Goal: Task Accomplishment & Management: Use online tool/utility

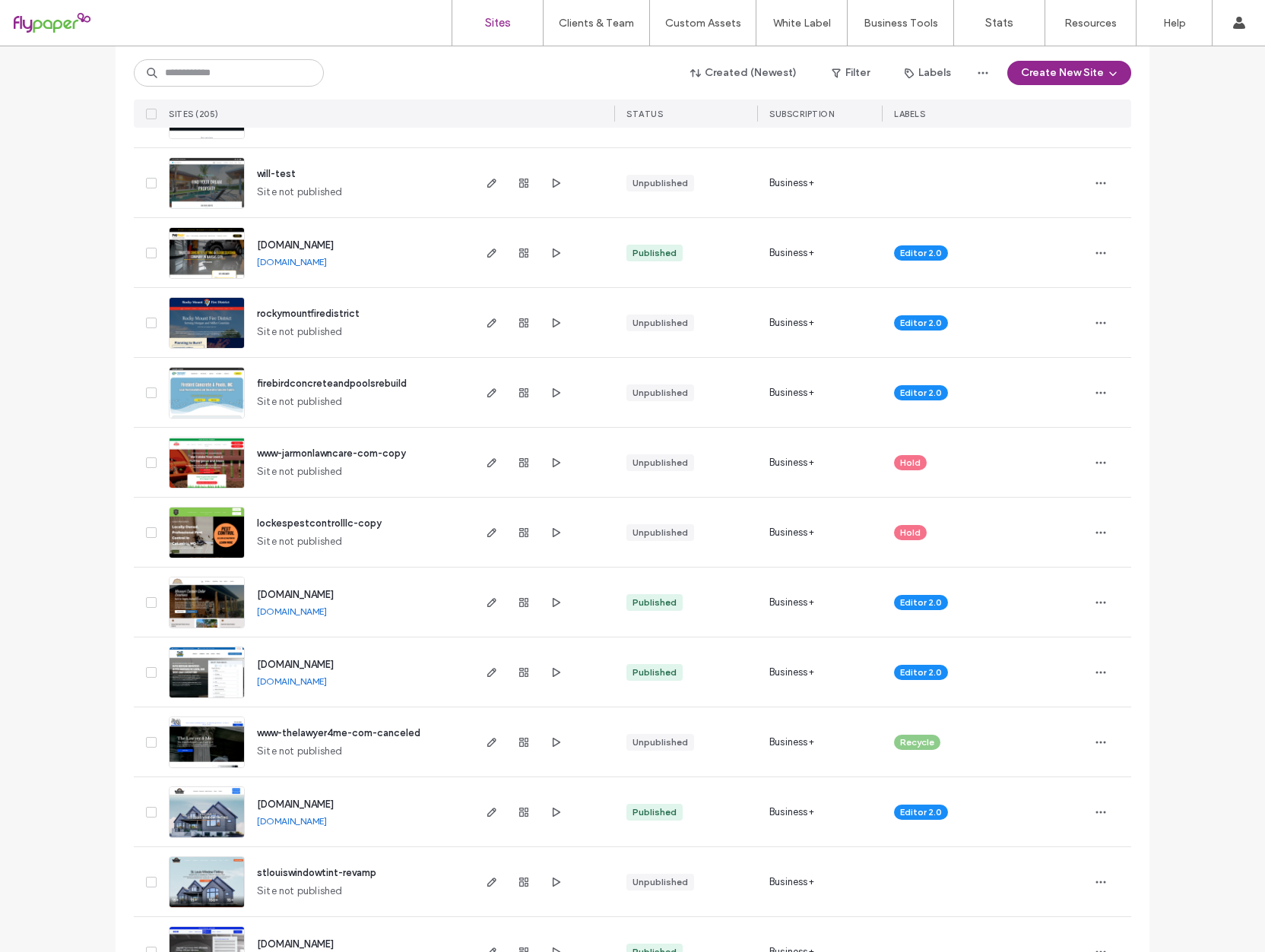
scroll to position [1316, 0]
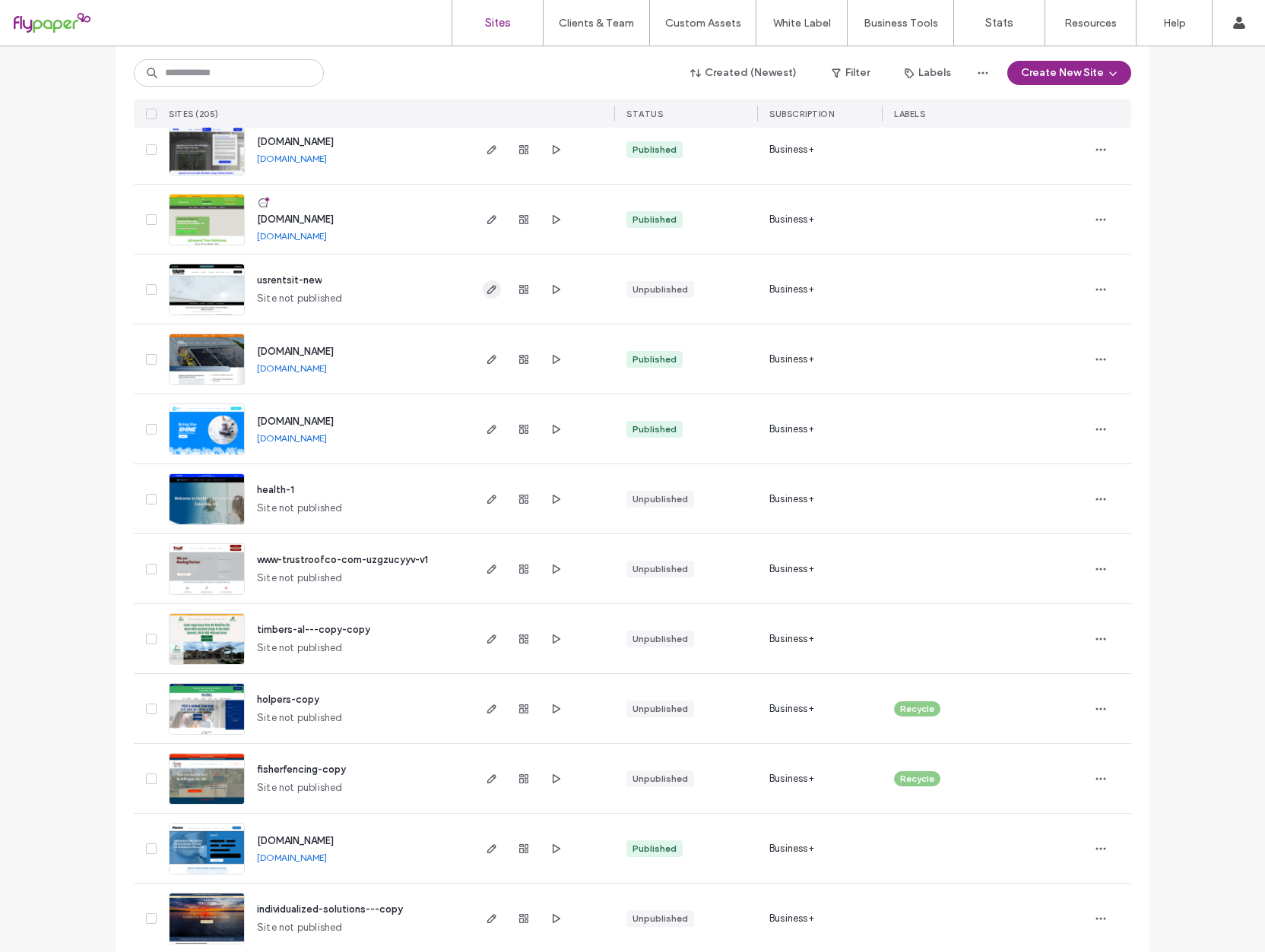
click at [491, 293] on icon "button" at bounding box center [492, 290] width 12 height 12
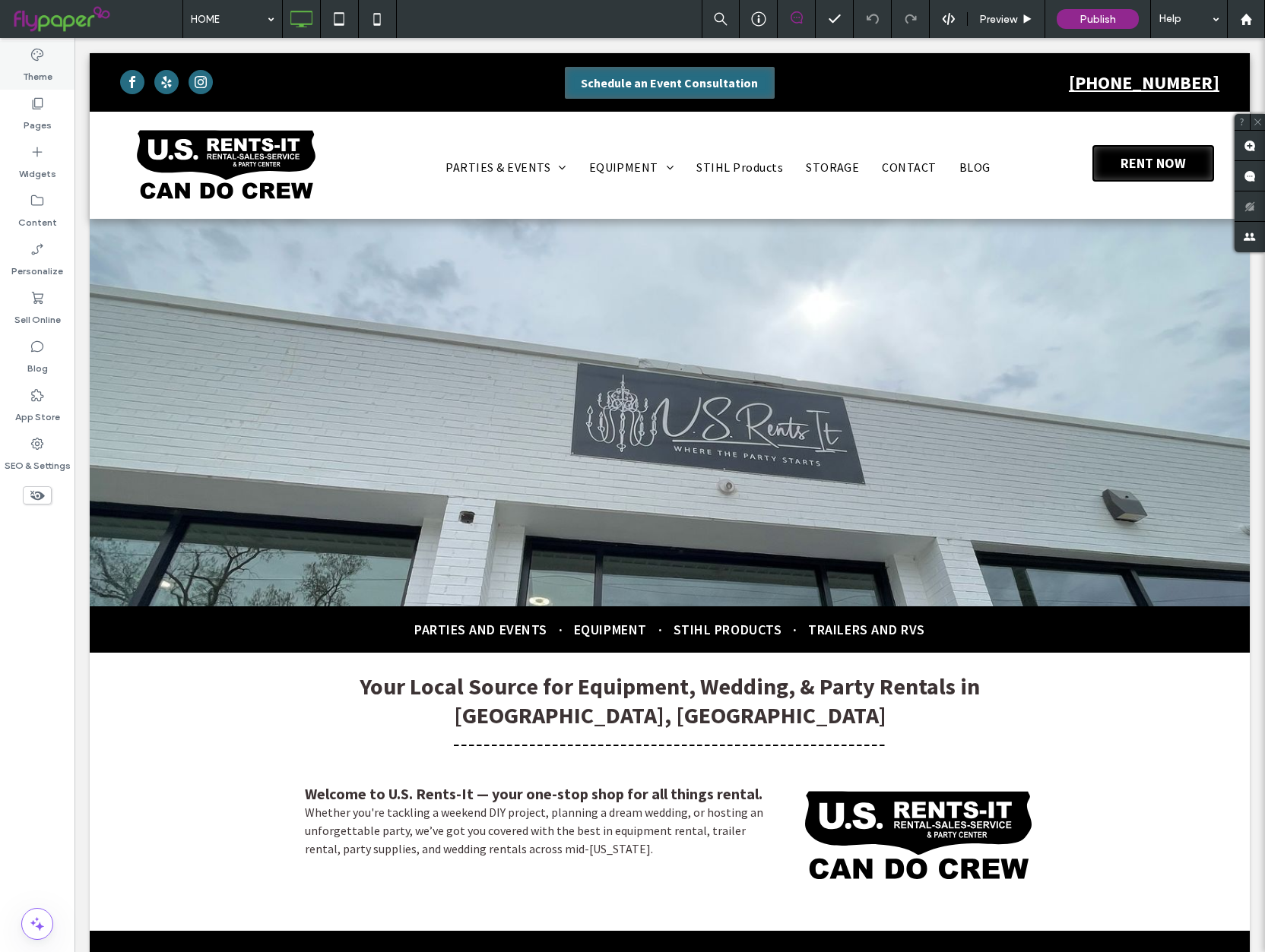
click at [39, 72] on label "Theme" at bounding box center [37, 73] width 29 height 21
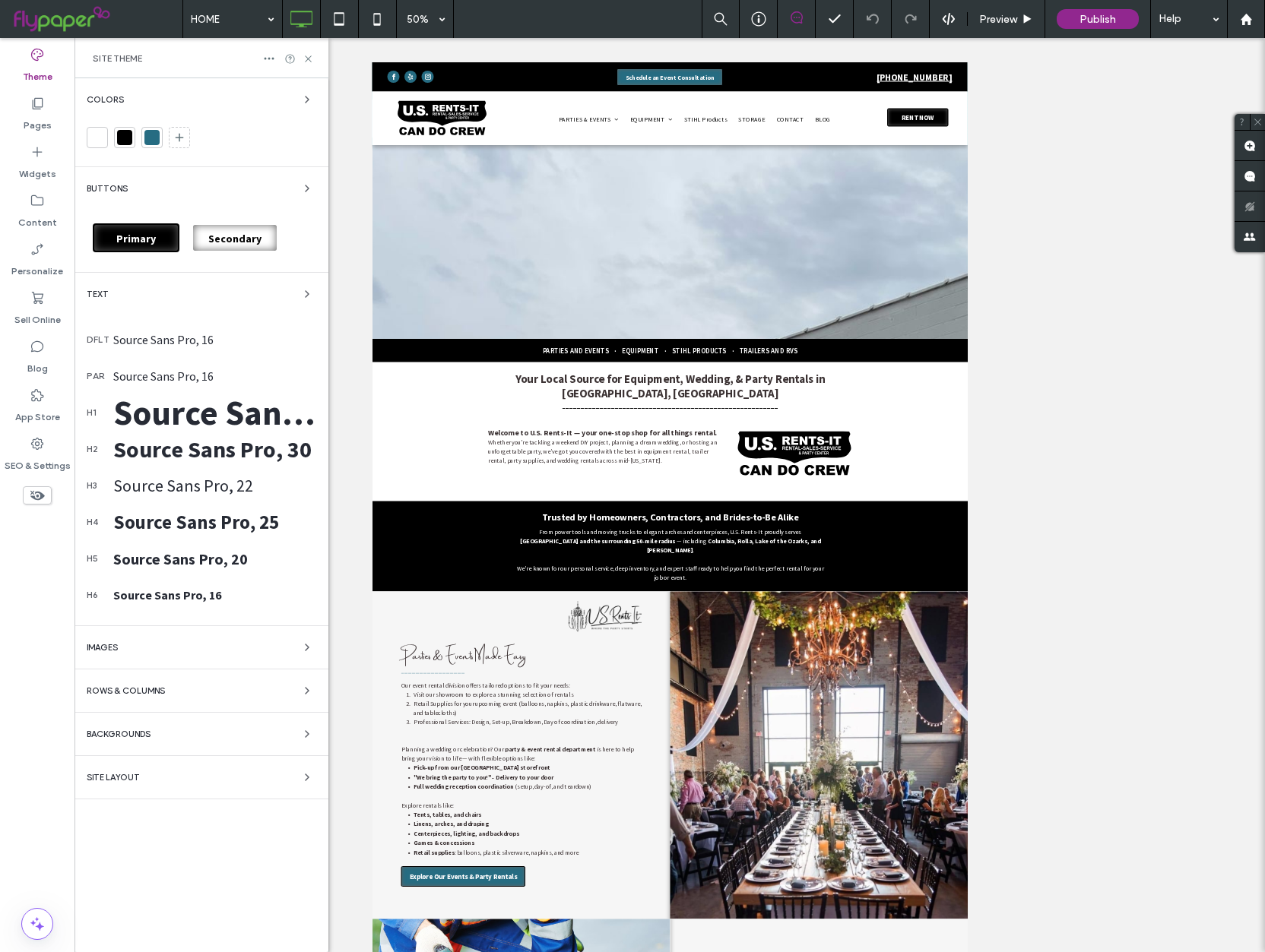
click at [194, 344] on div "Source Sans Pro, 16" at bounding box center [214, 339] width 203 height 15
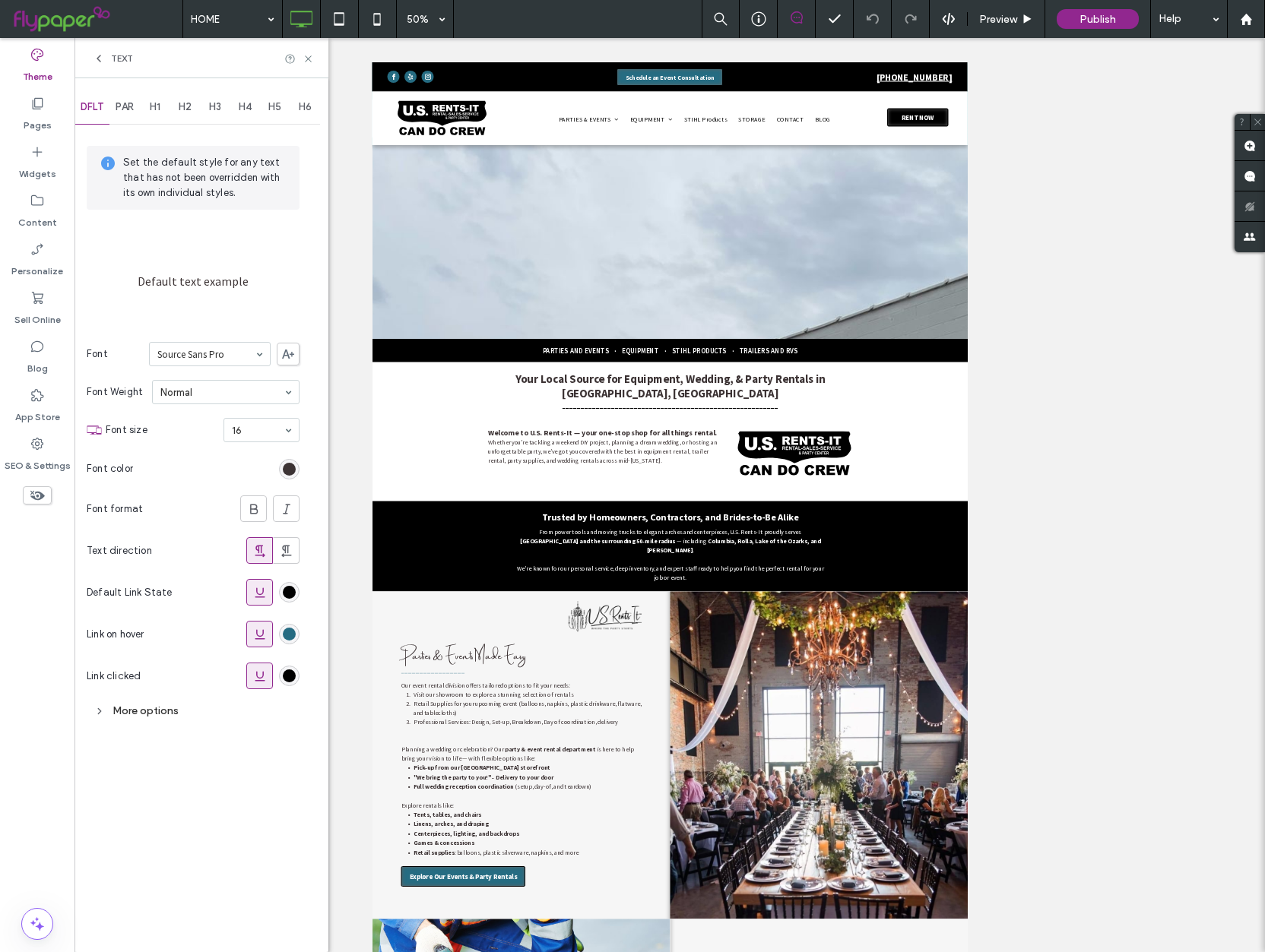
click at [103, 63] on icon at bounding box center [99, 59] width 12 height 12
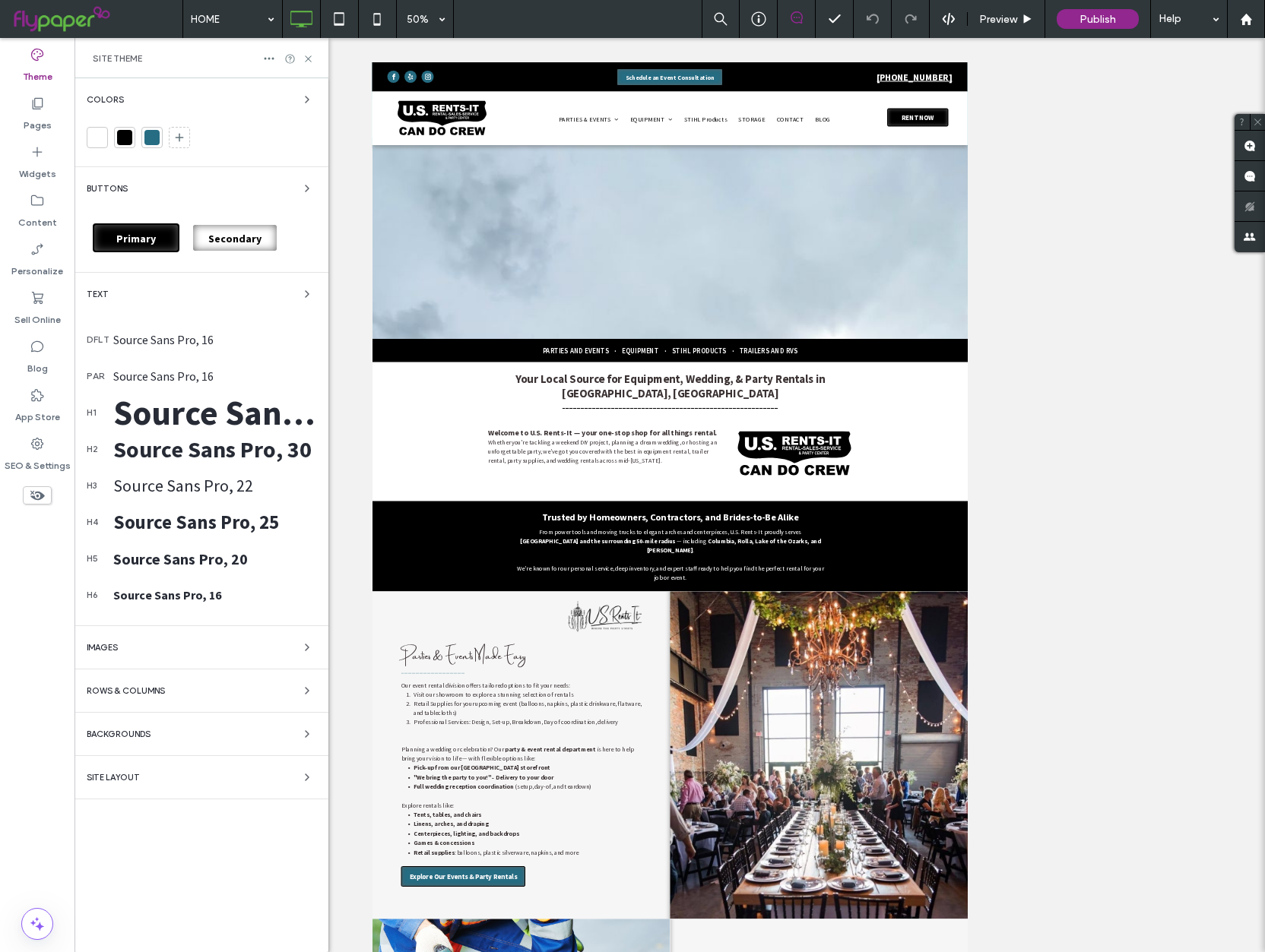
click at [39, 670] on div "Theme Pages Widgets Content Personalize Sell Online Blog App Store SEO & Settin…" at bounding box center [37, 496] width 75 height 915
drag, startPoint x: 311, startPoint y: 60, endPoint x: 184, endPoint y: 57, distance: 127.0
click at [311, 60] on icon at bounding box center [308, 59] width 12 height 12
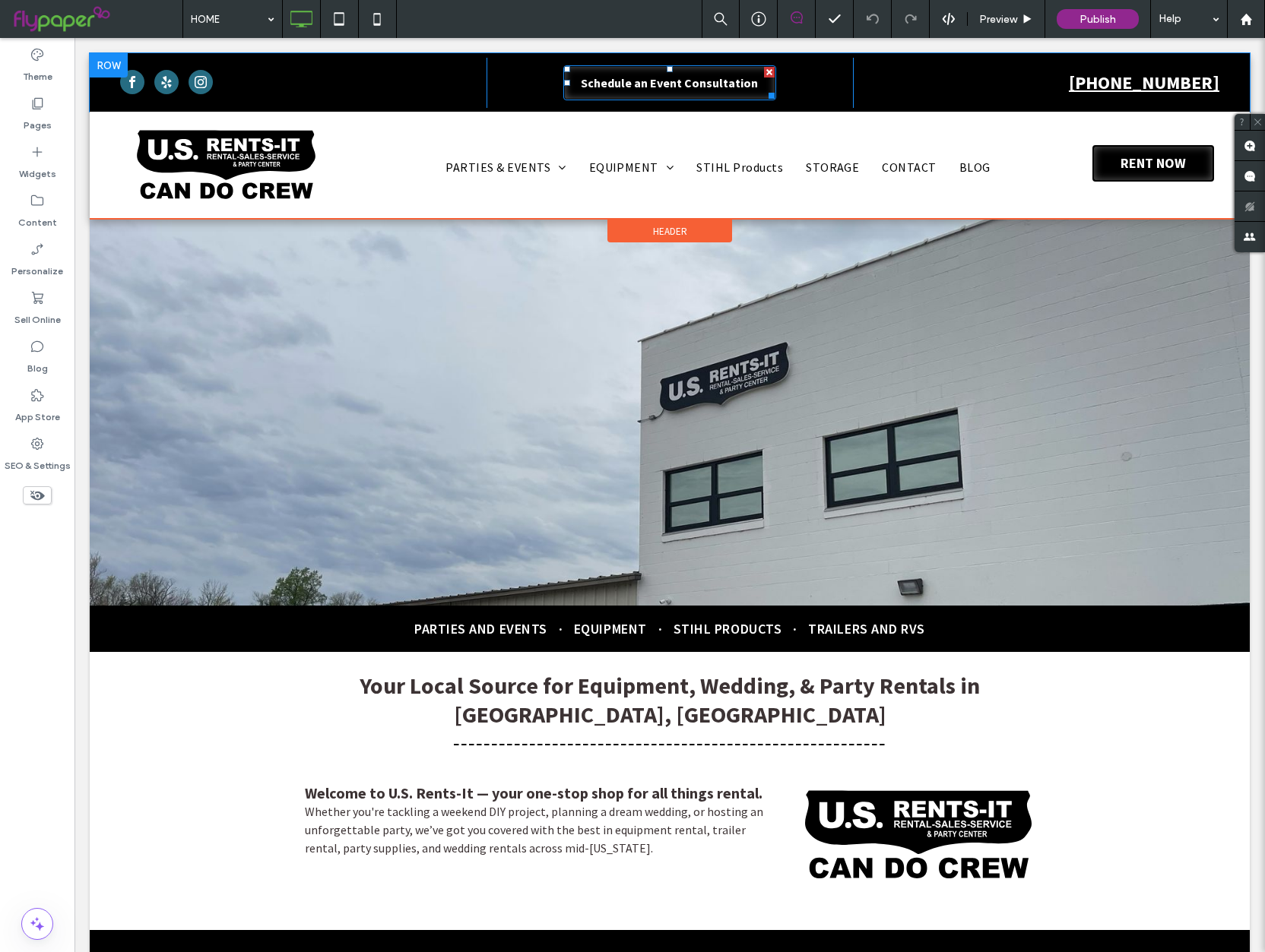
scroll to position [2, 0]
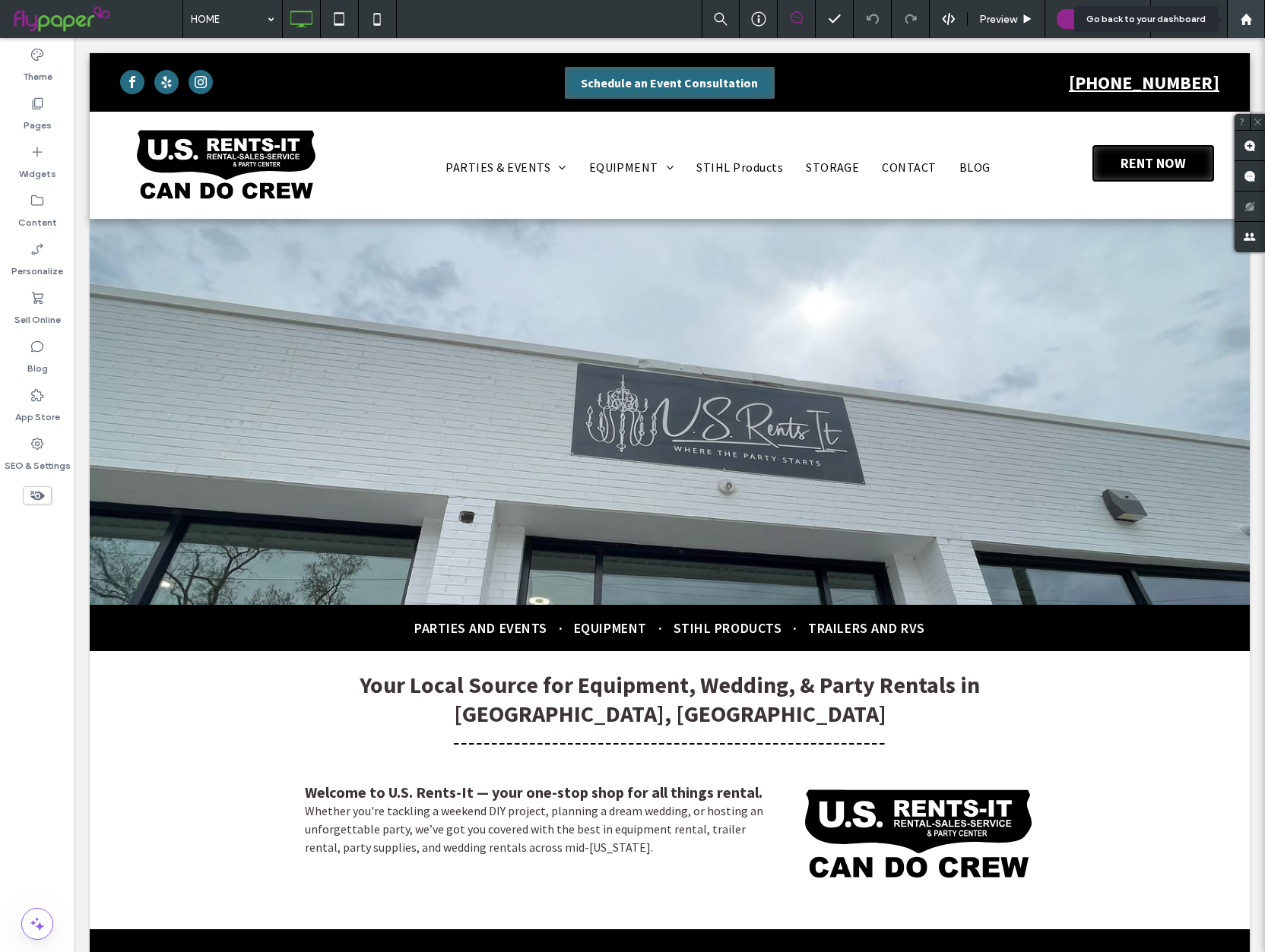
click at [1249, 23] on use at bounding box center [1245, 19] width 12 height 12
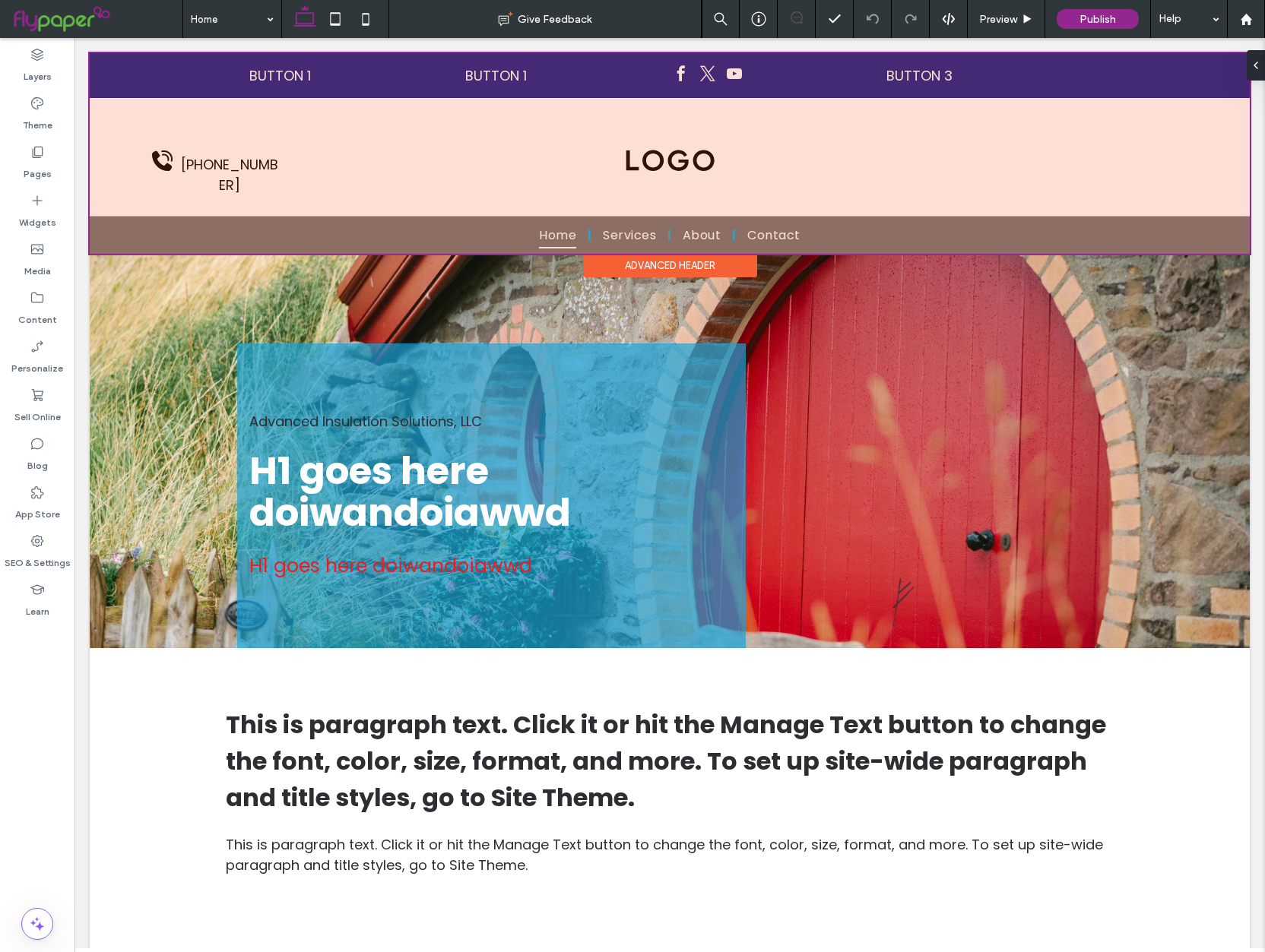
click at [789, 213] on div at bounding box center [670, 154] width 1160 height 201
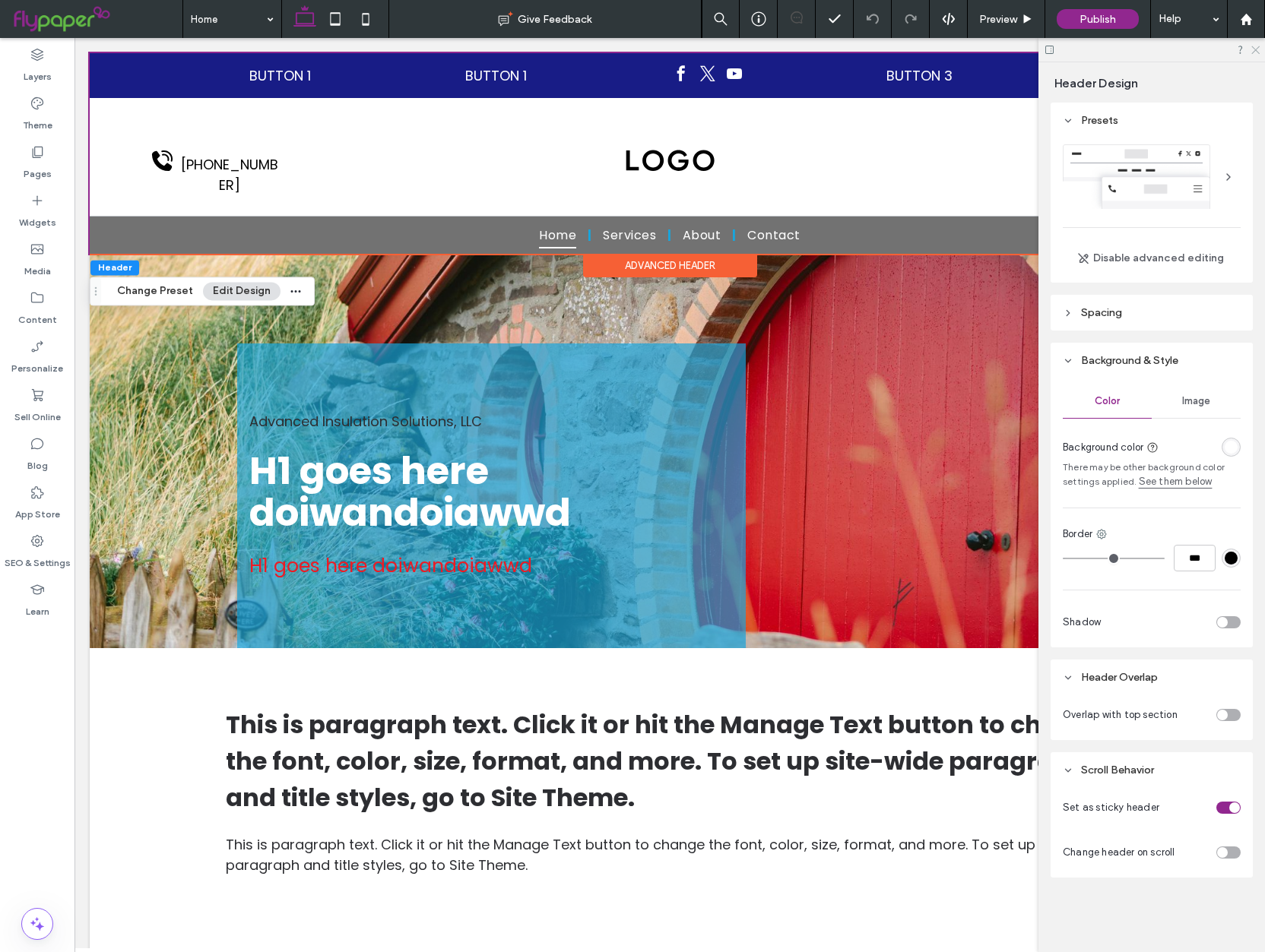
click at [1252, 50] on icon at bounding box center [1253, 49] width 10 height 10
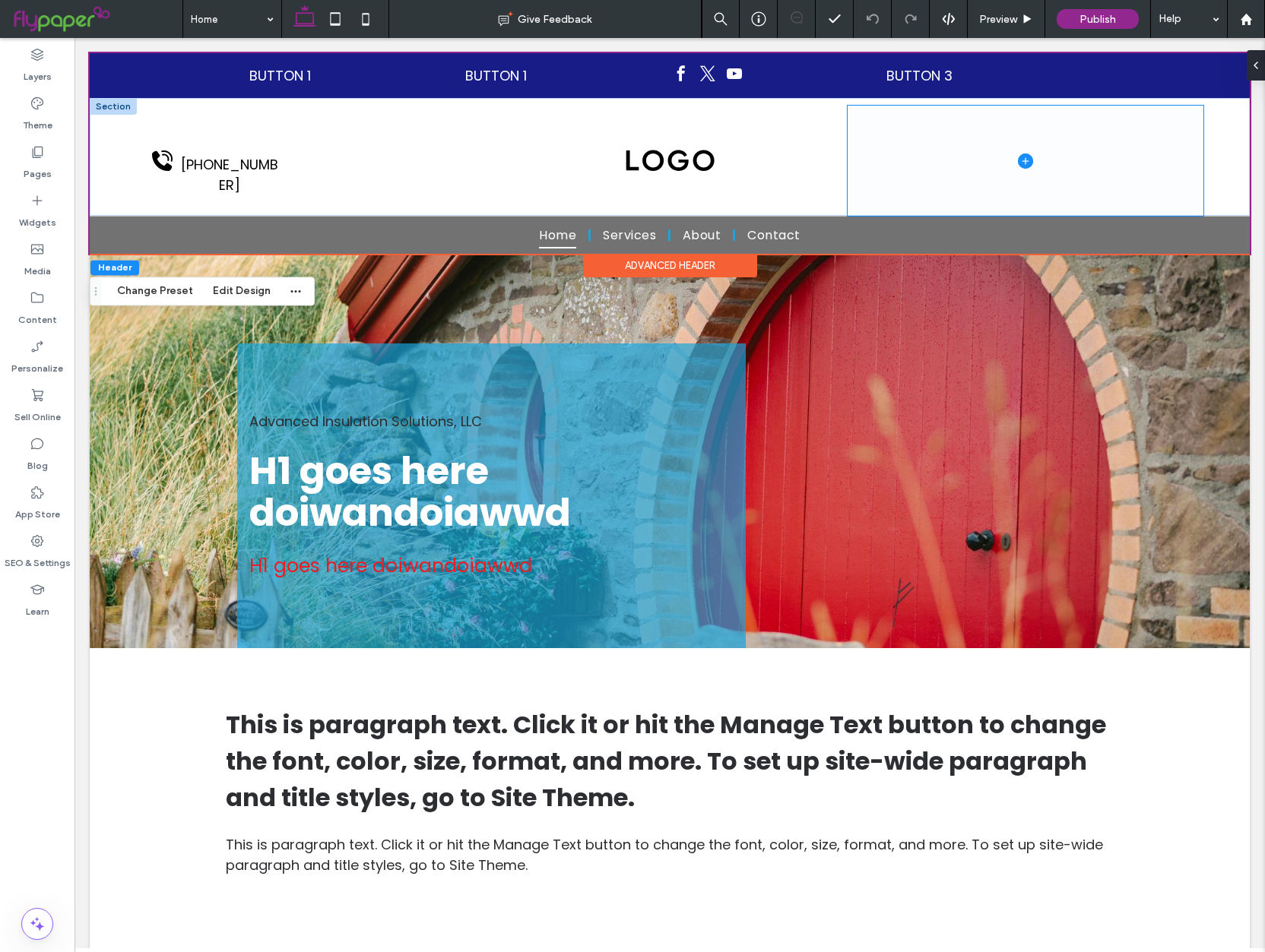
click at [863, 200] on span at bounding box center [1026, 161] width 356 height 110
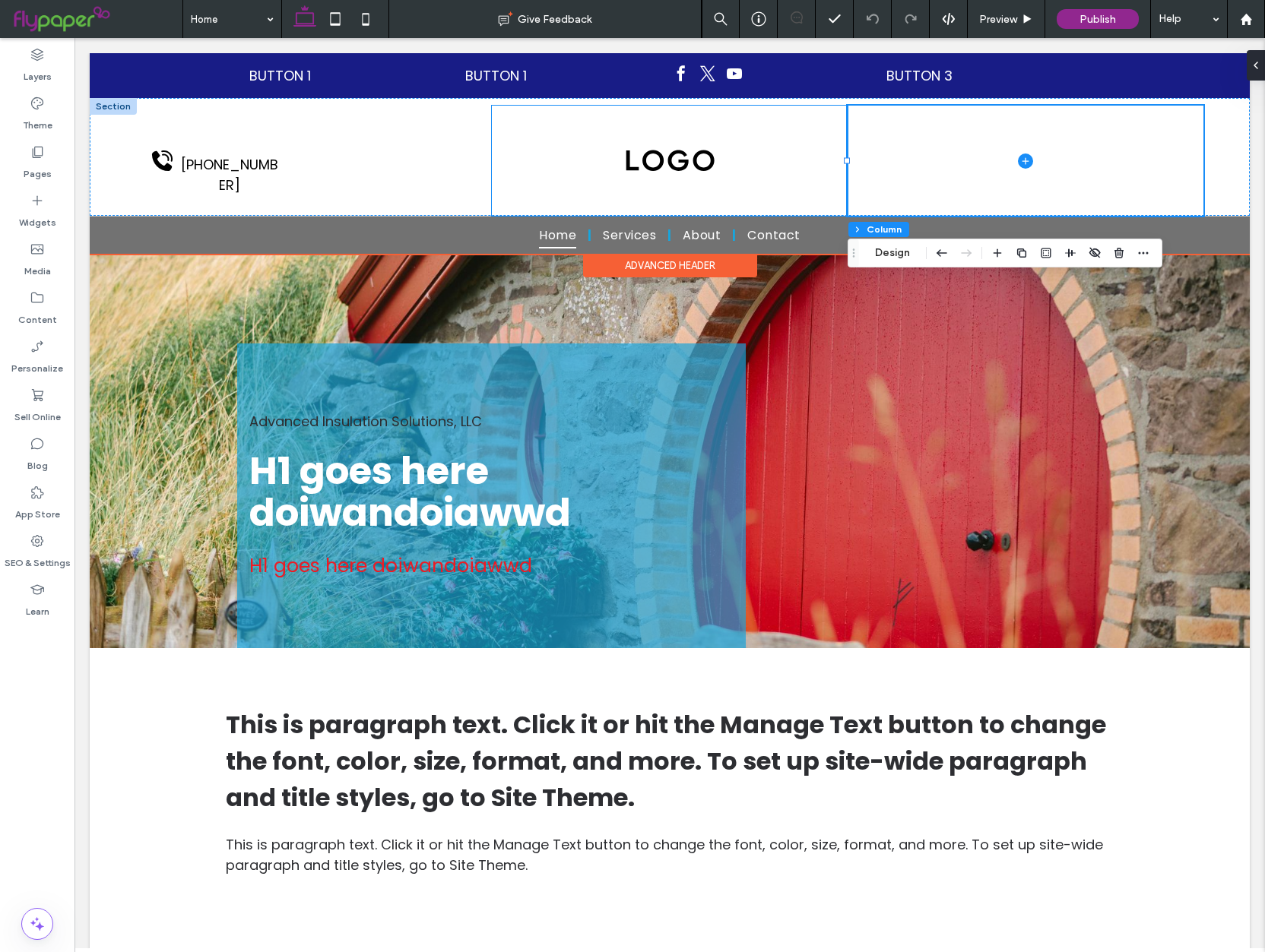
click at [728, 191] on div at bounding box center [670, 161] width 356 height 110
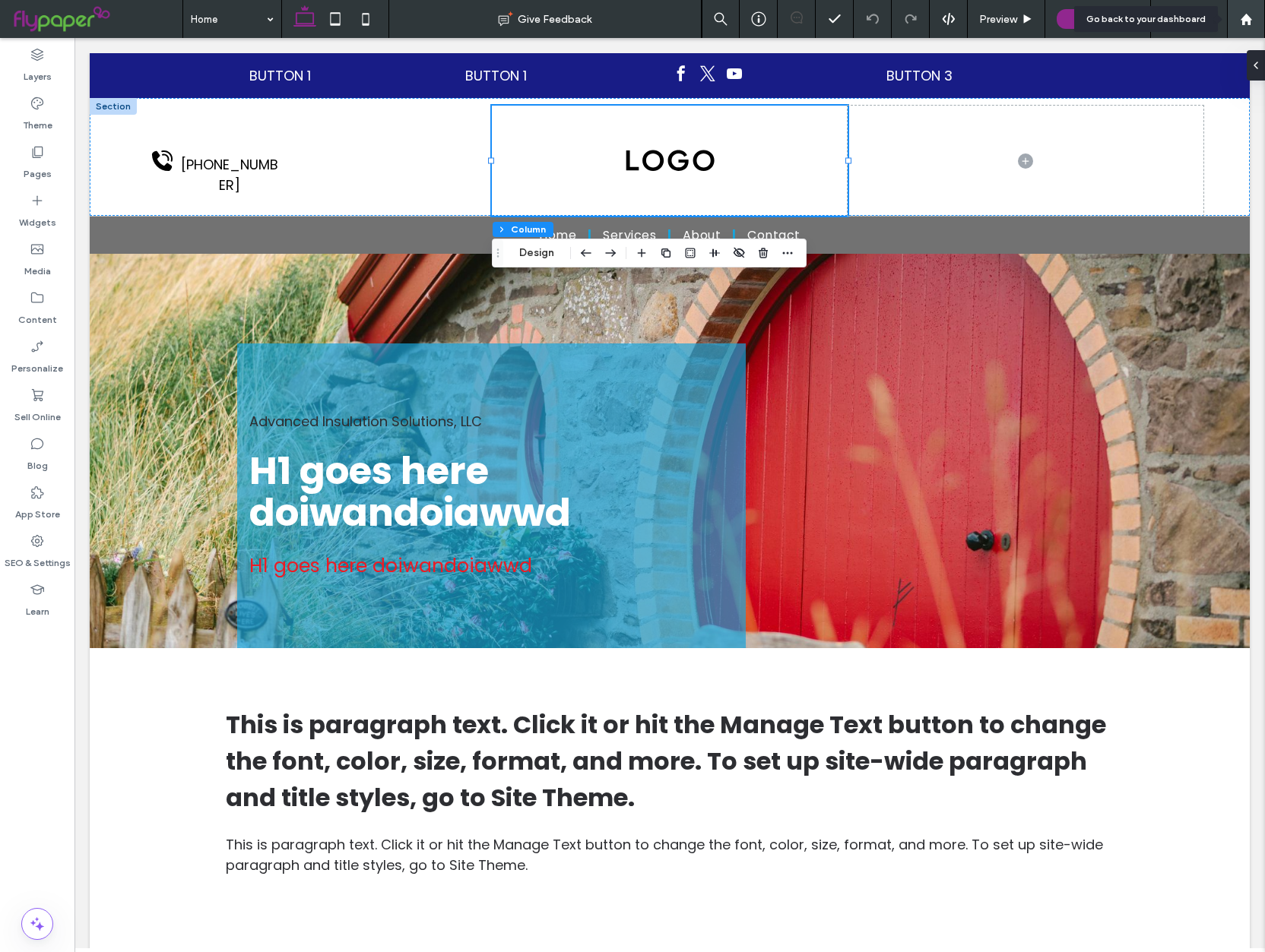
click at [1252, 26] on div at bounding box center [1245, 19] width 38 height 38
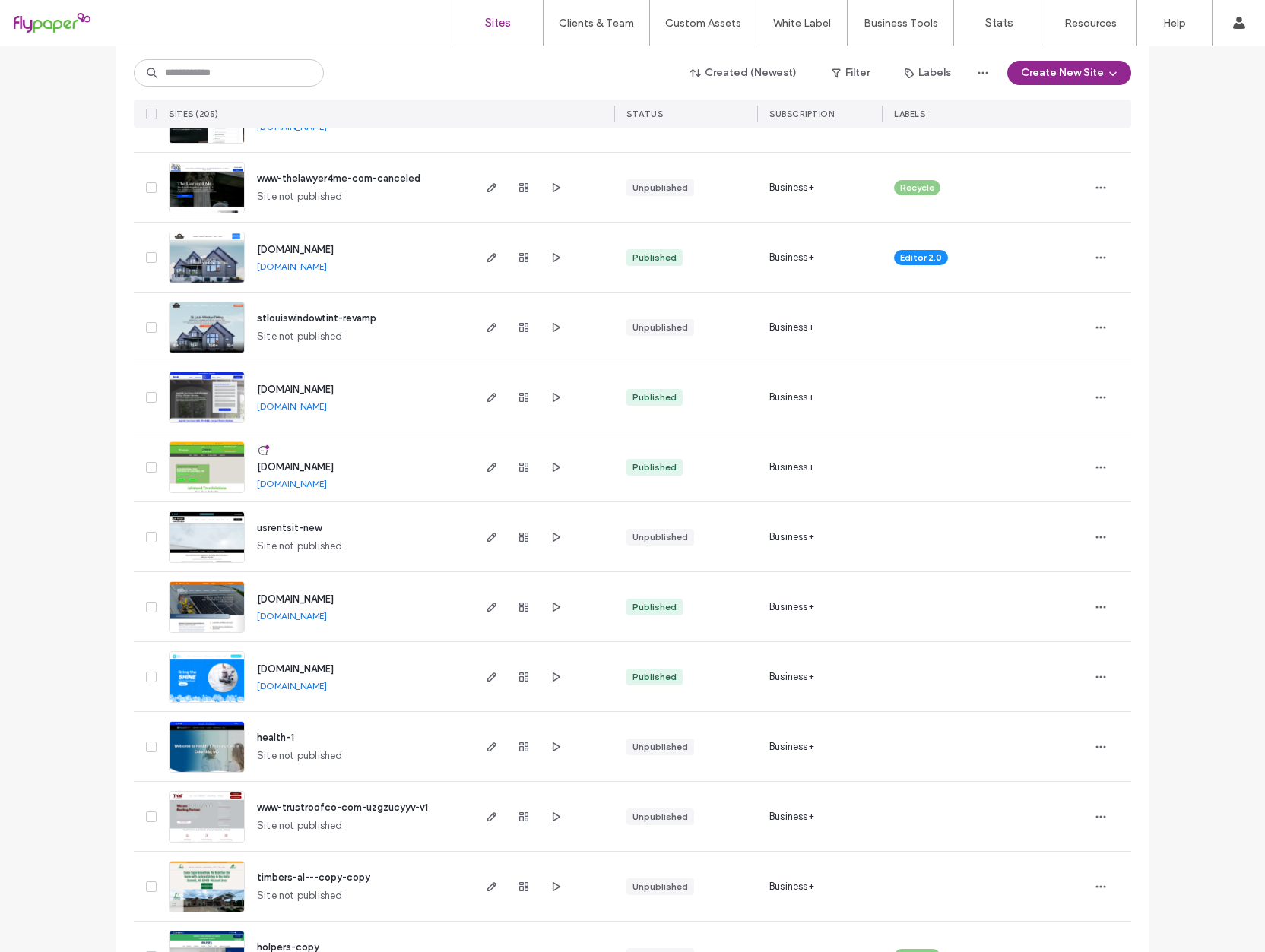
scroll to position [1067, 0]
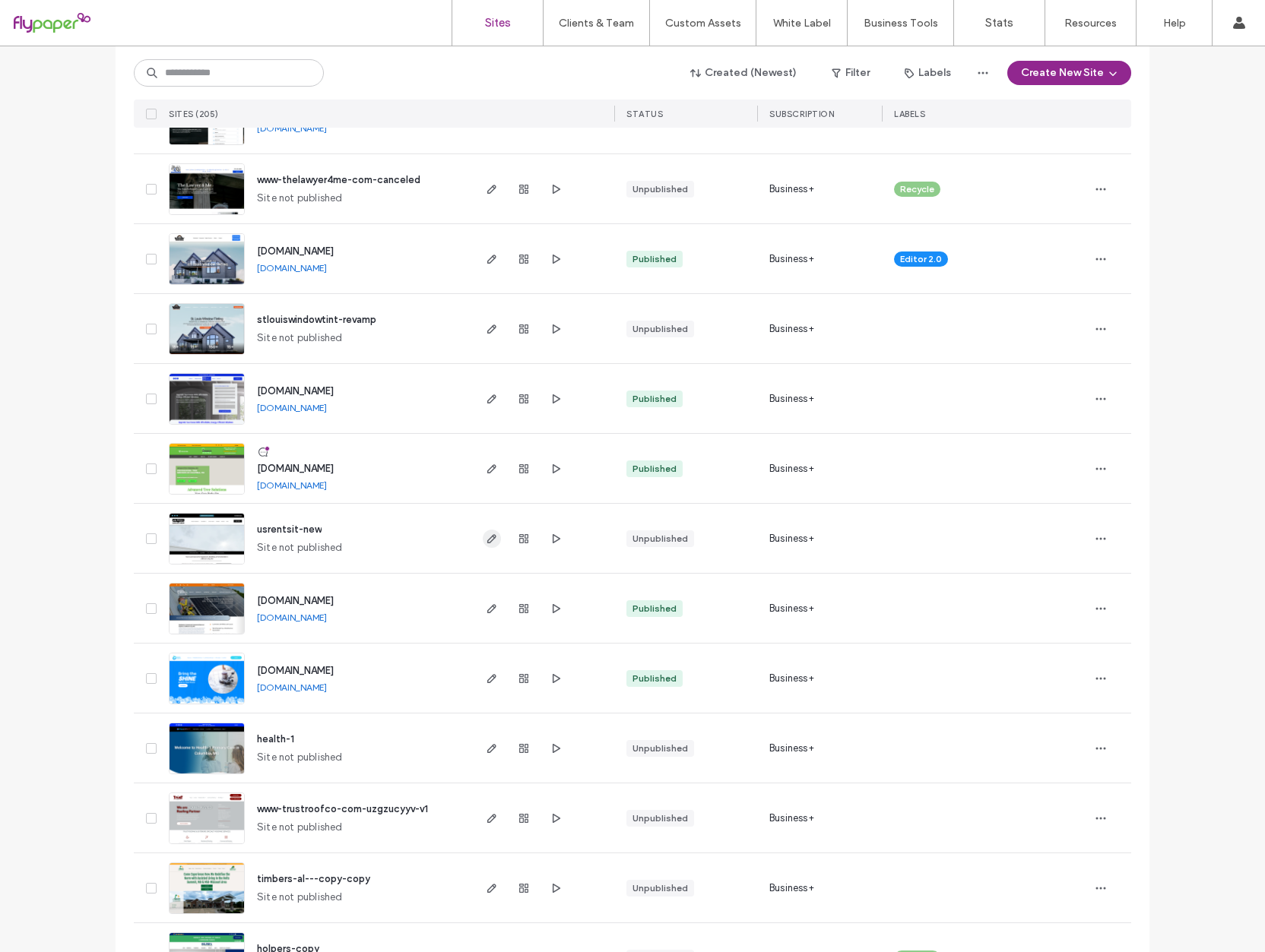
click at [486, 533] on icon "button" at bounding box center [492, 539] width 12 height 12
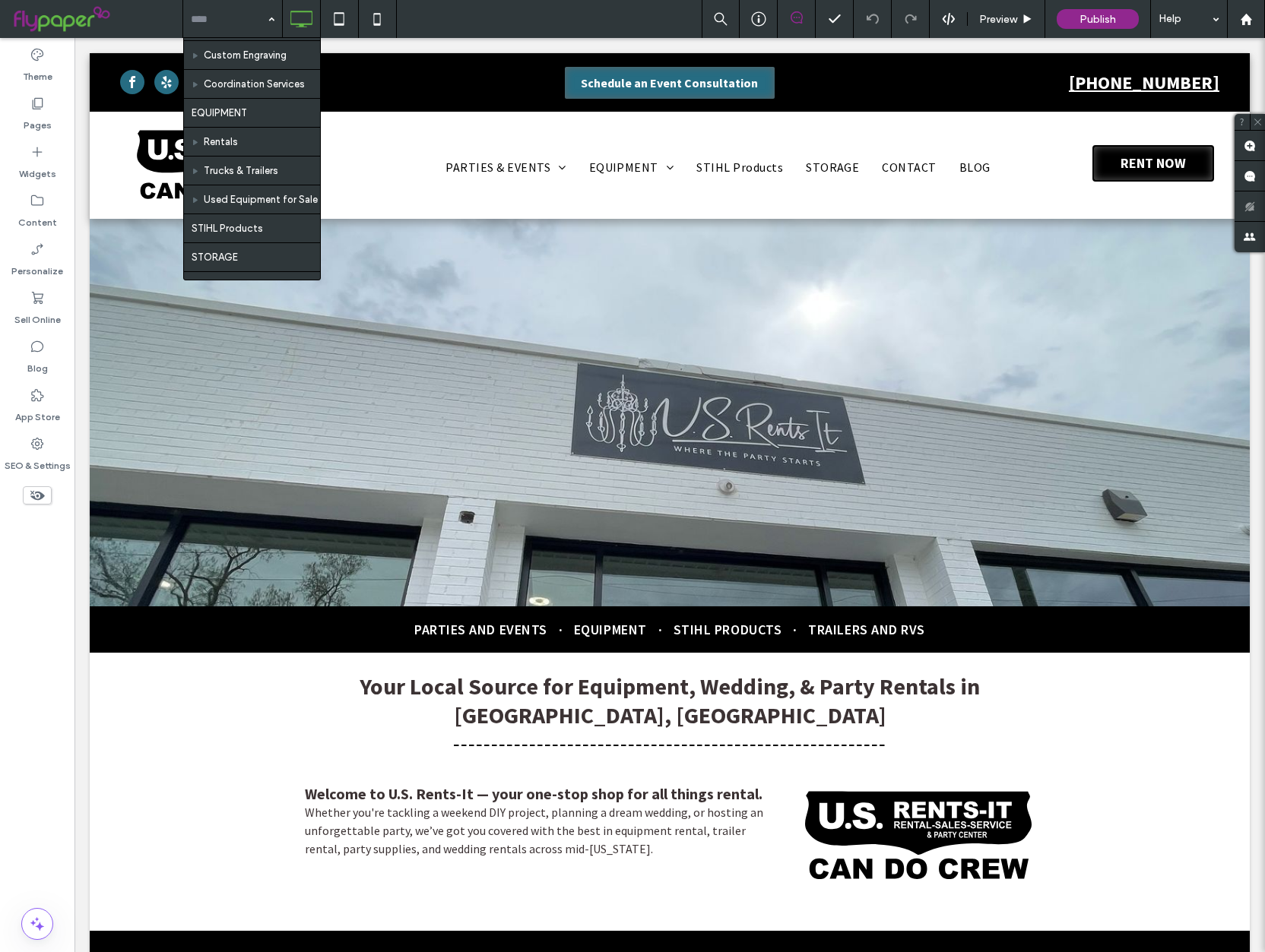
scroll to position [375, 0]
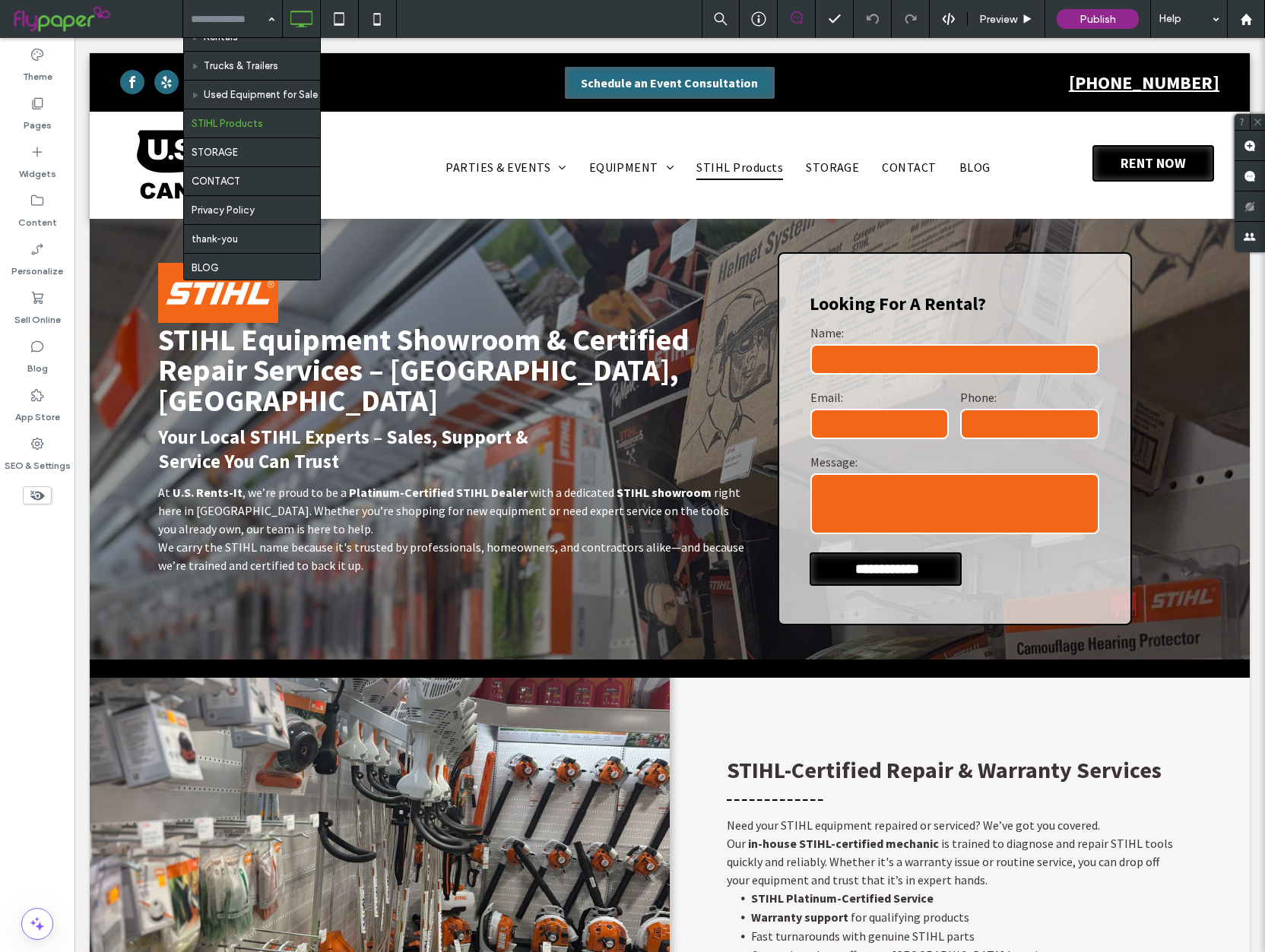
scroll to position [478, 0]
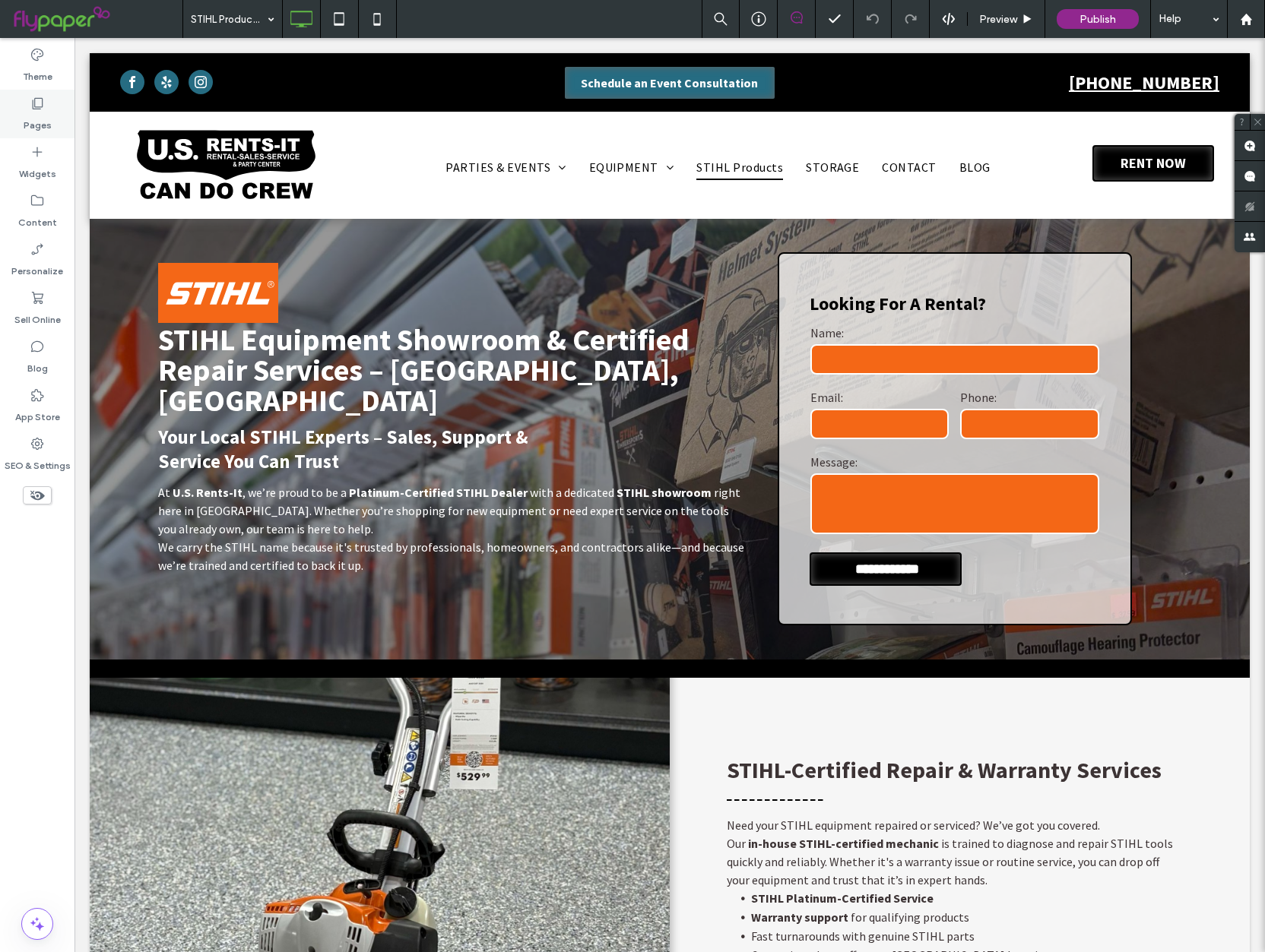
click at [55, 117] on div "Pages" at bounding box center [37, 114] width 75 height 49
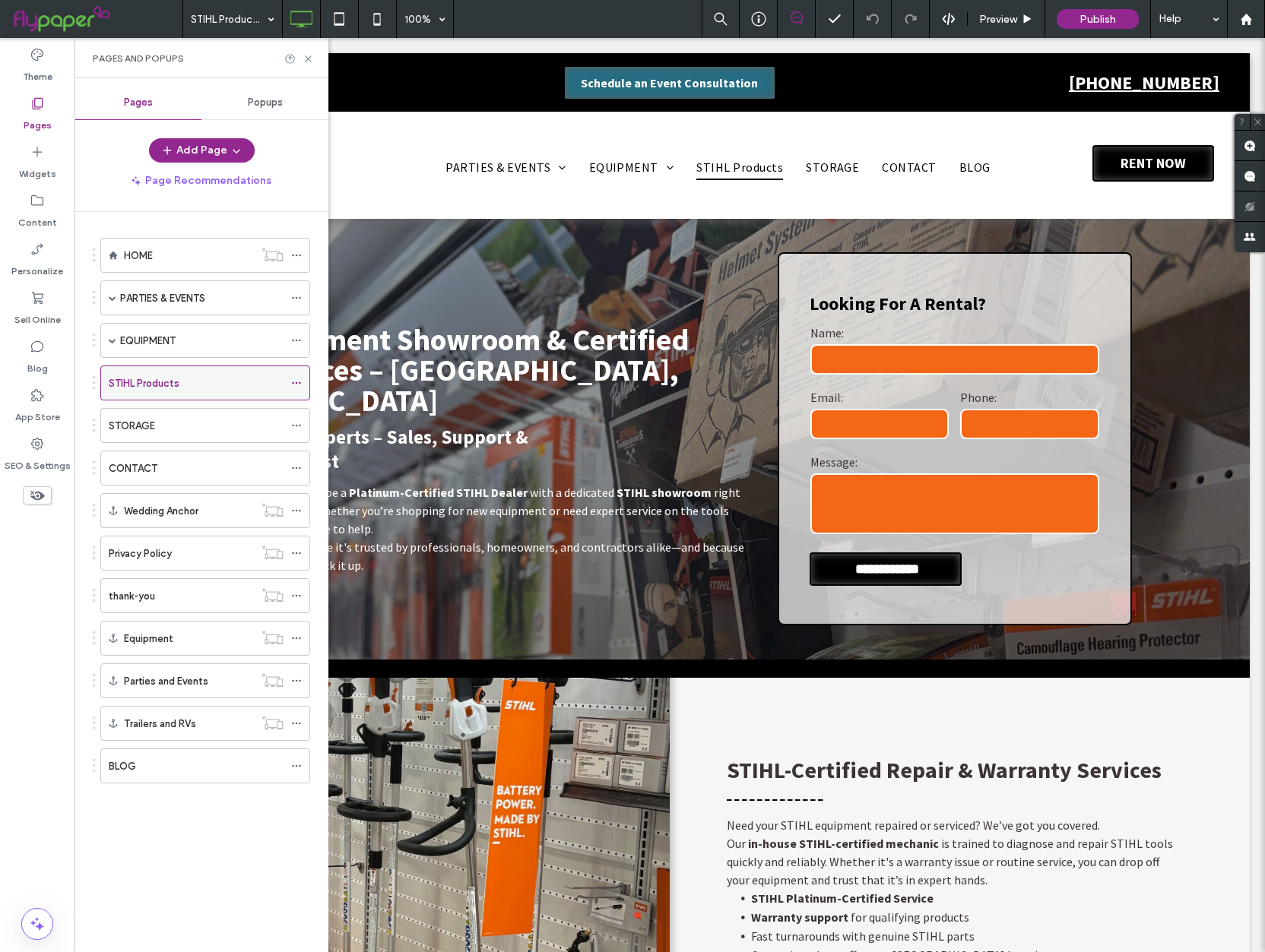
click at [295, 382] on icon at bounding box center [296, 383] width 11 height 11
click at [110, 345] on span at bounding box center [112, 341] width 8 height 34
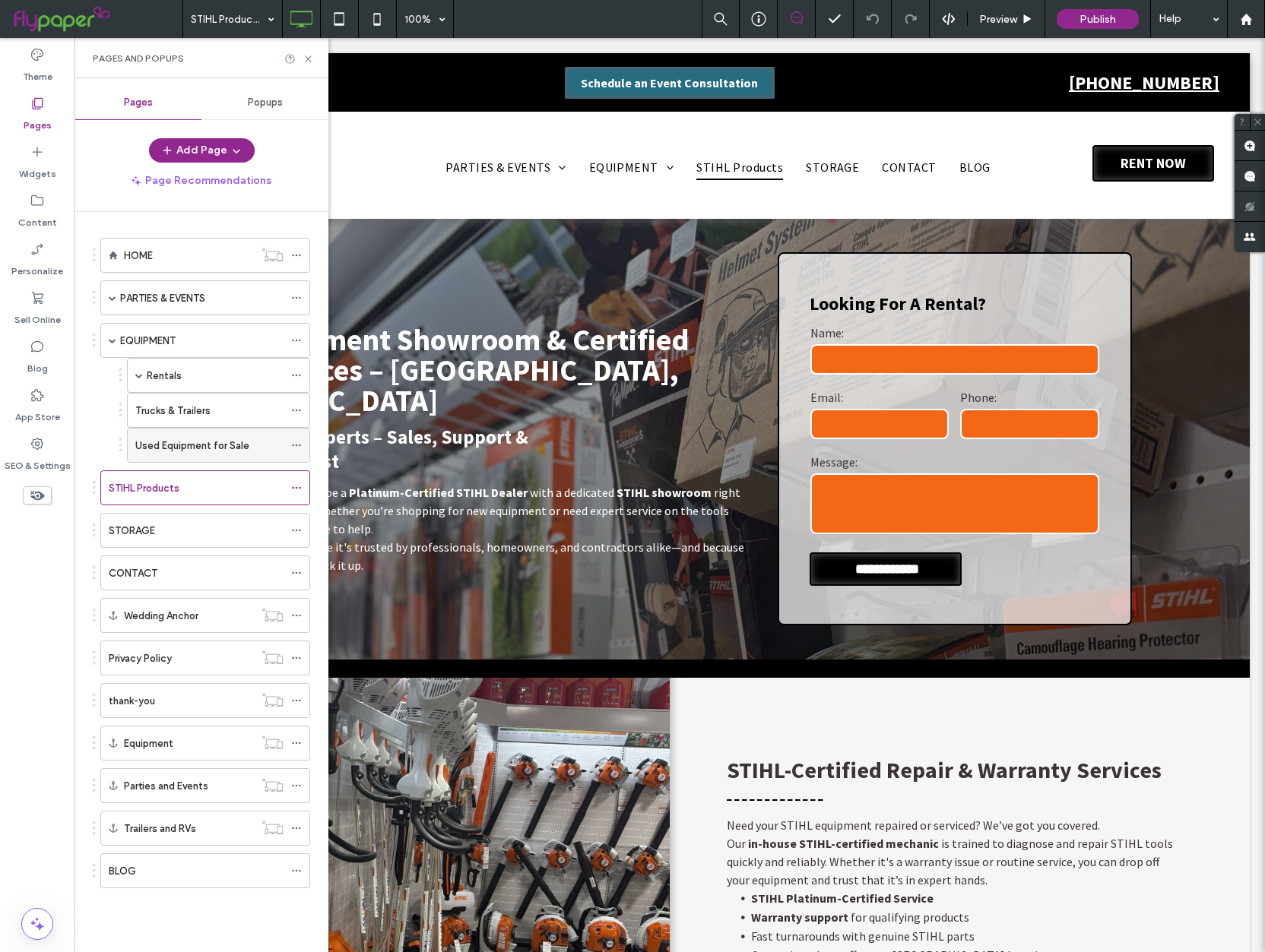
click at [231, 435] on div "Used Equipment for Sale" at bounding box center [209, 446] width 149 height 34
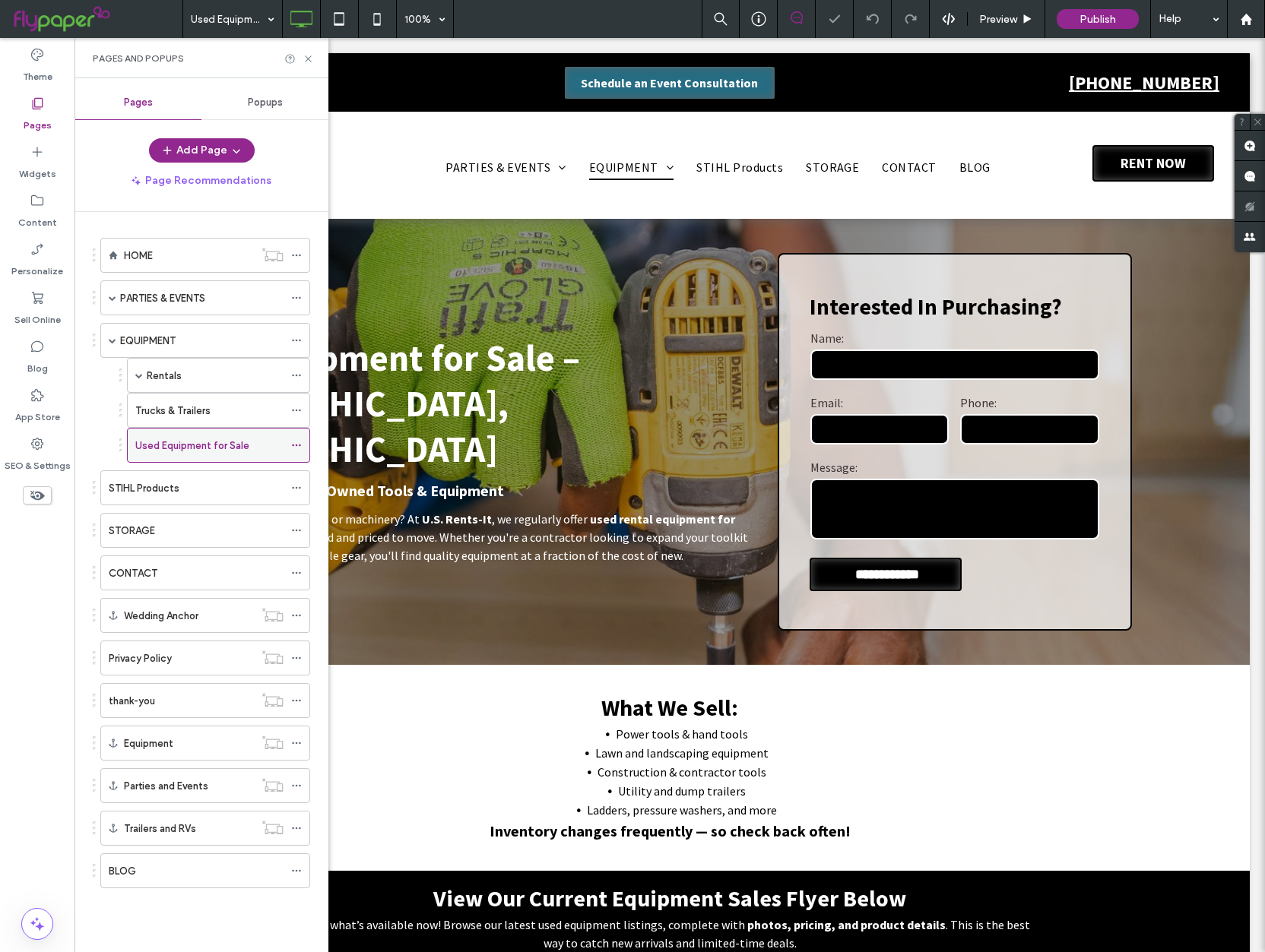
click at [299, 444] on icon at bounding box center [296, 446] width 11 height 11
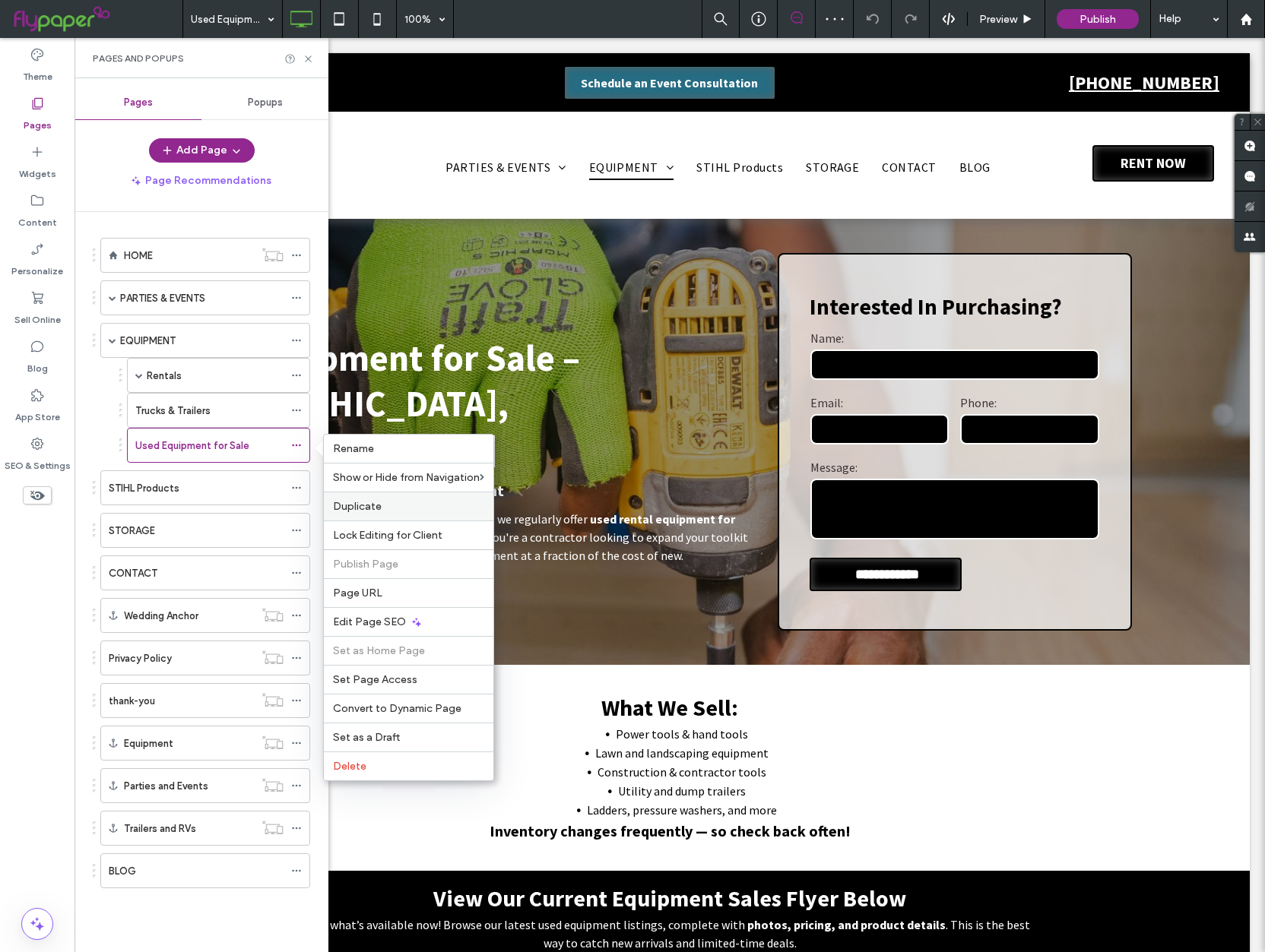
click at [377, 497] on div "Duplicate" at bounding box center [408, 506] width 170 height 28
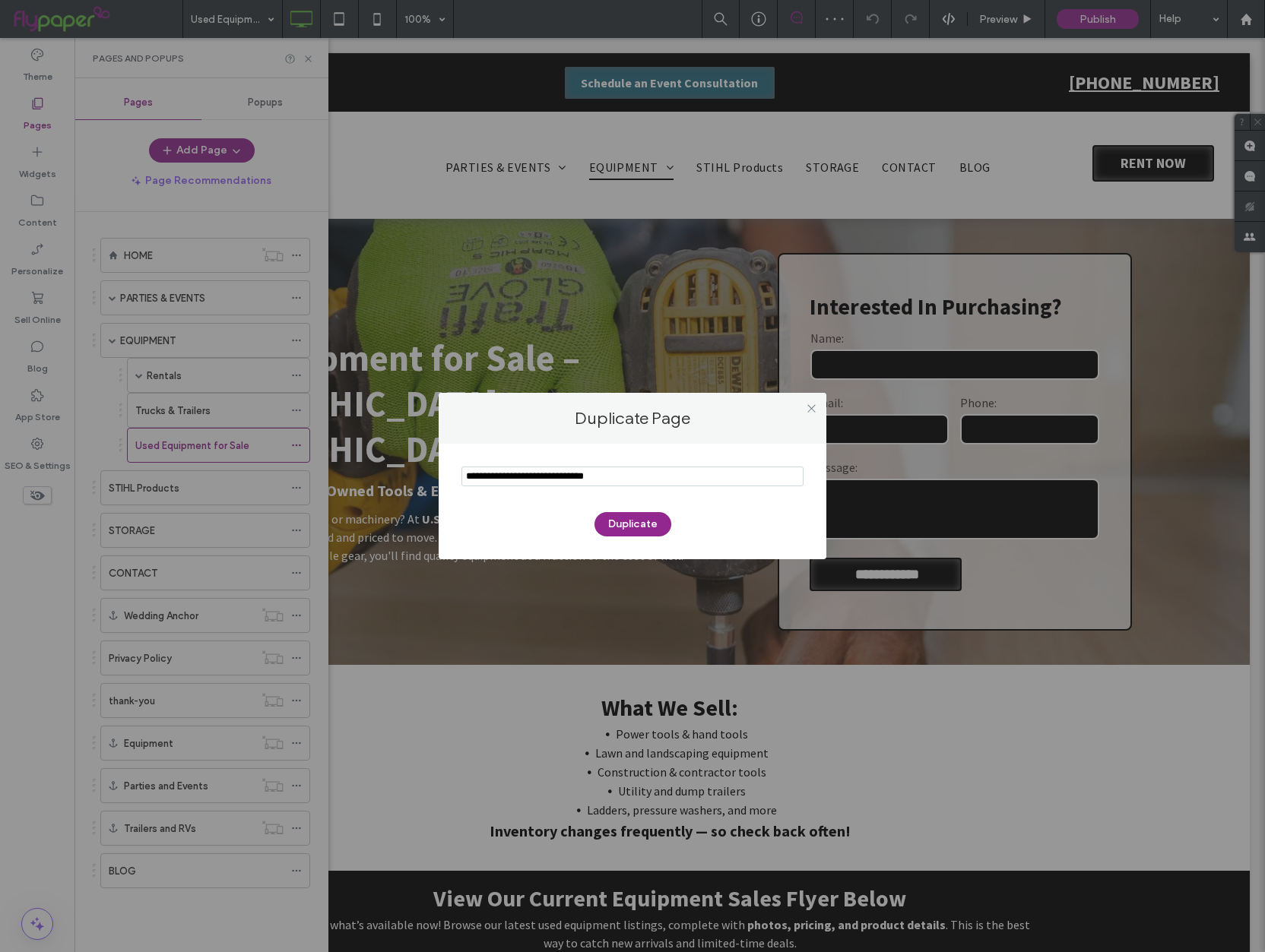
click at [544, 474] on input "notEmpty" at bounding box center [632, 477] width 342 height 20
type input "**********"
click at [621, 519] on button "Duplicate" at bounding box center [632, 524] width 77 height 24
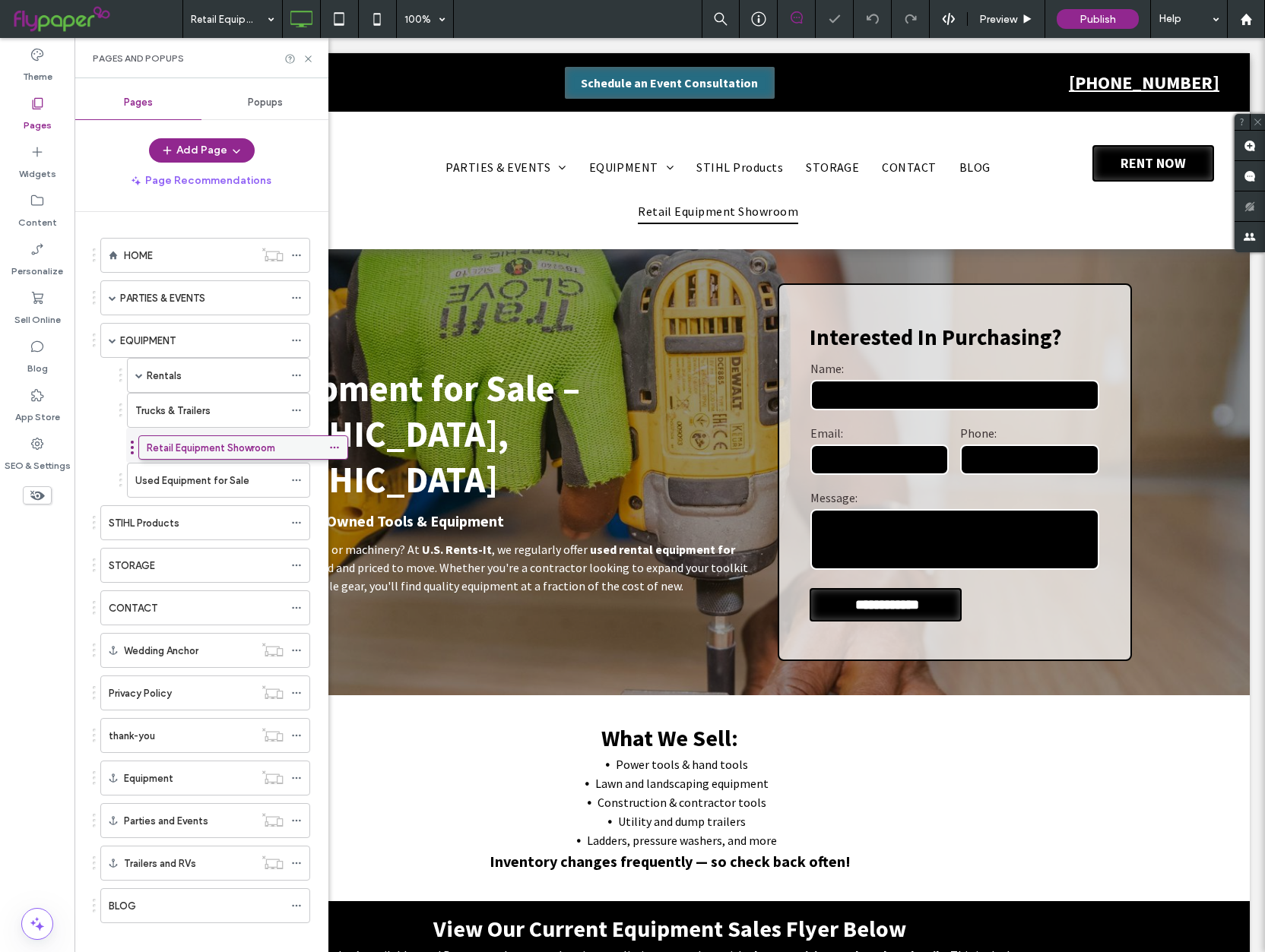
drag, startPoint x: 146, startPoint y: 879, endPoint x: 182, endPoint y: 445, distance: 435.5
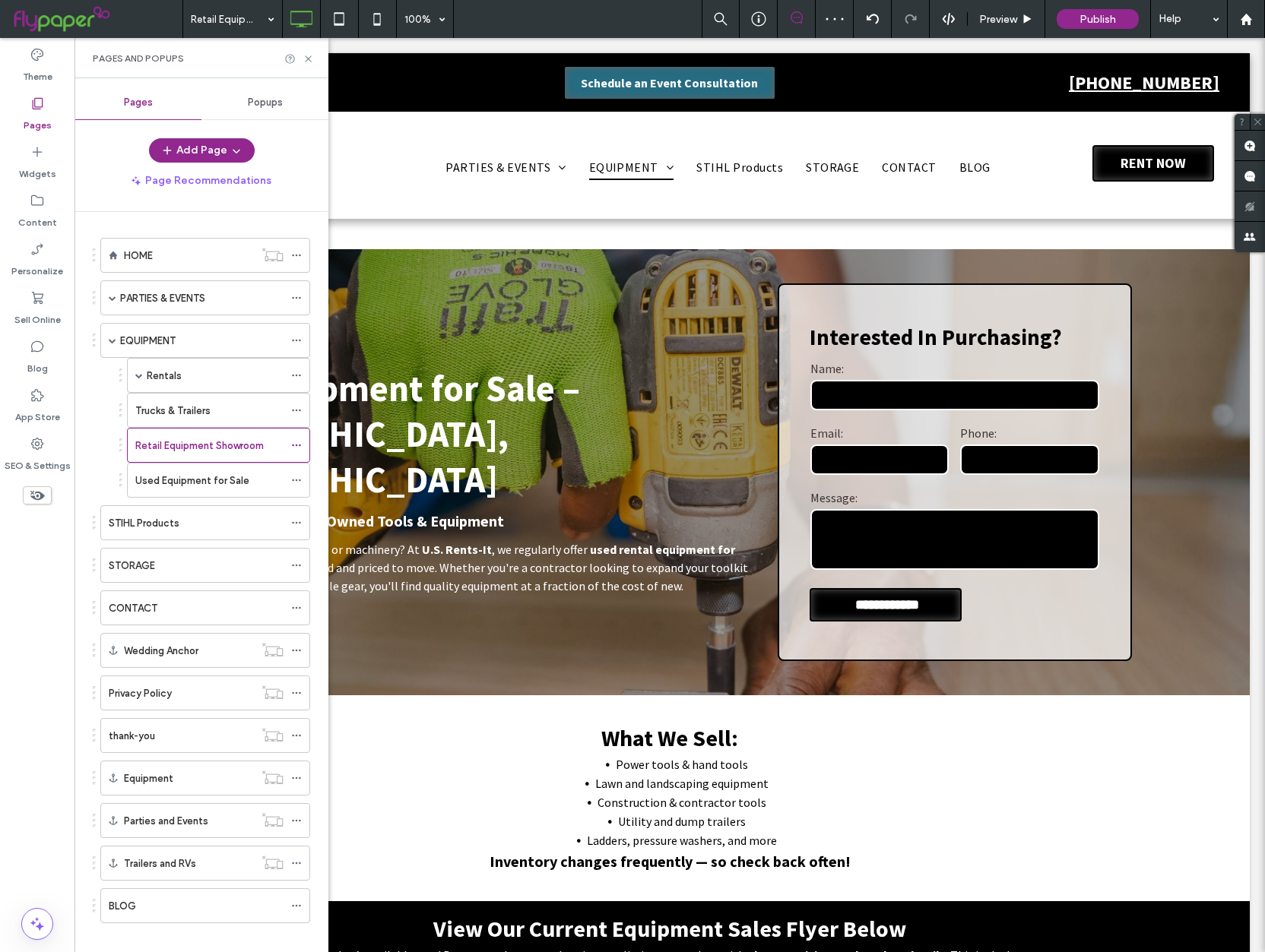
click at [182, 442] on label "Retail Equipment Showroom" at bounding box center [199, 446] width 128 height 27
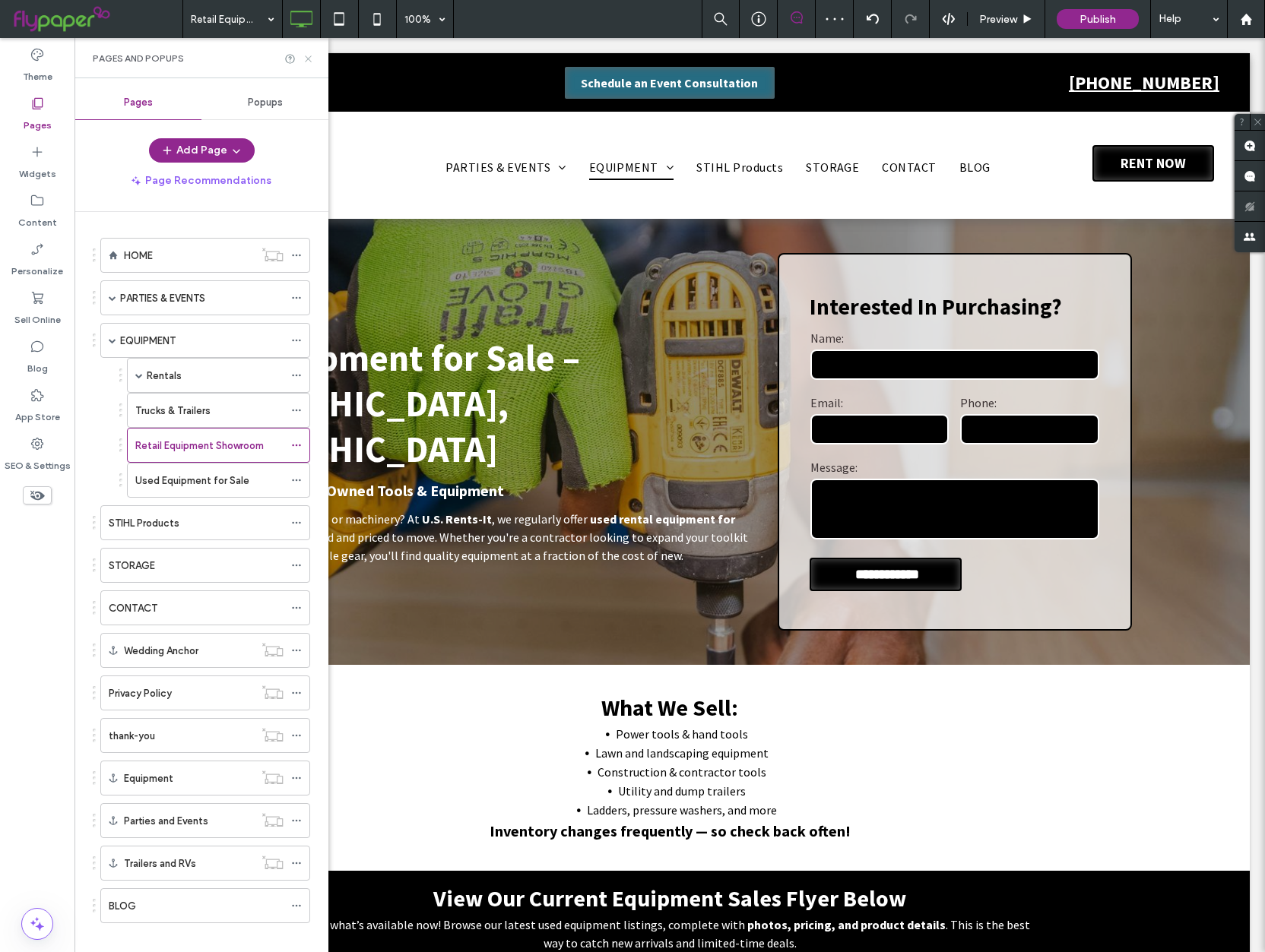
drag, startPoint x: 306, startPoint y: 61, endPoint x: 243, endPoint y: 56, distance: 63.2
click at [306, 61] on icon at bounding box center [308, 59] width 12 height 12
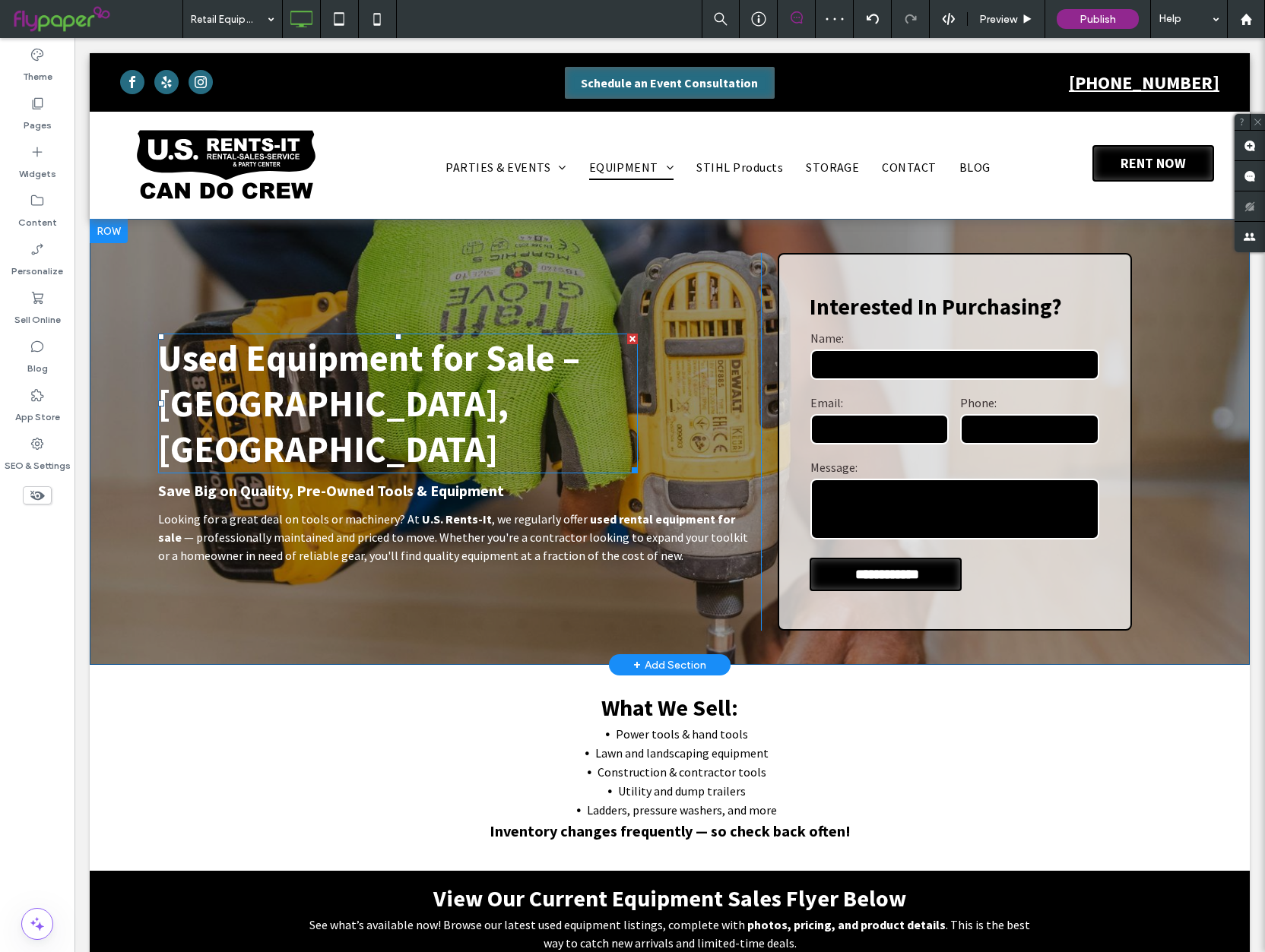
click at [352, 379] on span "Used Equipment for Sale – Jefferson City, MO" at bounding box center [369, 404] width 422 height 137
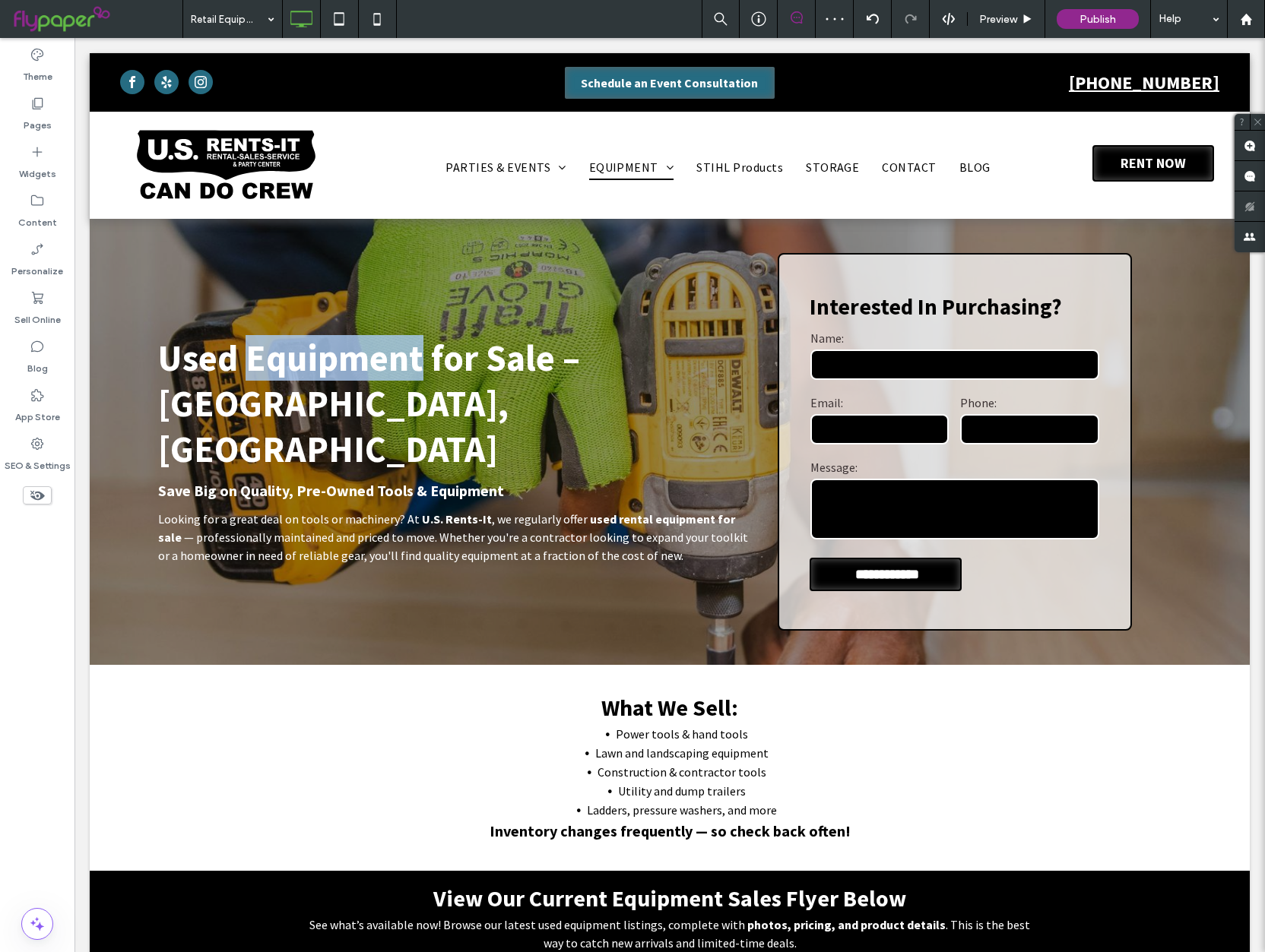
click at [352, 379] on span "Used Equipment for Sale – Jefferson City, MO" at bounding box center [369, 404] width 422 height 137
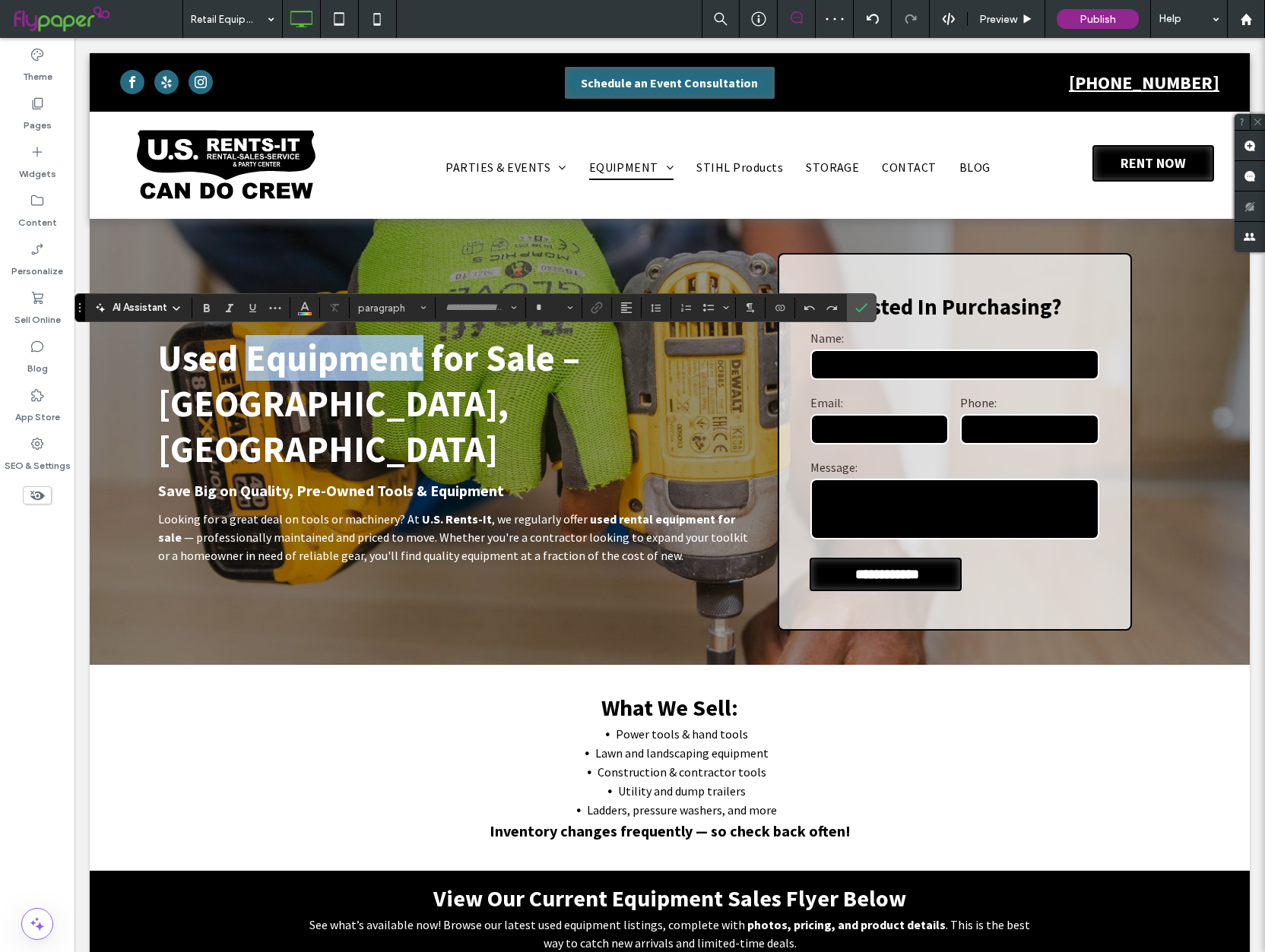
type input "**********"
type input "**"
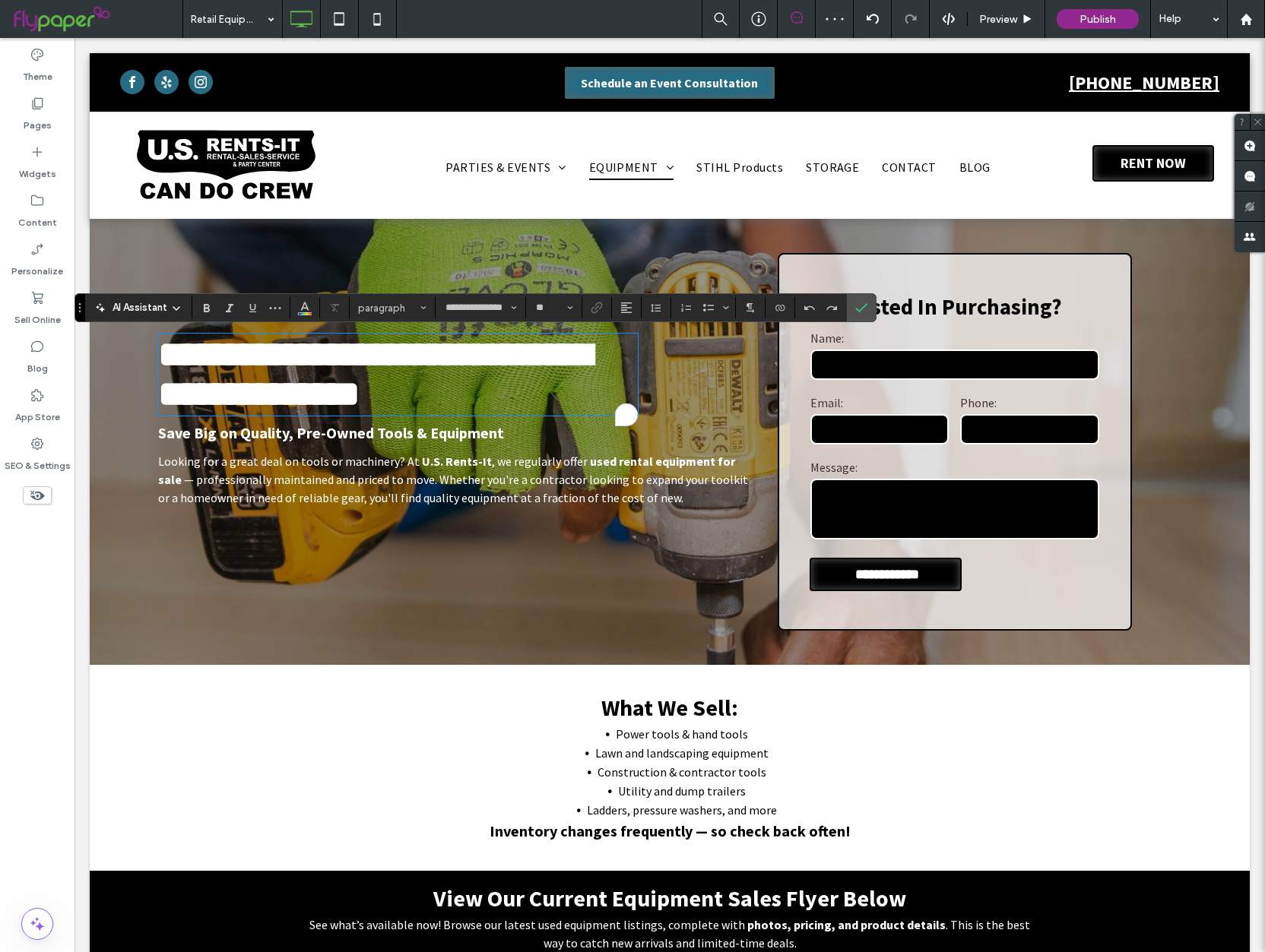
click at [352, 379] on span "**********" at bounding box center [375, 374] width 433 height 76
drag, startPoint x: 353, startPoint y: 379, endPoint x: 361, endPoint y: 378, distance: 8.1
click at [353, 379] on span "**********" at bounding box center [375, 374] width 433 height 76
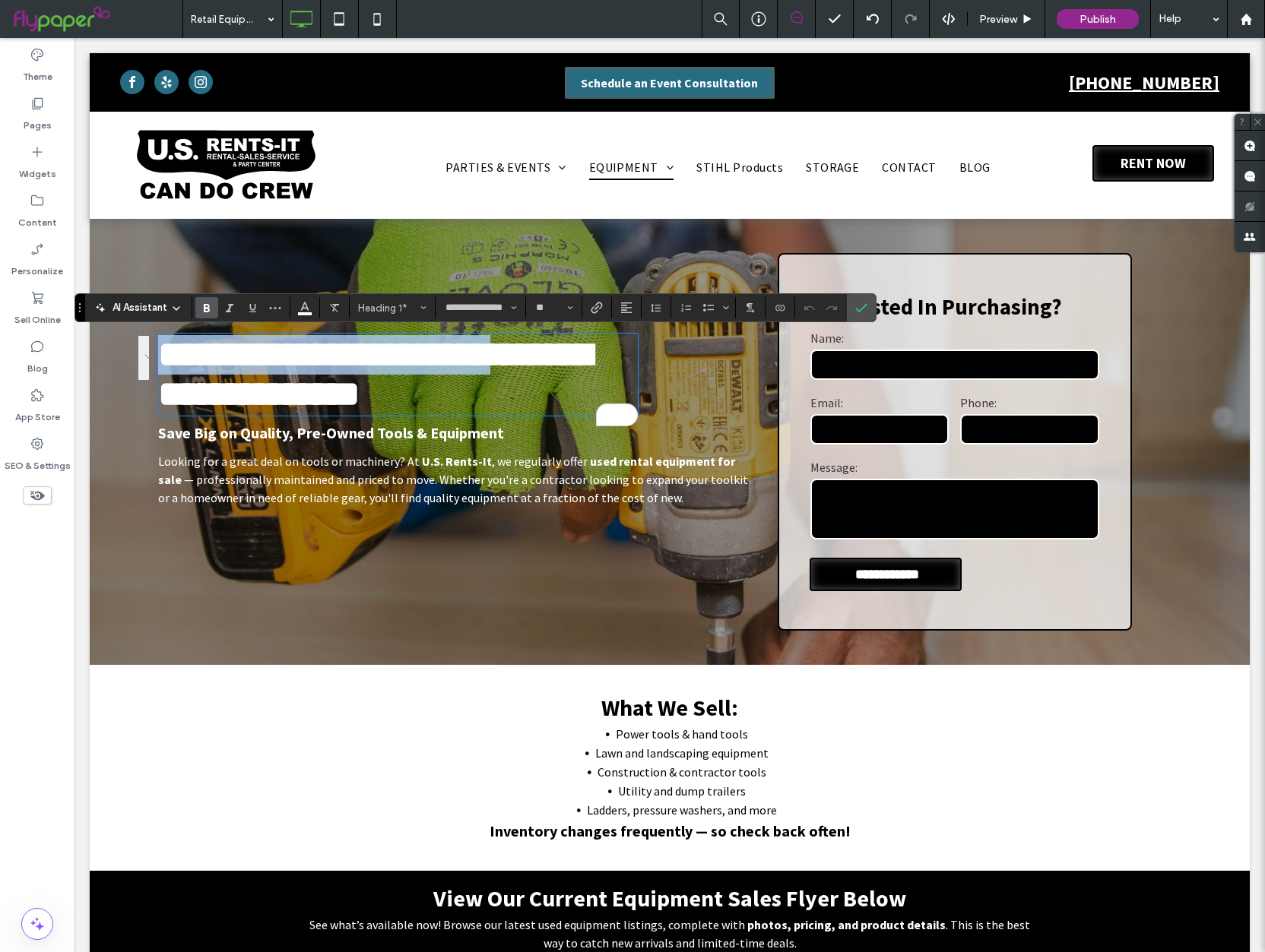
drag, startPoint x: 545, startPoint y: 362, endPoint x: 164, endPoint y: 340, distance: 381.6
click at [164, 340] on span "**********" at bounding box center [375, 374] width 433 height 76
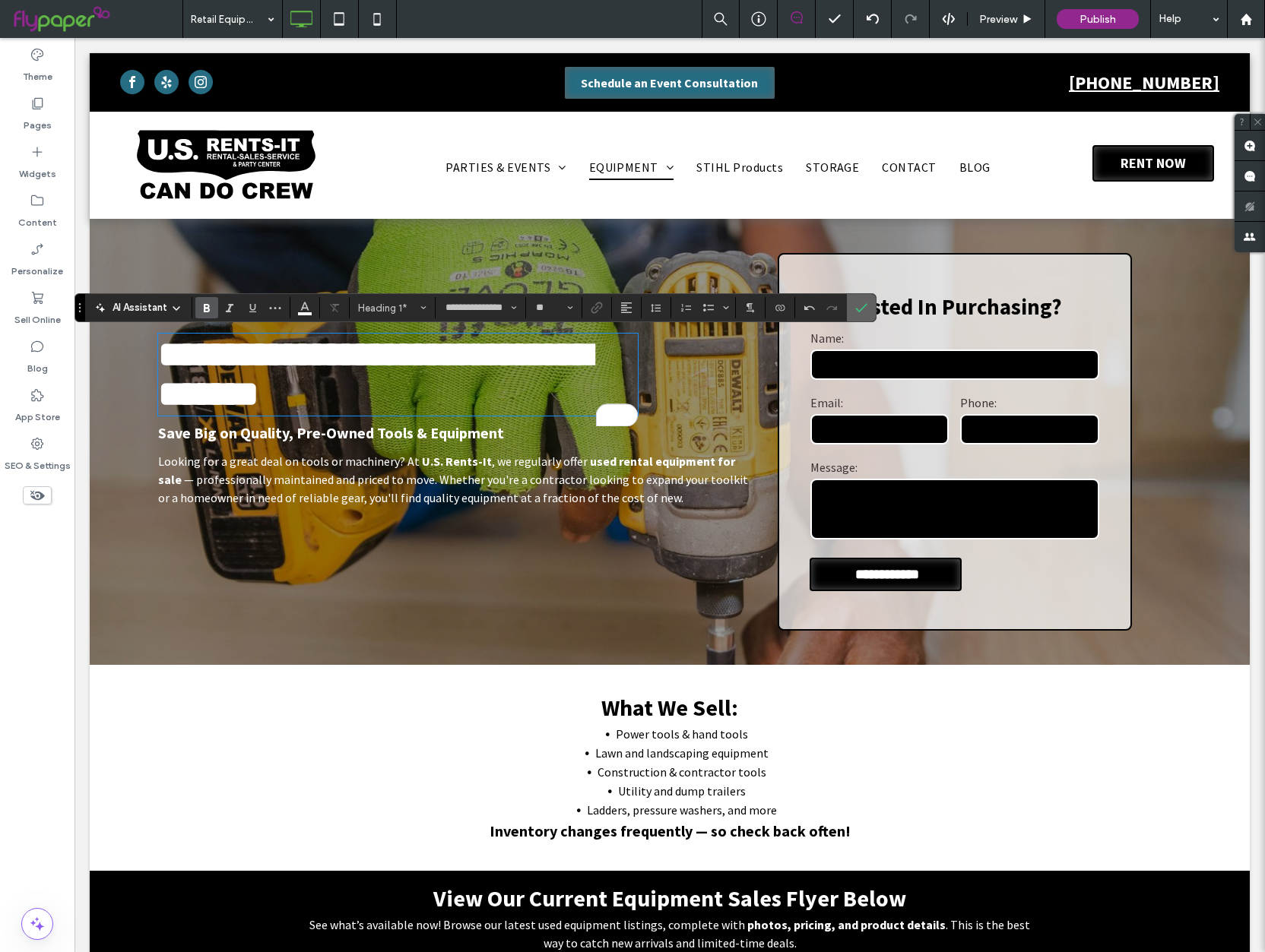
click at [855, 307] on icon "Confirm" at bounding box center [861, 308] width 12 height 12
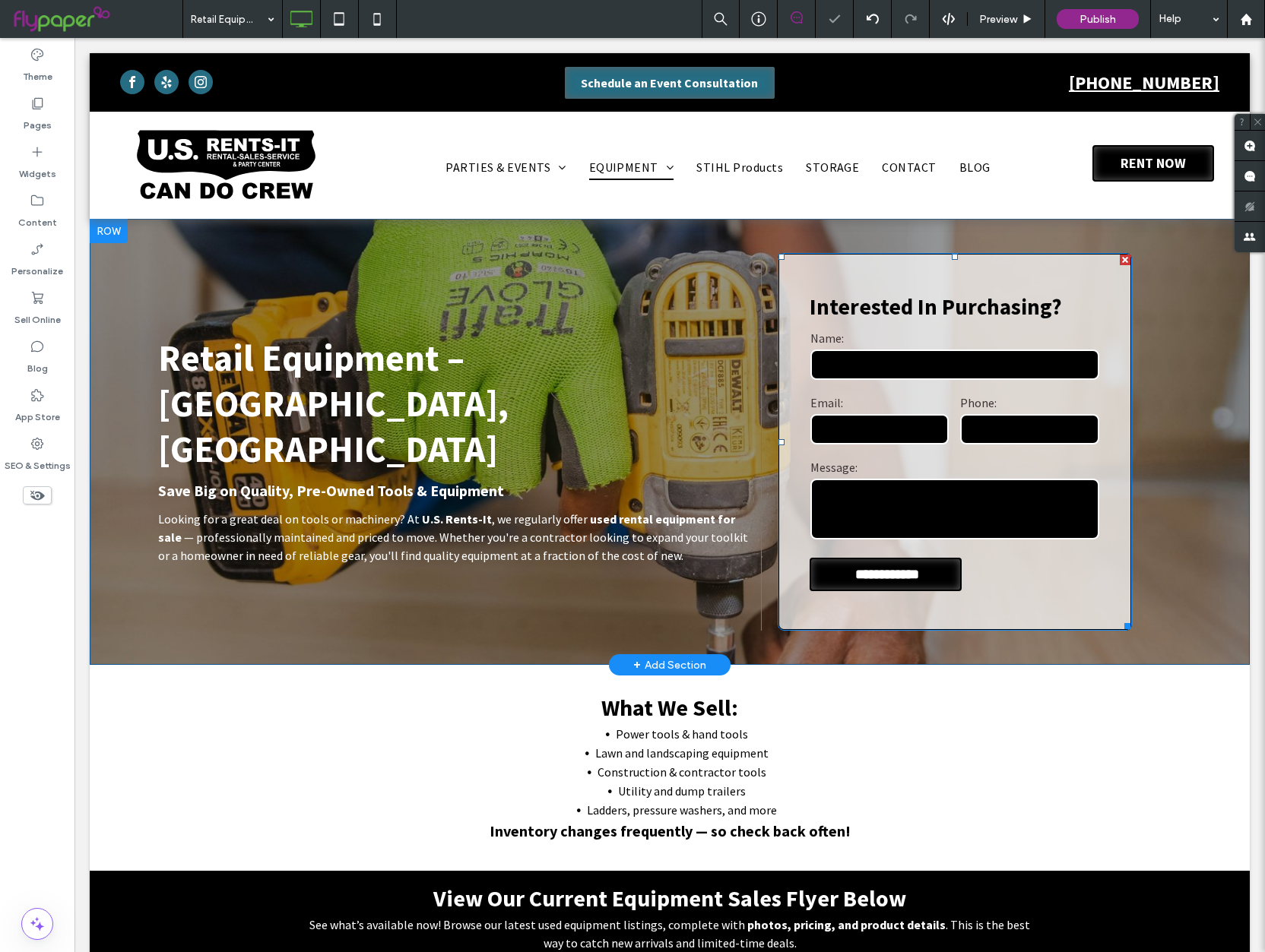
click at [850, 312] on h3 "Interested in purchasing?" at bounding box center [955, 307] width 290 height 28
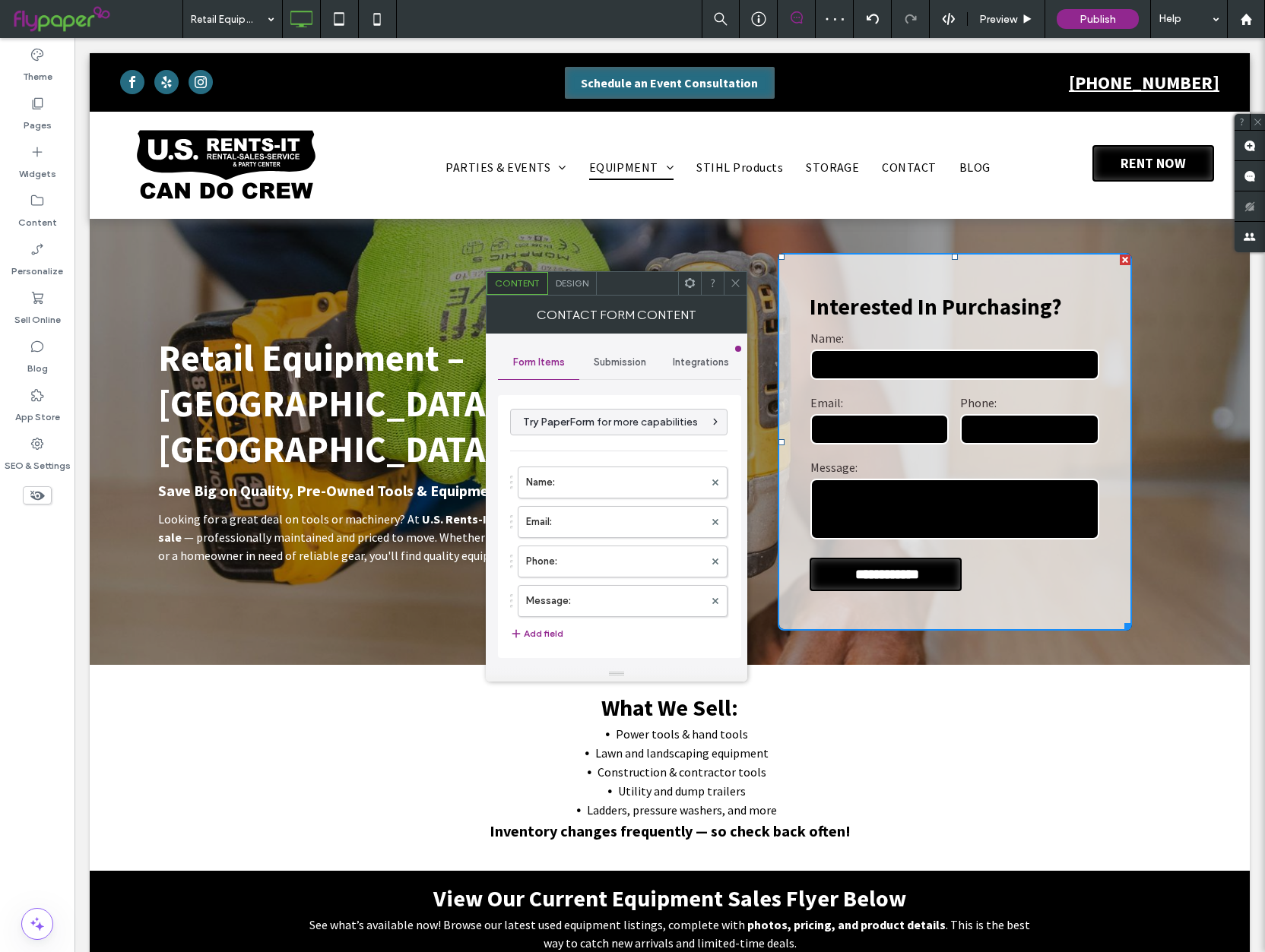
click at [415, 683] on div "What We Sell: Power tools & hand tools Lawn and landscaping equipment Construct…" at bounding box center [670, 768] width 1160 height 206
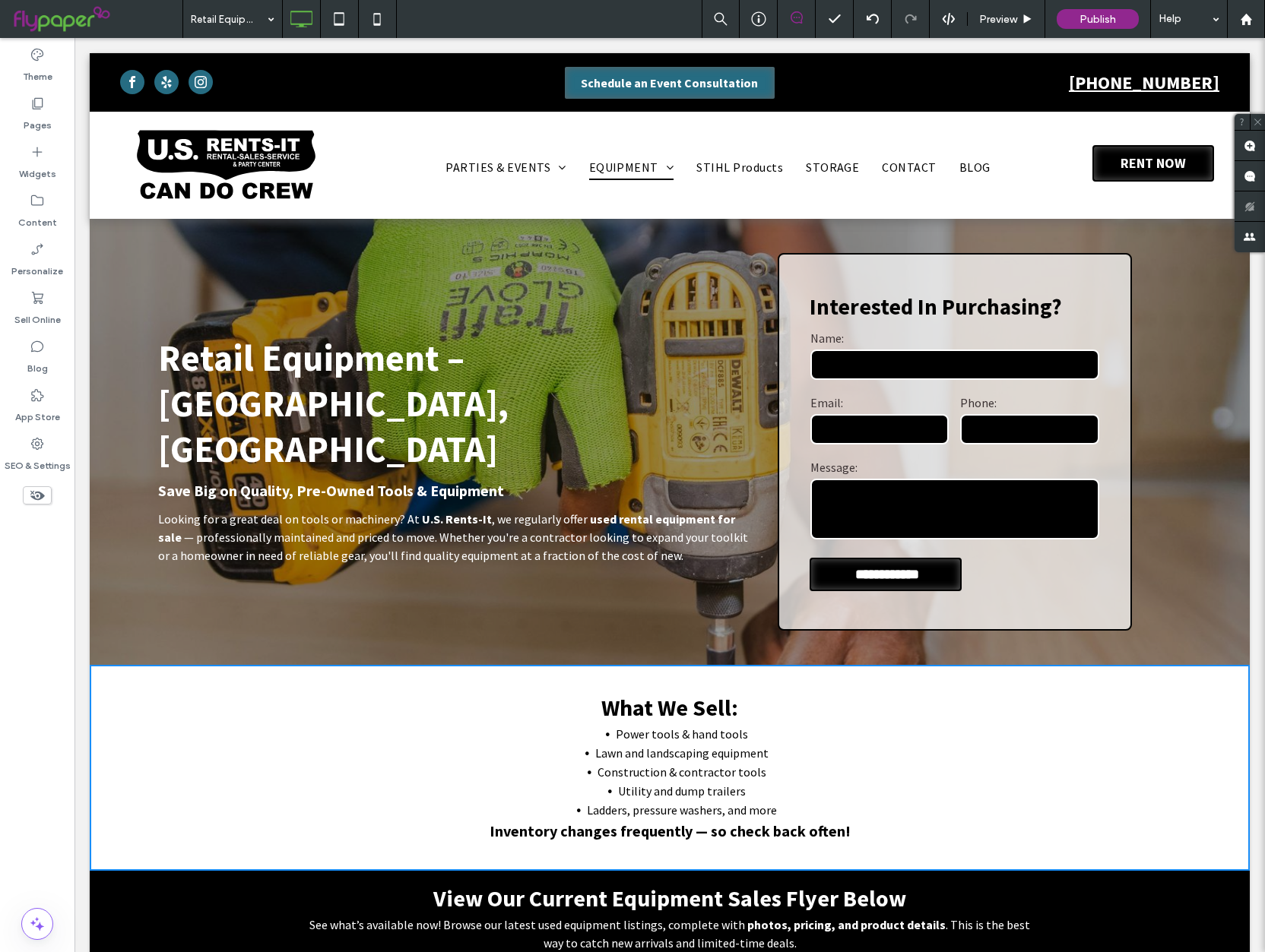
click at [439, 757] on li "Lawn and landscaping equipment" at bounding box center [681, 753] width 705 height 19
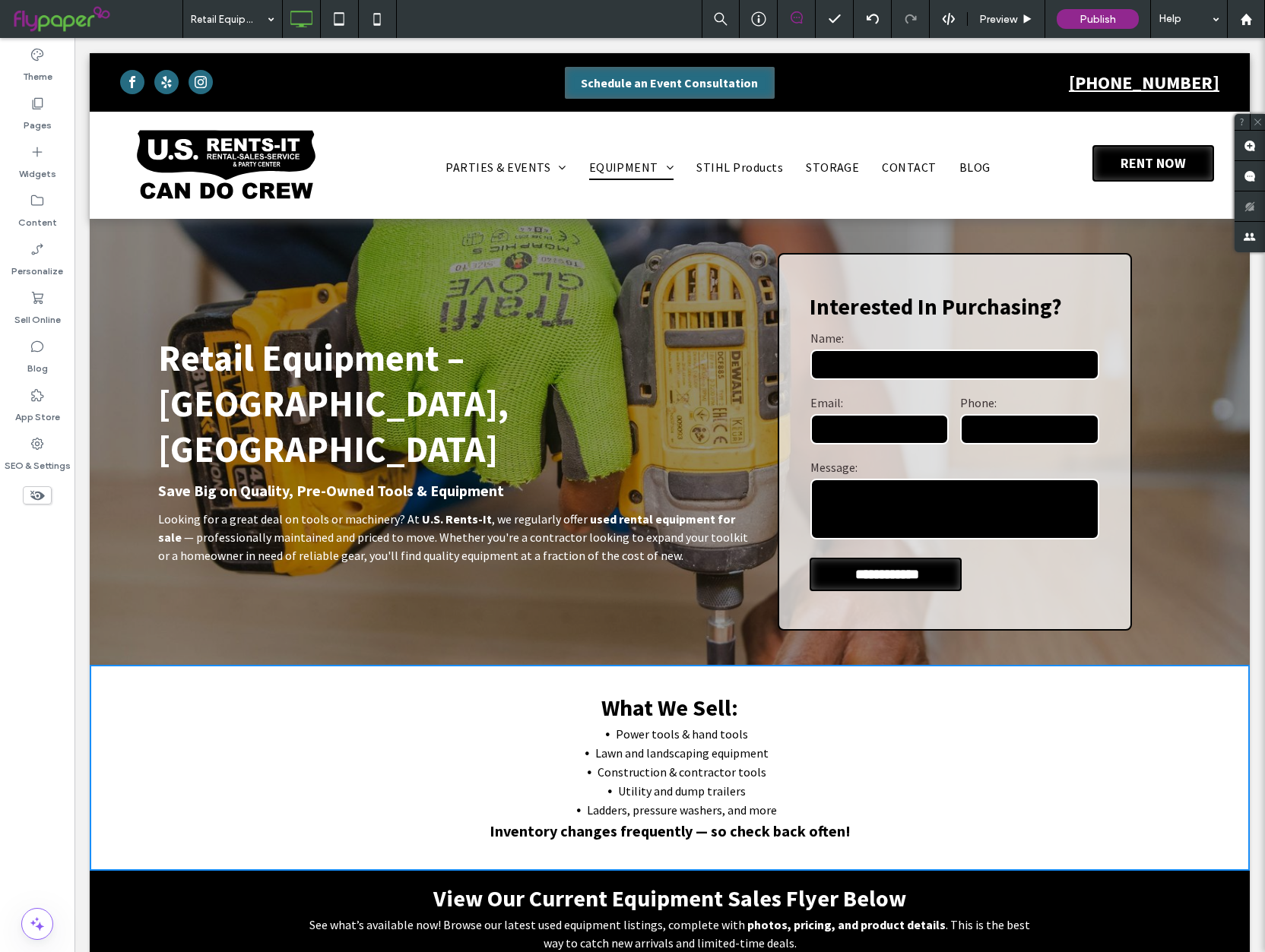
scroll to position [154, 0]
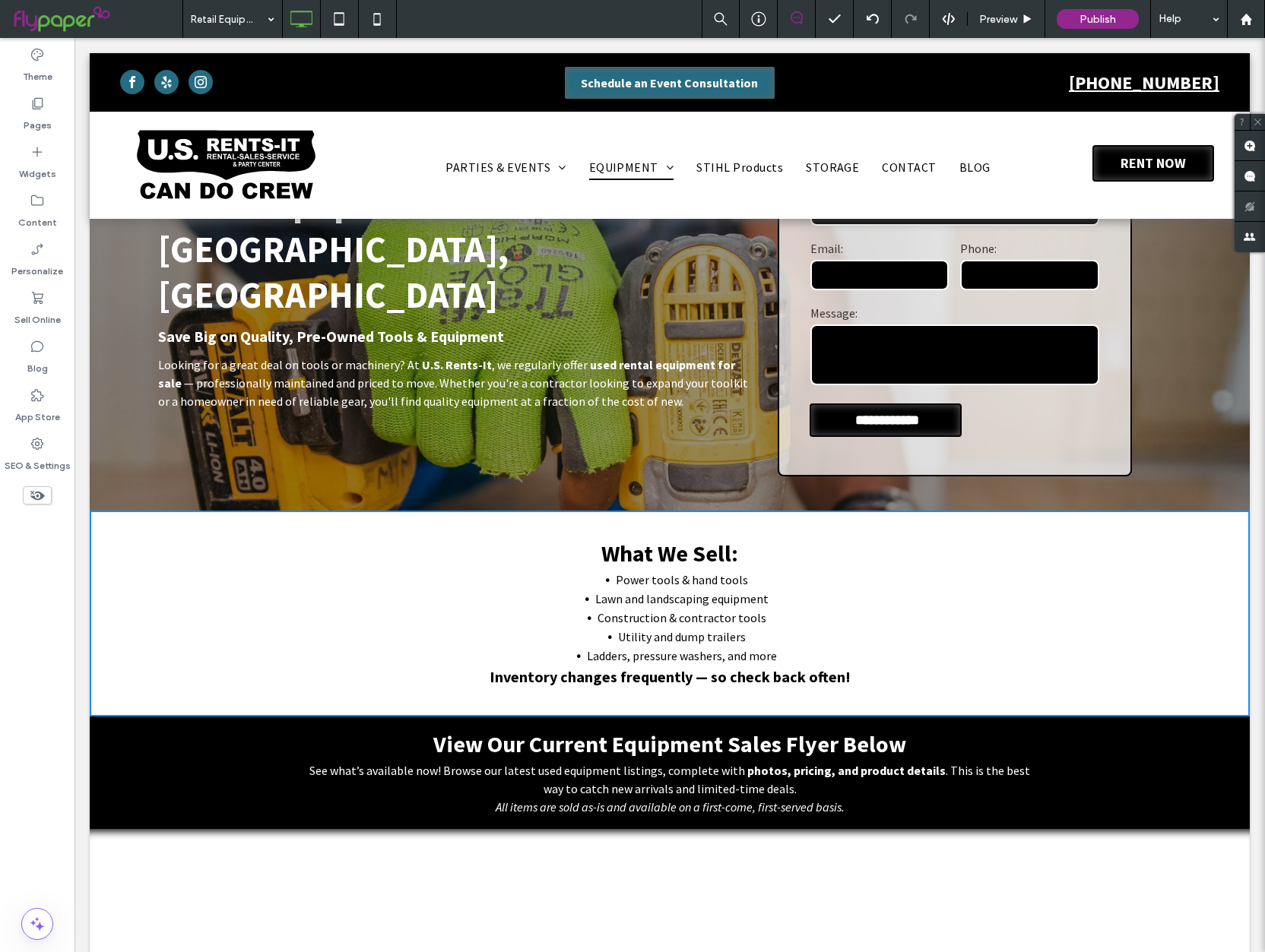
click at [225, 540] on div "What We Sell: Power tools & hand tools Lawn and landscaping equipment Construct…" at bounding box center [670, 614] width 1160 height 206
drag, startPoint x: 111, startPoint y: 537, endPoint x: 125, endPoint y: 504, distance: 35.8
click at [111, 537] on div "What We Sell: Power tools & hand tools Lawn and landscaping equipment Construct…" at bounding box center [670, 614] width 1160 height 206
drag, startPoint x: 131, startPoint y: 491, endPoint x: 131, endPoint y: 503, distance: 12.0
click at [131, 491] on div "**********" at bounding box center [670, 287] width 1160 height 446
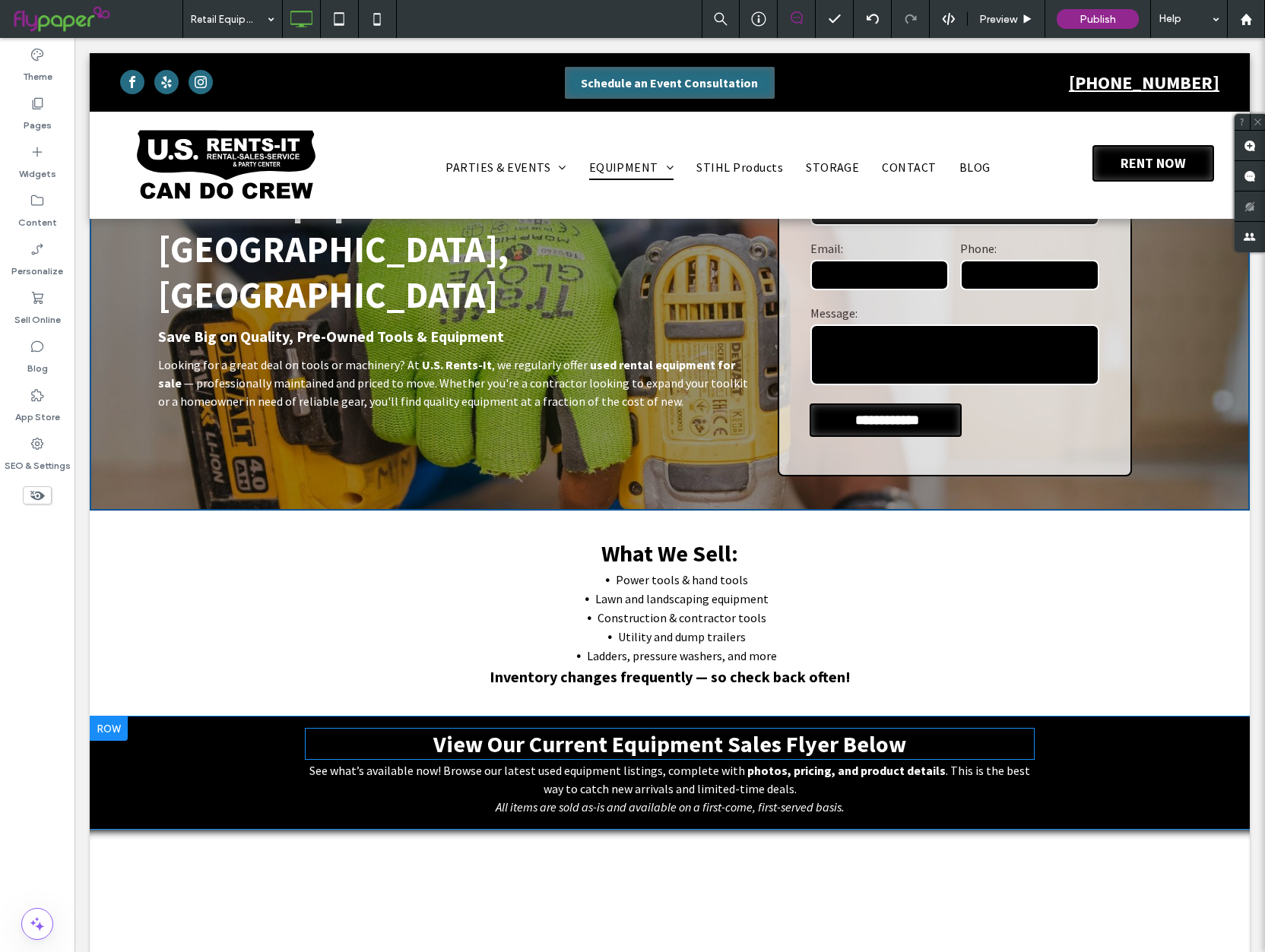
click at [435, 782] on p "See what’s available now! Browse our latest used equipment listings, complete w…" at bounding box center [670, 779] width 729 height 36
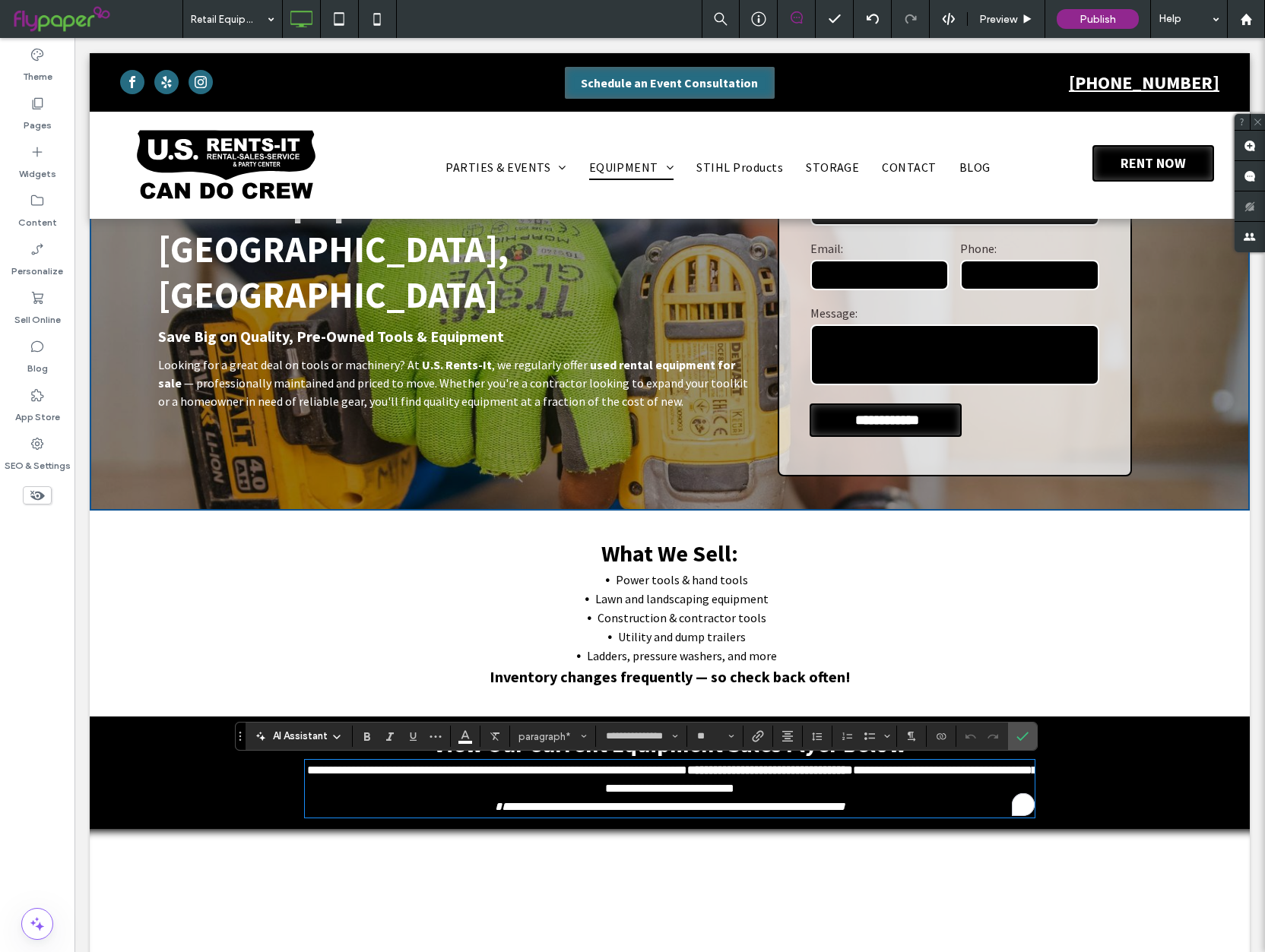
drag, startPoint x: 97, startPoint y: 629, endPoint x: 113, endPoint y: 600, distance: 33.1
click at [97, 629] on div "What We Sell: Power tools & hand tools Lawn and landscaping equipment Construct…" at bounding box center [670, 614] width 1160 height 206
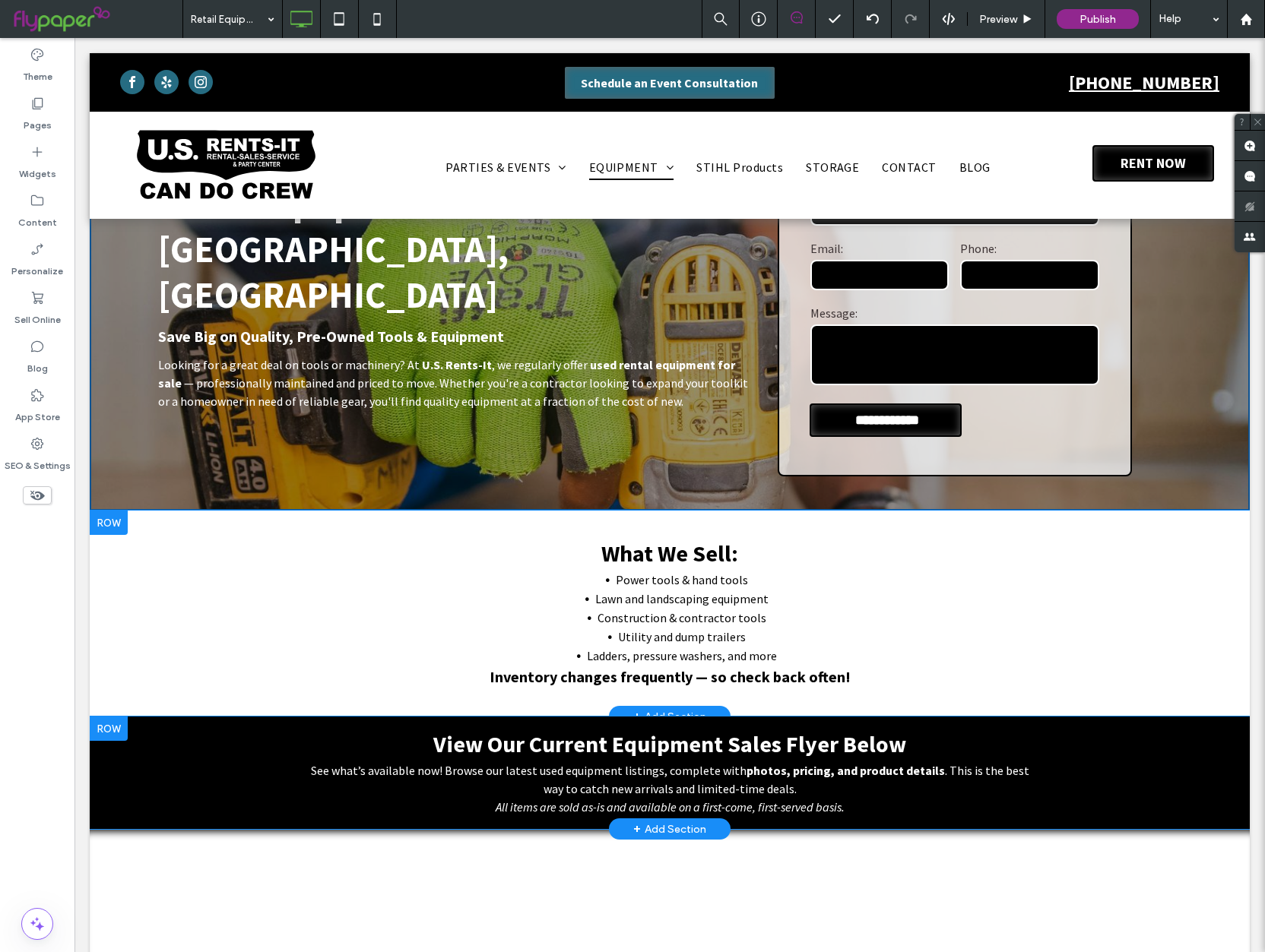
click at [110, 525] on div at bounding box center [109, 522] width 38 height 24
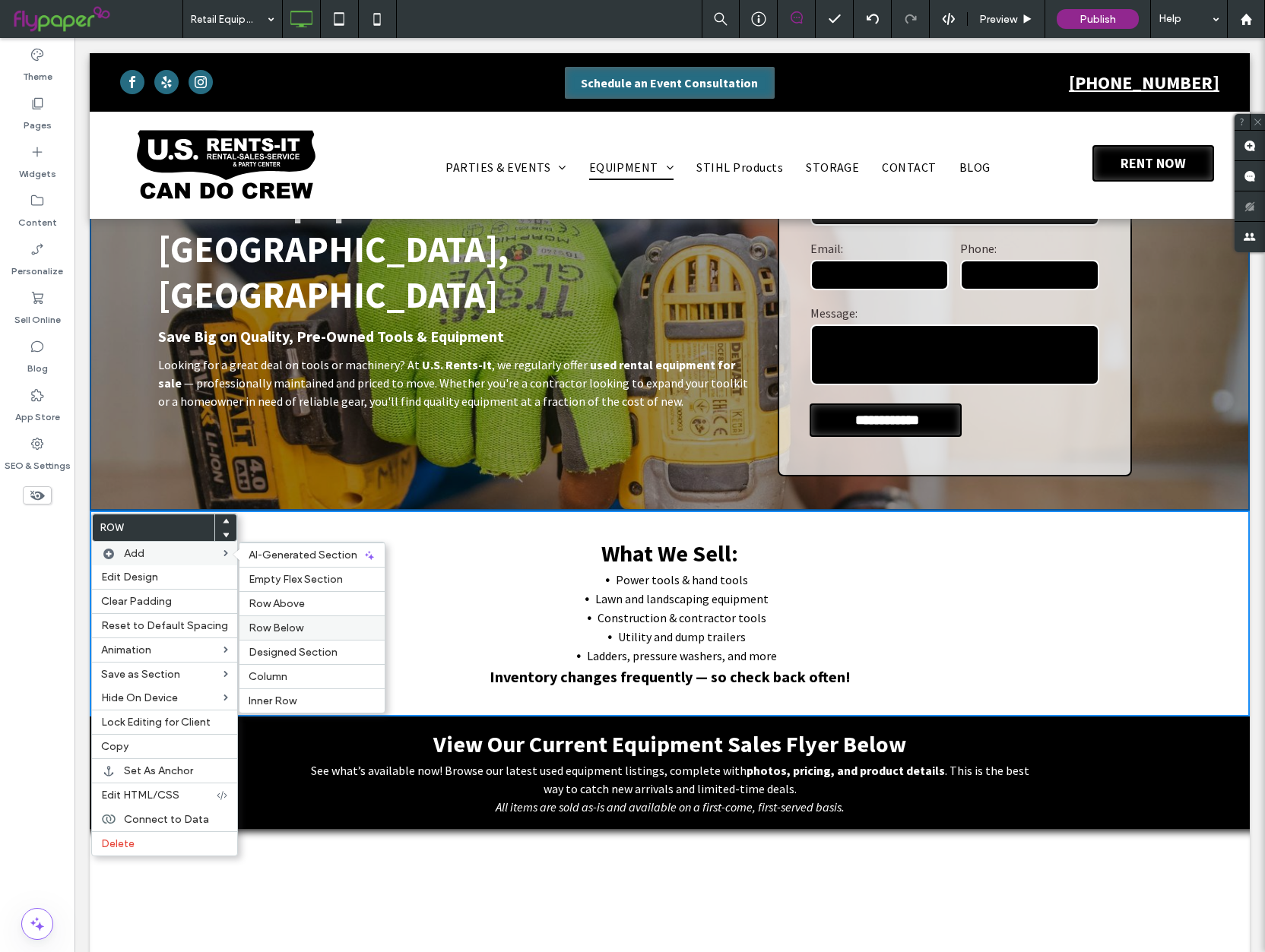
click at [273, 617] on div "Row Below" at bounding box center [311, 627] width 145 height 24
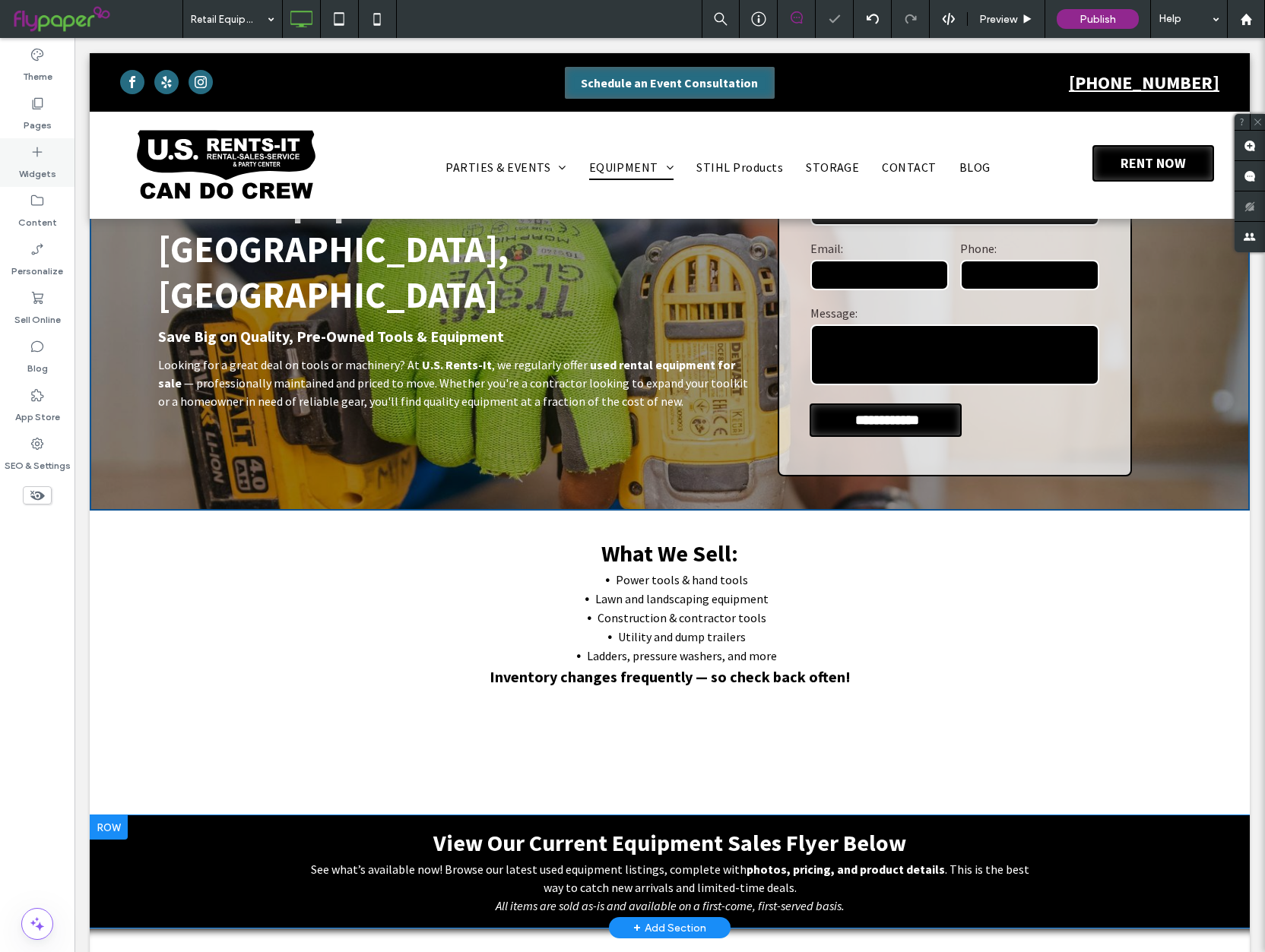
click at [34, 182] on div "Widgets" at bounding box center [37, 162] width 75 height 49
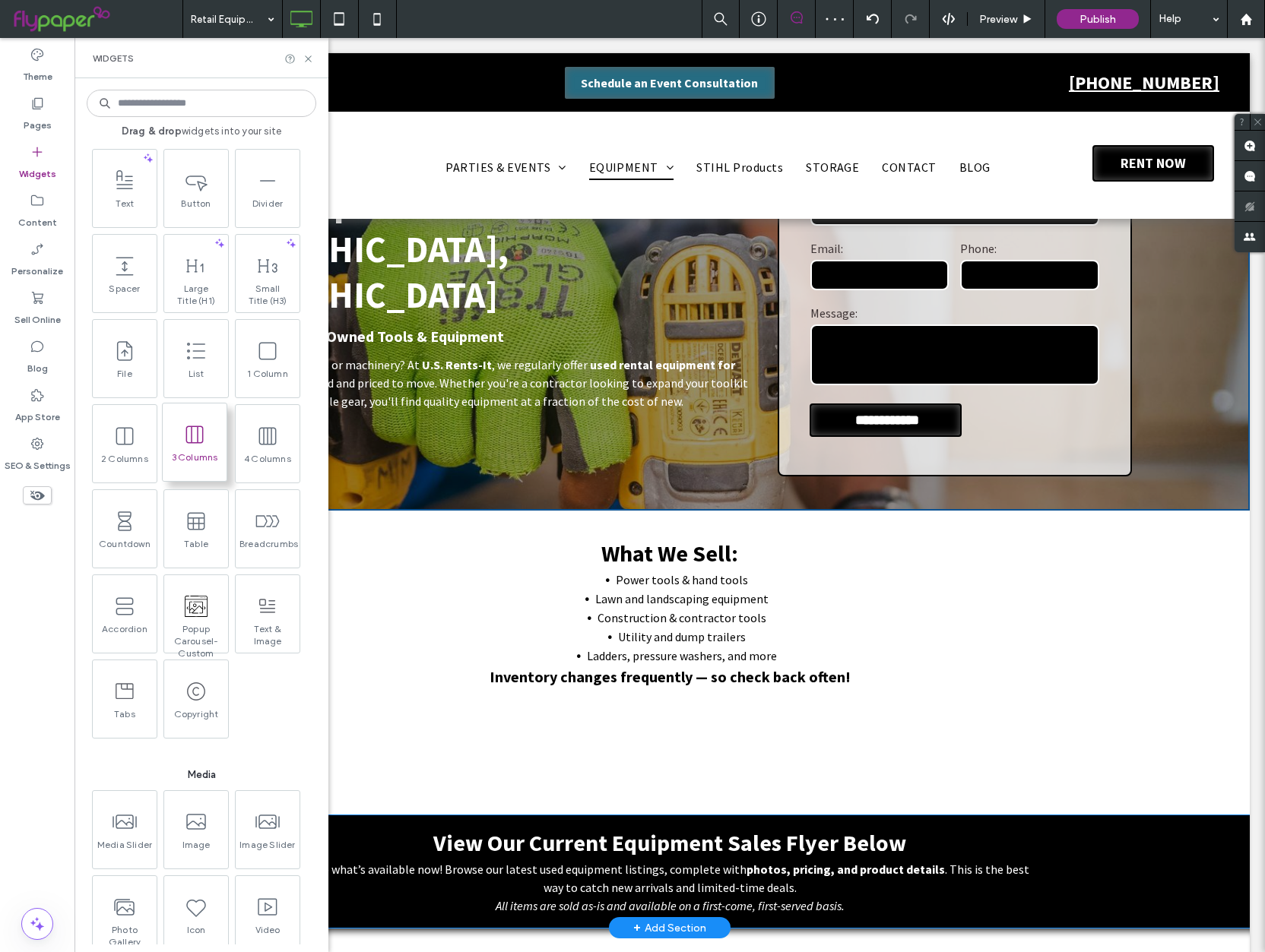
scroll to position [719, 0]
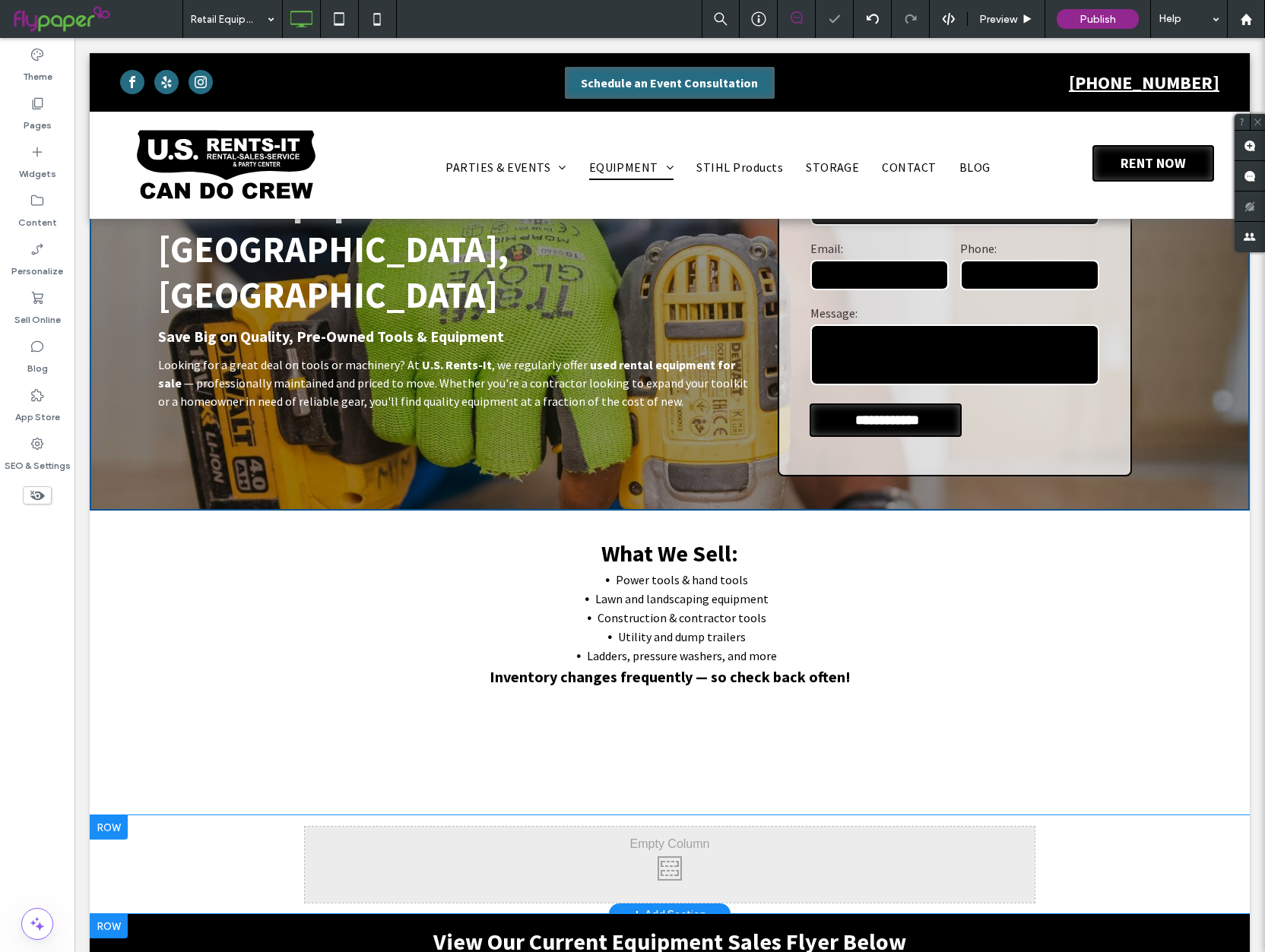
click at [142, 827] on div "Click To Paste Click To Paste Row + Add Section" at bounding box center [670, 865] width 1160 height 99
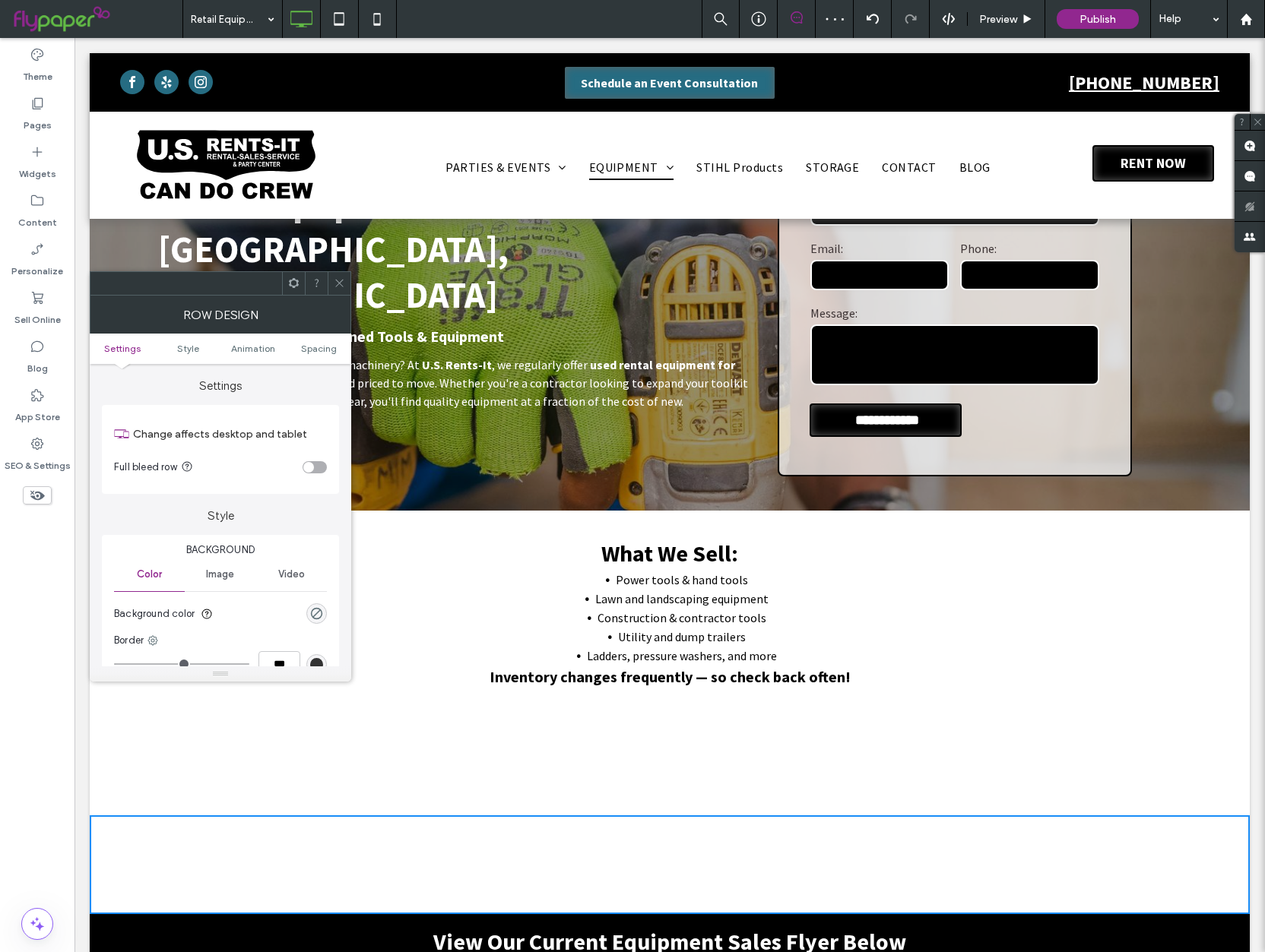
click at [292, 280] on use at bounding box center [294, 283] width 10 height 10
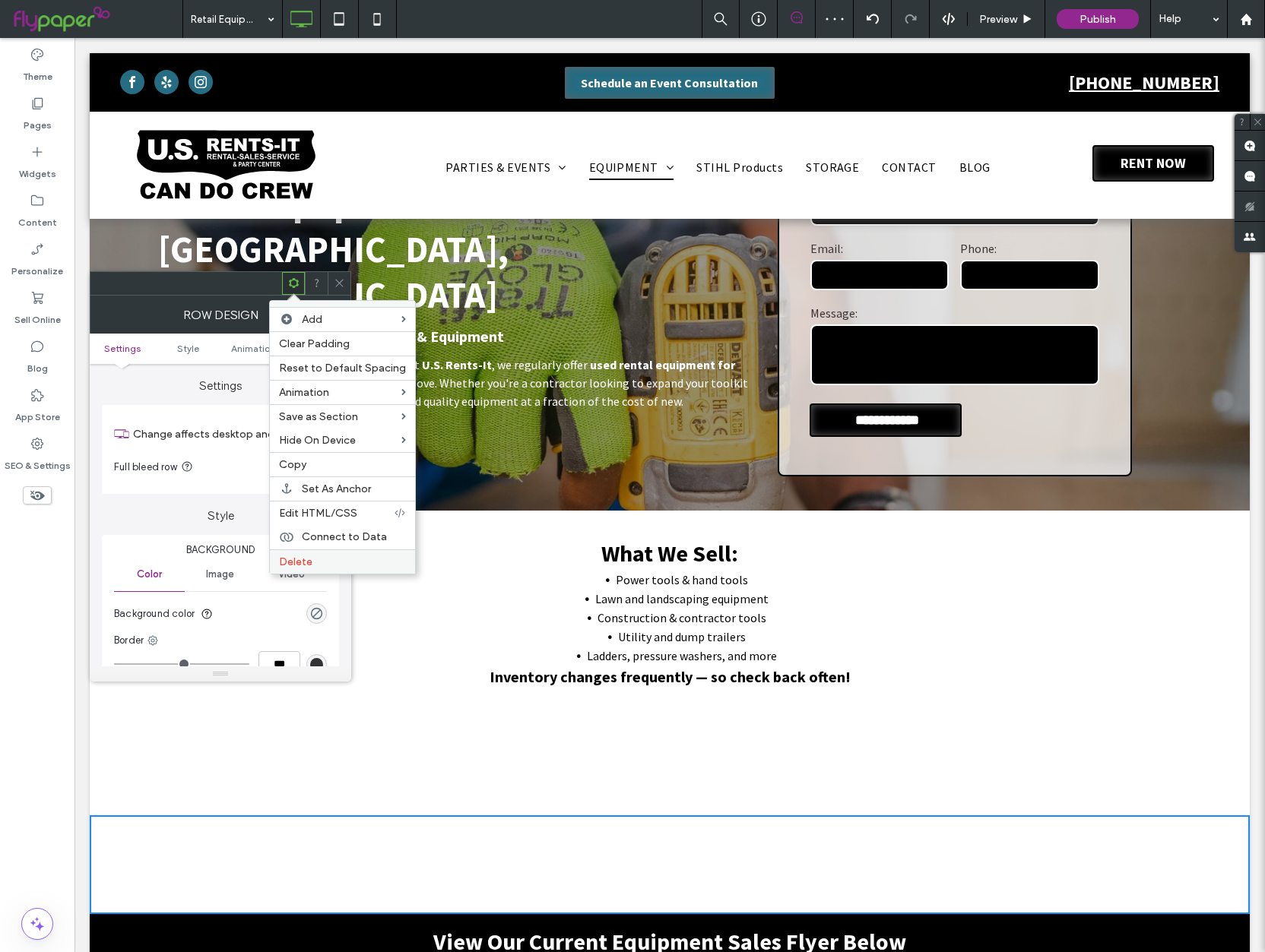
click at [370, 567] on label "Delete" at bounding box center [342, 561] width 127 height 13
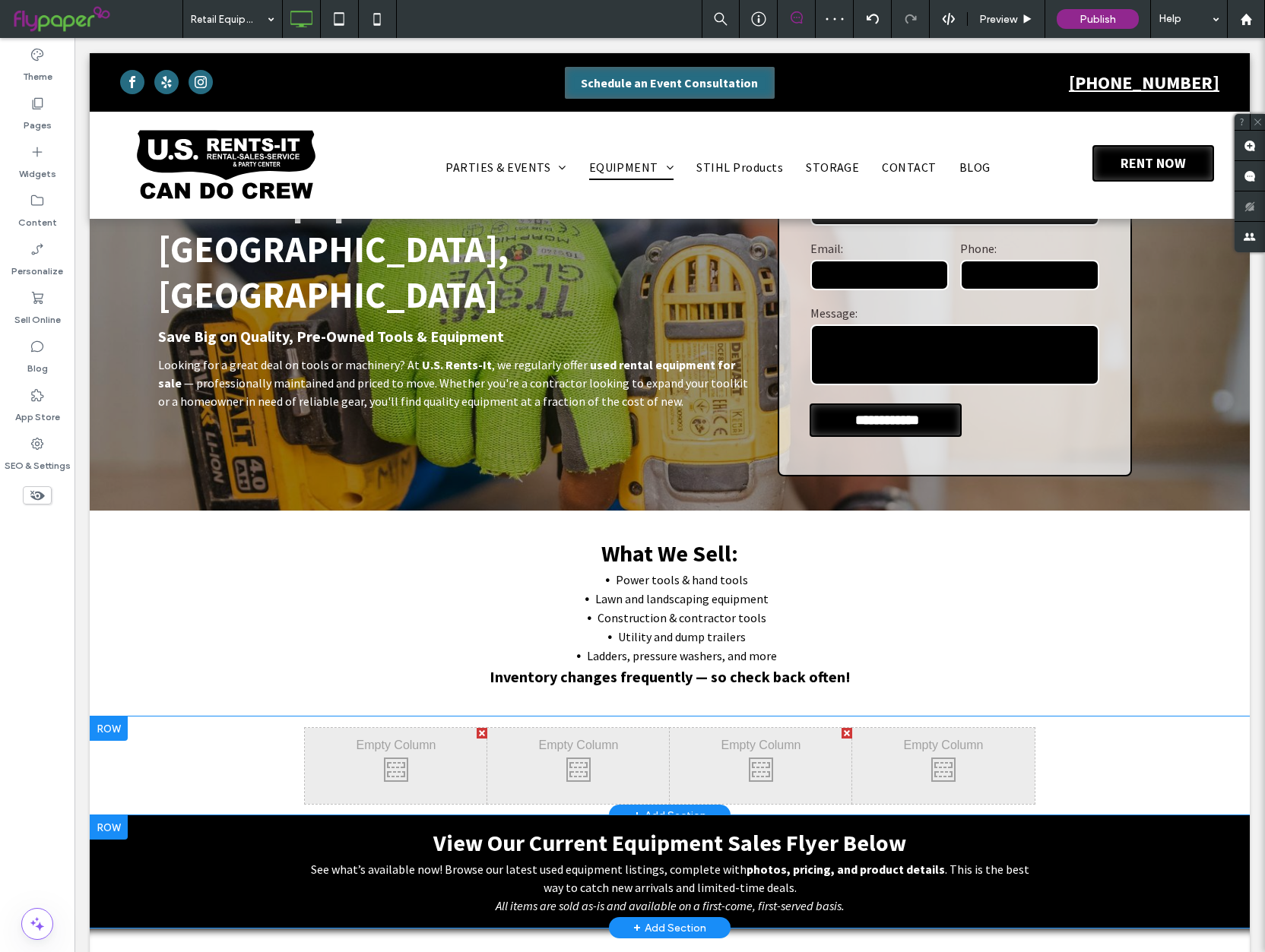
click at [400, 740] on div "Click To Paste Click To Paste" at bounding box center [396, 765] width 182 height 76
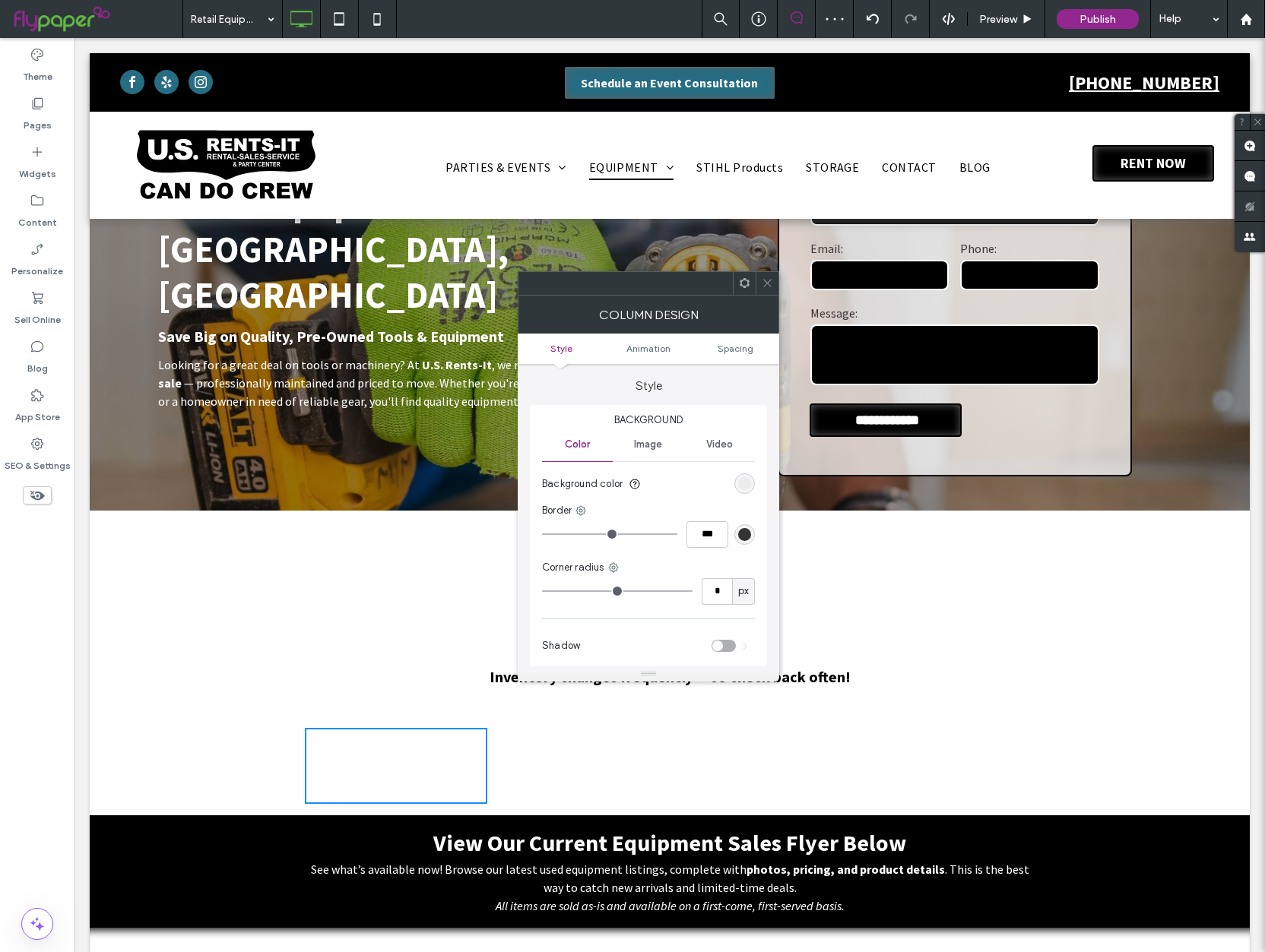
click at [285, 738] on div "Click To Paste Click To Paste Click To Paste Click To Paste Click To Paste Clic…" at bounding box center [670, 766] width 1160 height 99
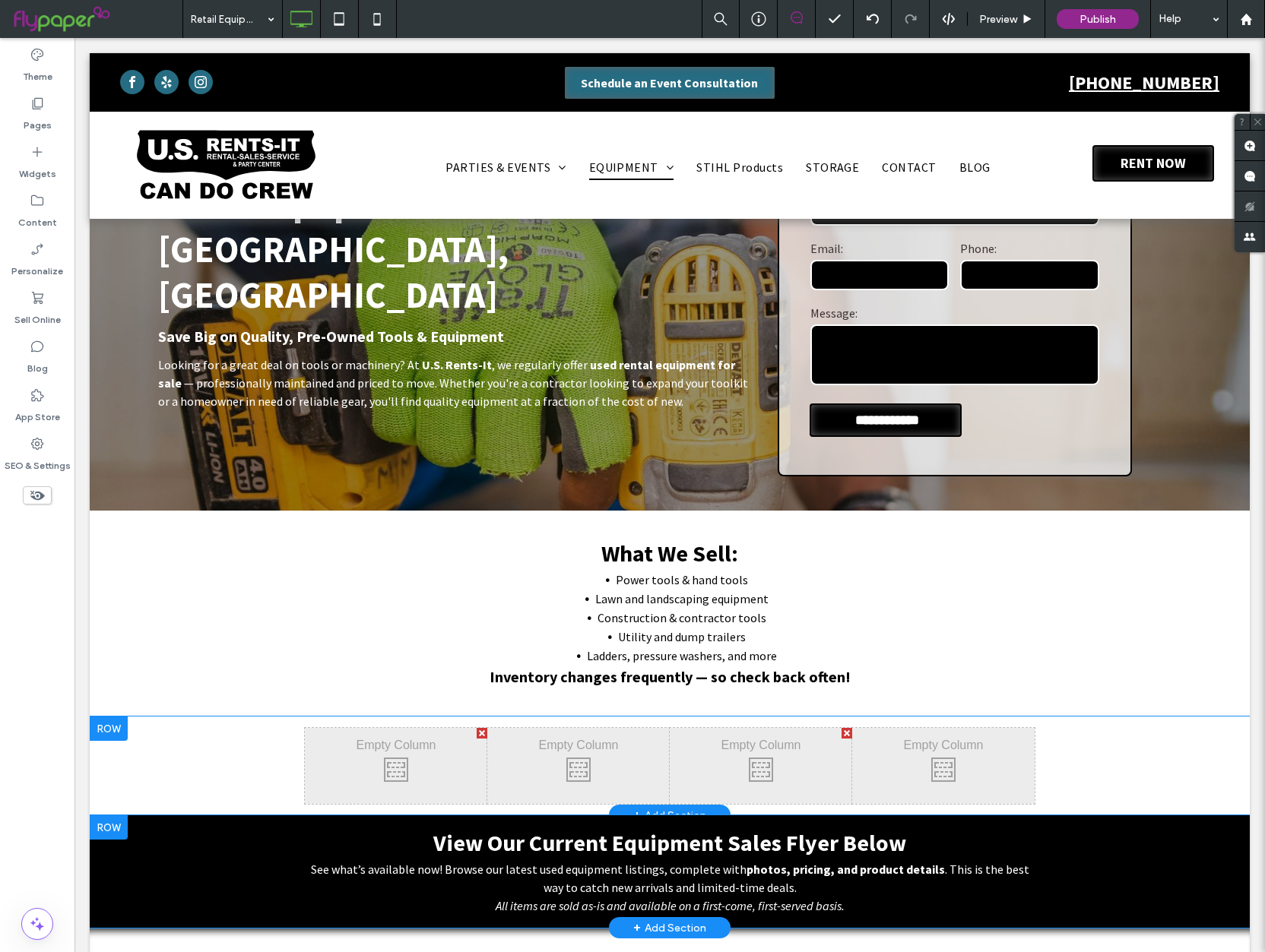
click at [214, 738] on div "Click To Paste Click To Paste Click To Paste Click To Paste Click To Paste Clic…" at bounding box center [670, 766] width 1160 height 99
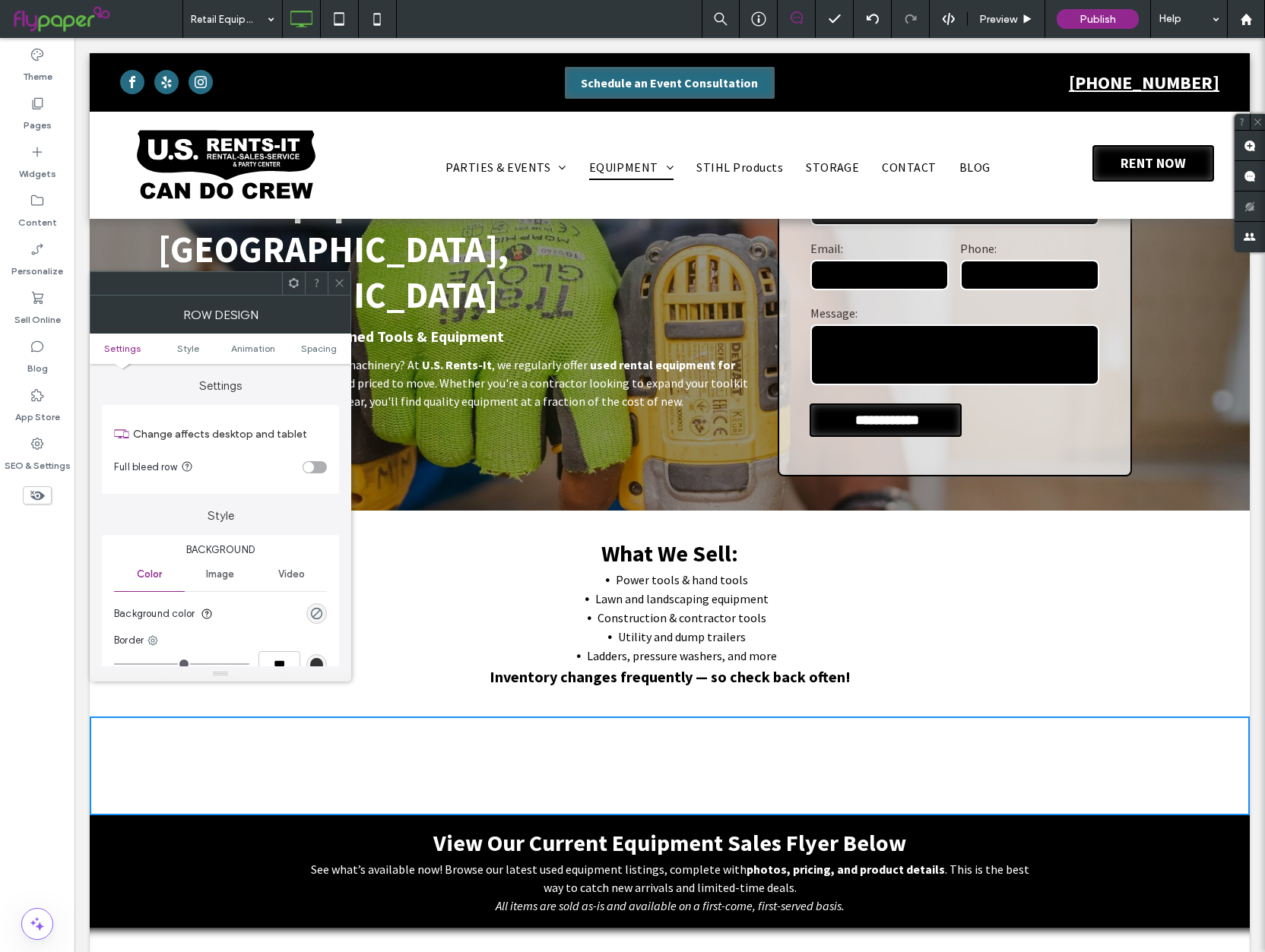
click at [310, 465] on div "toggle" at bounding box center [309, 467] width 11 height 11
click at [342, 291] on span at bounding box center [339, 284] width 12 height 23
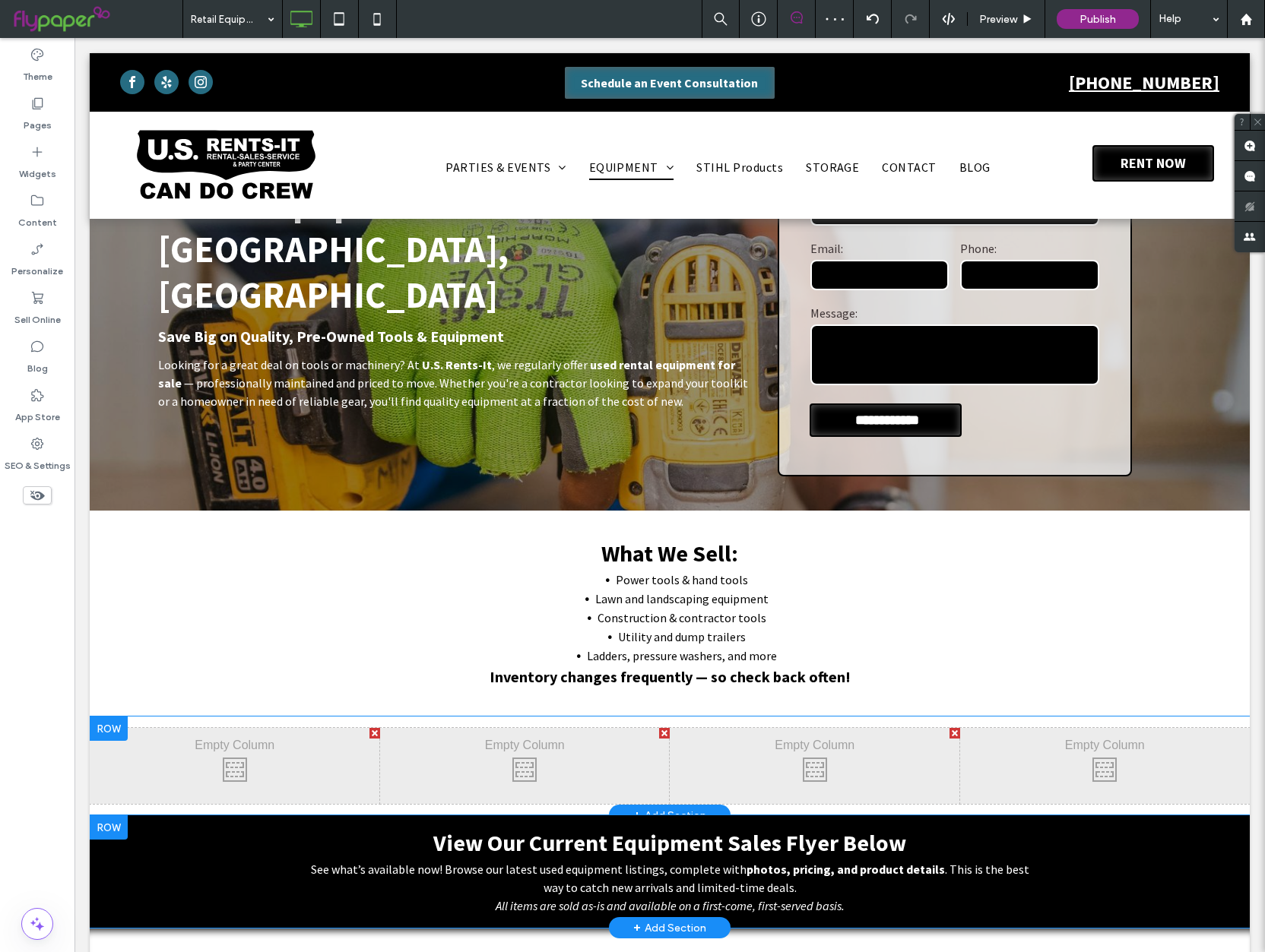
click at [289, 771] on div "Click To Paste Click To Paste" at bounding box center [235, 765] width 290 height 76
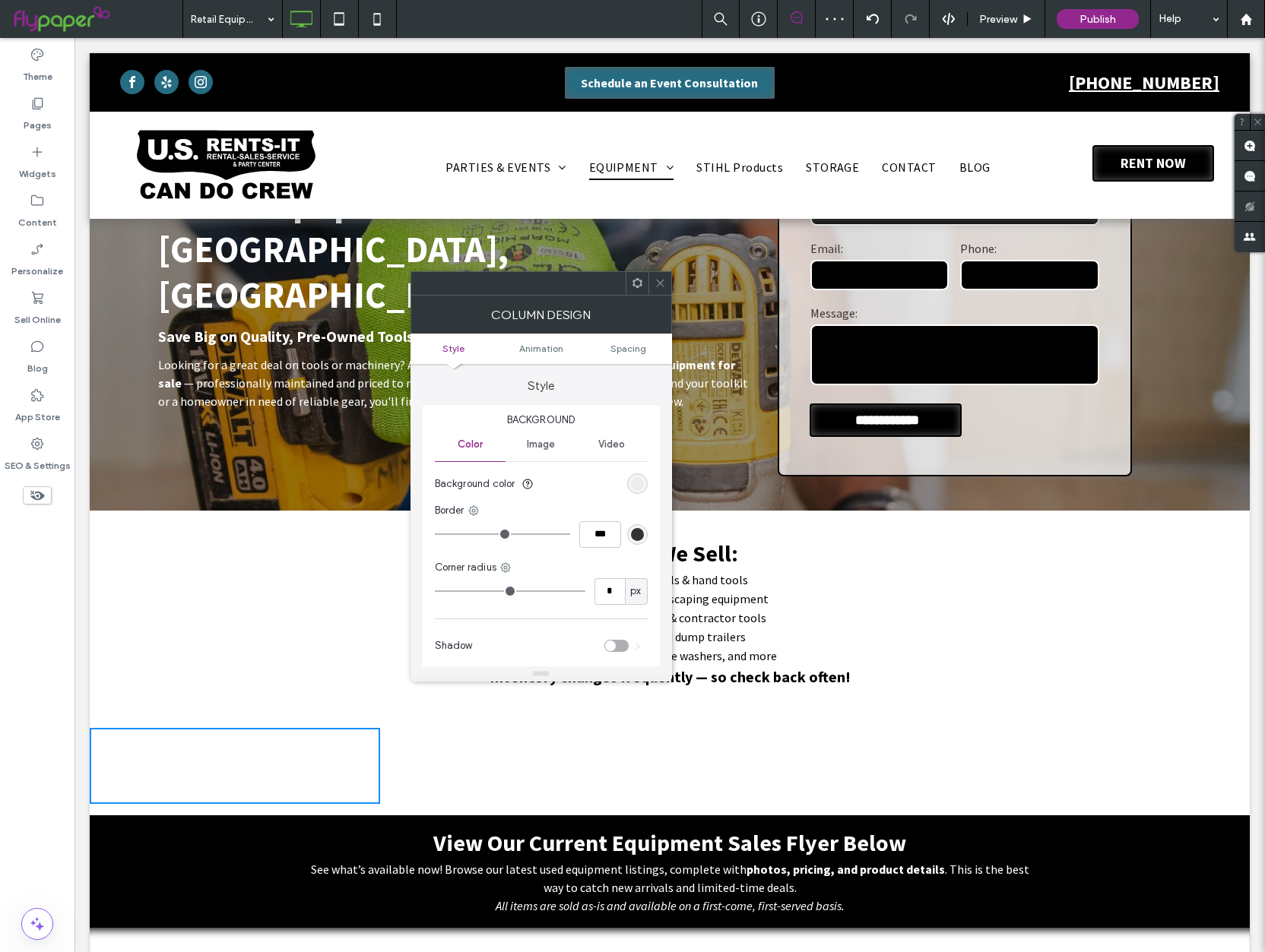
click at [663, 283] on icon at bounding box center [660, 283] width 12 height 12
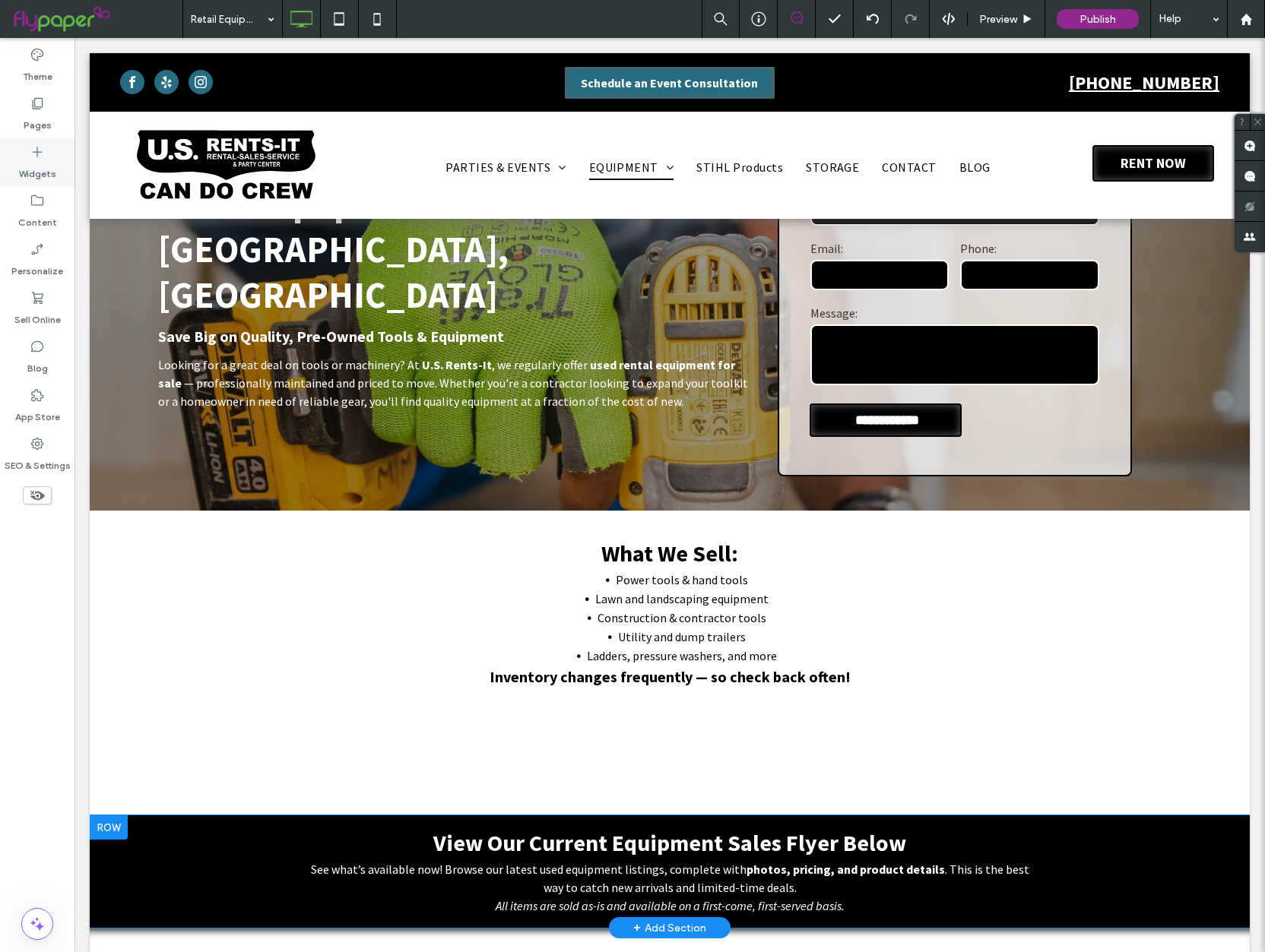
click at [52, 170] on label "Widgets" at bounding box center [37, 170] width 37 height 21
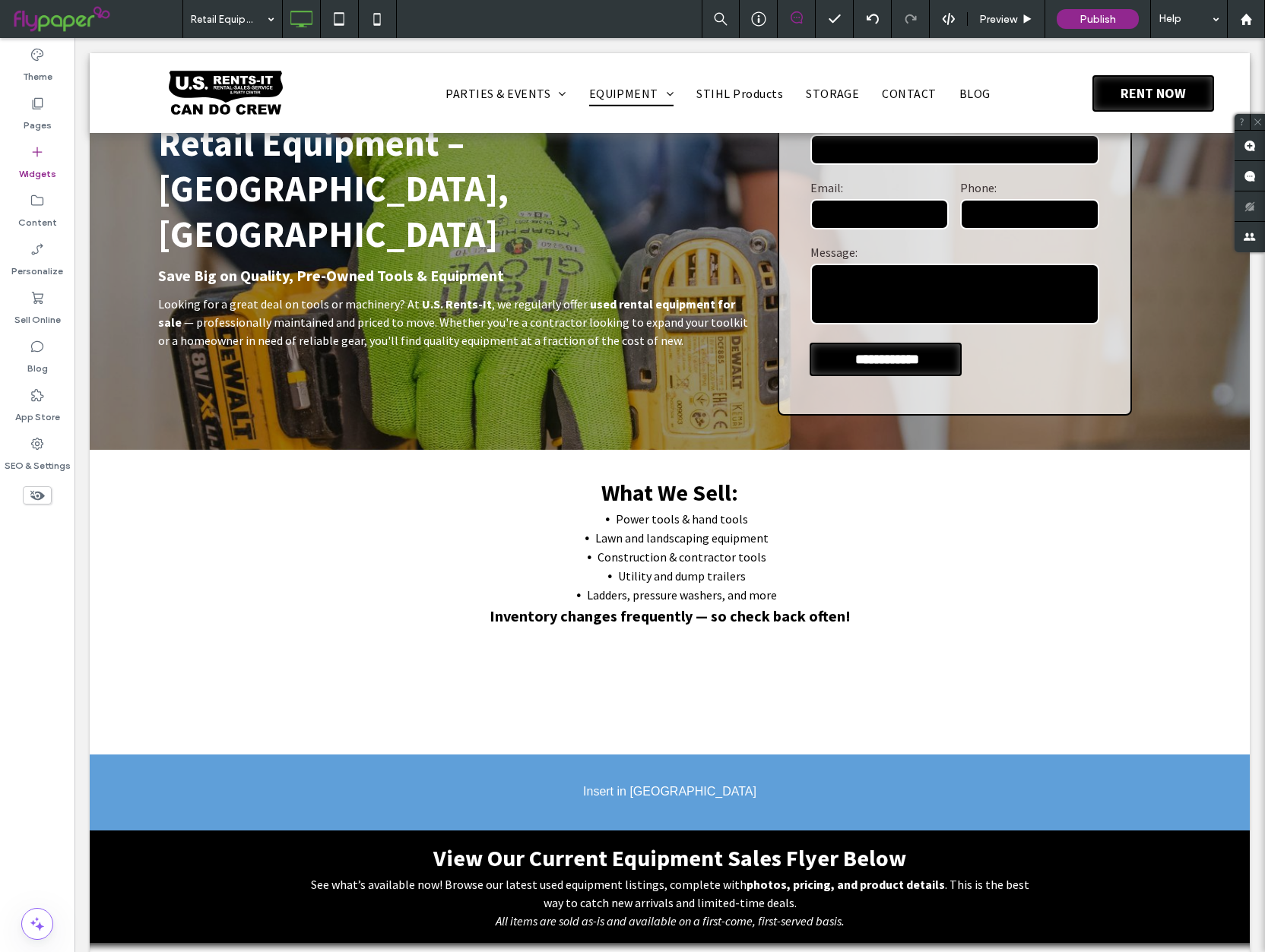
scroll to position [222, 0]
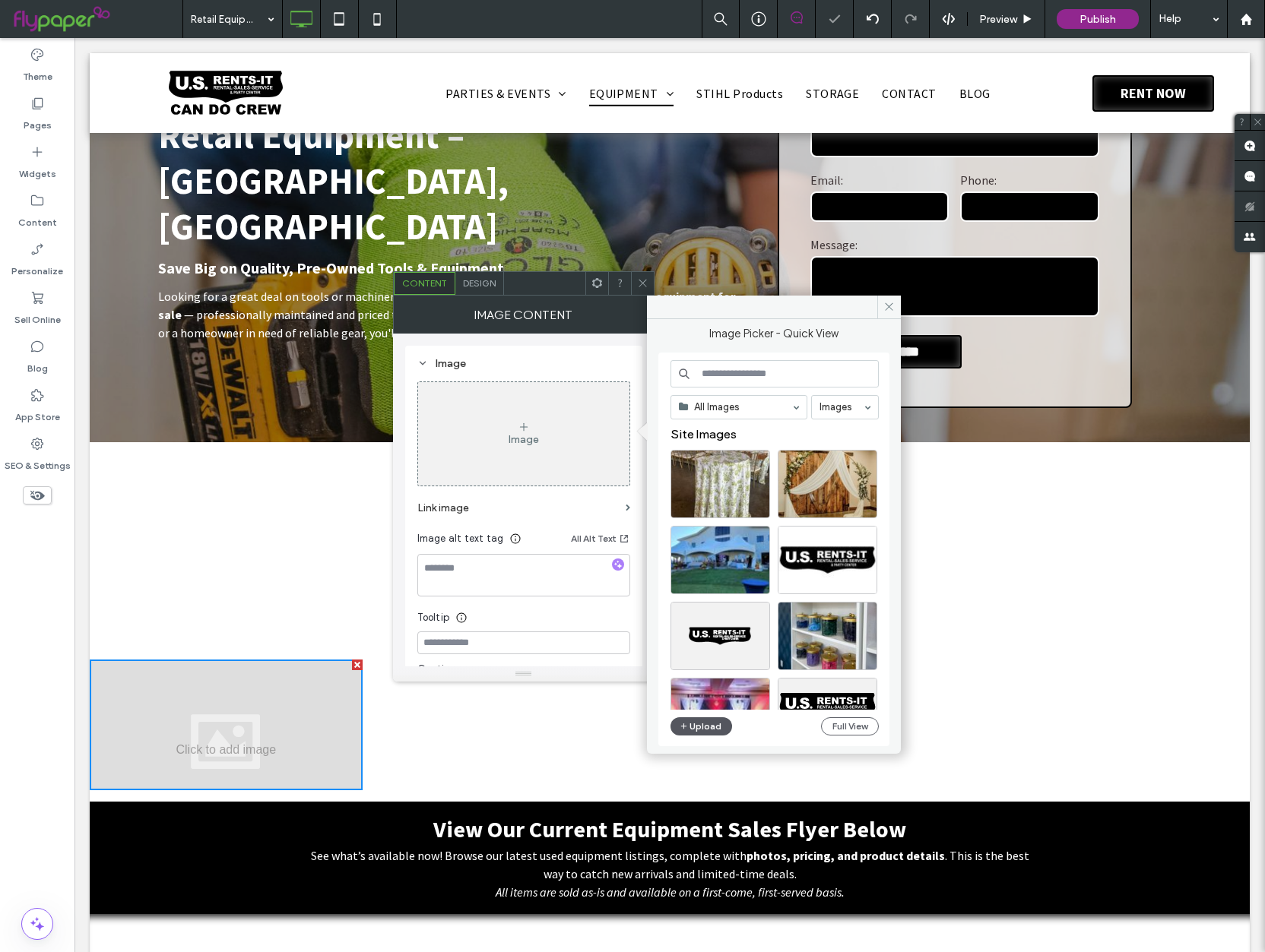
click at [696, 717] on button "Upload" at bounding box center [701, 726] width 62 height 19
click at [695, 723] on button "Upload" at bounding box center [701, 726] width 62 height 19
click at [697, 724] on button "Upload" at bounding box center [701, 726] width 62 height 19
click at [893, 310] on icon at bounding box center [889, 306] width 12 height 12
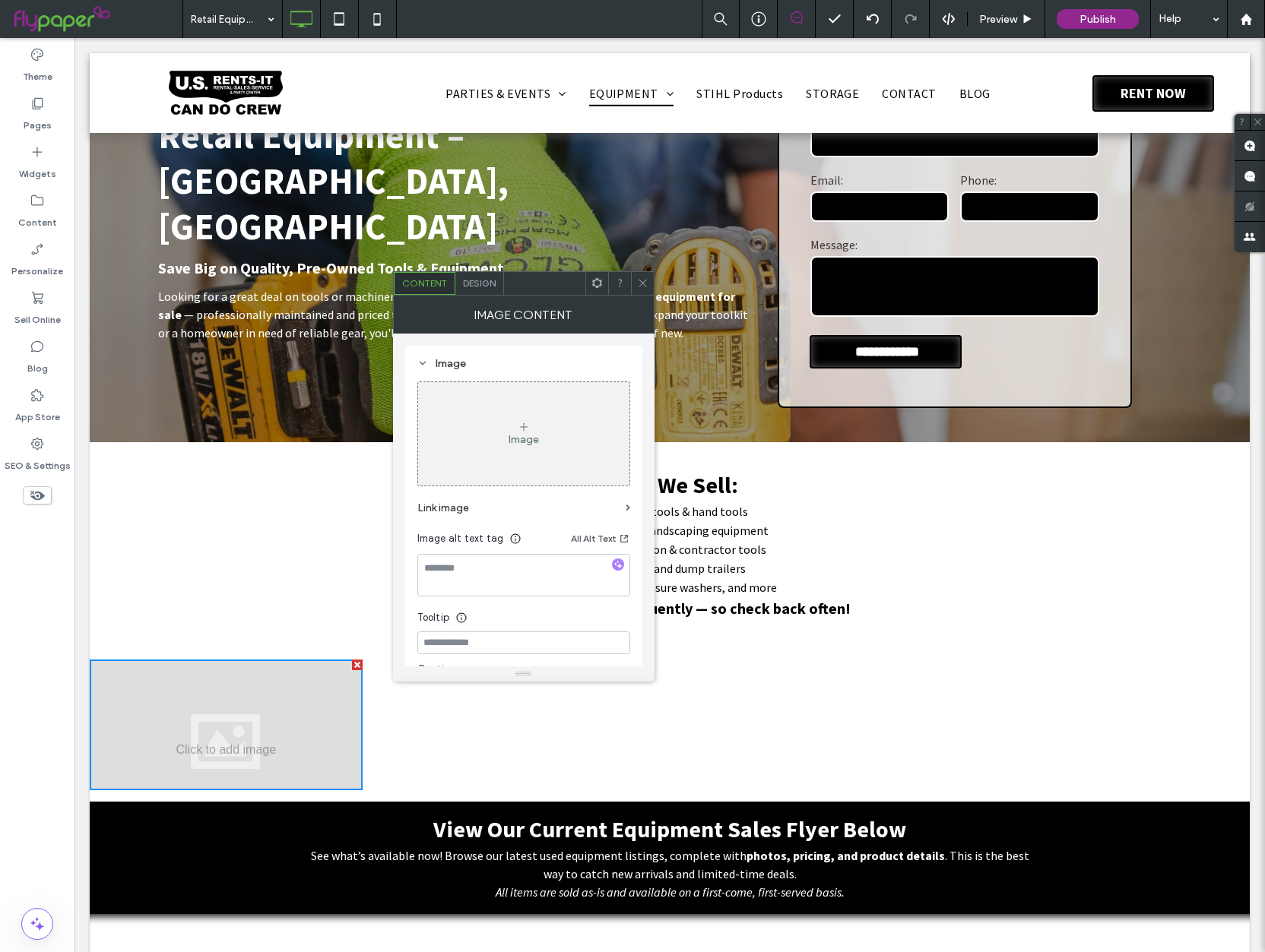
click at [645, 282] on icon at bounding box center [642, 283] width 12 height 12
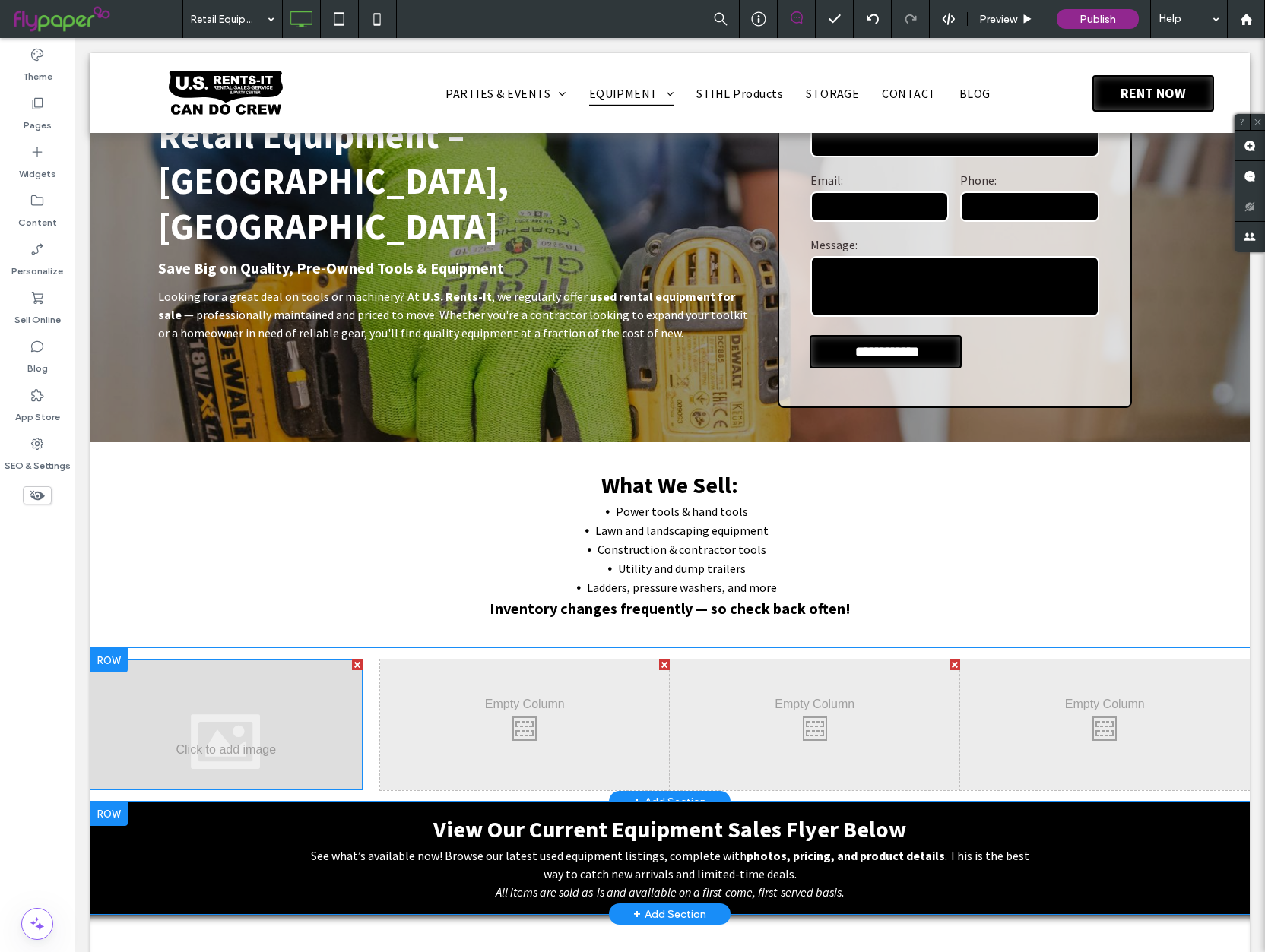
click at [261, 706] on div at bounding box center [226, 725] width 273 height 131
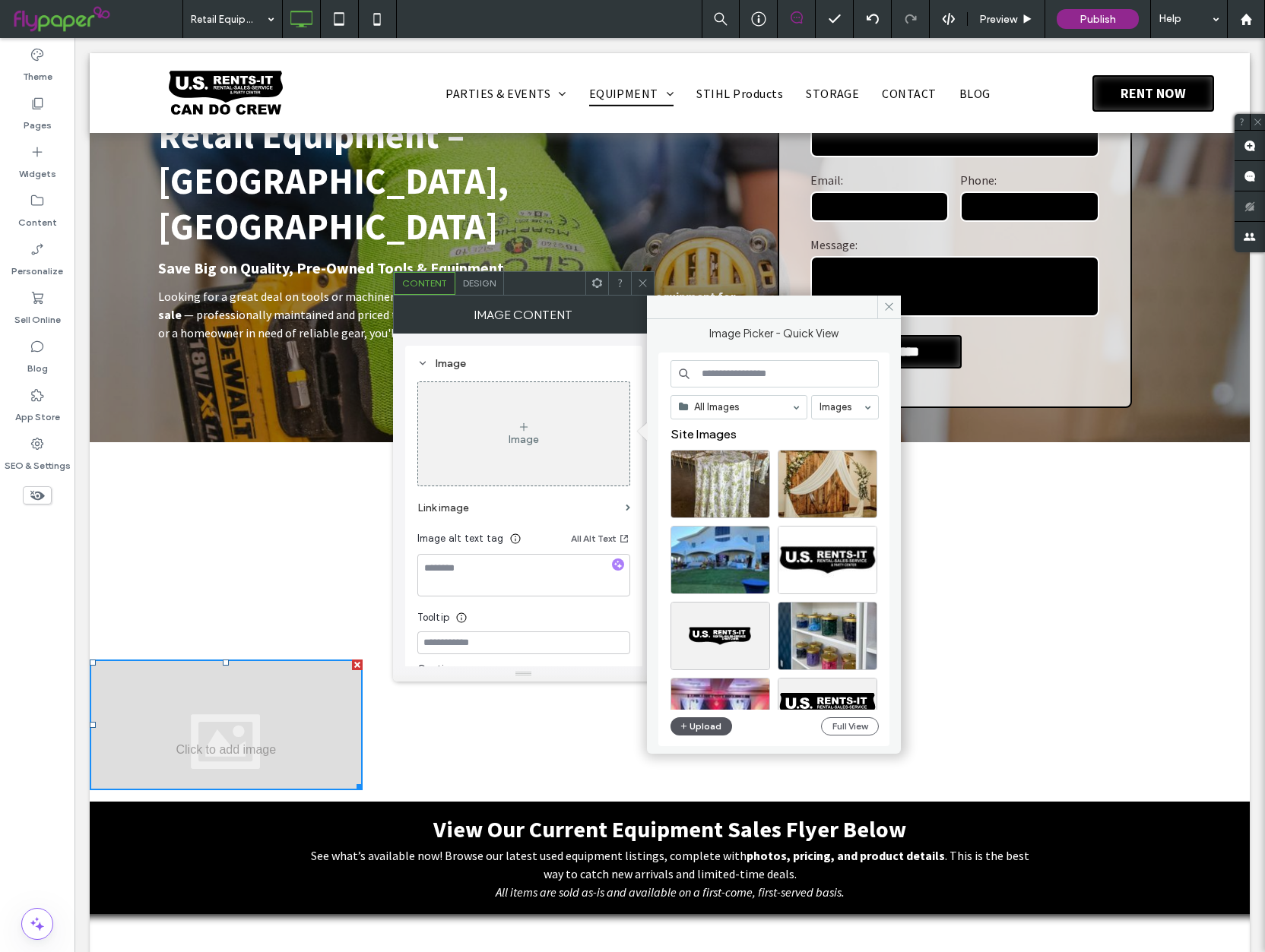
click at [713, 732] on button "Upload" at bounding box center [701, 726] width 62 height 19
click at [713, 732] on button "Upload" at bounding box center [701, 726] width 62 height 19
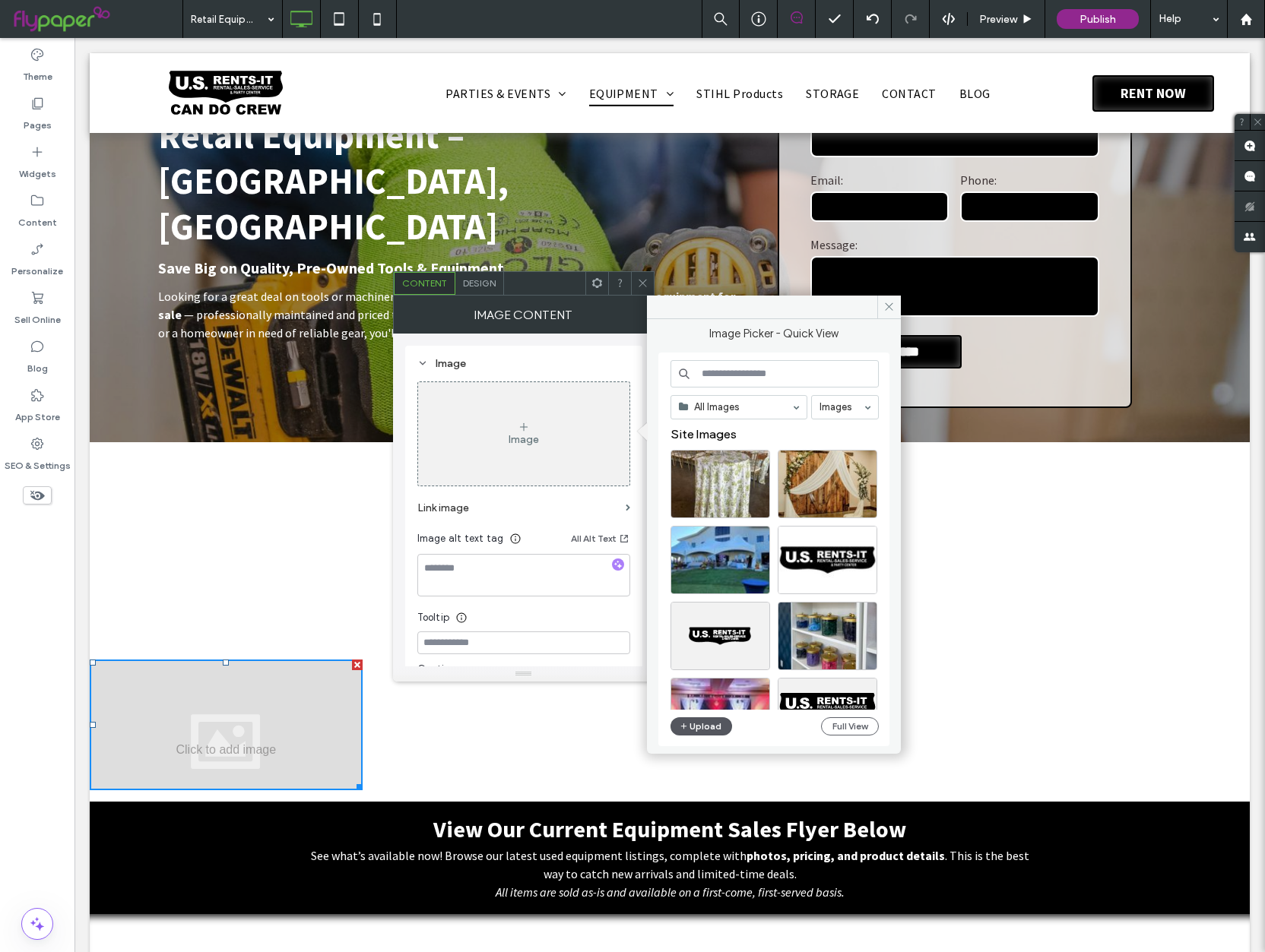
click at [713, 732] on button "Upload" at bounding box center [701, 726] width 62 height 19
click at [886, 305] on icon at bounding box center [889, 306] width 12 height 12
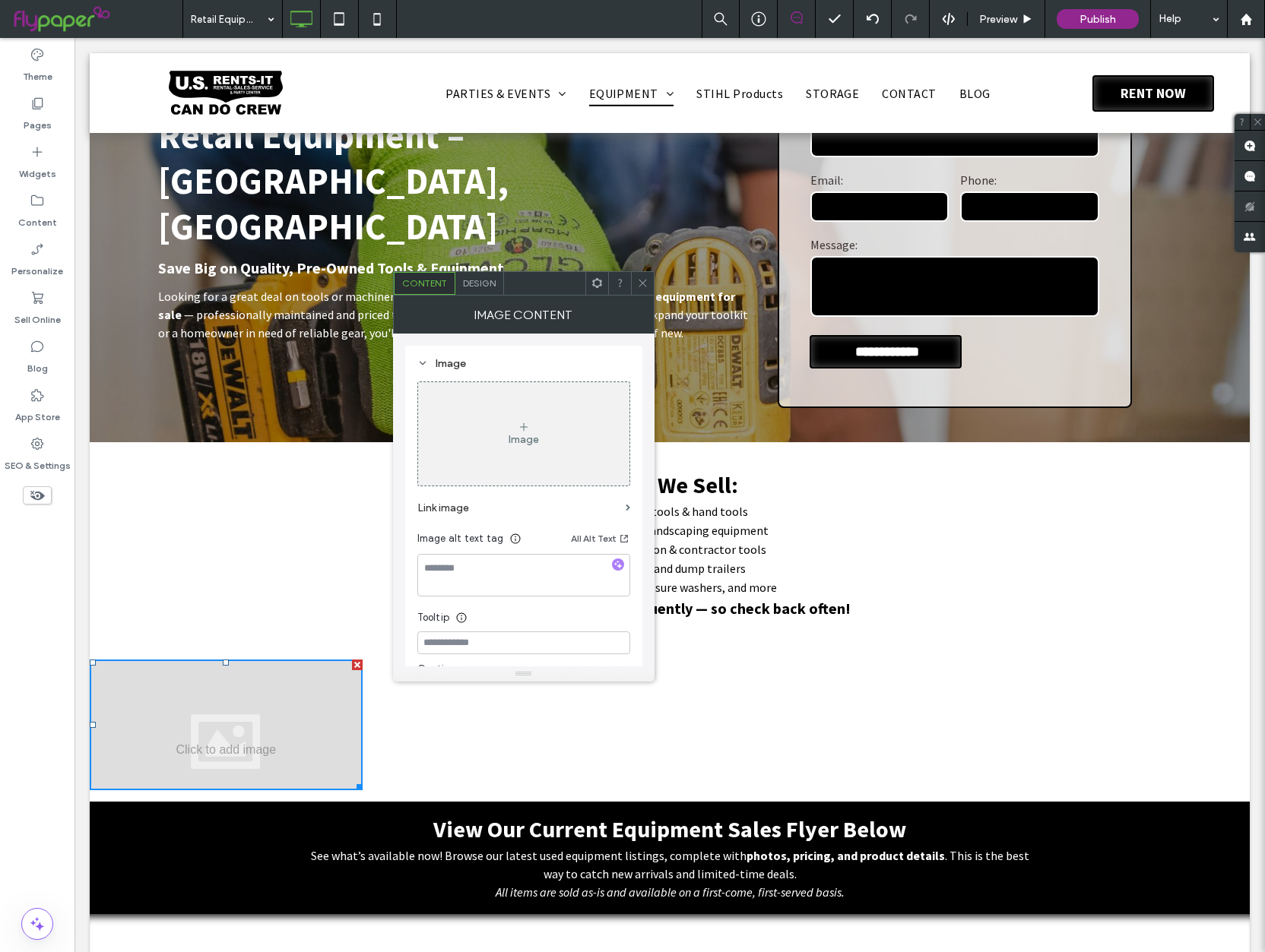
scroll to position [223, 0]
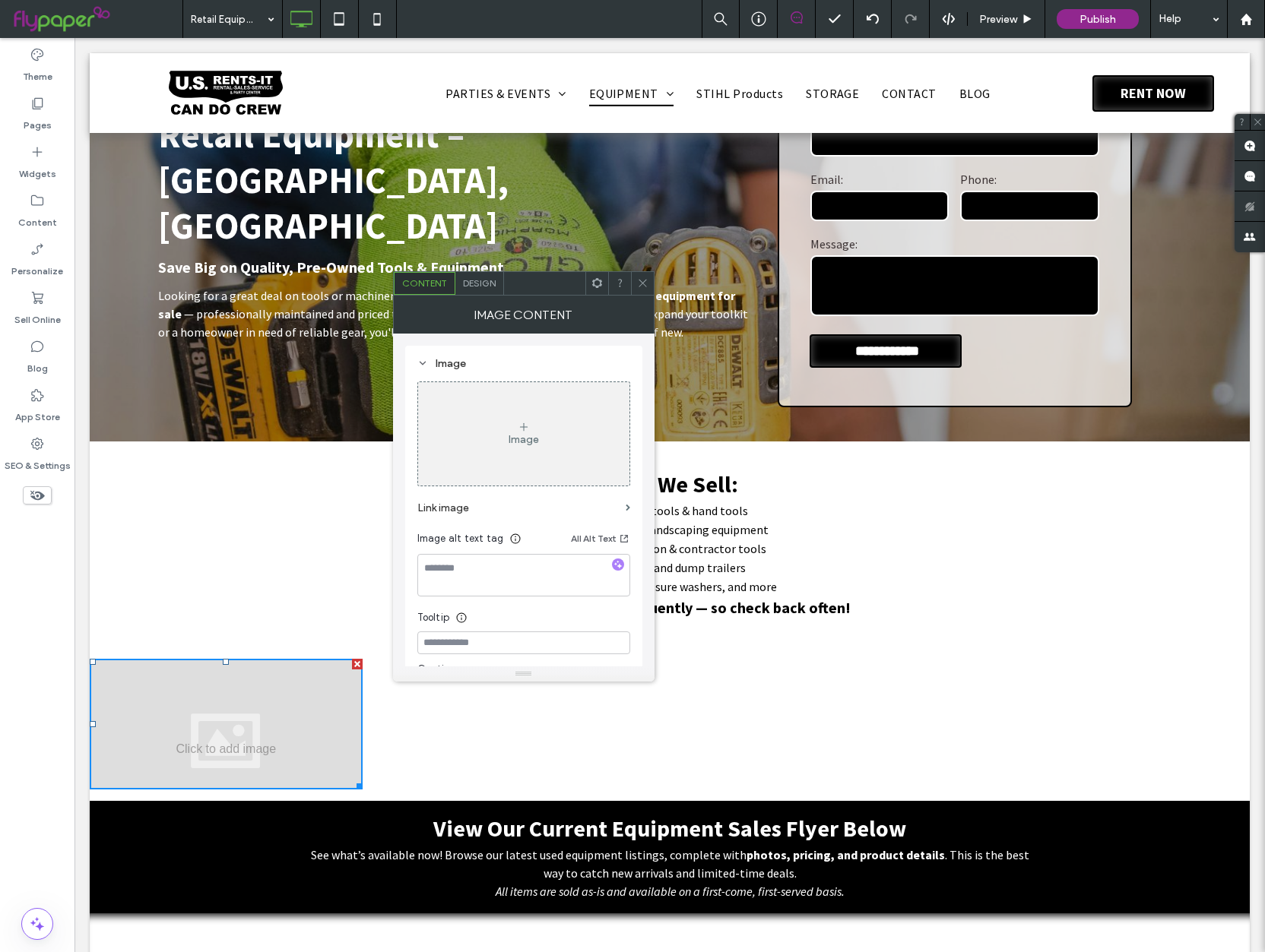
click at [641, 285] on icon at bounding box center [642, 283] width 12 height 12
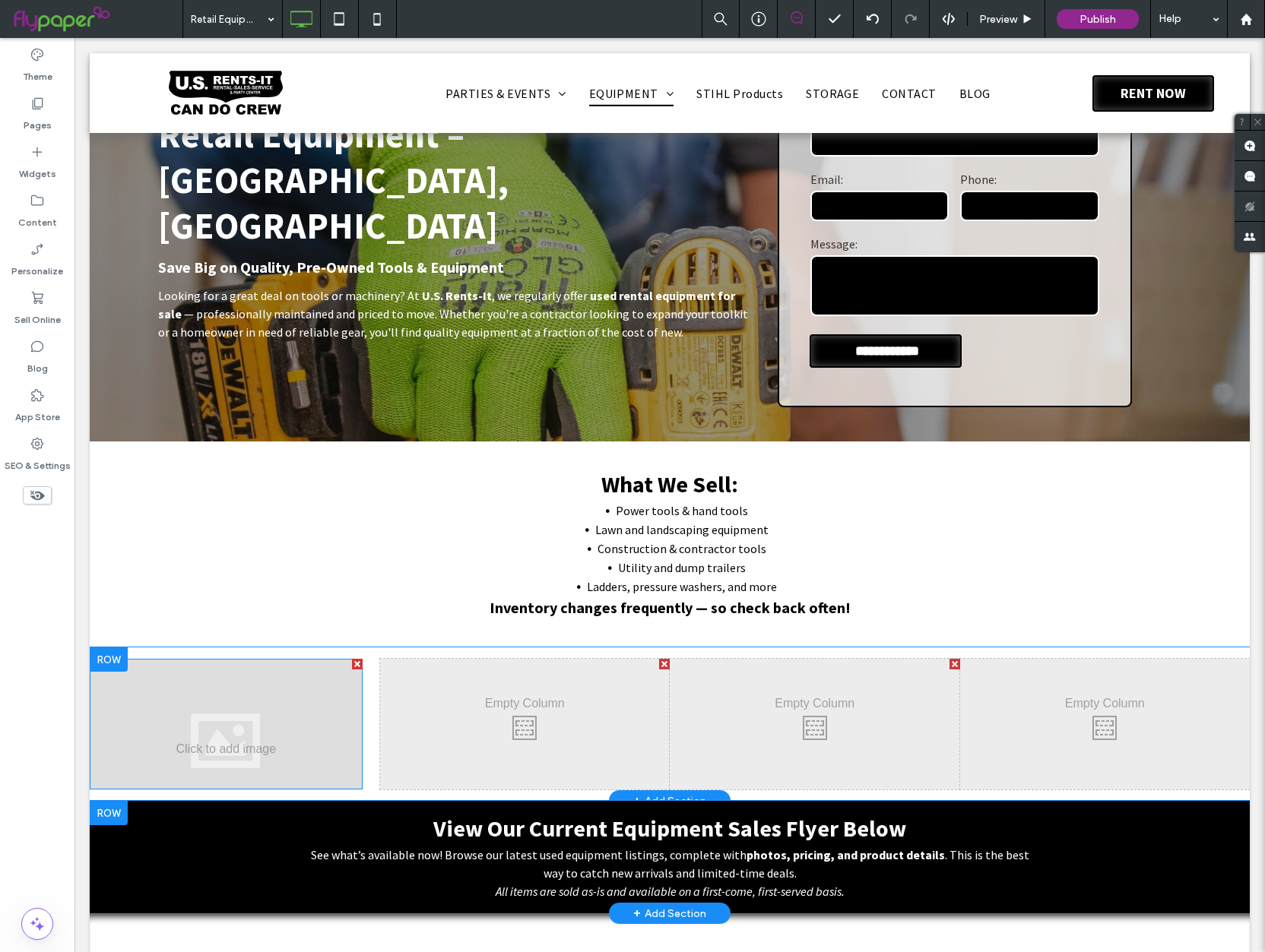
click at [234, 691] on div at bounding box center [226, 724] width 273 height 131
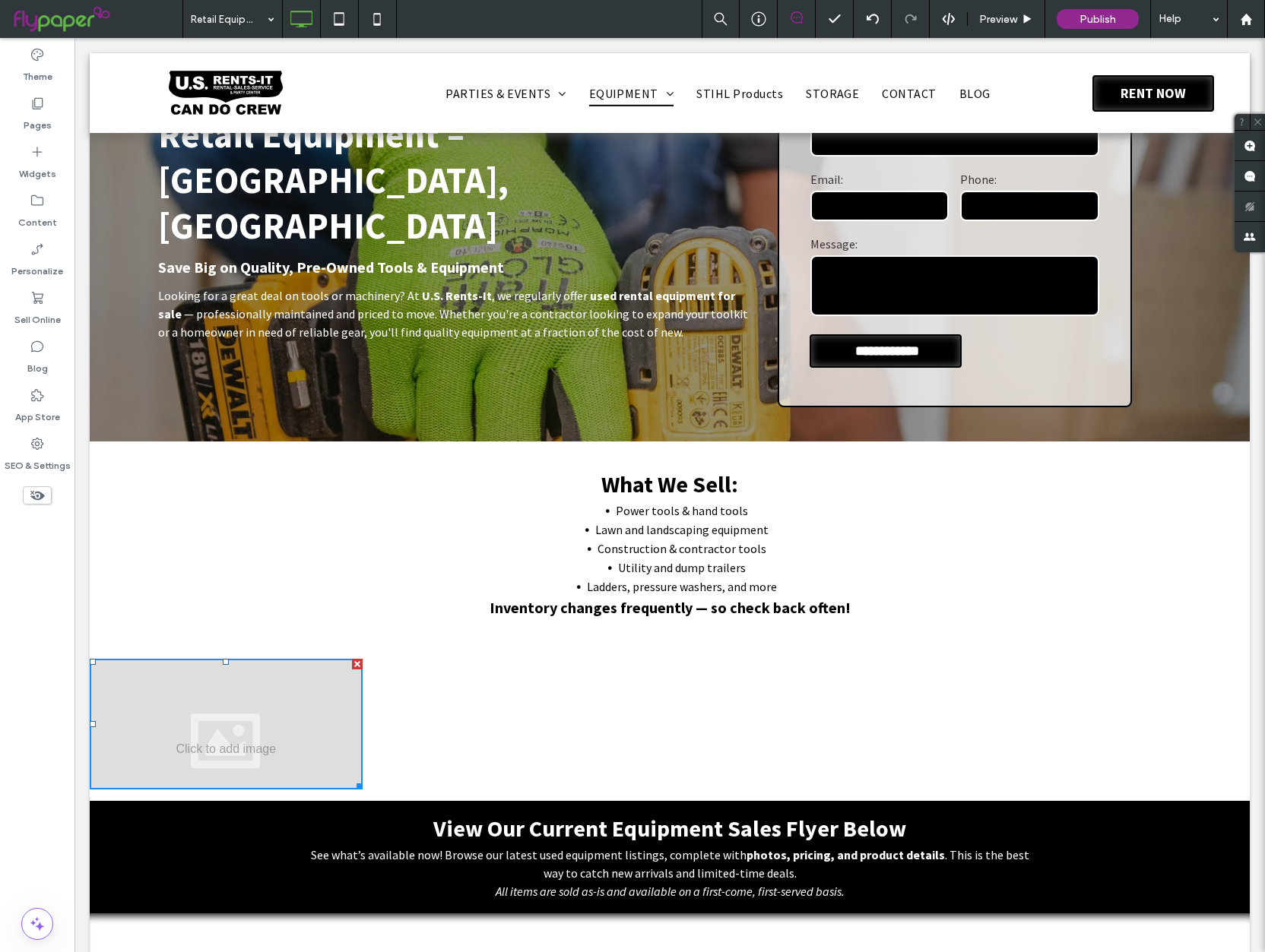
click at [234, 691] on div at bounding box center [226, 724] width 273 height 131
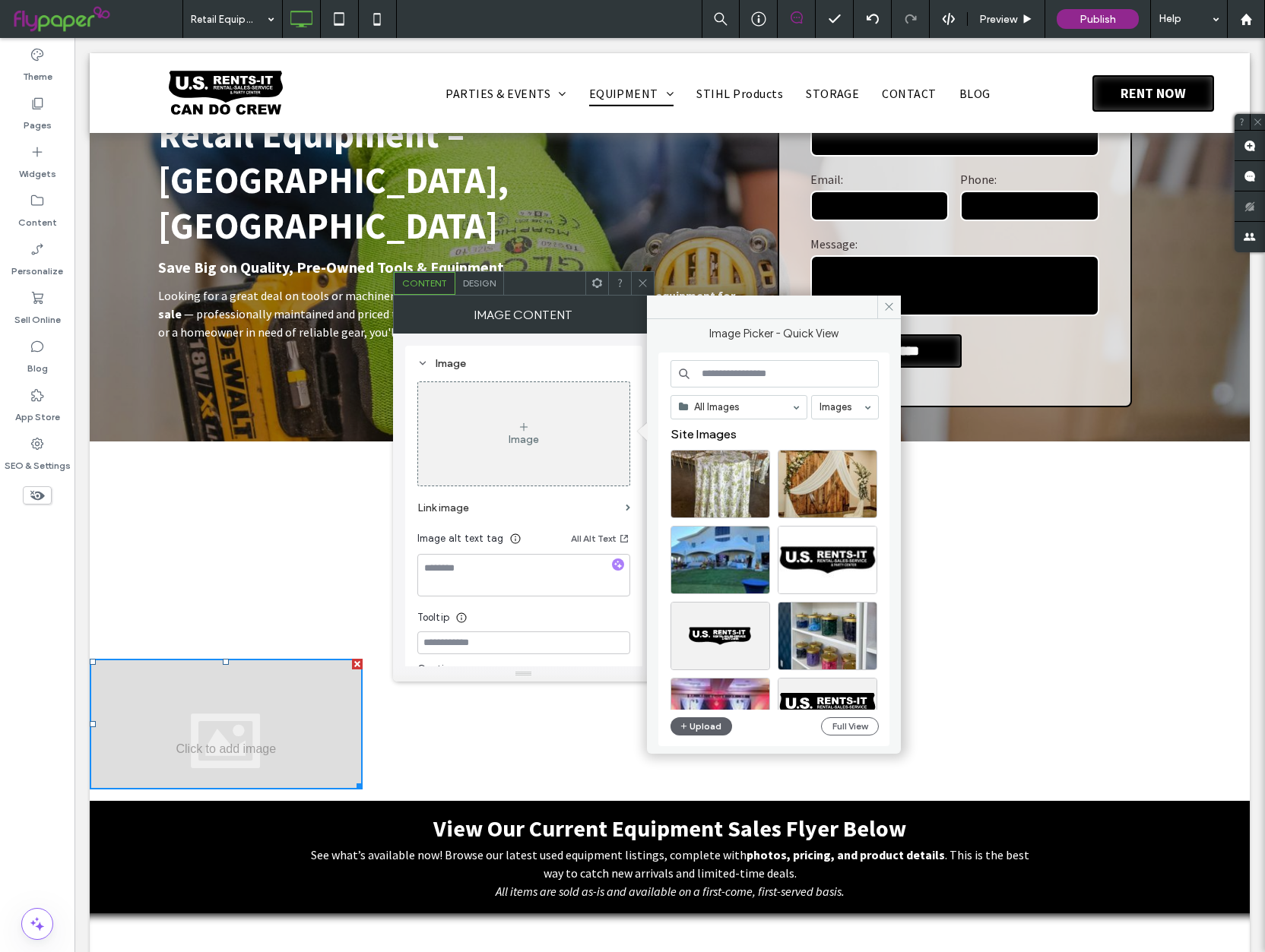
click at [234, 691] on div at bounding box center [226, 724] width 273 height 131
click at [725, 732] on button "Upload" at bounding box center [701, 726] width 62 height 19
click at [709, 730] on button "Upload" at bounding box center [701, 726] width 62 height 19
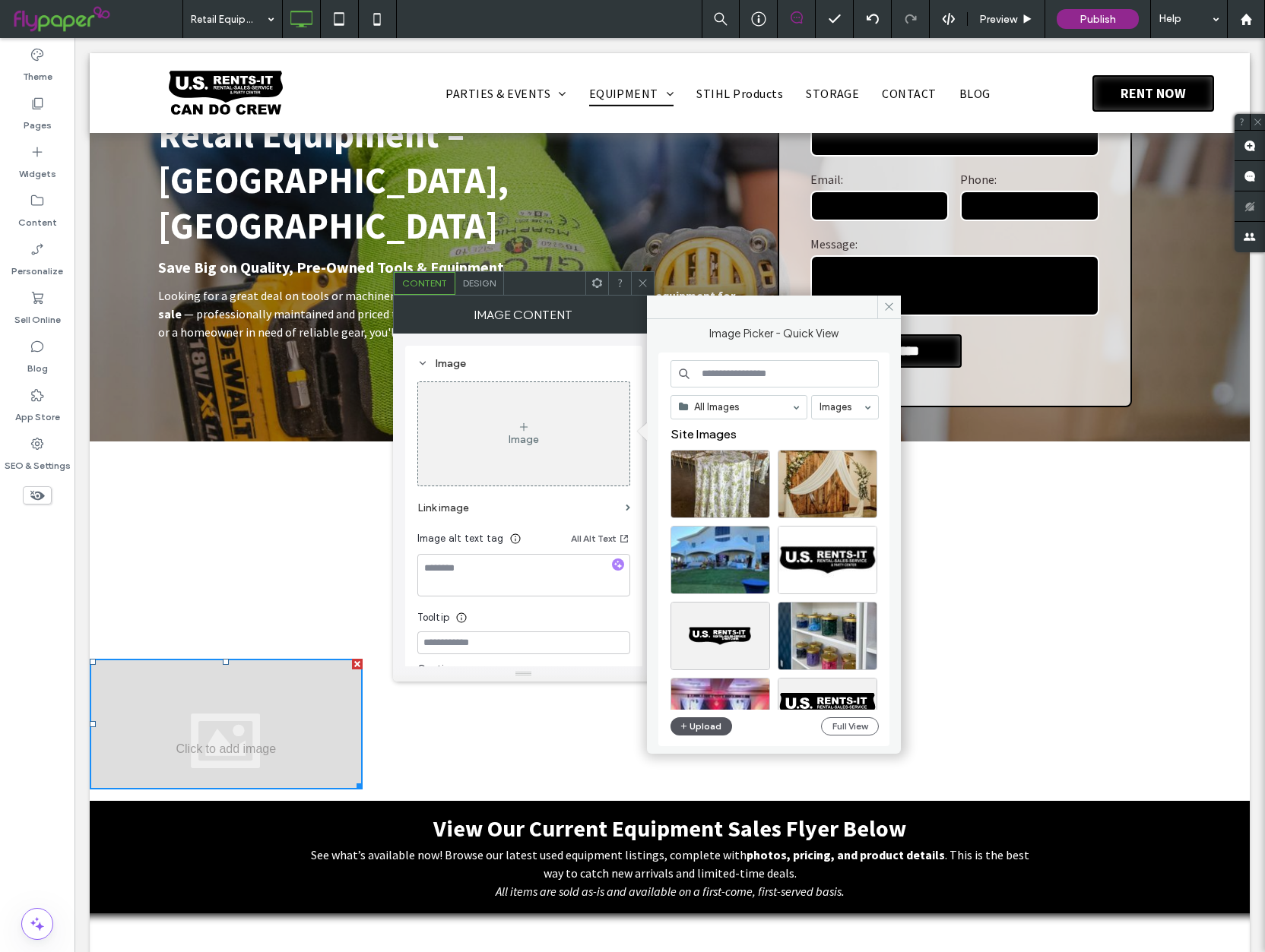
click at [709, 730] on button "Upload" at bounding box center [701, 726] width 62 height 19
click at [712, 730] on button "Upload" at bounding box center [701, 726] width 62 height 19
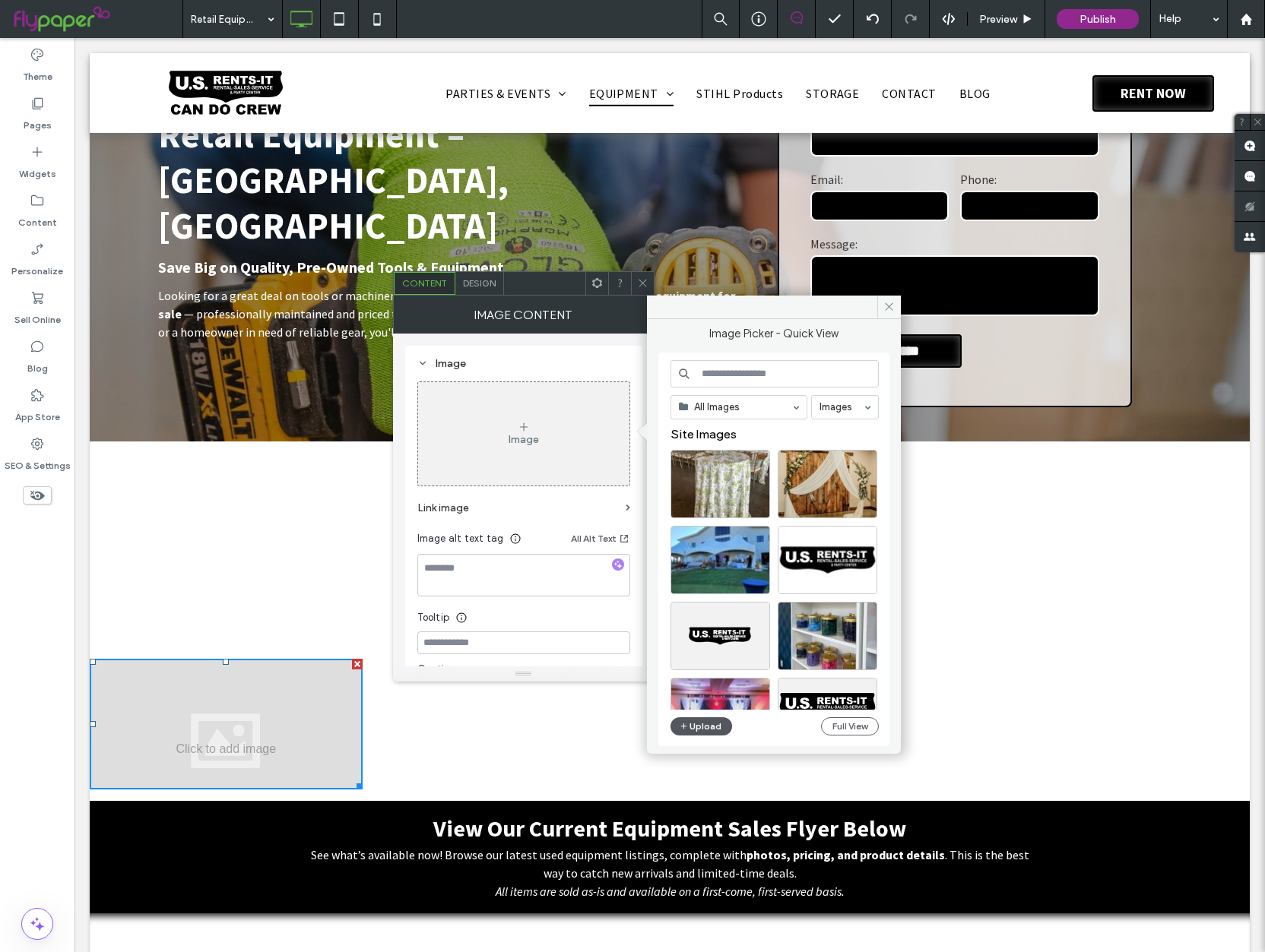
click at [712, 730] on button "Upload" at bounding box center [701, 726] width 62 height 19
click at [700, 728] on button "Upload" at bounding box center [701, 726] width 62 height 19
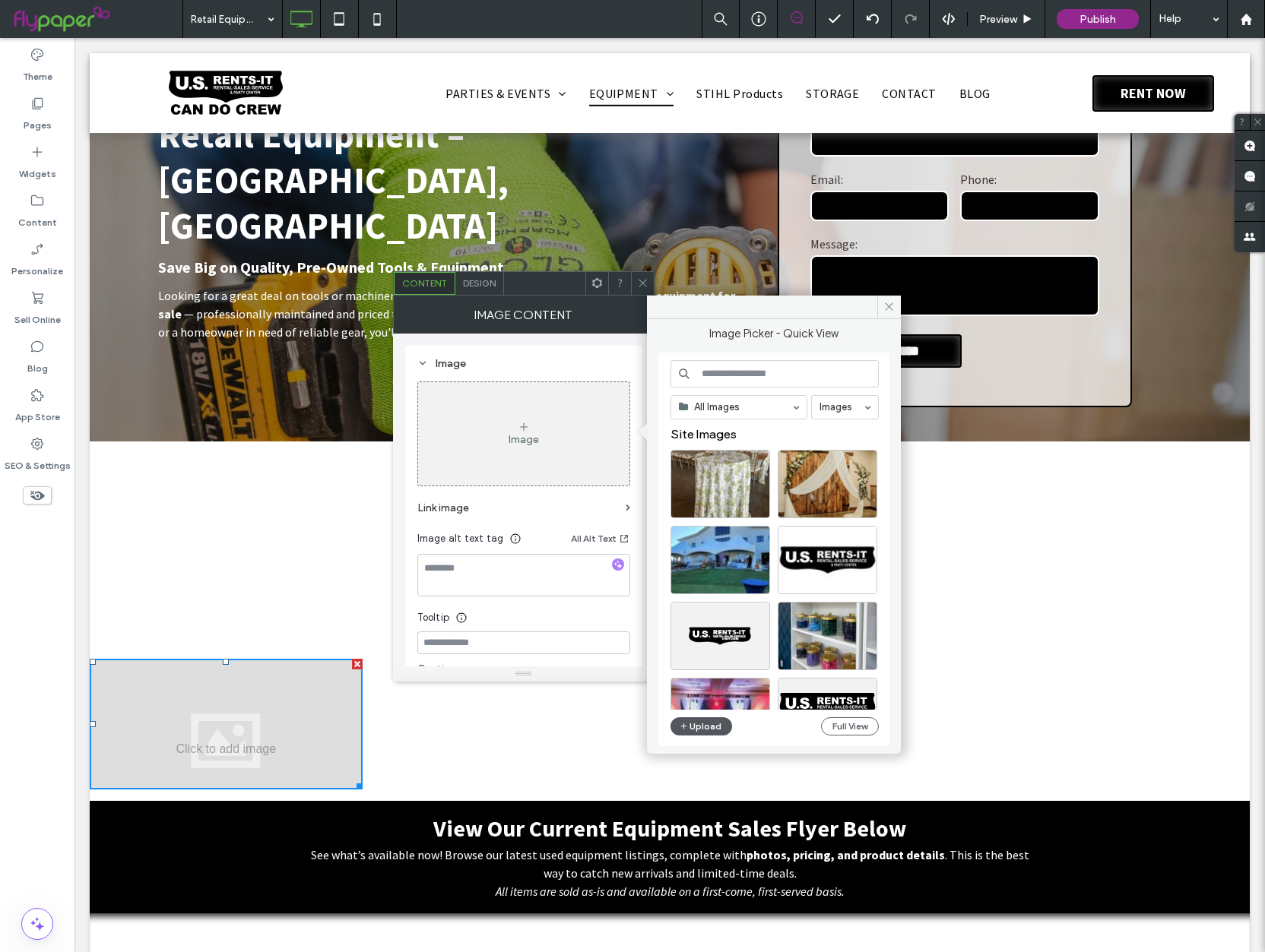
click at [700, 729] on button "Upload" at bounding box center [701, 726] width 62 height 19
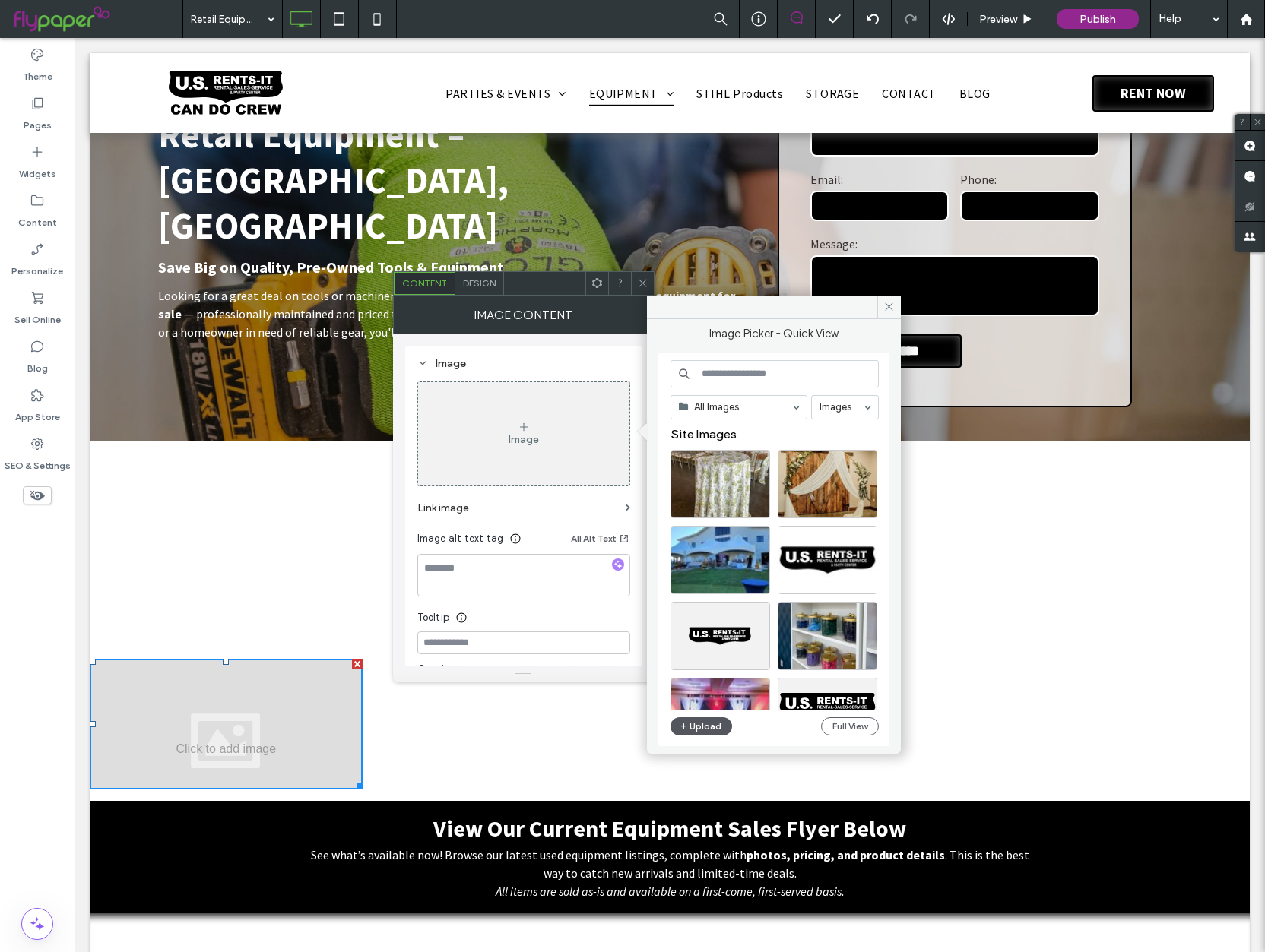
click at [700, 729] on button "Upload" at bounding box center [701, 726] width 62 height 19
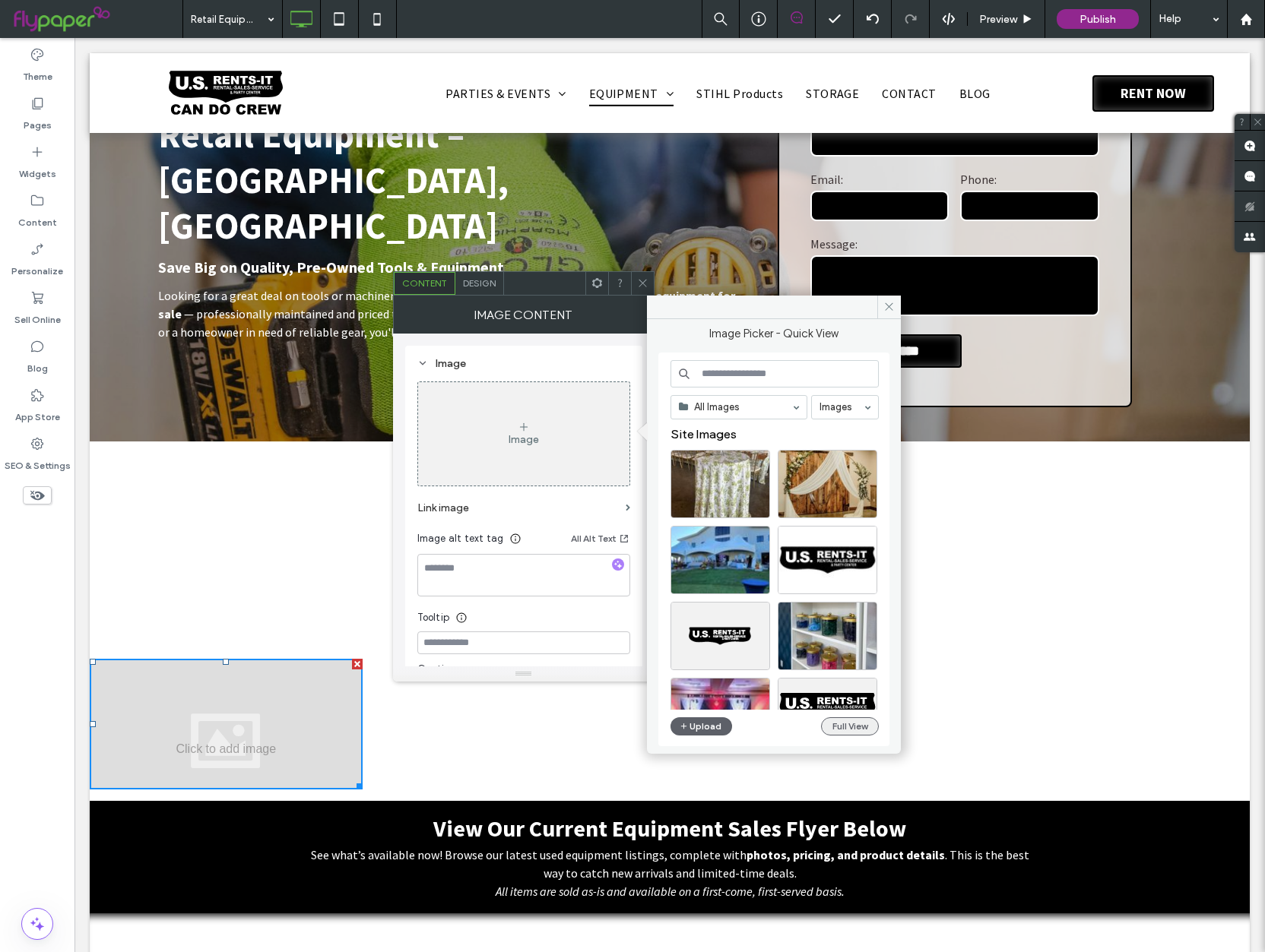
click at [862, 719] on button "Full View" at bounding box center [850, 726] width 58 height 19
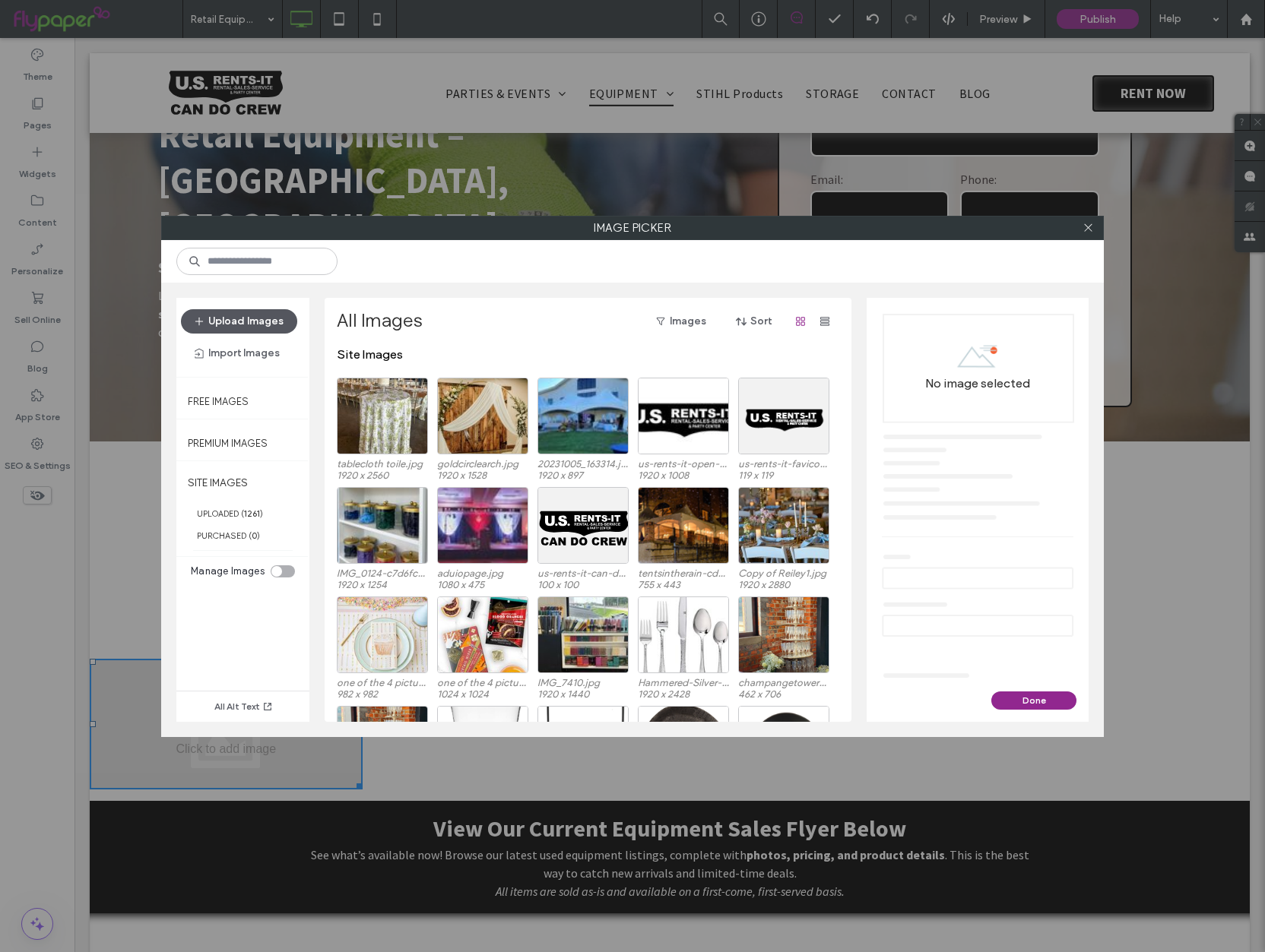
click at [243, 319] on button "Upload Images" at bounding box center [238, 321] width 117 height 24
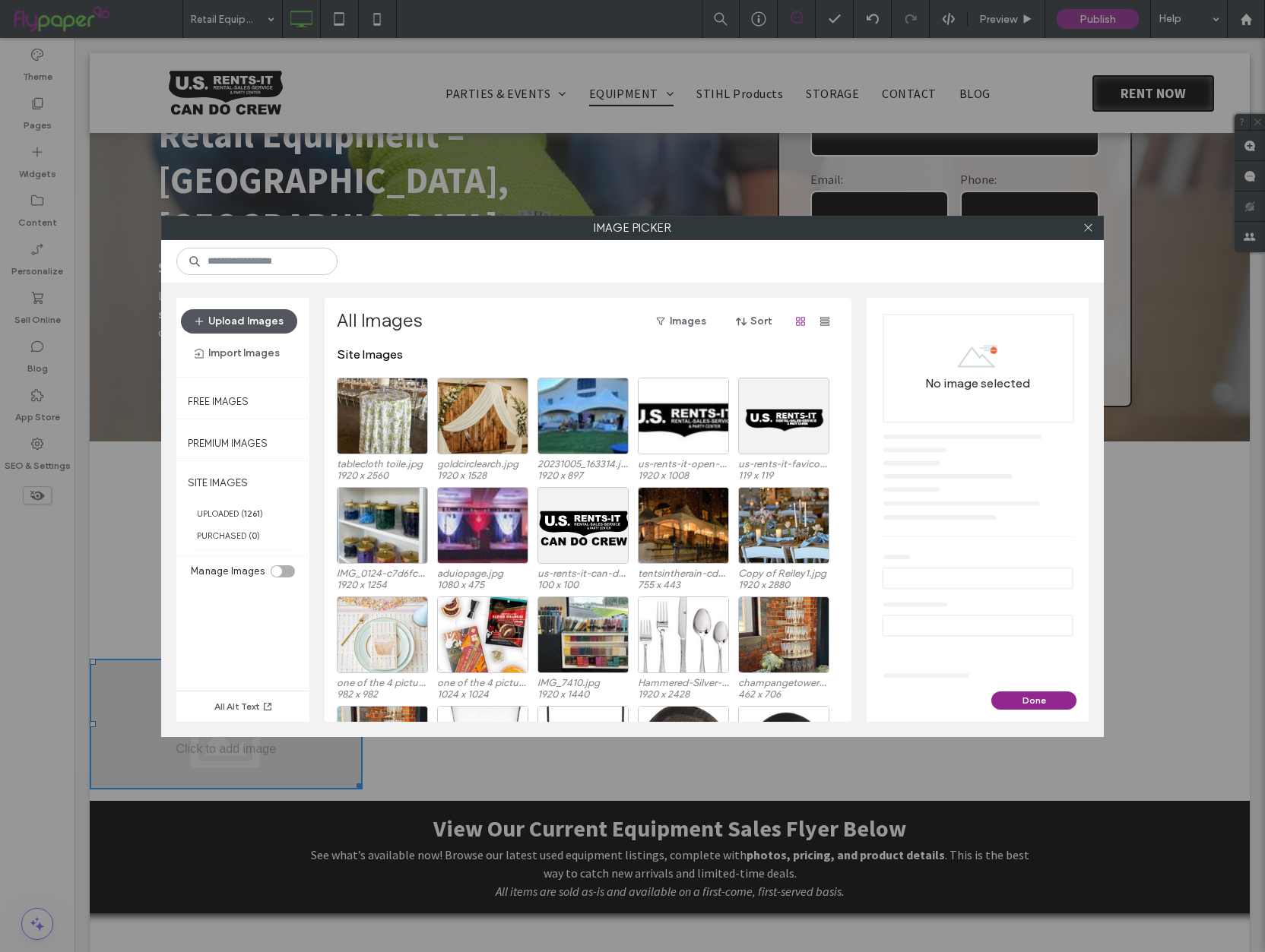
click at [243, 319] on button "Upload Images" at bounding box center [238, 321] width 117 height 24
click at [232, 326] on button "Upload Images" at bounding box center [238, 321] width 117 height 24
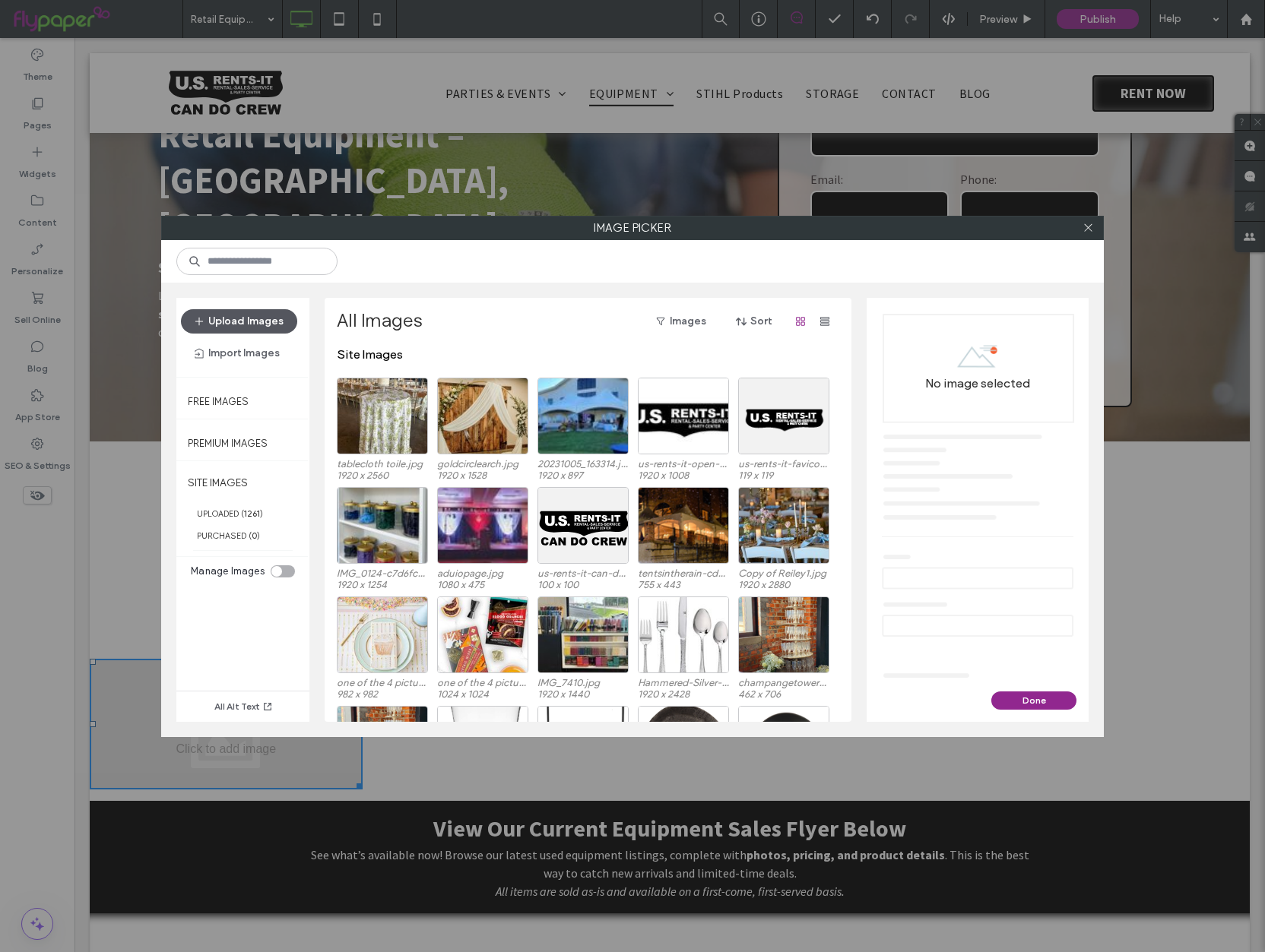
click at [232, 326] on button "Upload Images" at bounding box center [238, 321] width 117 height 24
drag, startPoint x: 232, startPoint y: 326, endPoint x: 238, endPoint y: 86, distance: 240.1
click at [232, 326] on button "Upload Images" at bounding box center [238, 321] width 117 height 24
click at [234, 325] on button "Upload Images" at bounding box center [238, 321] width 117 height 24
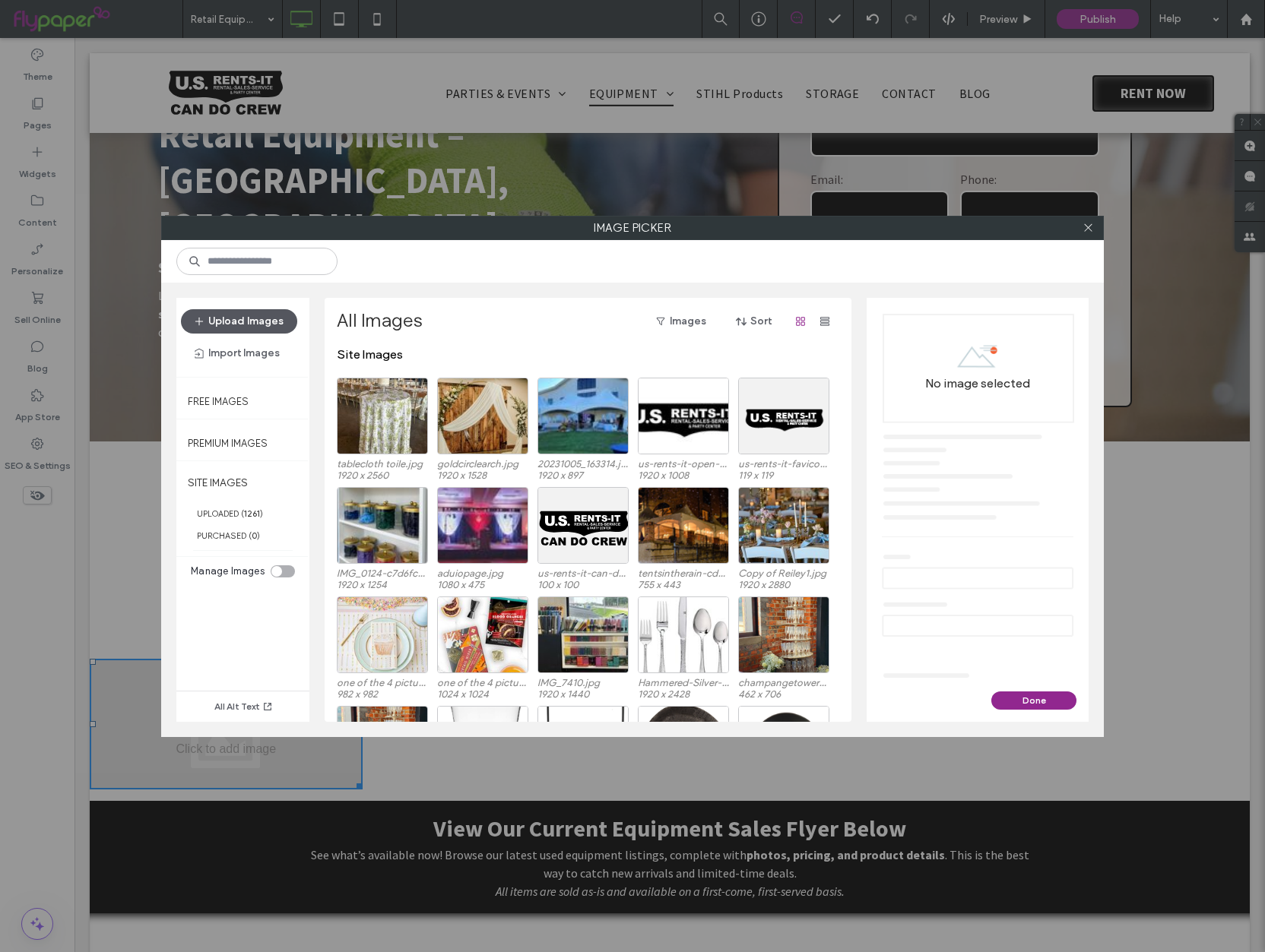
click at [234, 325] on button "Upload Images" at bounding box center [238, 321] width 117 height 24
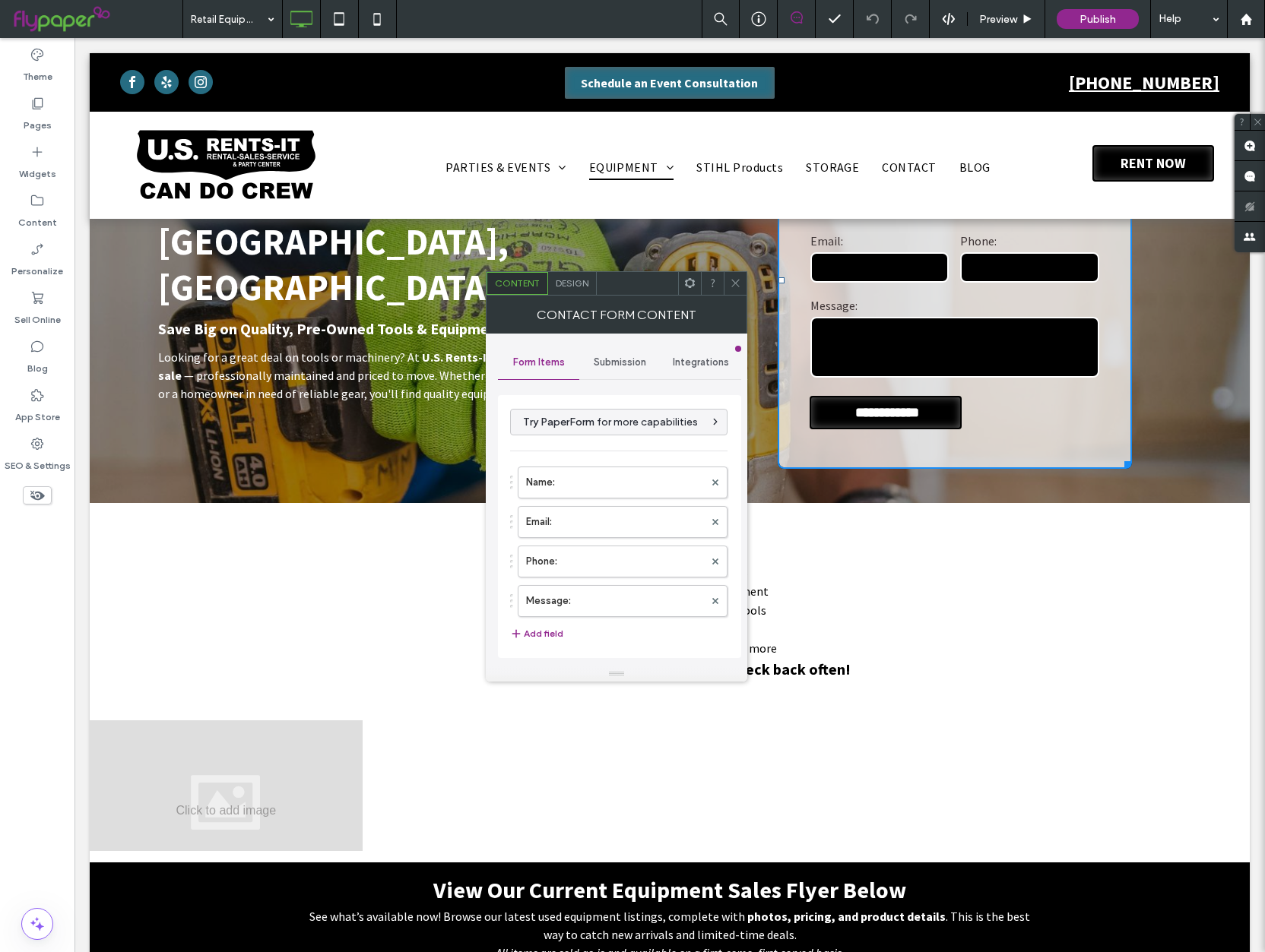
click at [432, 755] on div "Click To Paste" at bounding box center [525, 786] width 290 height 131
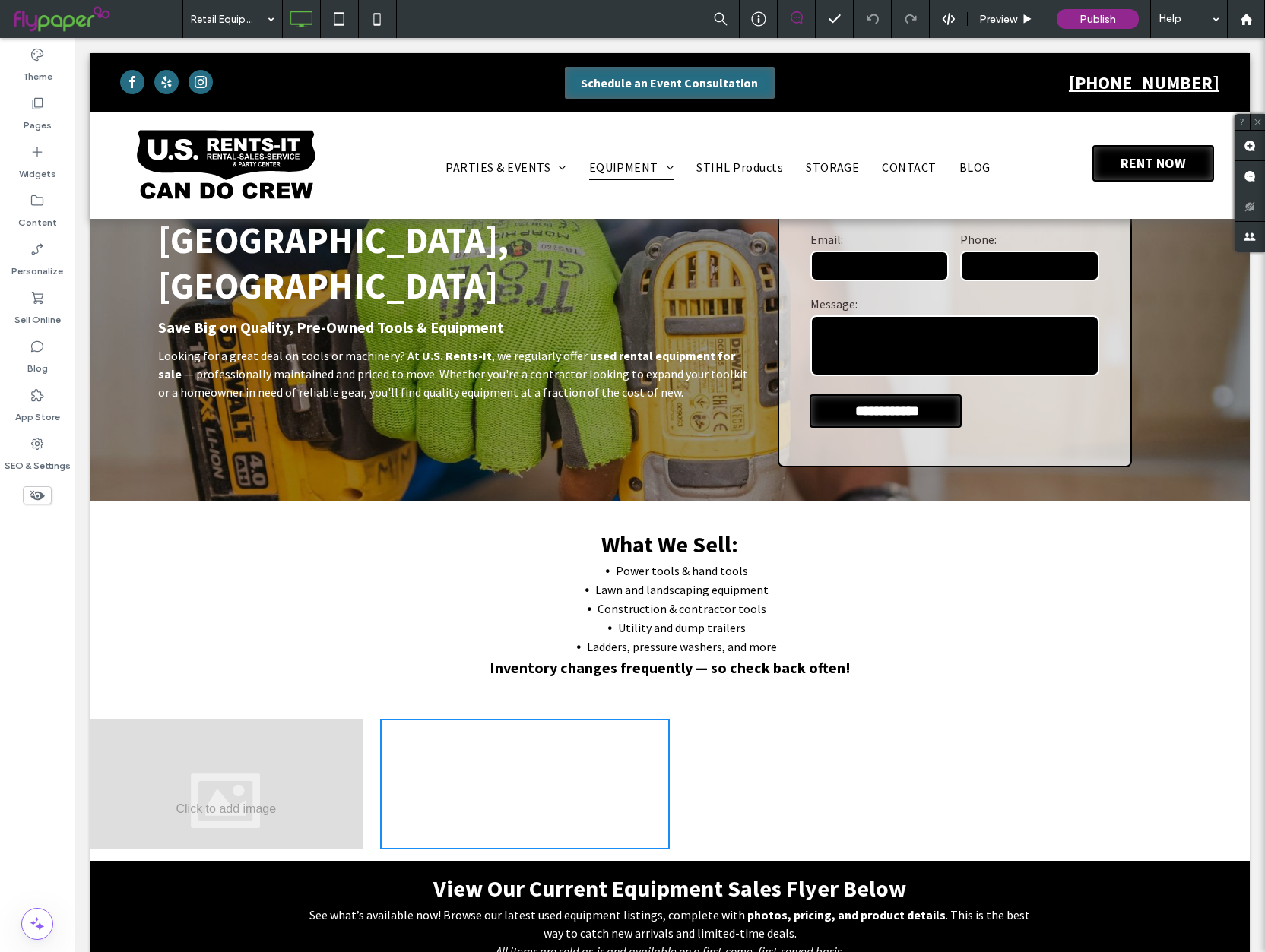
click at [254, 759] on div at bounding box center [226, 784] width 273 height 131
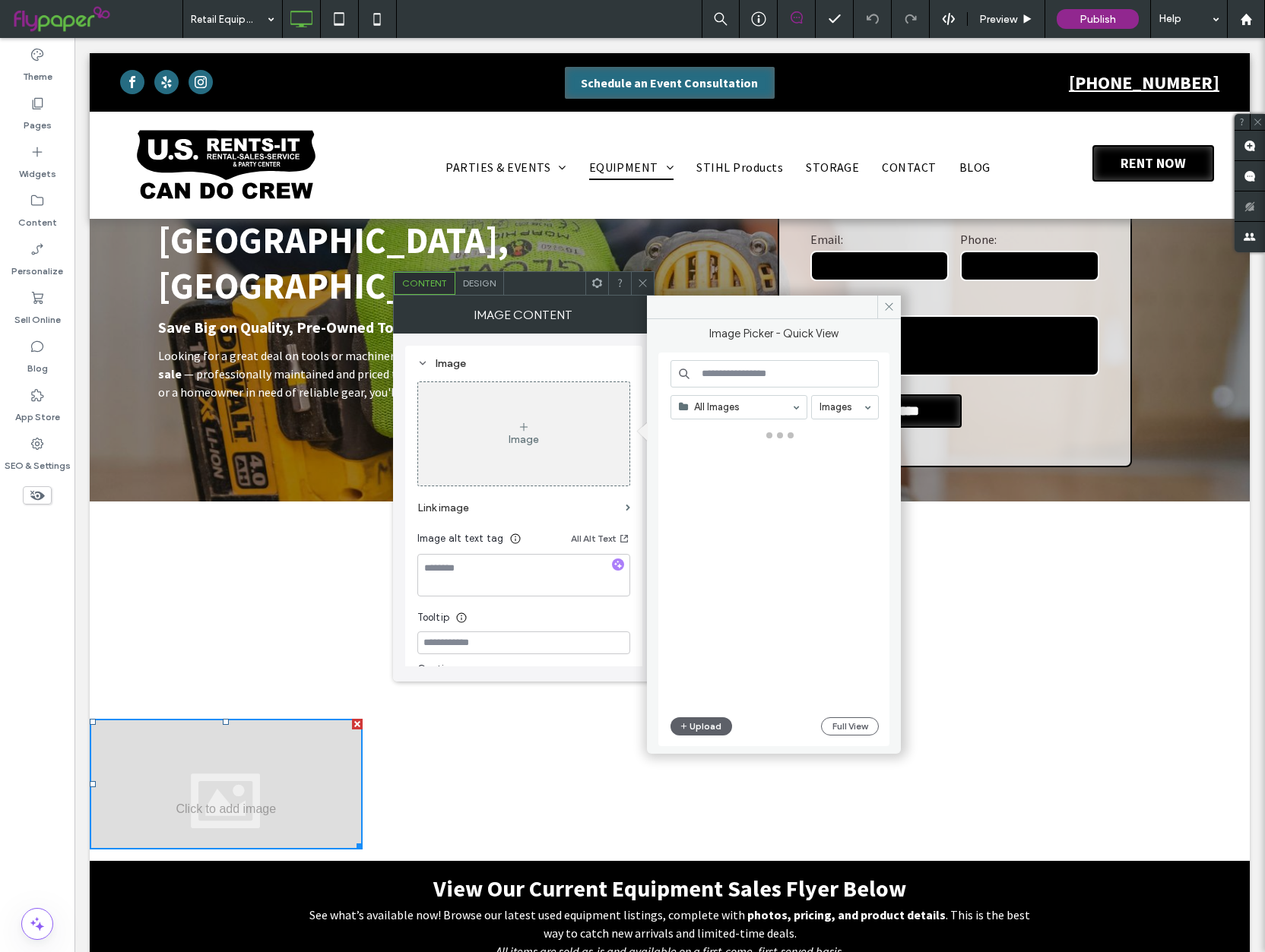
drag, startPoint x: 252, startPoint y: 761, endPoint x: 294, endPoint y: 742, distance: 46.1
click at [253, 761] on div at bounding box center [226, 784] width 273 height 131
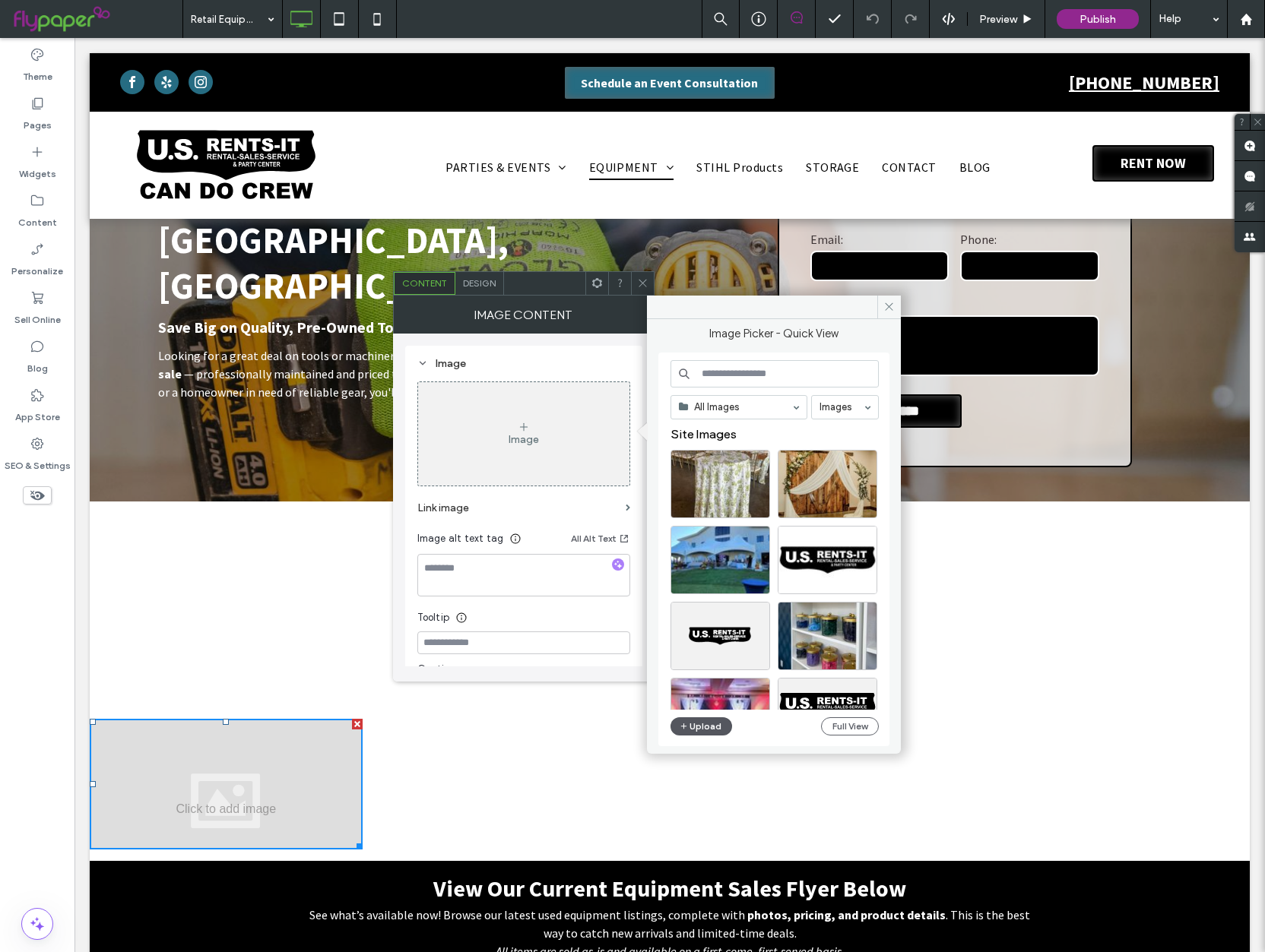
click at [721, 722] on button "Upload" at bounding box center [701, 726] width 62 height 19
click at [708, 725] on button "Upload" at bounding box center [701, 726] width 62 height 19
click at [696, 728] on button "Upload" at bounding box center [701, 726] width 62 height 19
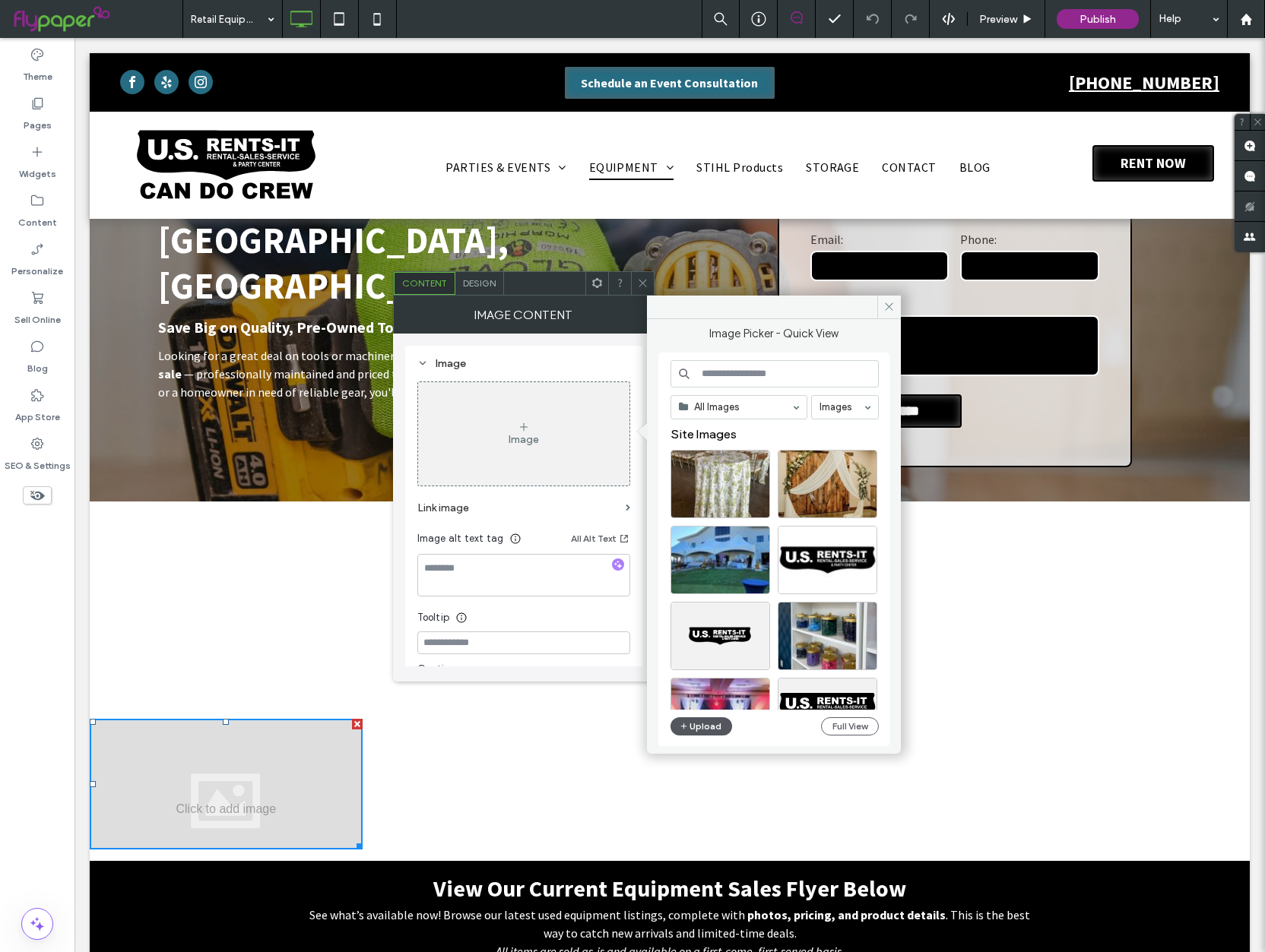
click at [696, 728] on button "Upload" at bounding box center [701, 726] width 62 height 19
click at [702, 722] on button "Upload" at bounding box center [701, 726] width 62 height 19
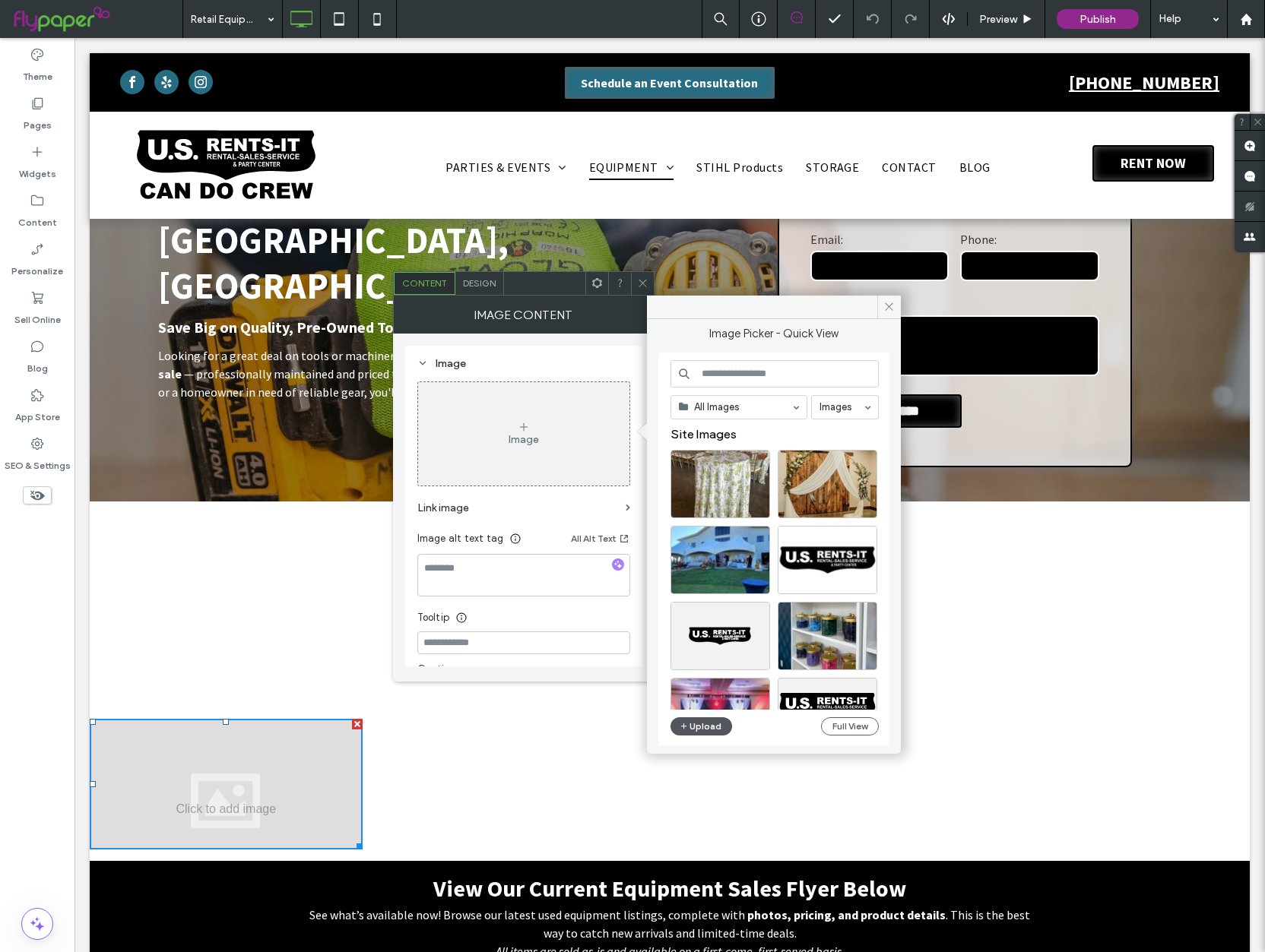
click at [702, 722] on button "Upload" at bounding box center [701, 726] width 62 height 19
click at [701, 722] on button "Upload" at bounding box center [701, 726] width 62 height 19
click at [847, 724] on button "Full View" at bounding box center [850, 726] width 58 height 19
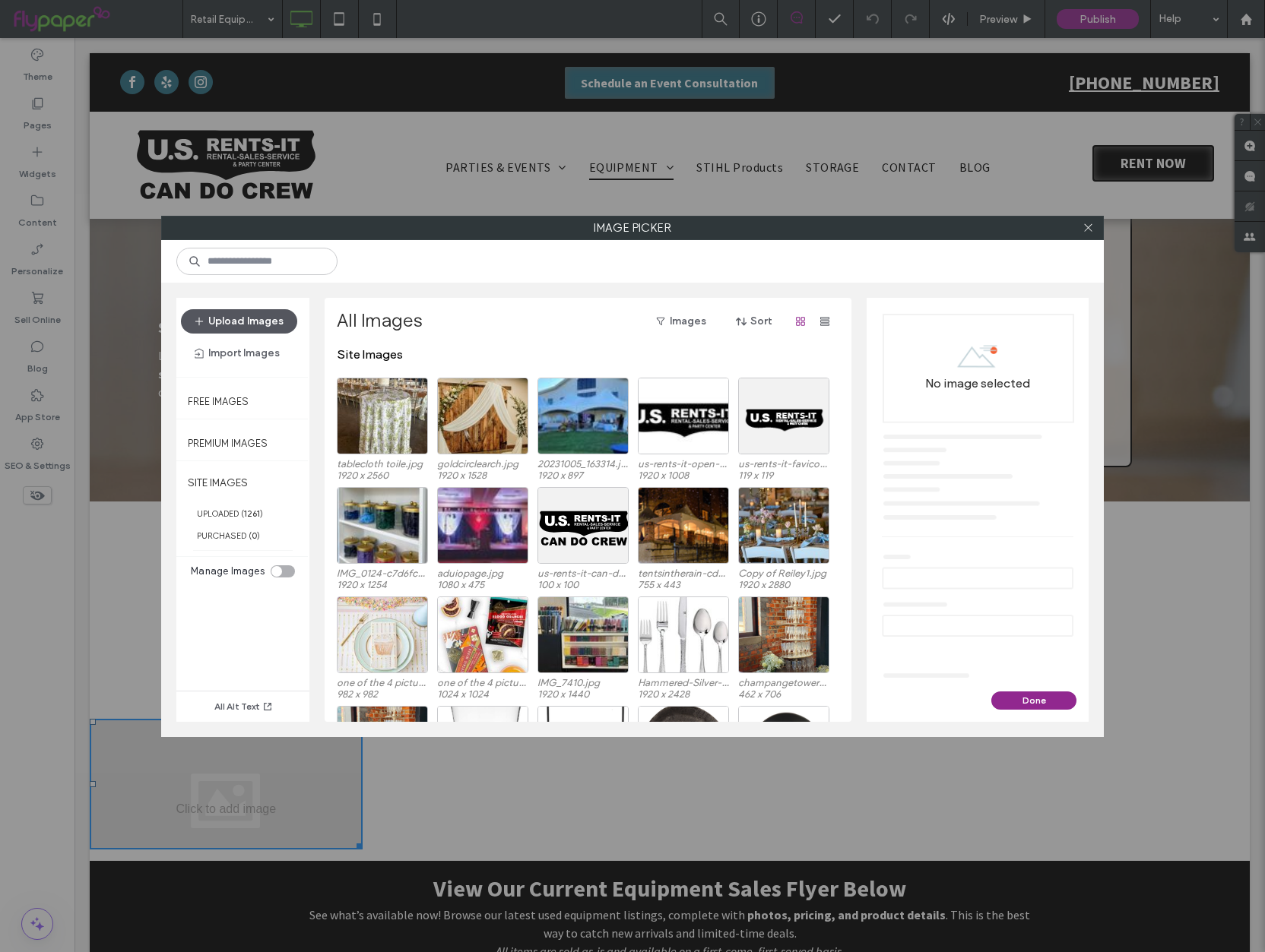
click at [214, 329] on button "Upload Images" at bounding box center [238, 321] width 117 height 24
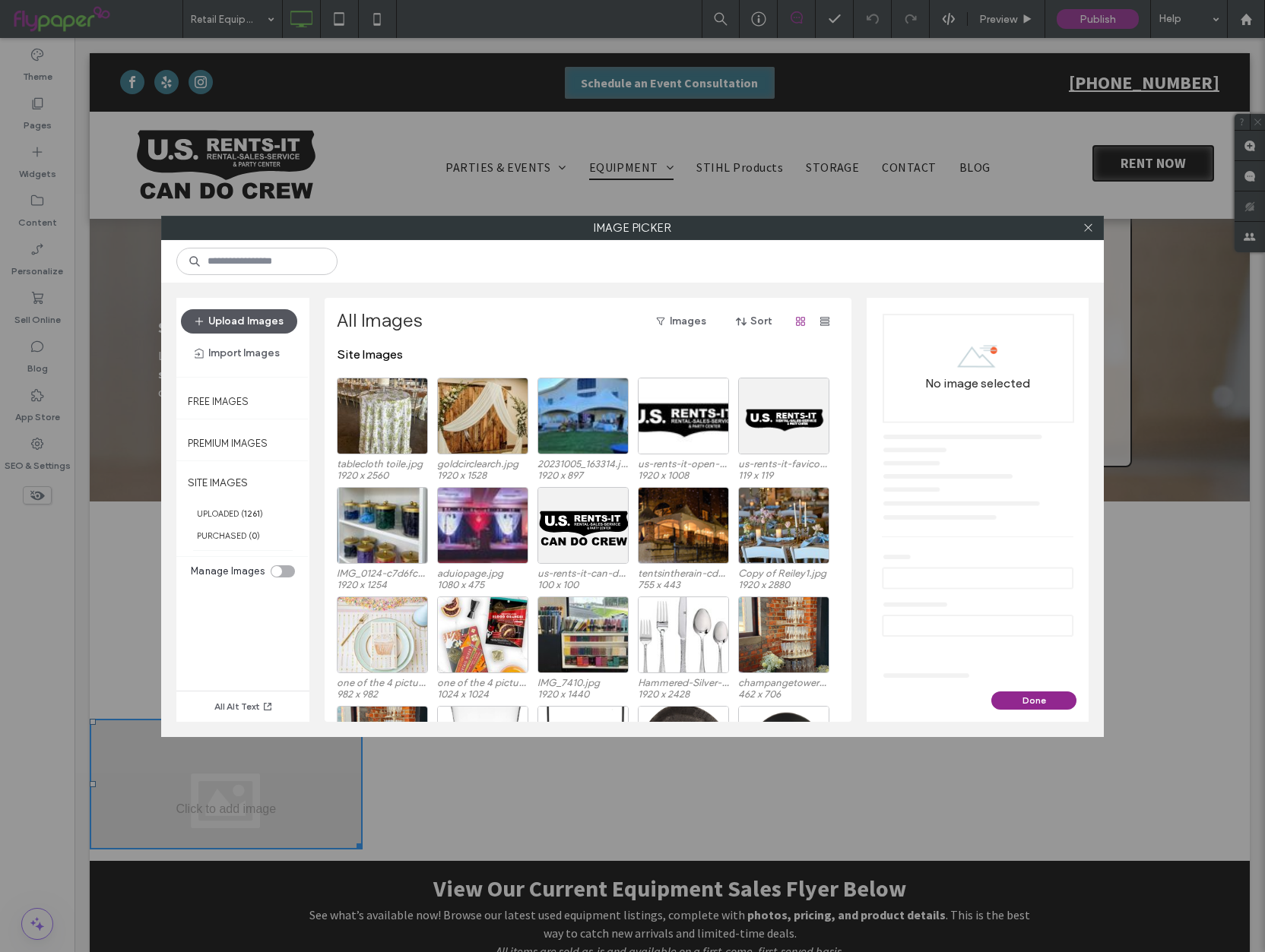
click at [214, 329] on button "Upload Images" at bounding box center [238, 321] width 117 height 24
click at [1035, 703] on button "Done" at bounding box center [1034, 700] width 85 height 19
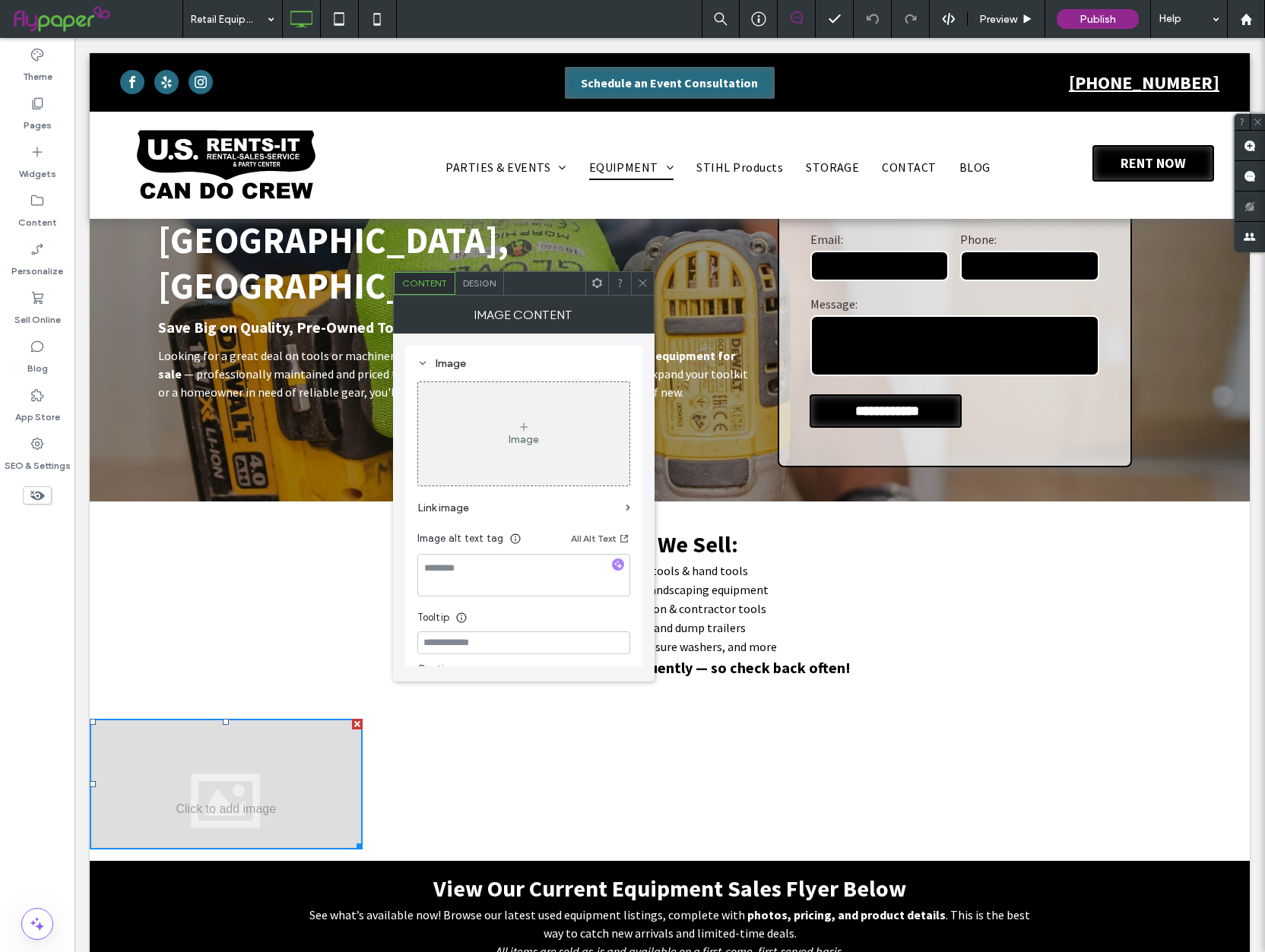
click at [546, 440] on div "Image" at bounding box center [523, 433] width 211 height 101
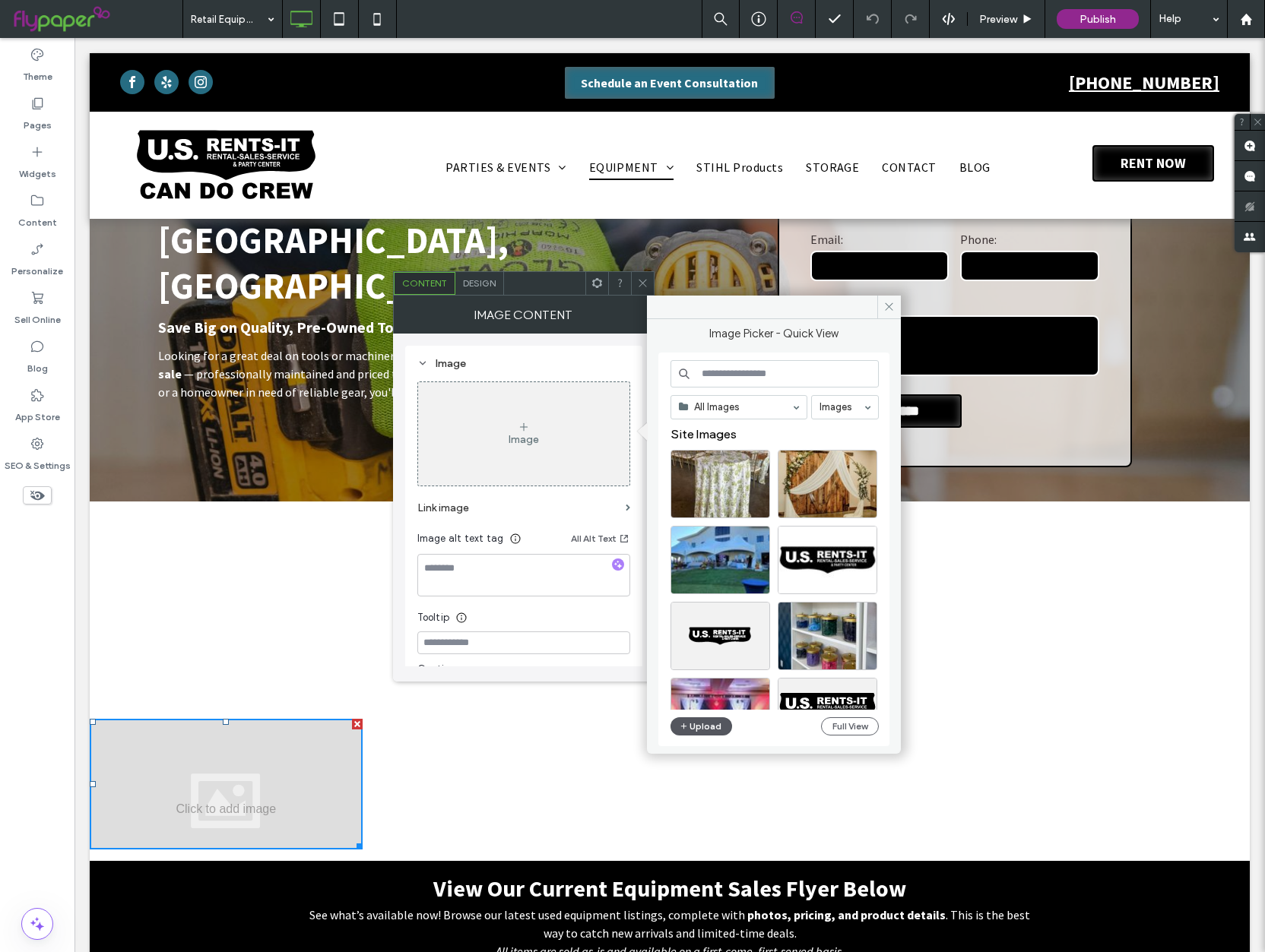
click at [690, 726] on button "Upload" at bounding box center [701, 726] width 62 height 19
click at [690, 725] on button "Upload" at bounding box center [701, 726] width 62 height 19
click at [690, 726] on button "Upload" at bounding box center [701, 726] width 62 height 19
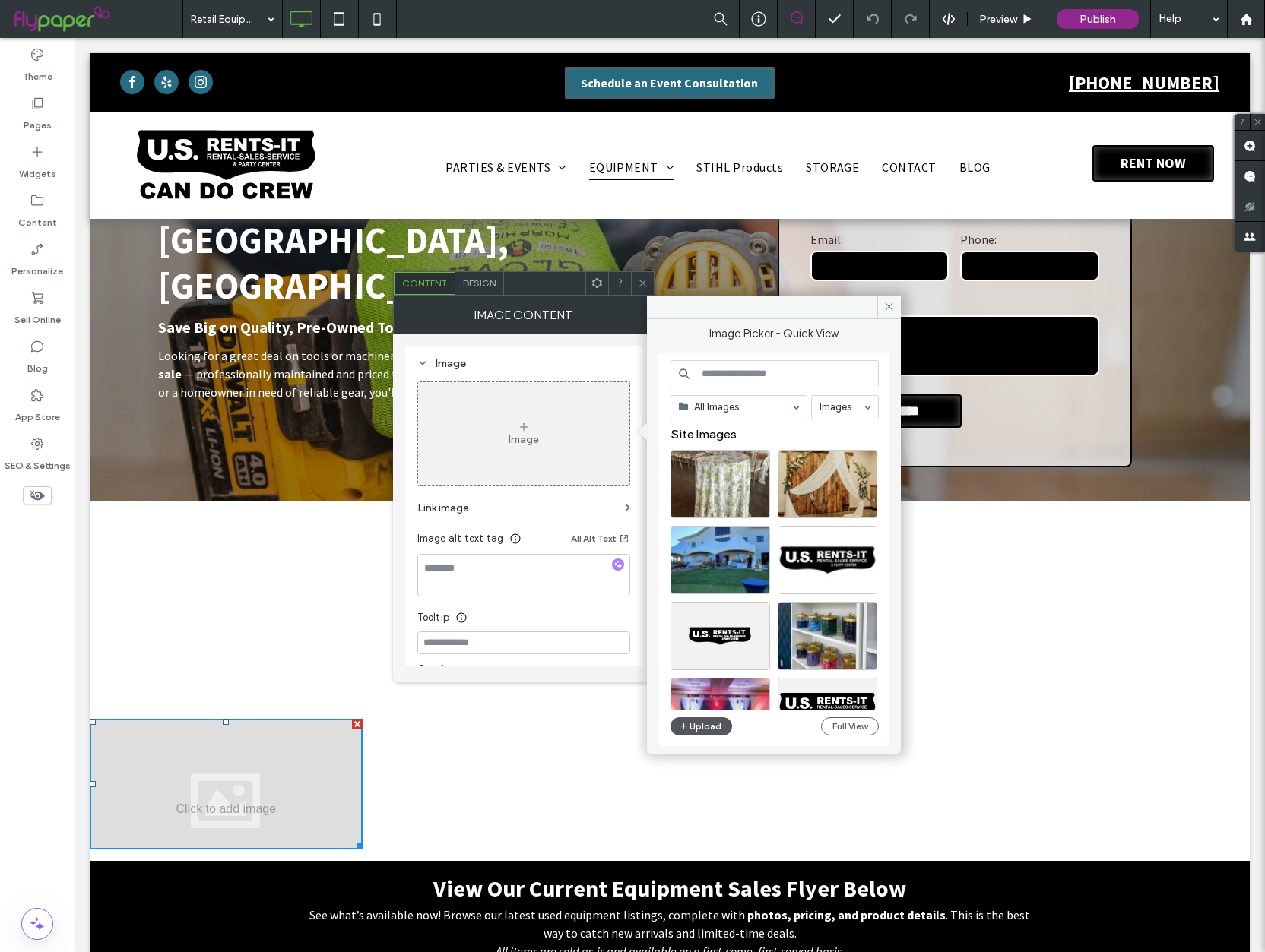
click at [690, 726] on button "Upload" at bounding box center [701, 726] width 62 height 19
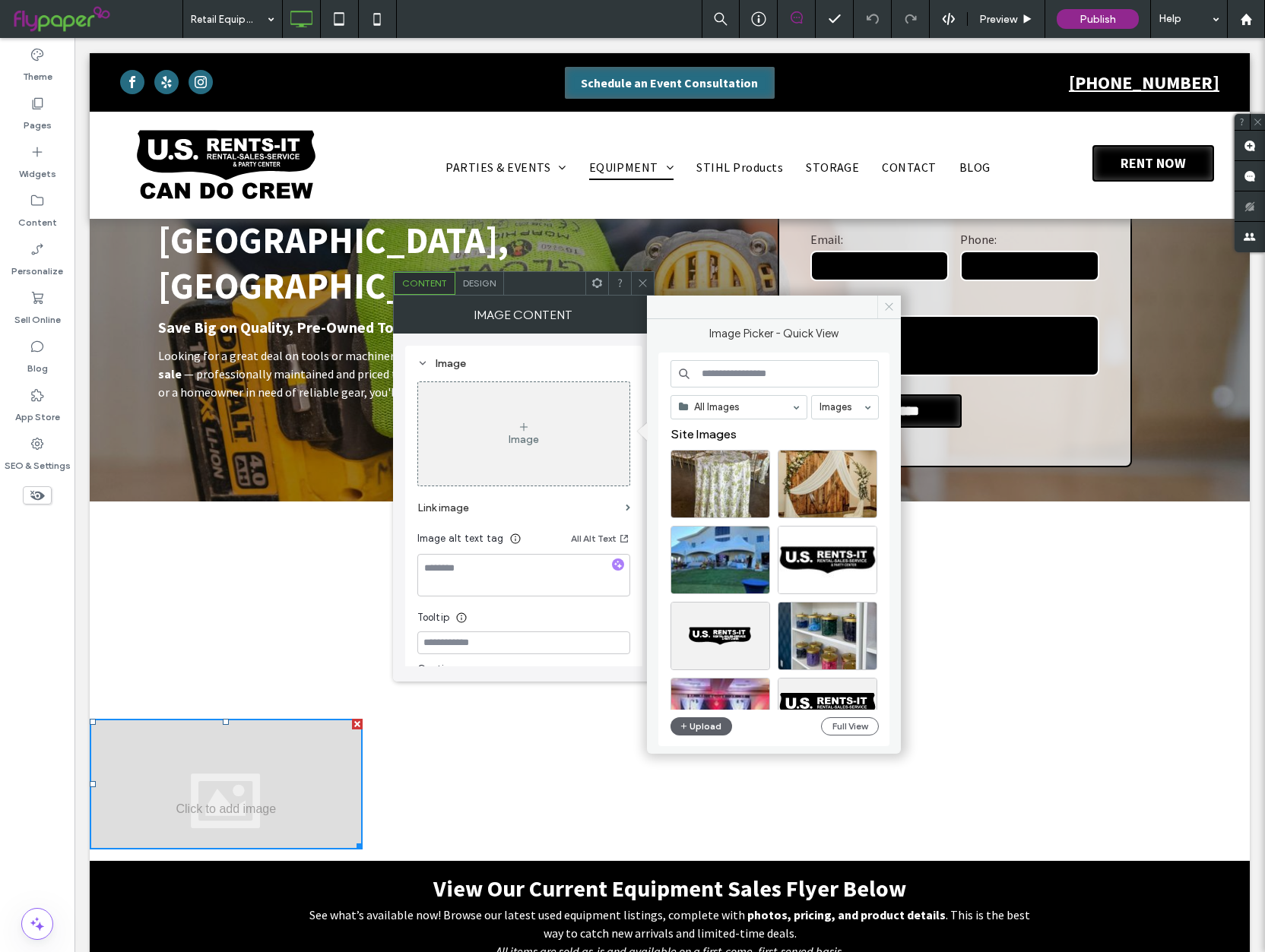
click at [883, 305] on icon at bounding box center [889, 306] width 12 height 12
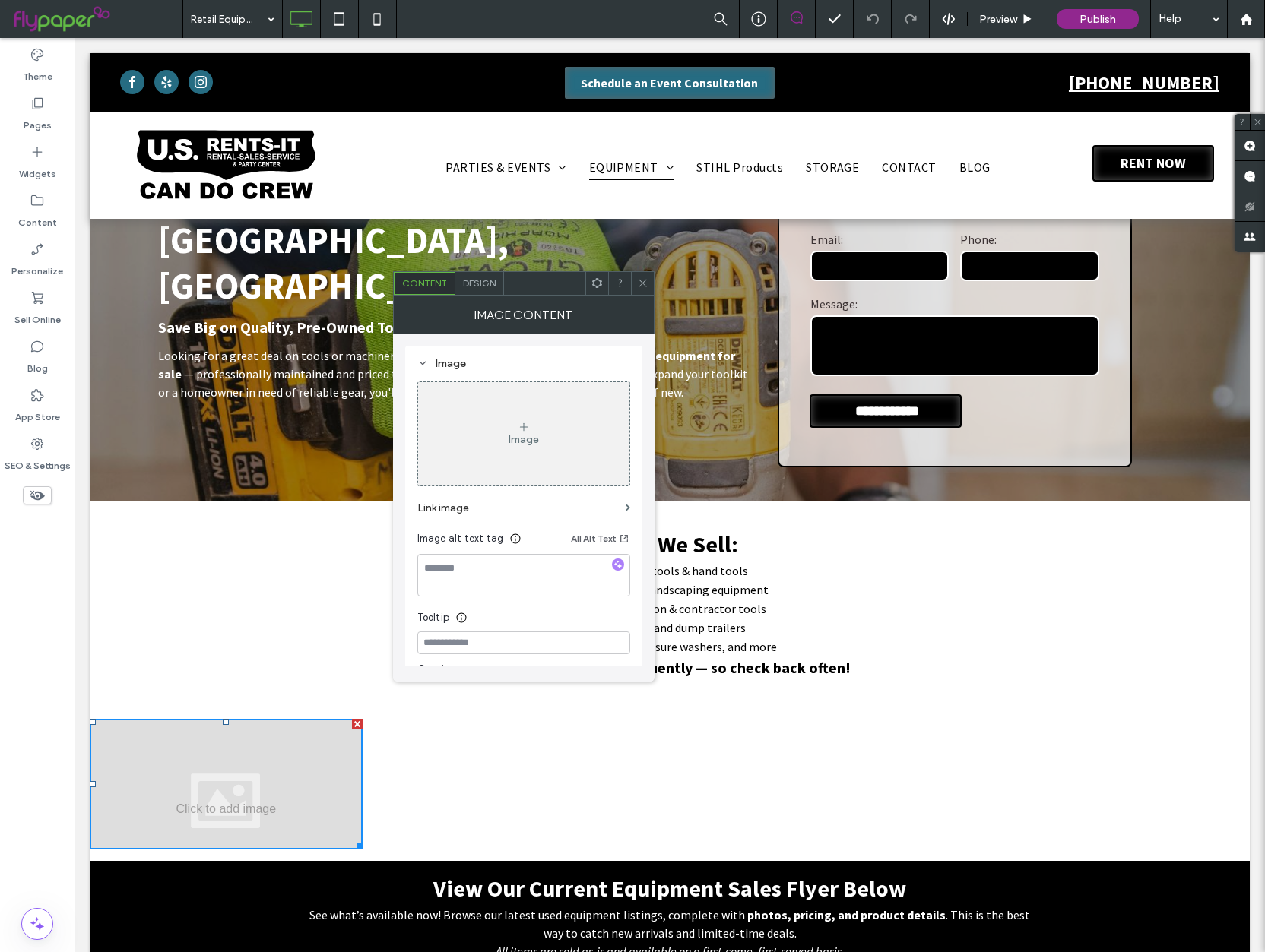
click at [637, 287] on icon at bounding box center [642, 283] width 12 height 12
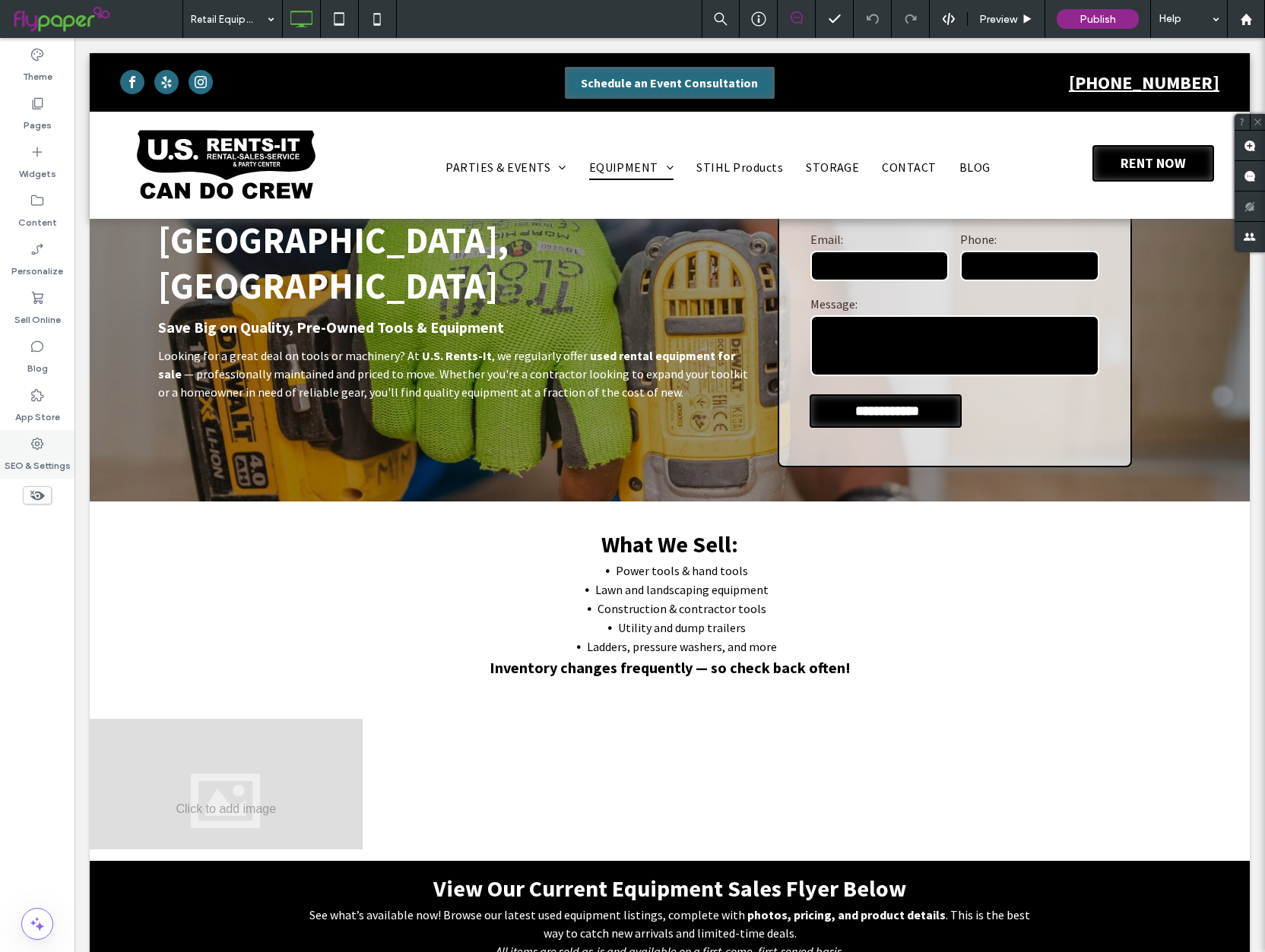
click at [57, 456] on label "SEO & Settings" at bounding box center [37, 462] width 66 height 21
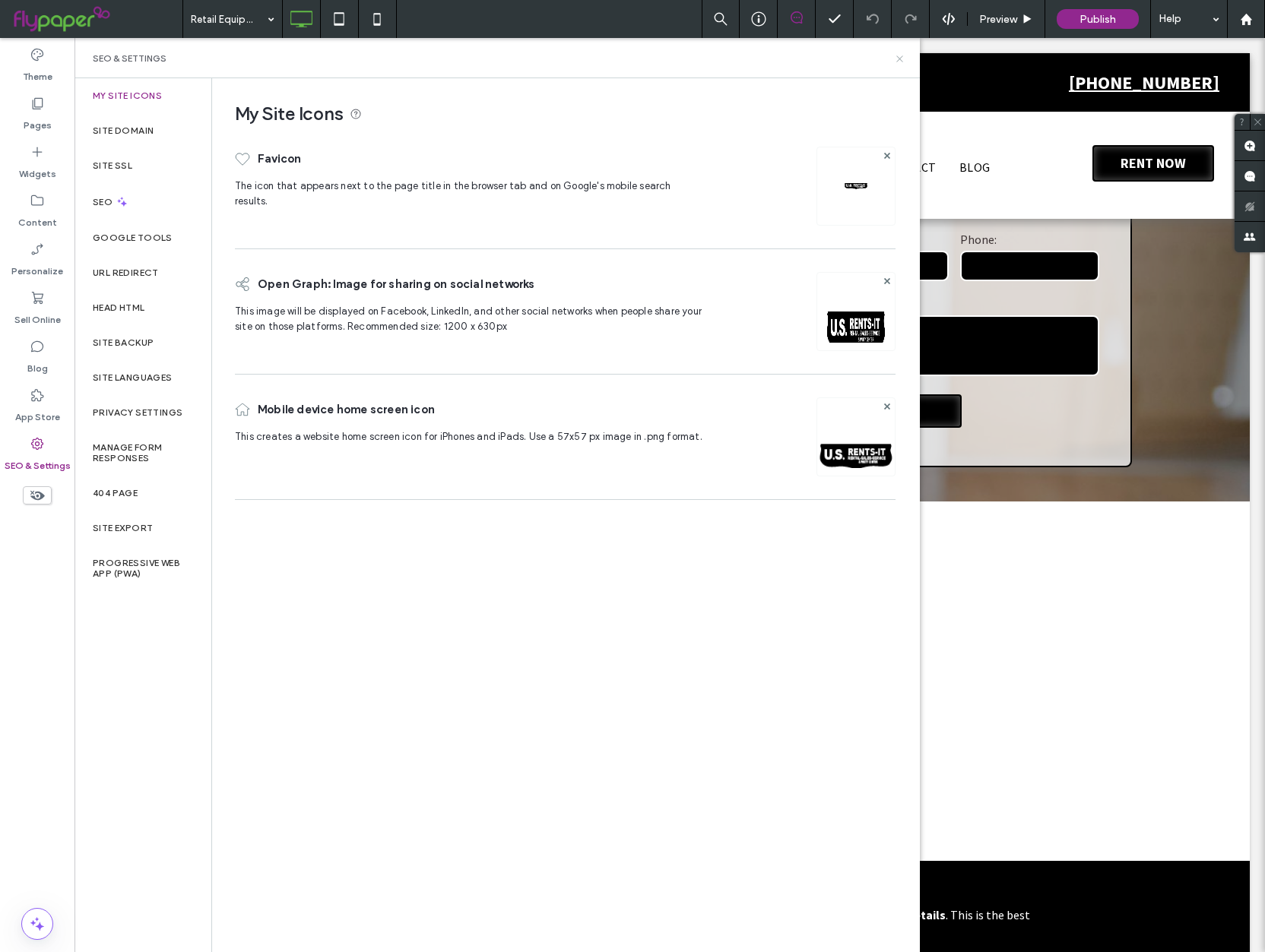
click at [898, 63] on icon at bounding box center [899, 59] width 12 height 12
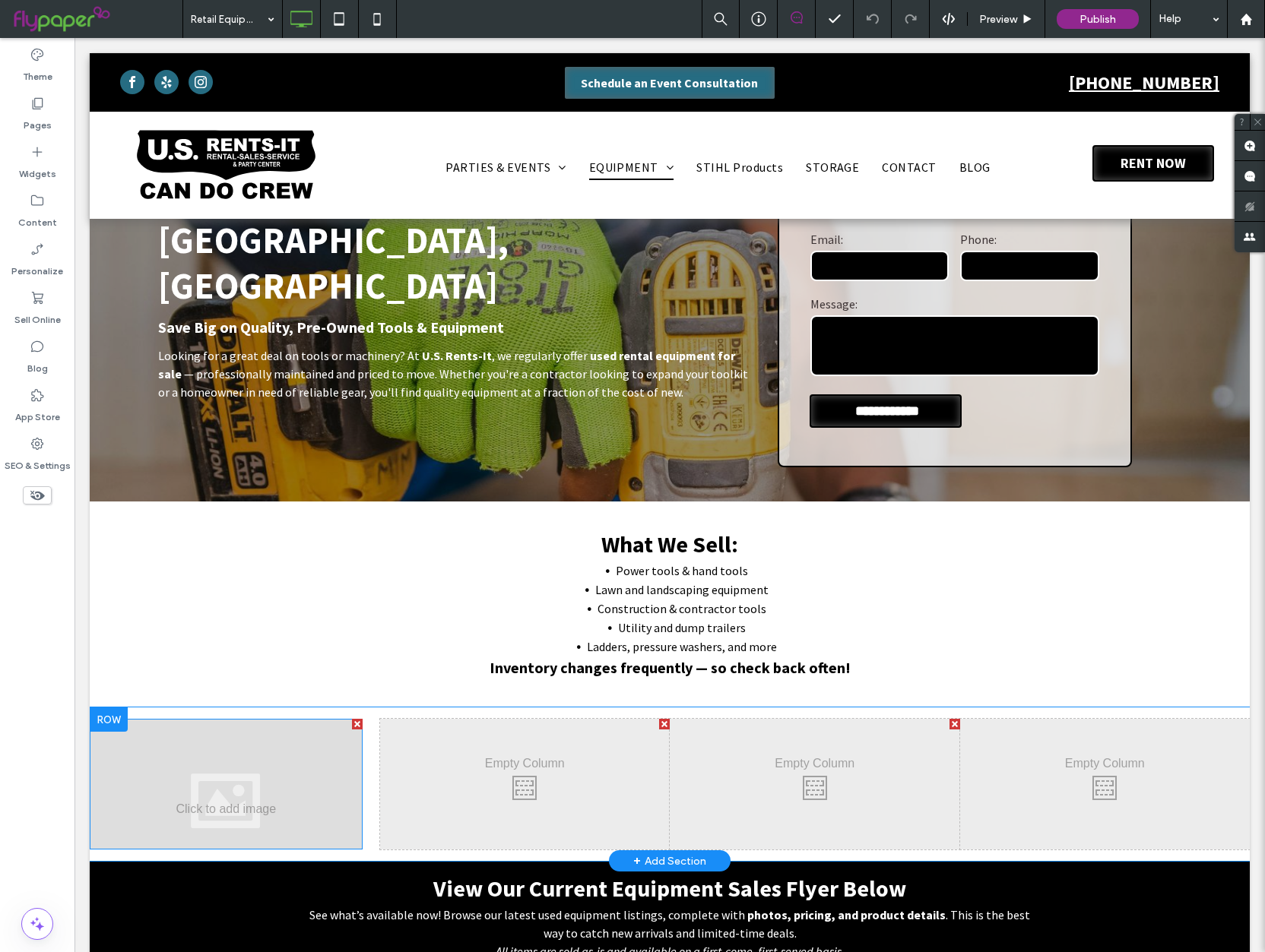
click at [277, 787] on div at bounding box center [226, 784] width 273 height 131
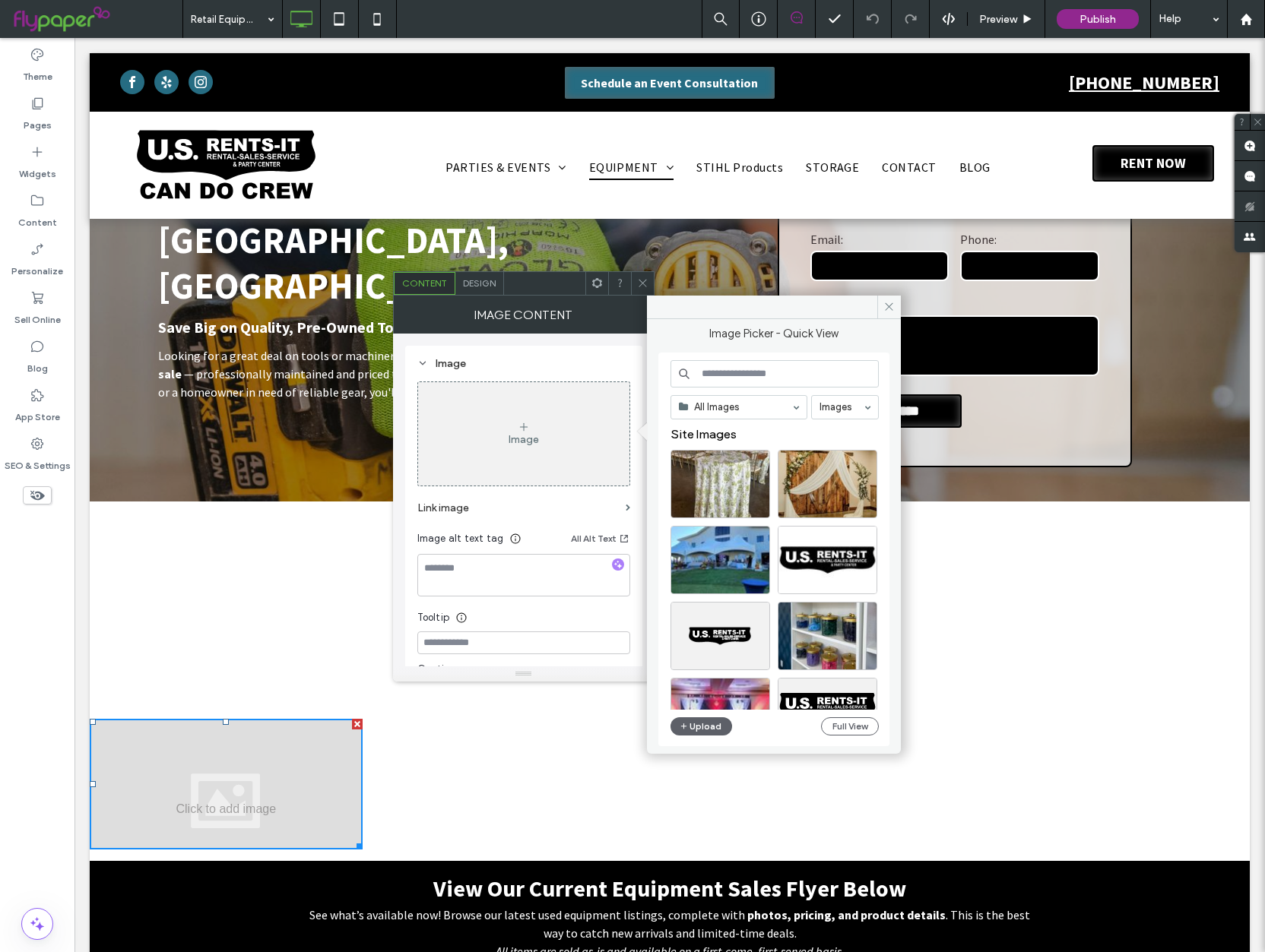
click at [277, 787] on div at bounding box center [226, 784] width 273 height 131
click at [693, 728] on button "Upload" at bounding box center [701, 726] width 62 height 19
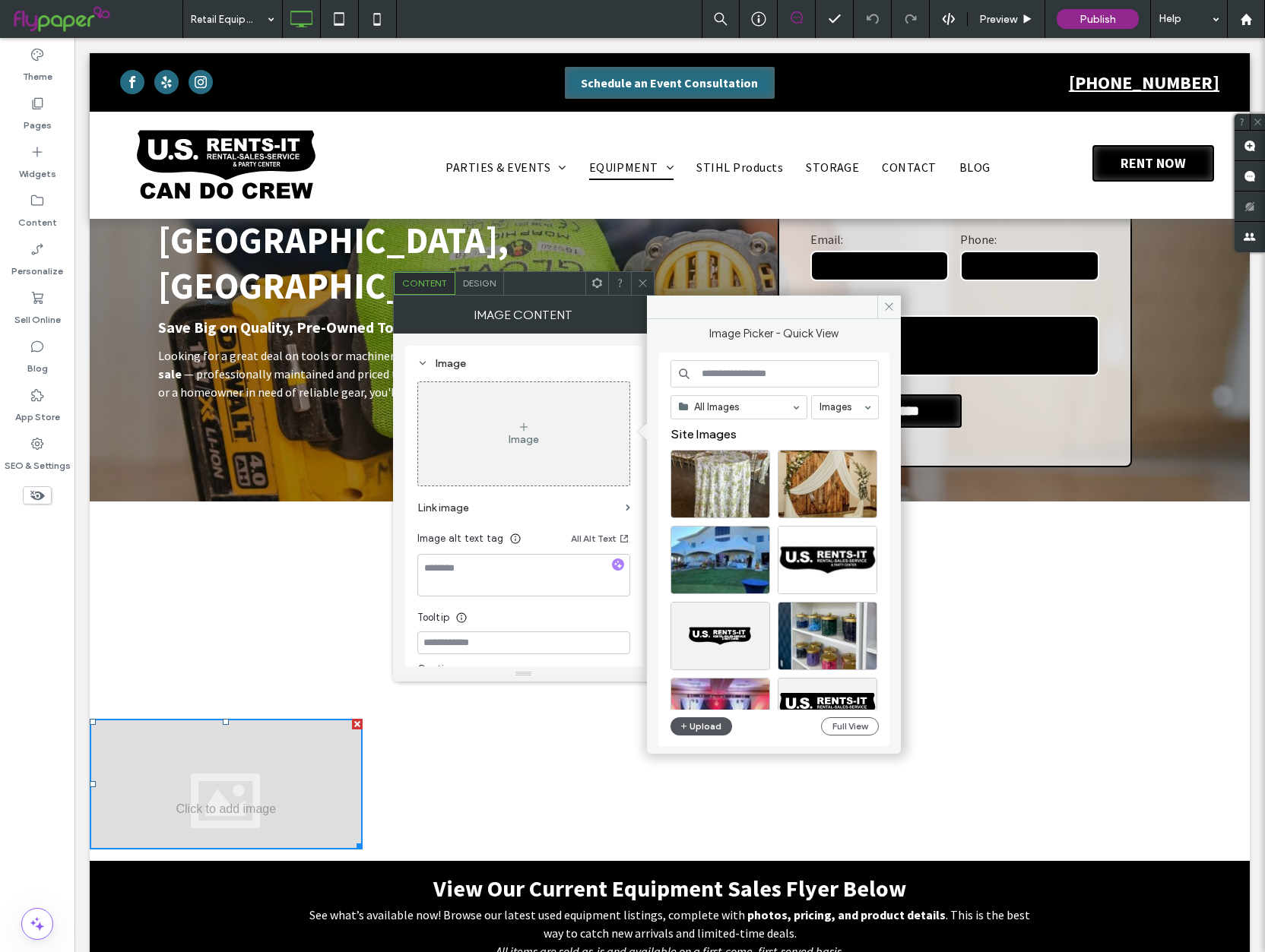
click at [693, 728] on button "Upload" at bounding box center [701, 726] width 62 height 19
click at [53, 443] on div "SEO & Settings" at bounding box center [37, 455] width 75 height 49
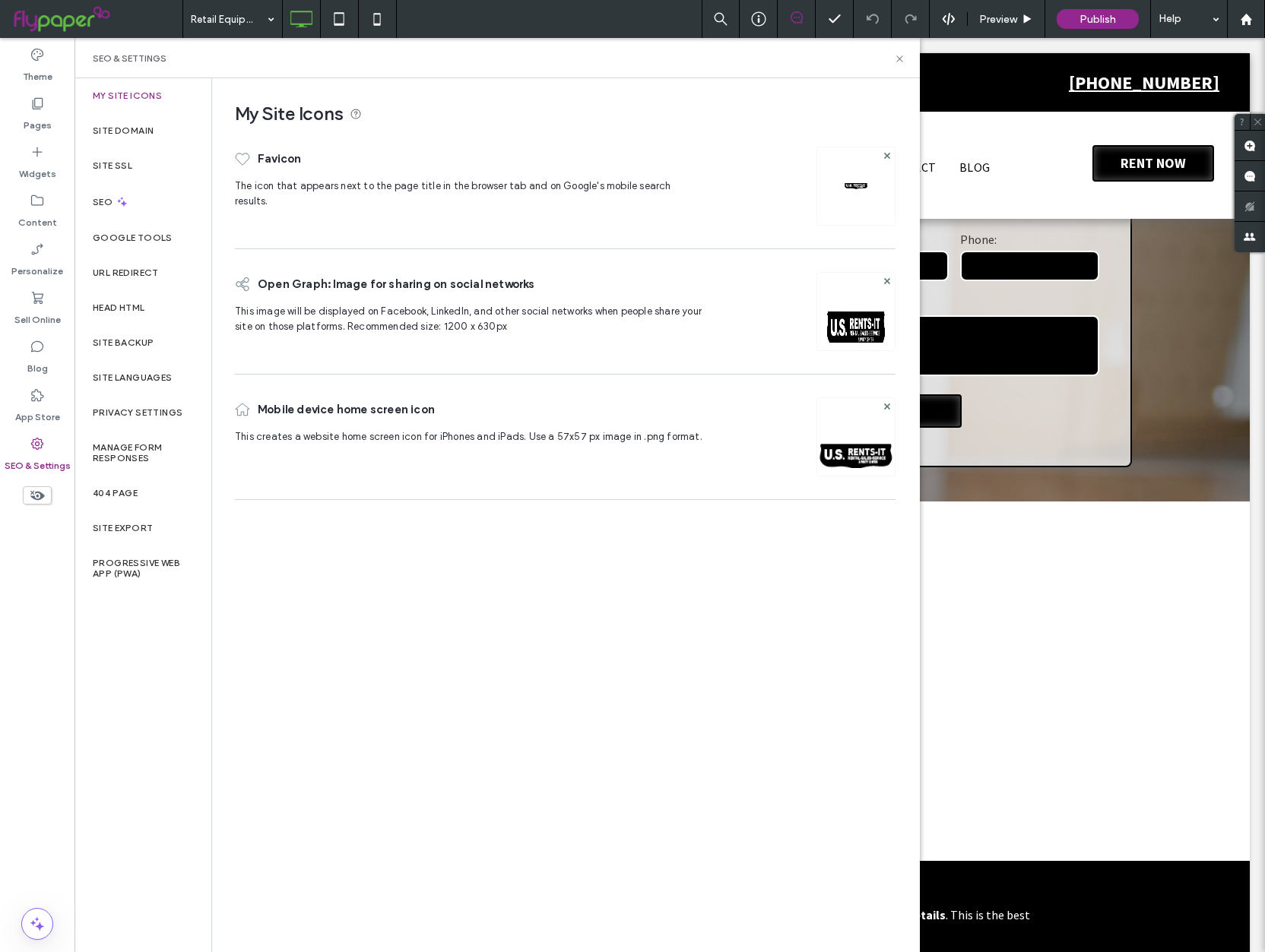
click at [44, 447] on div "SEO & Settings" at bounding box center [37, 455] width 75 height 49
click at [36, 234] on div "Content" at bounding box center [37, 211] width 75 height 49
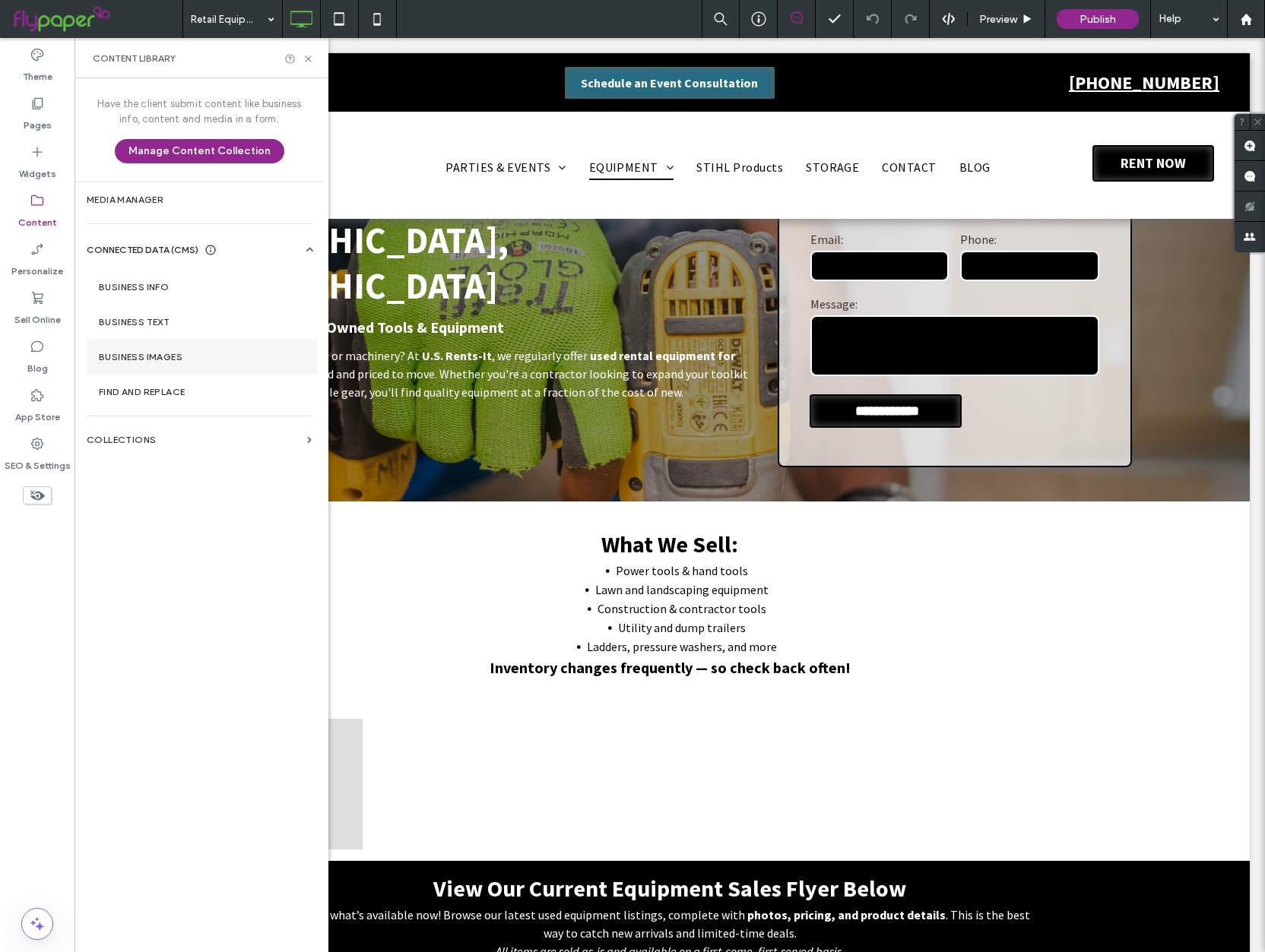
click at [212, 362] on label "Business Images" at bounding box center [202, 358] width 206 height 11
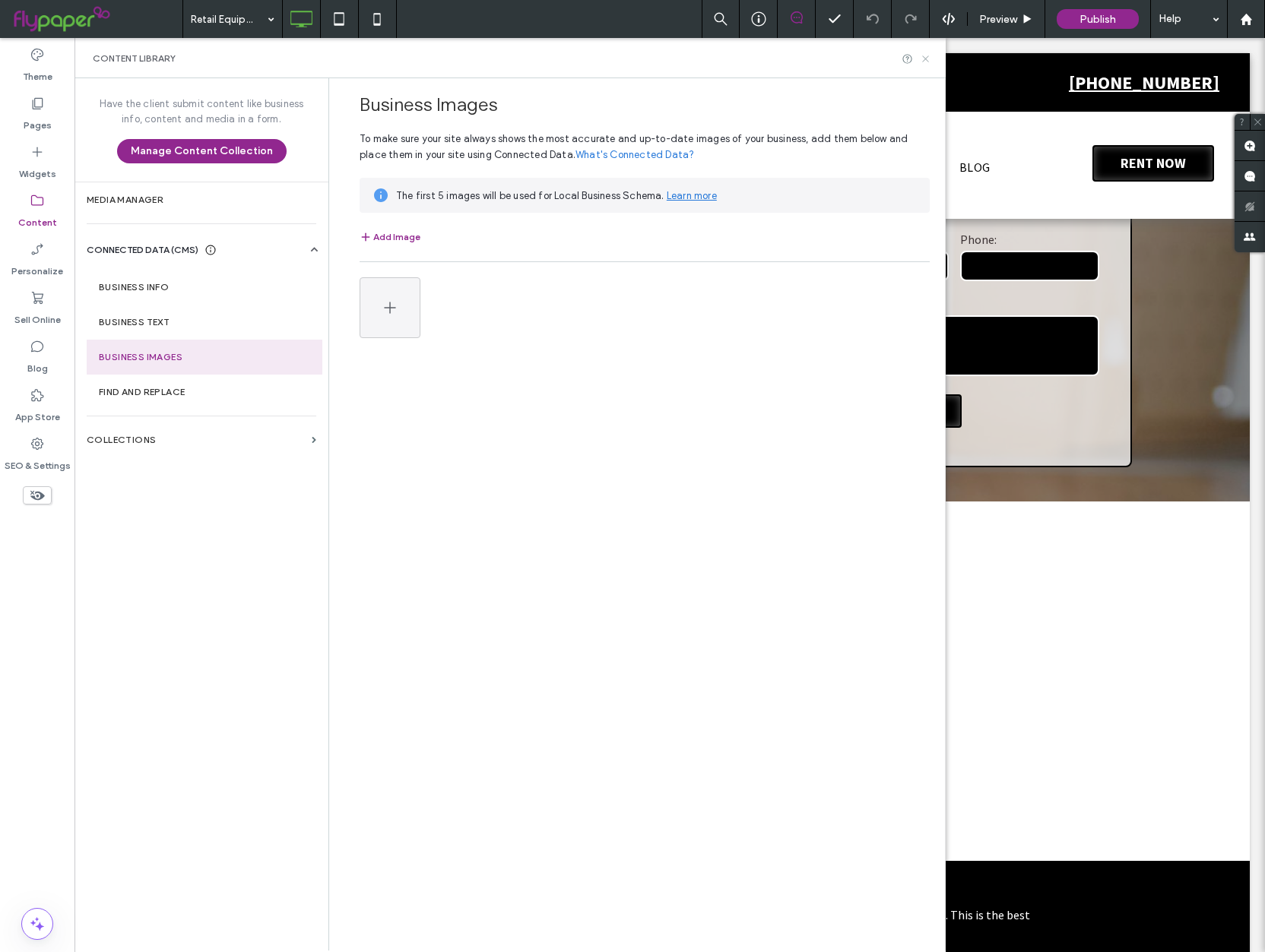
drag, startPoint x: 816, startPoint y: 29, endPoint x: 923, endPoint y: 58, distance: 110.9
click at [923, 58] on icon at bounding box center [925, 59] width 12 height 12
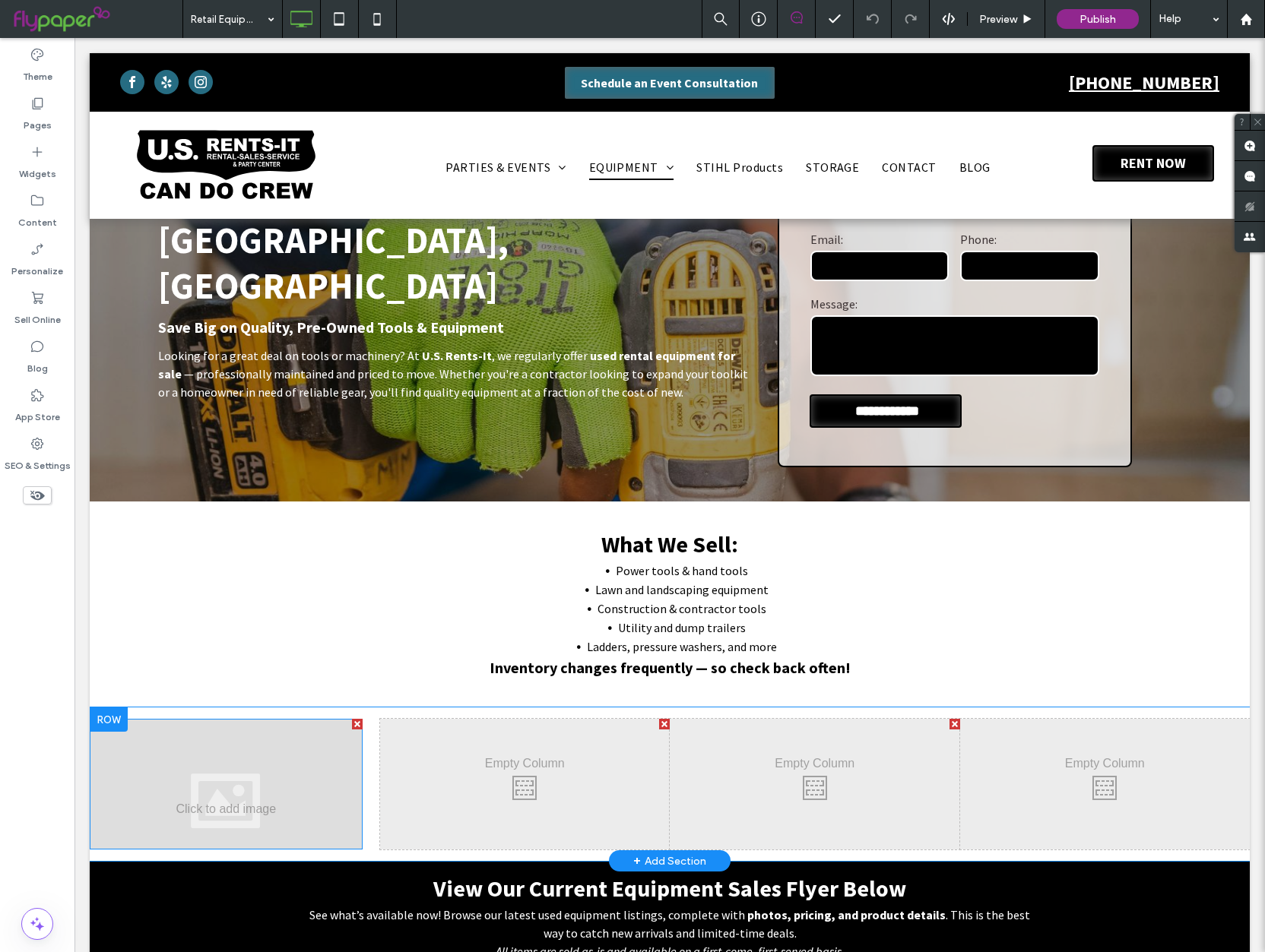
click at [241, 738] on div at bounding box center [226, 784] width 273 height 131
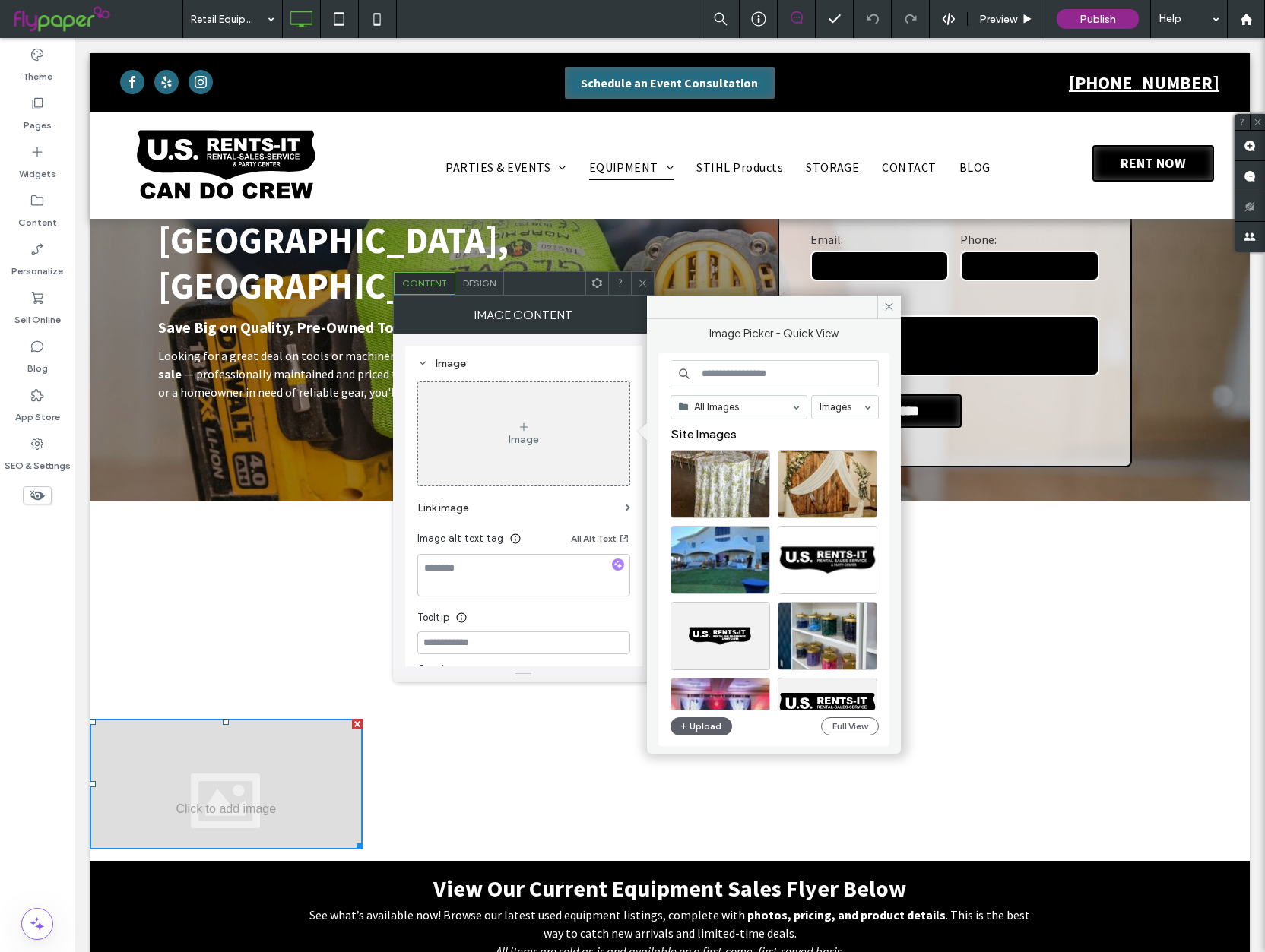
click at [241, 738] on div at bounding box center [226, 784] width 273 height 131
click at [711, 724] on button "Upload" at bounding box center [701, 726] width 62 height 19
click at [710, 724] on button "Upload" at bounding box center [701, 726] width 62 height 19
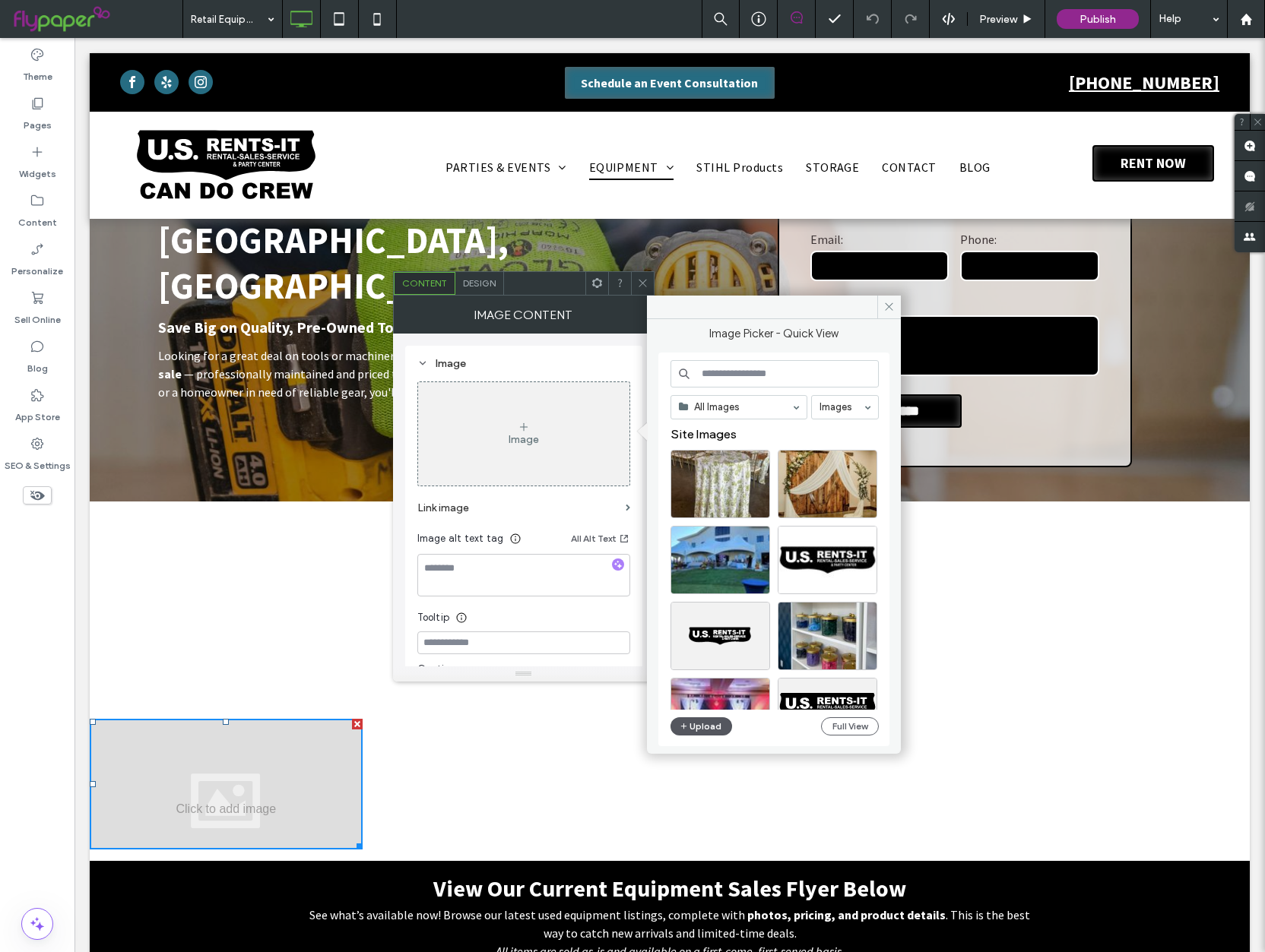
click at [708, 725] on button "Upload" at bounding box center [701, 726] width 62 height 19
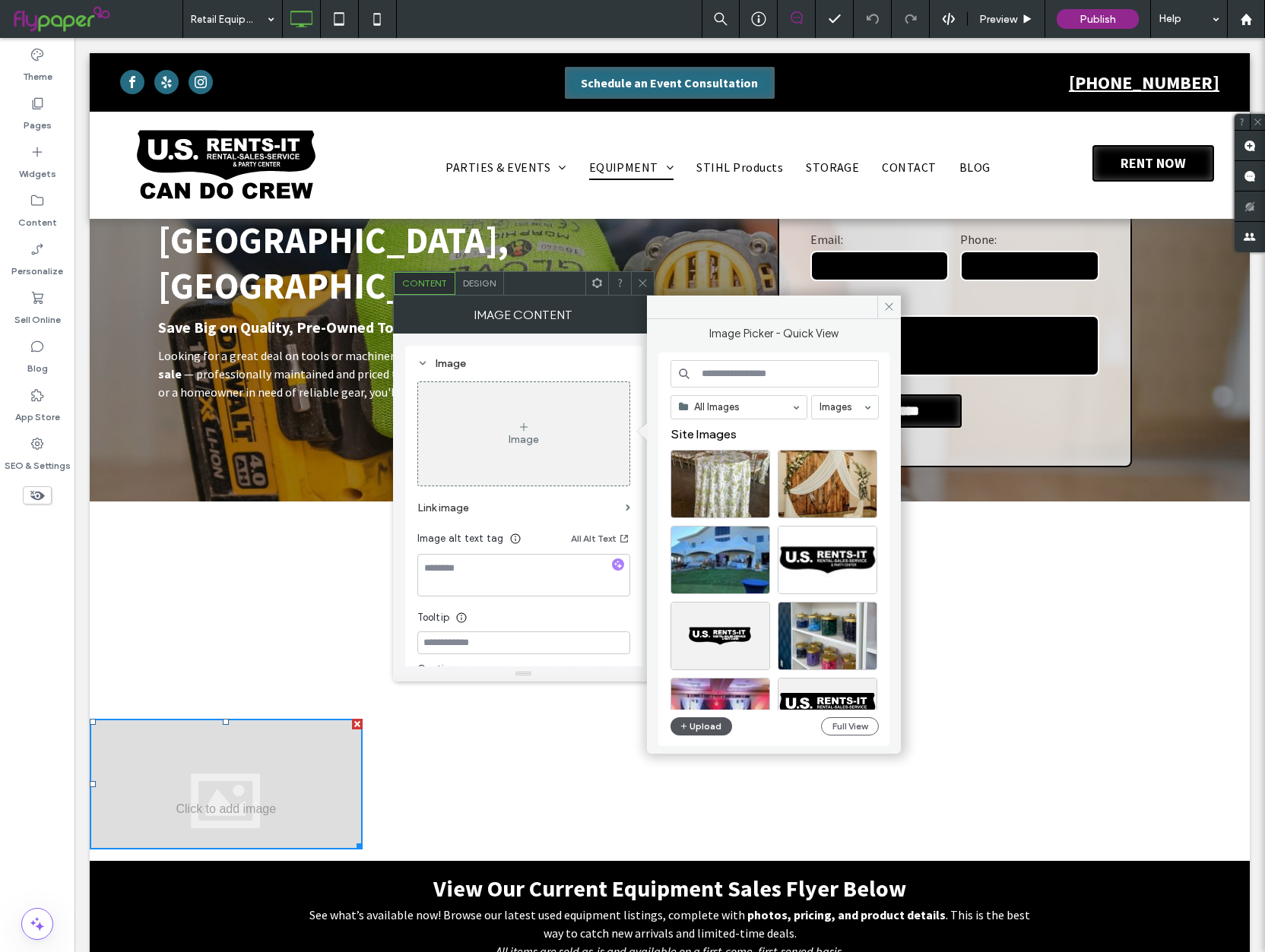
click at [710, 722] on button "Upload" at bounding box center [701, 726] width 62 height 19
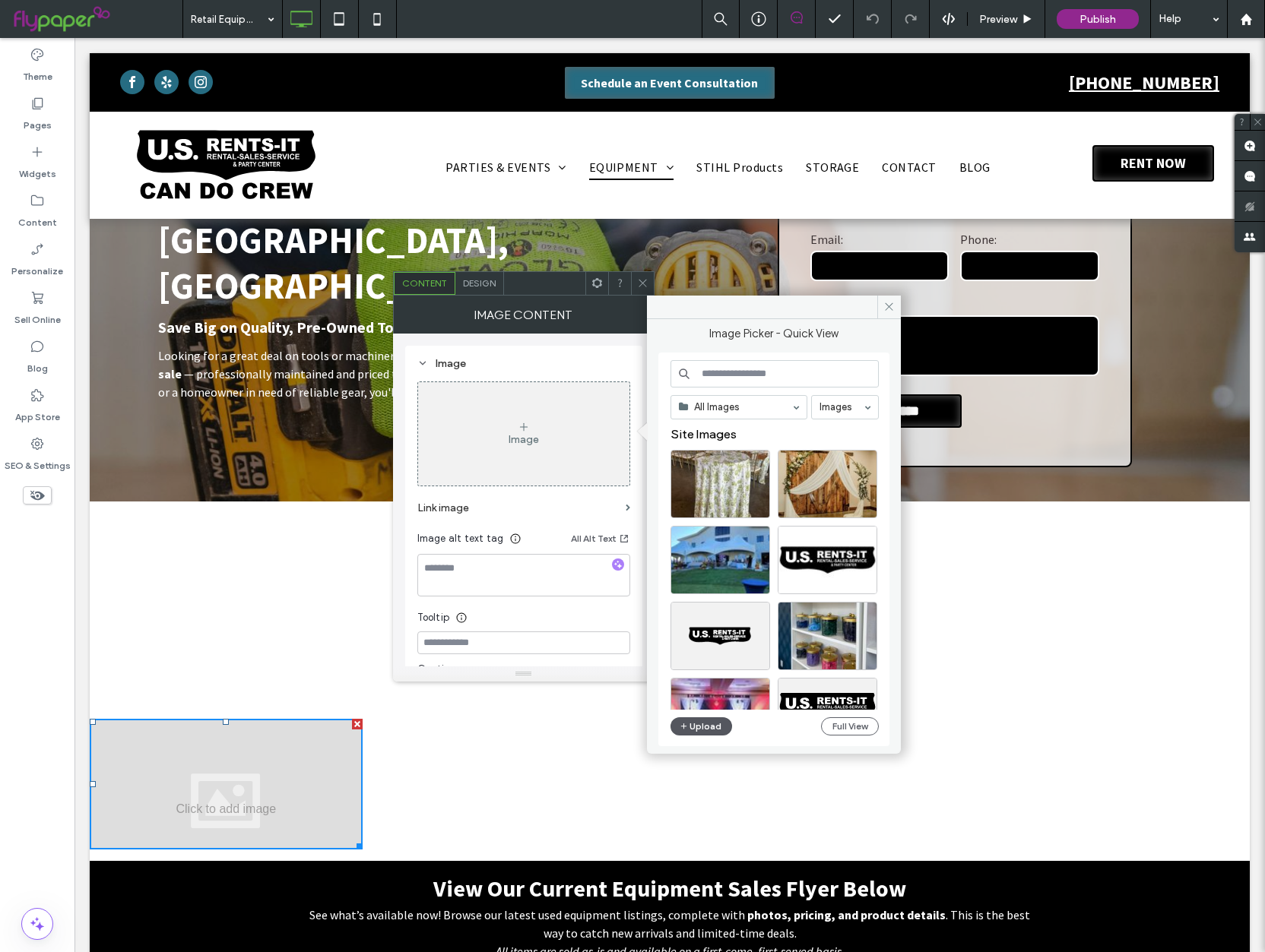
click at [710, 722] on button "Upload" at bounding box center [701, 726] width 62 height 19
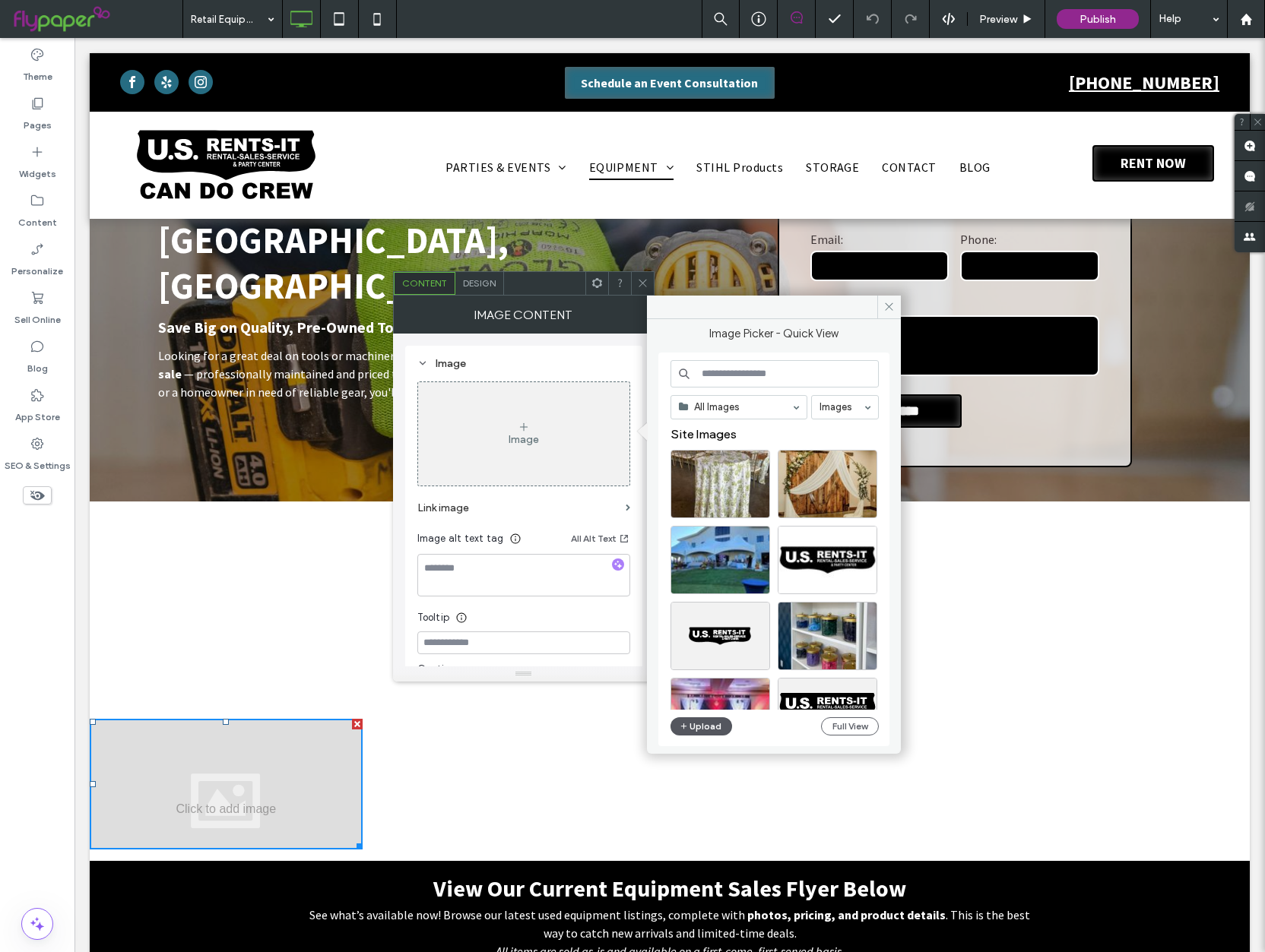
click at [710, 722] on button "Upload" at bounding box center [701, 726] width 62 height 19
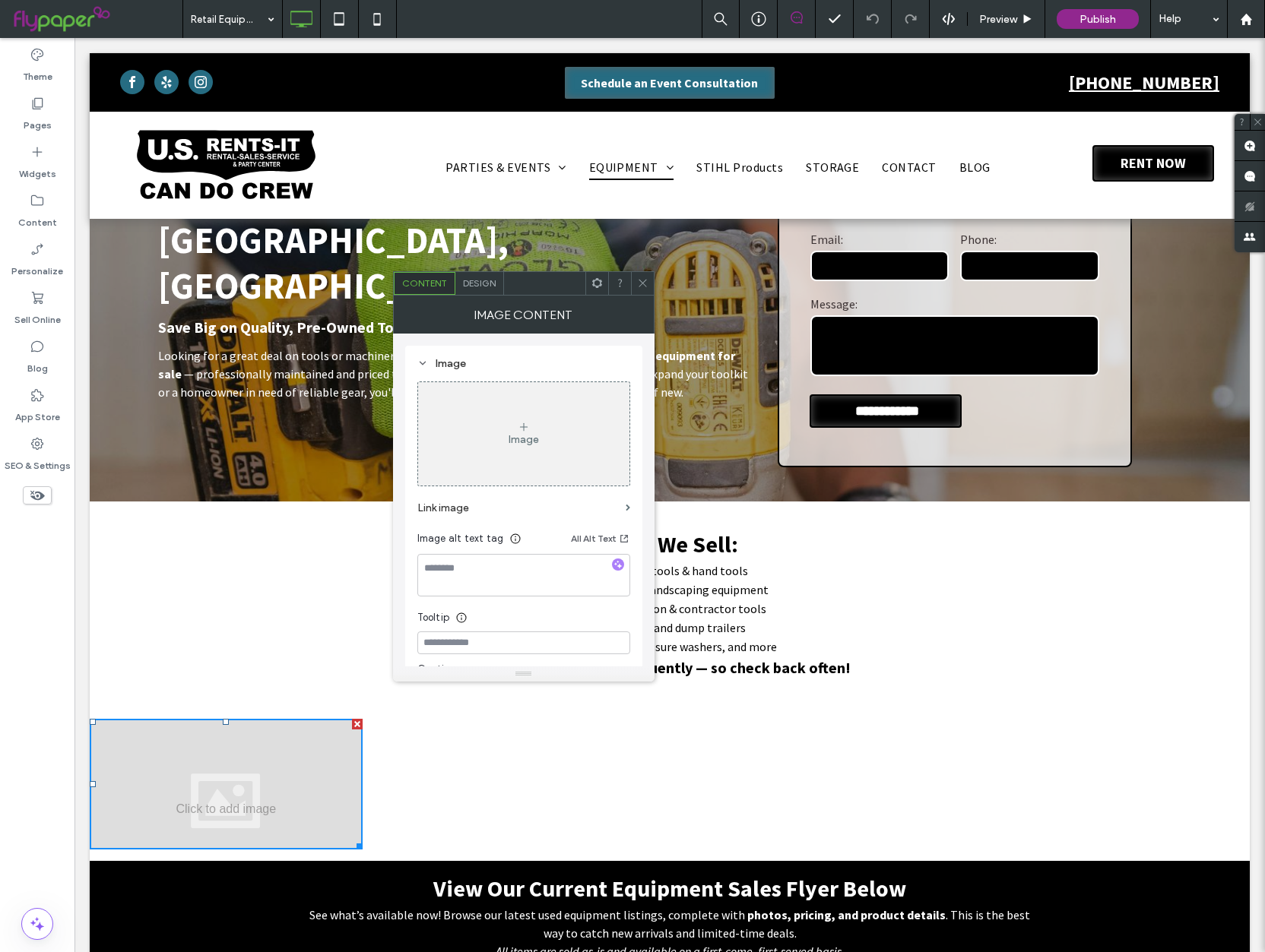
click at [588, 415] on div "Image" at bounding box center [523, 433] width 211 height 101
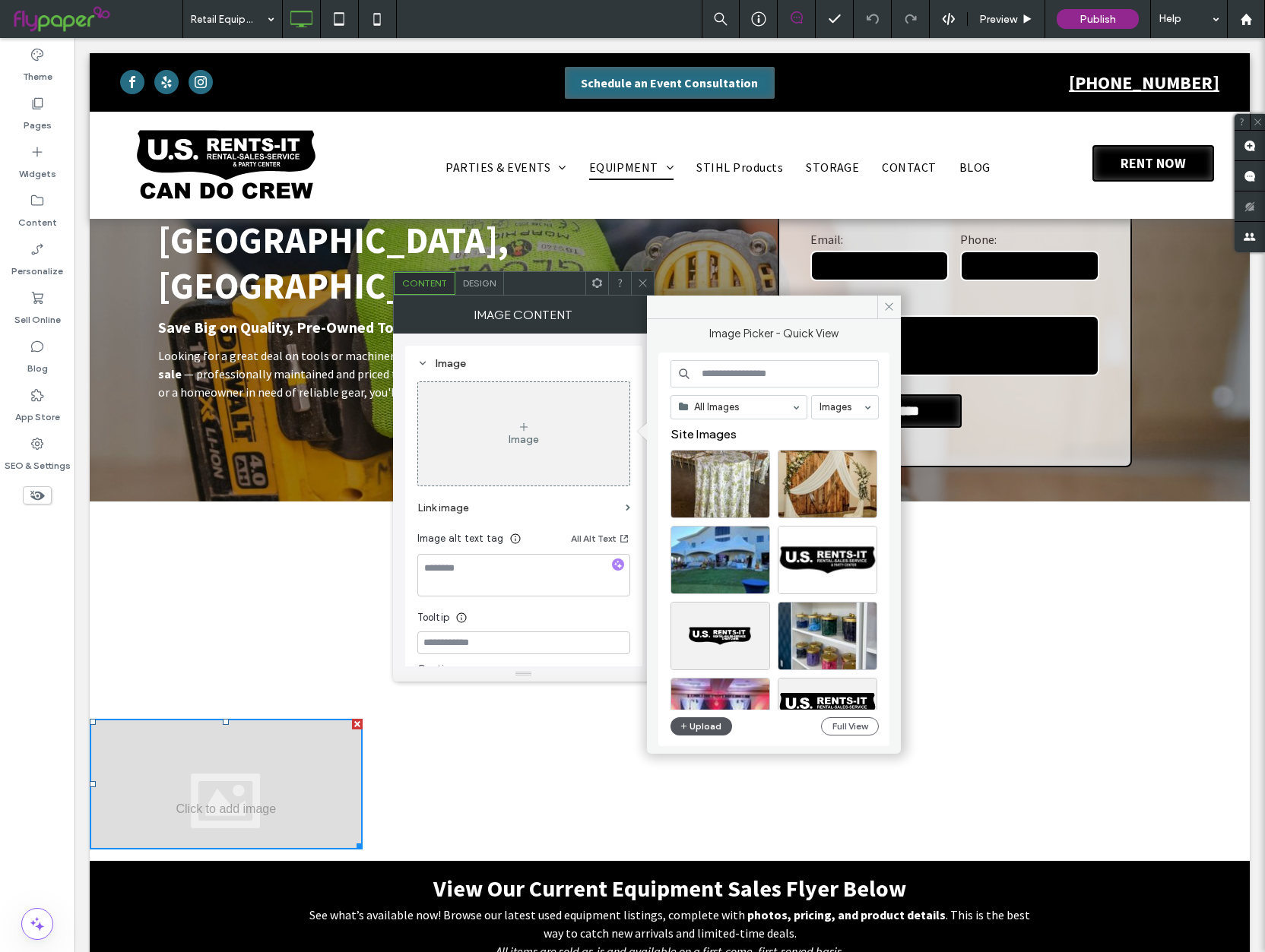
click at [695, 726] on button "Upload" at bounding box center [701, 726] width 62 height 19
click at [880, 306] on span at bounding box center [889, 307] width 23 height 23
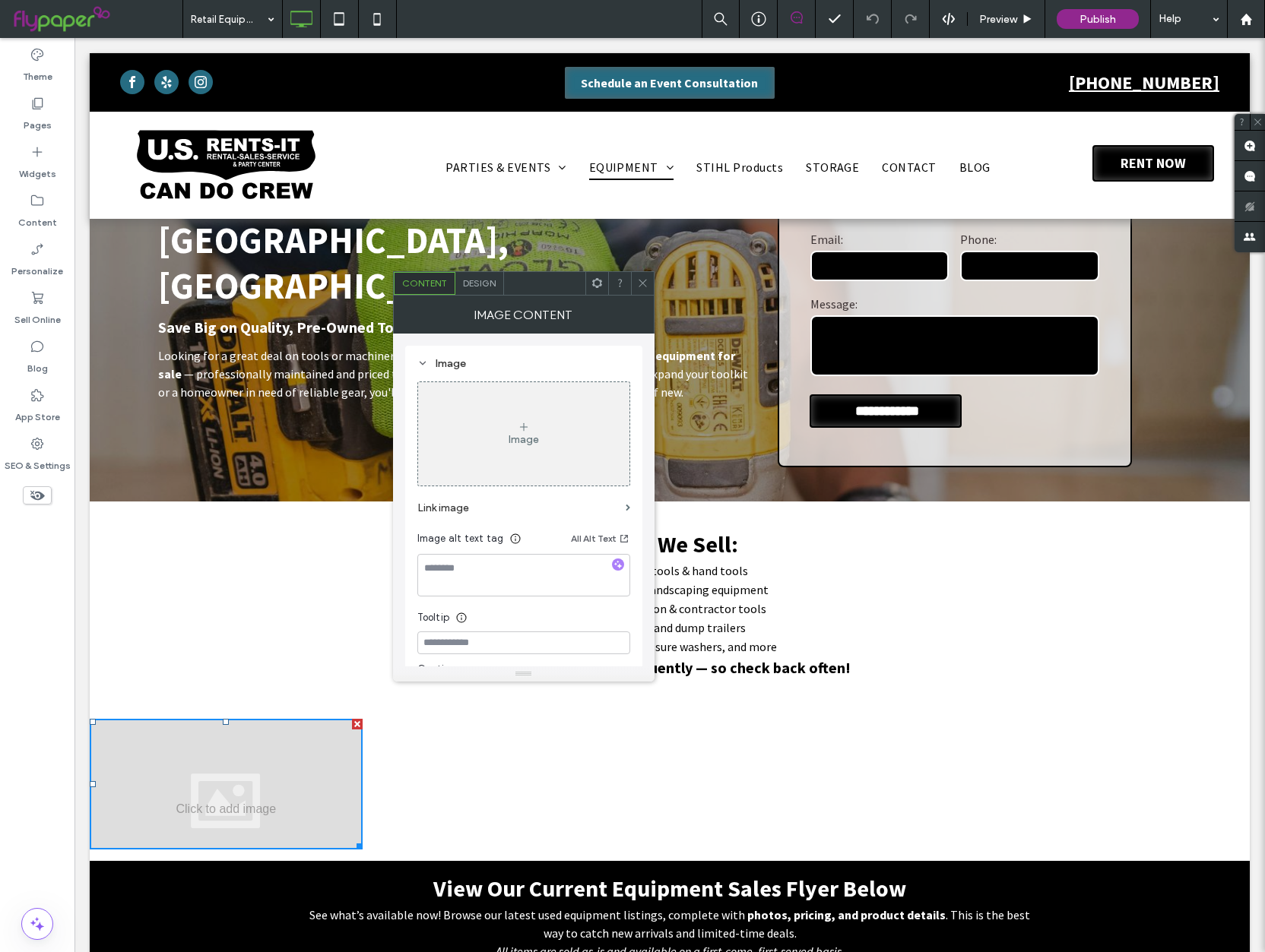
click at [649, 284] on div at bounding box center [642, 284] width 23 height 23
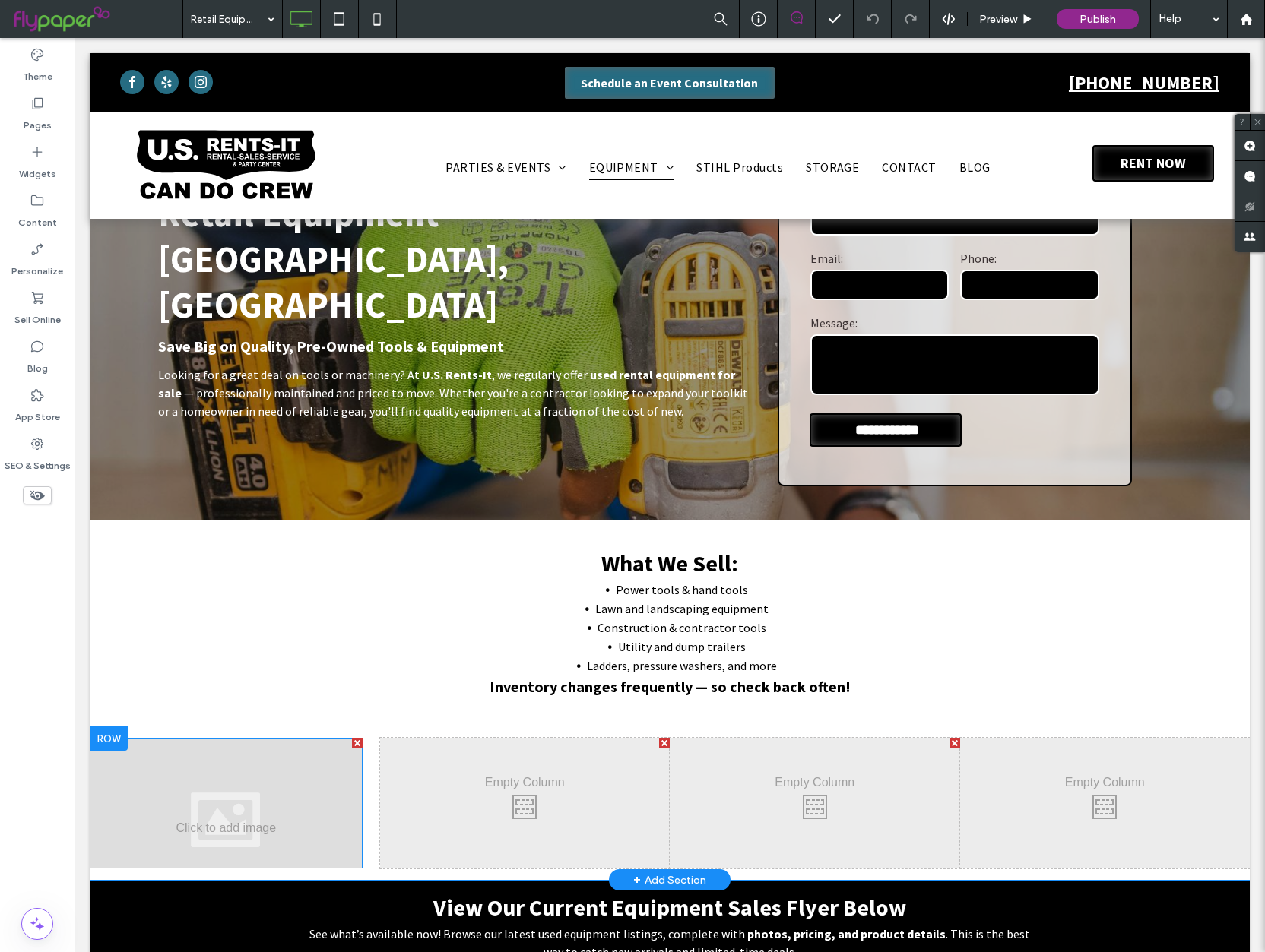
click at [222, 754] on div at bounding box center [226, 803] width 273 height 131
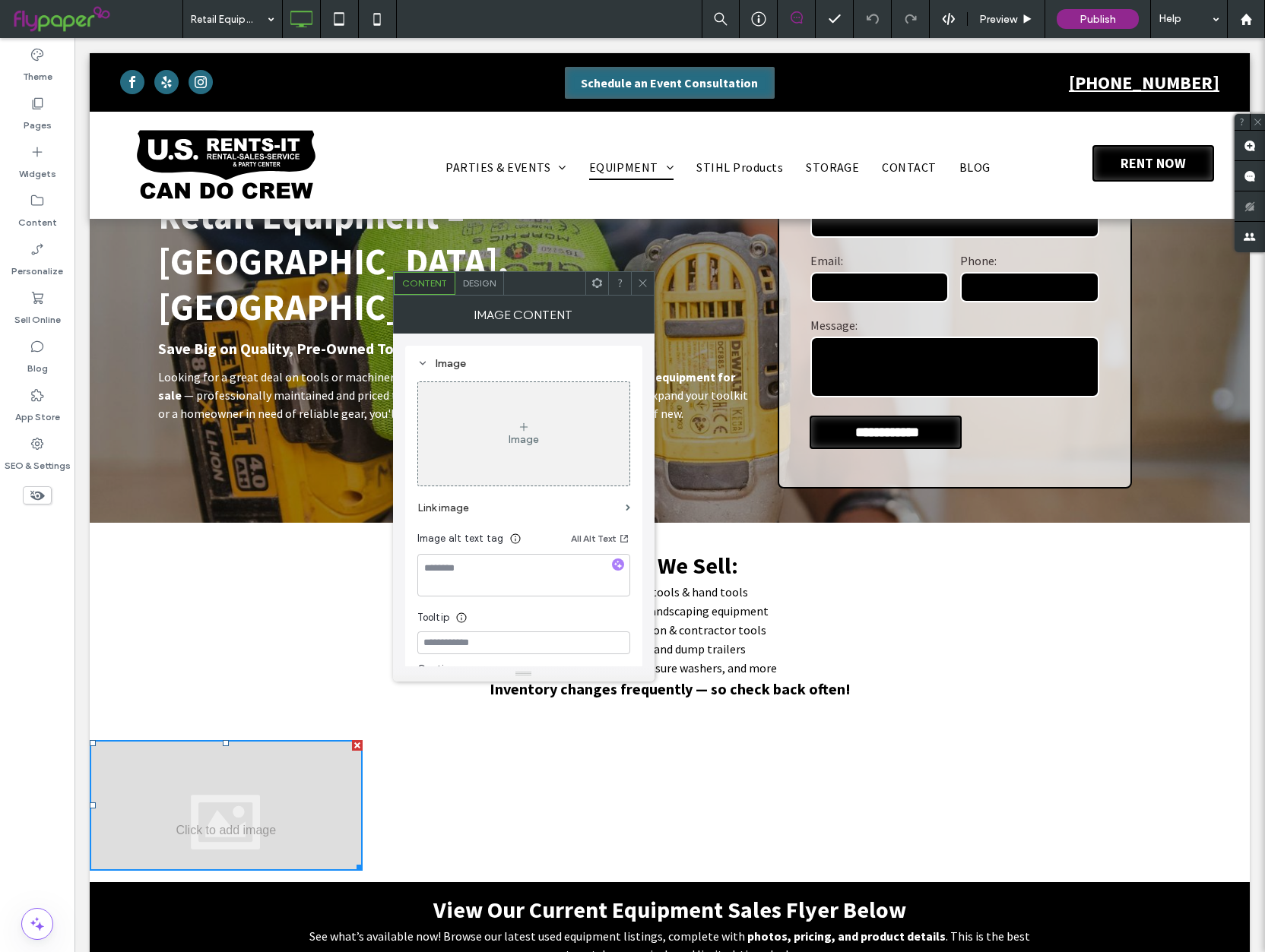
scroll to position [141, 0]
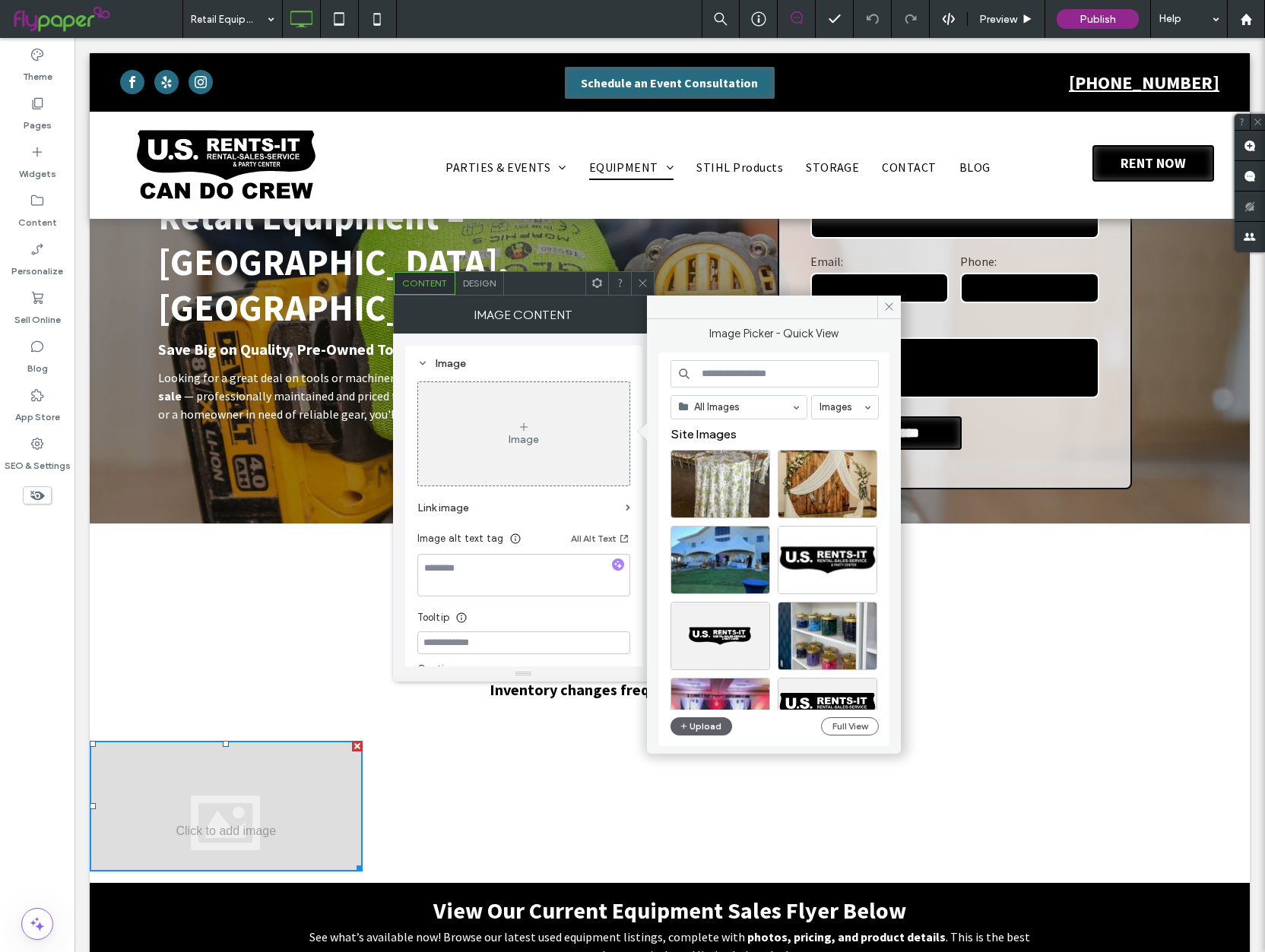
click at [393, 795] on div "Click To Paste" at bounding box center [525, 806] width 290 height 131
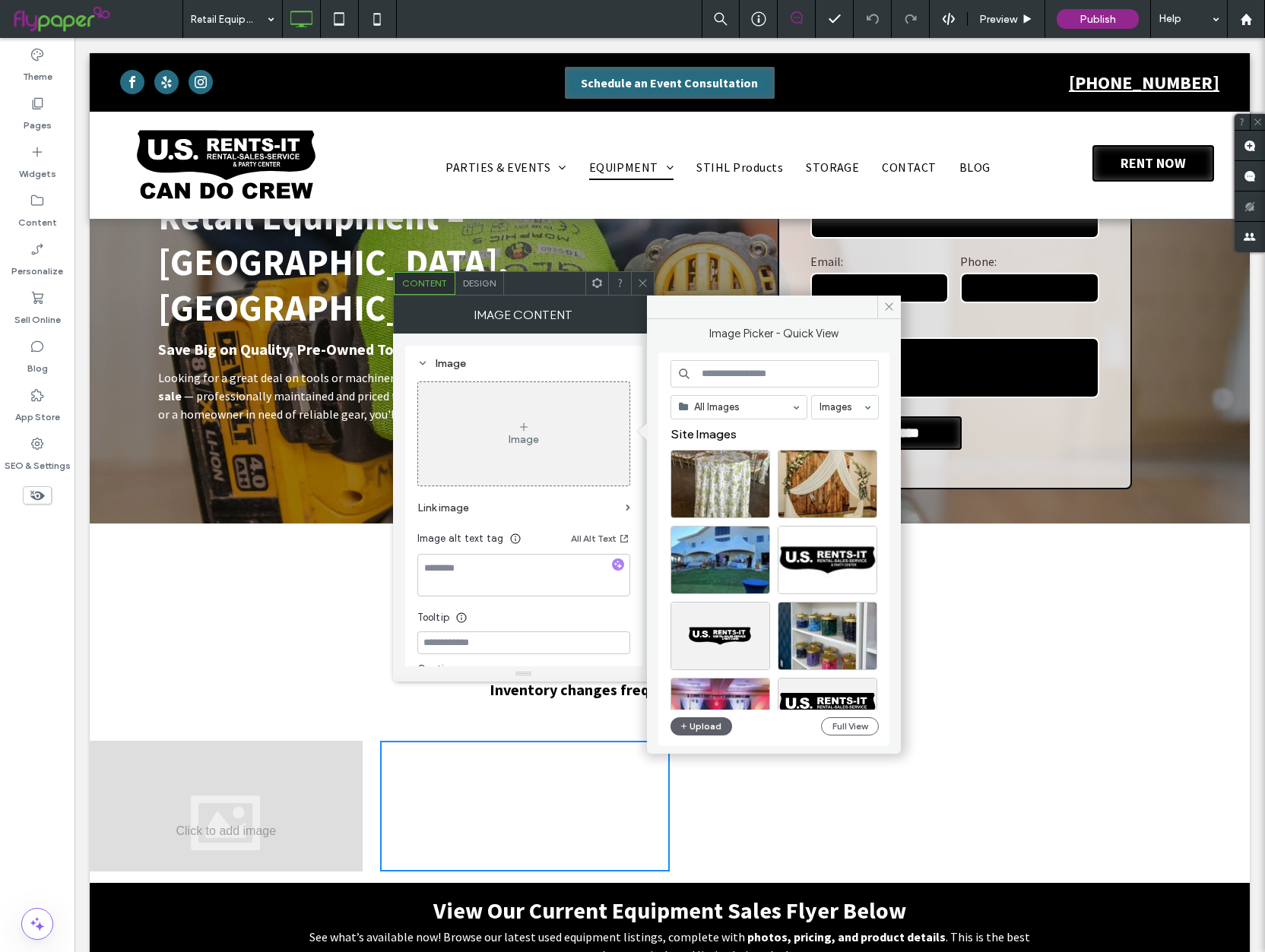
scroll to position [138, 0]
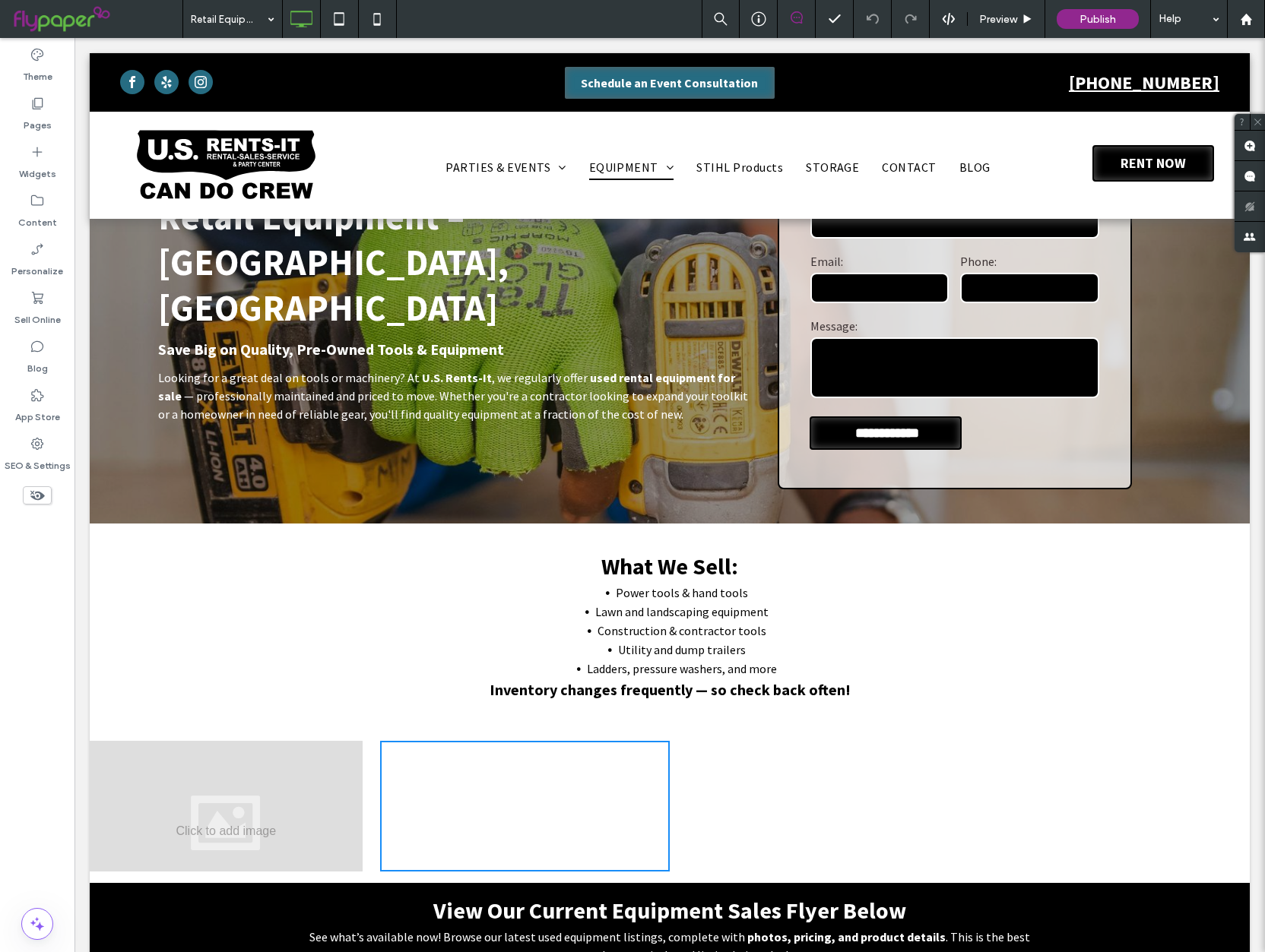
click at [781, 787] on div "Click To Paste" at bounding box center [815, 806] width 290 height 131
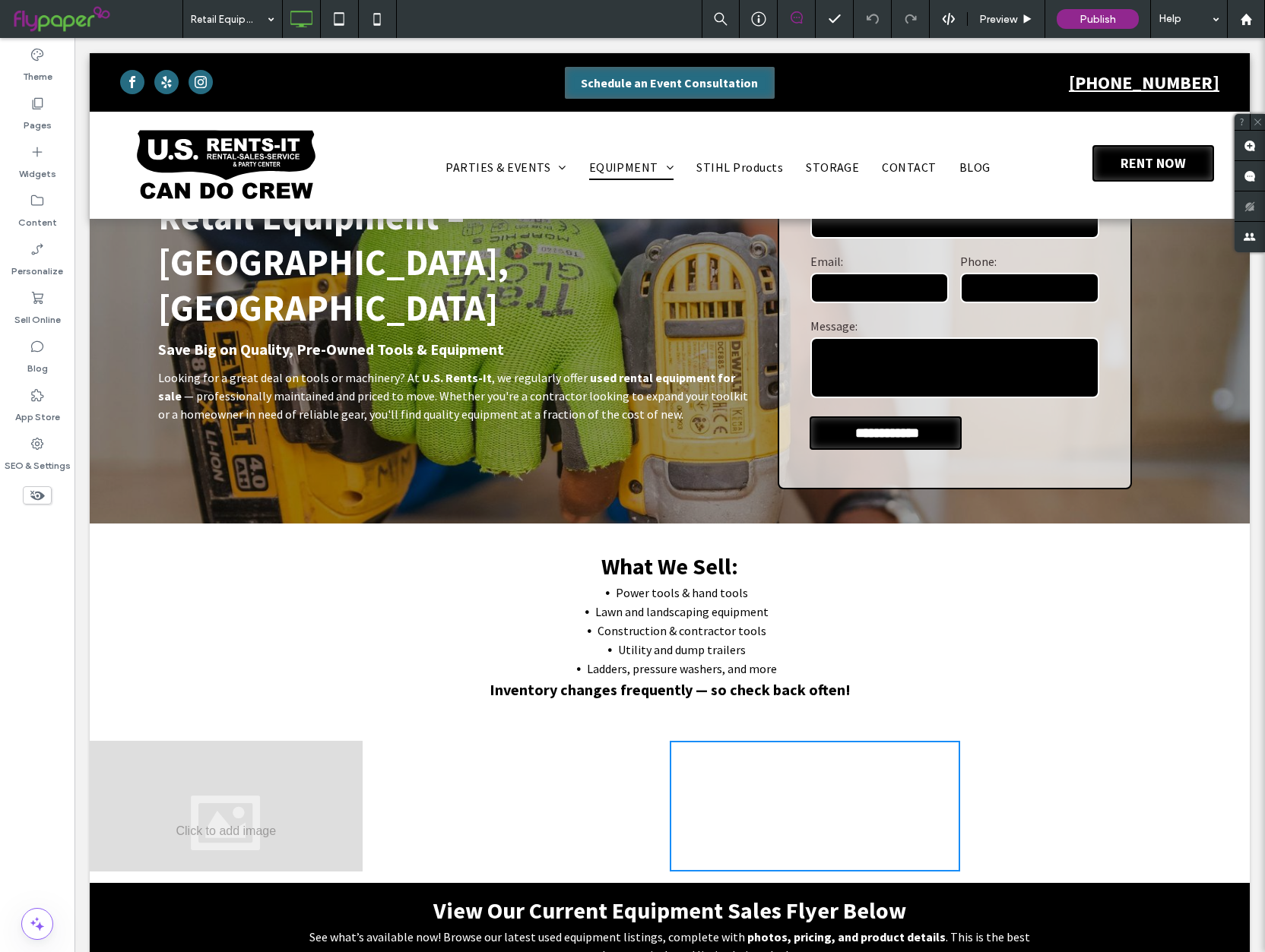
scroll to position [139, 0]
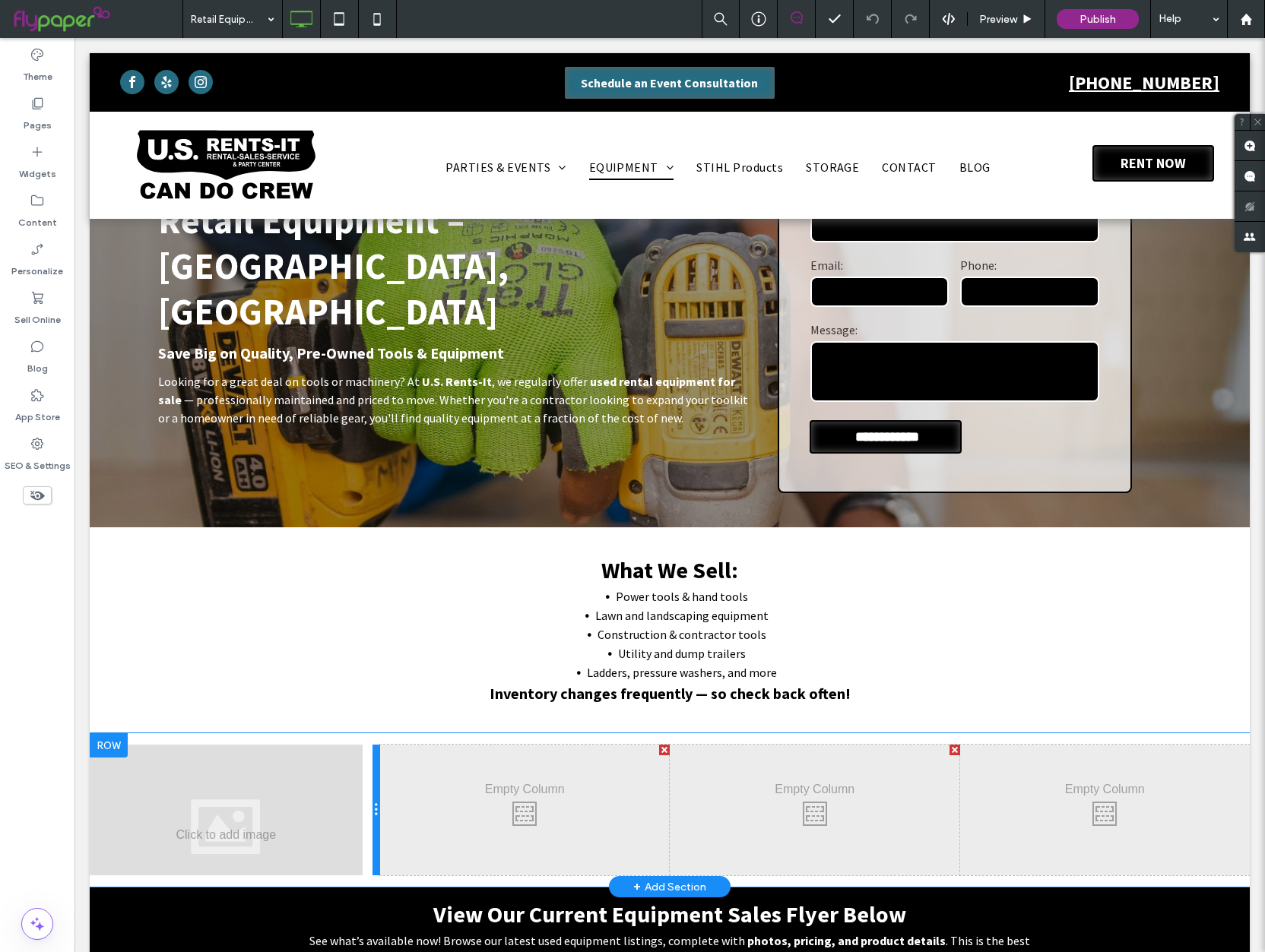
click at [373, 815] on div at bounding box center [376, 810] width 8 height 131
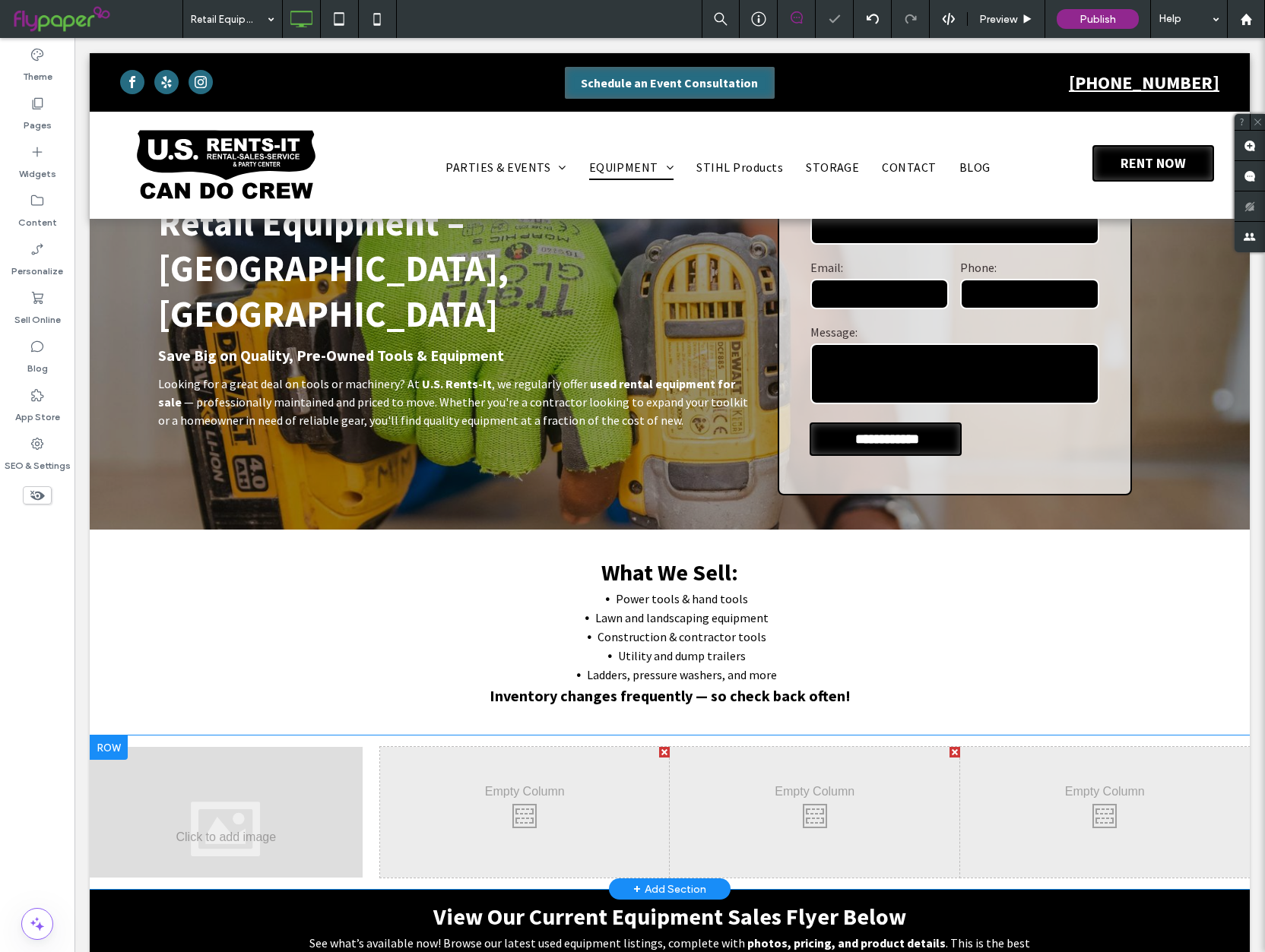
scroll to position [136, 0]
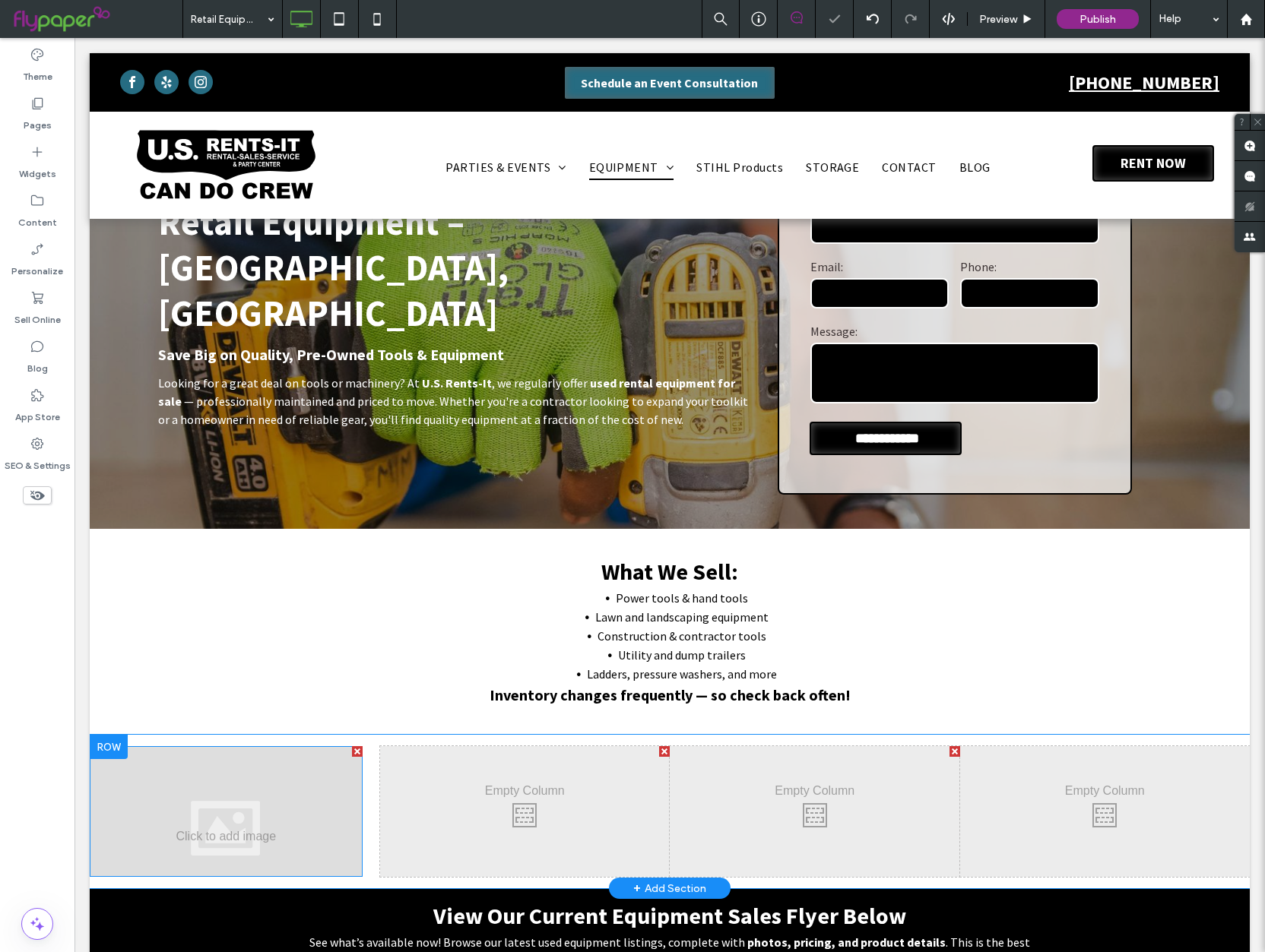
click at [311, 789] on div at bounding box center [226, 811] width 273 height 131
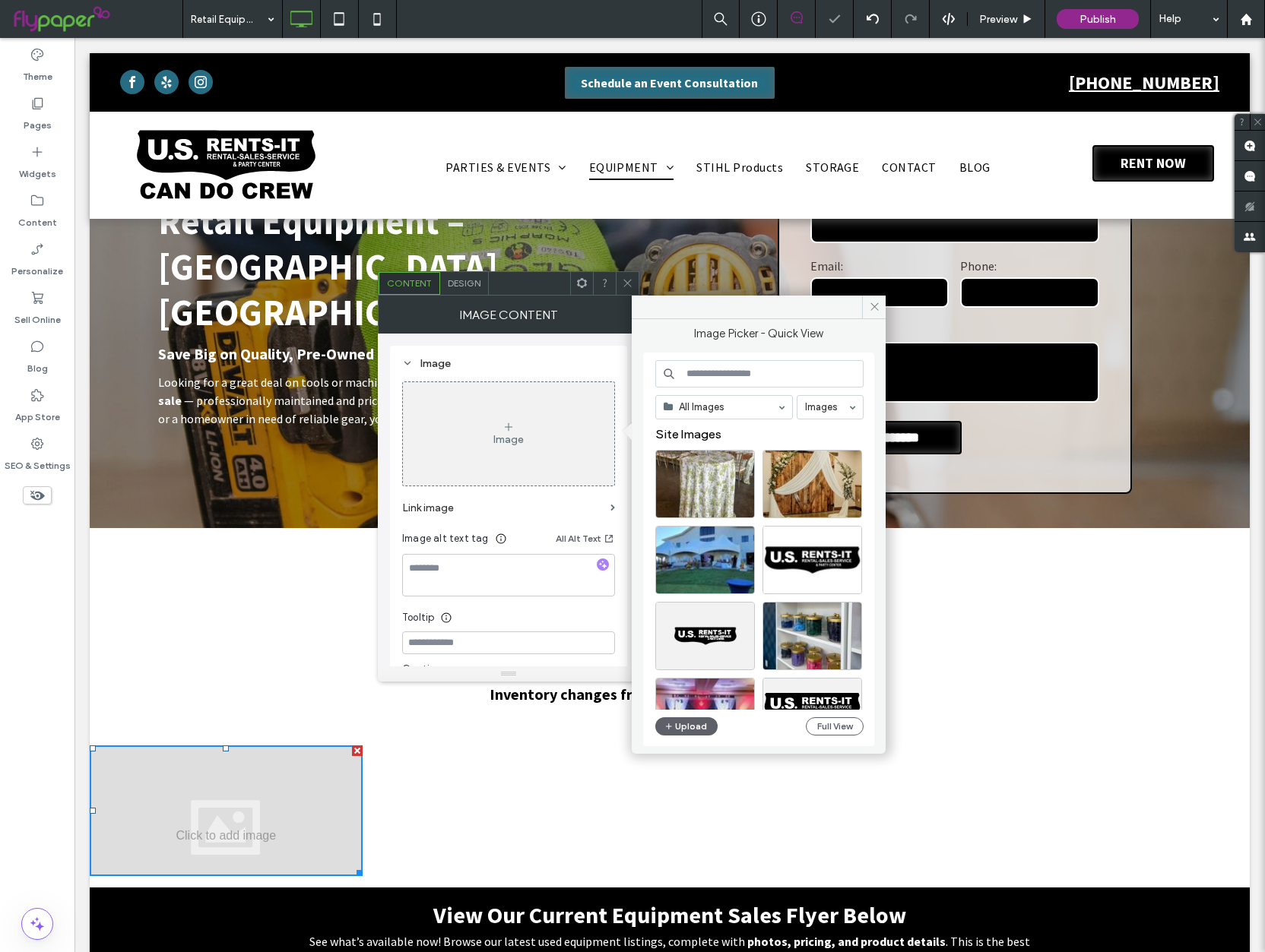
scroll to position [133, 0]
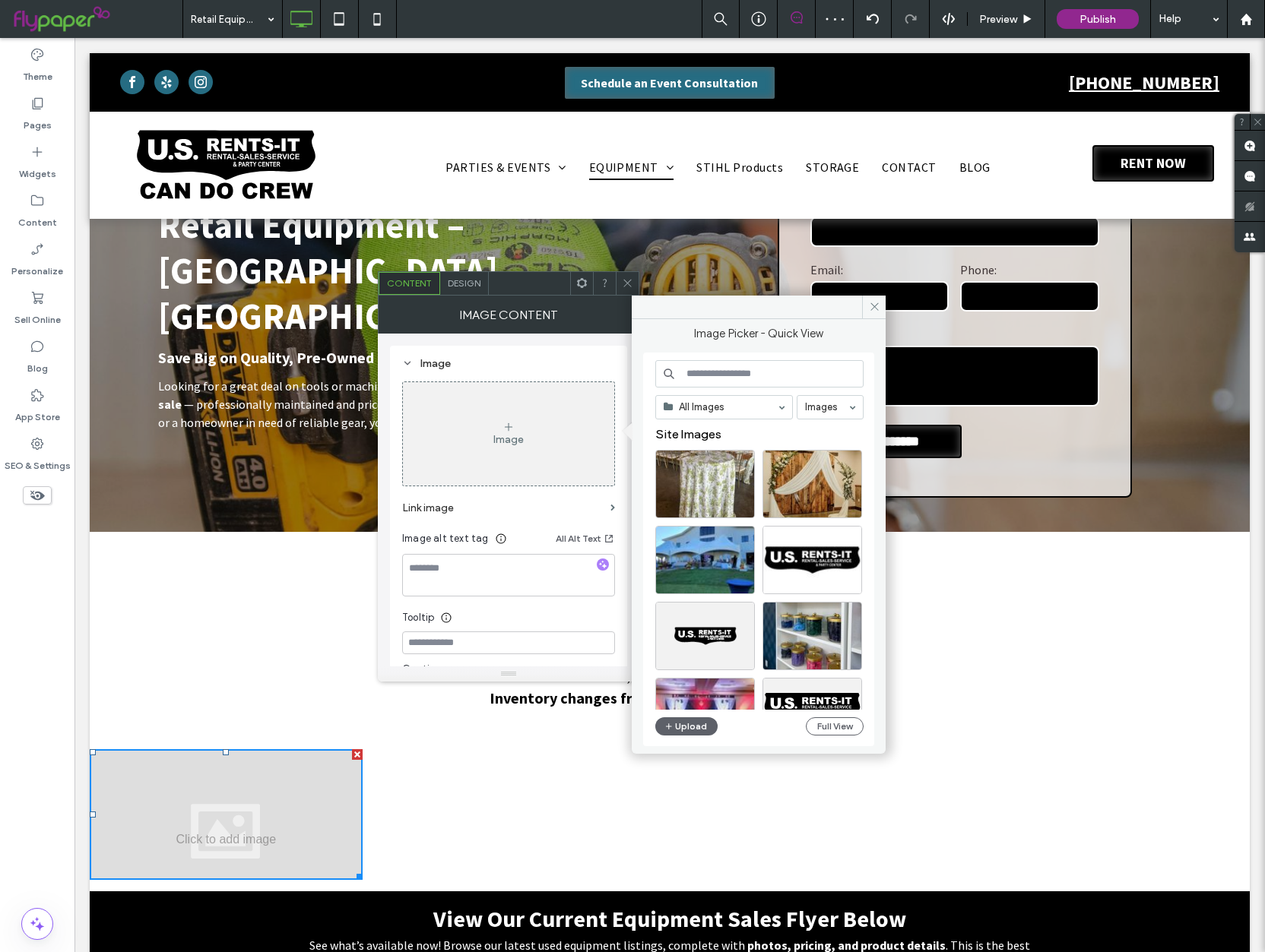
click at [481, 279] on div "Design" at bounding box center [464, 284] width 49 height 23
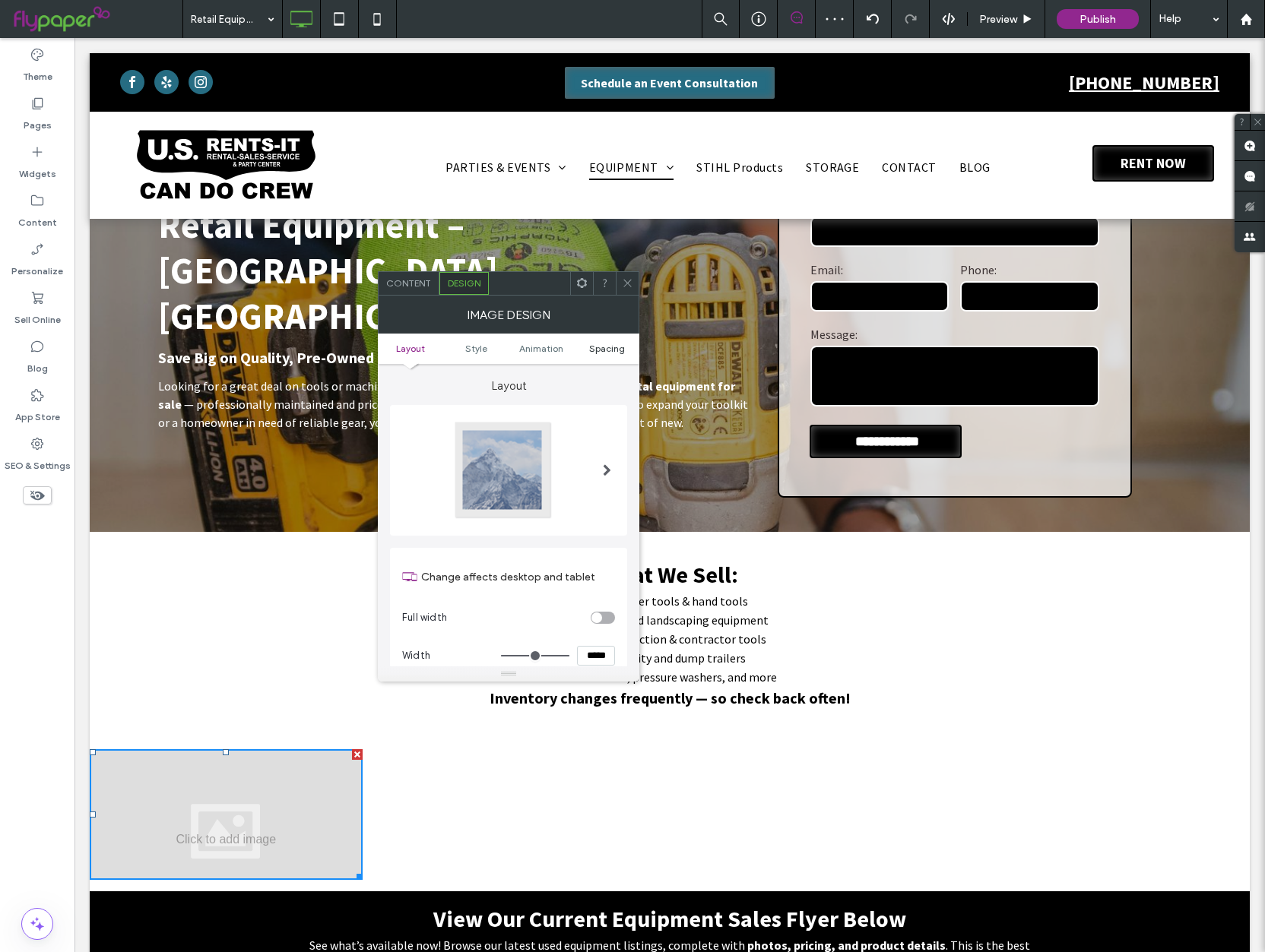
click at [614, 349] on span "Spacing" at bounding box center [607, 348] width 36 height 12
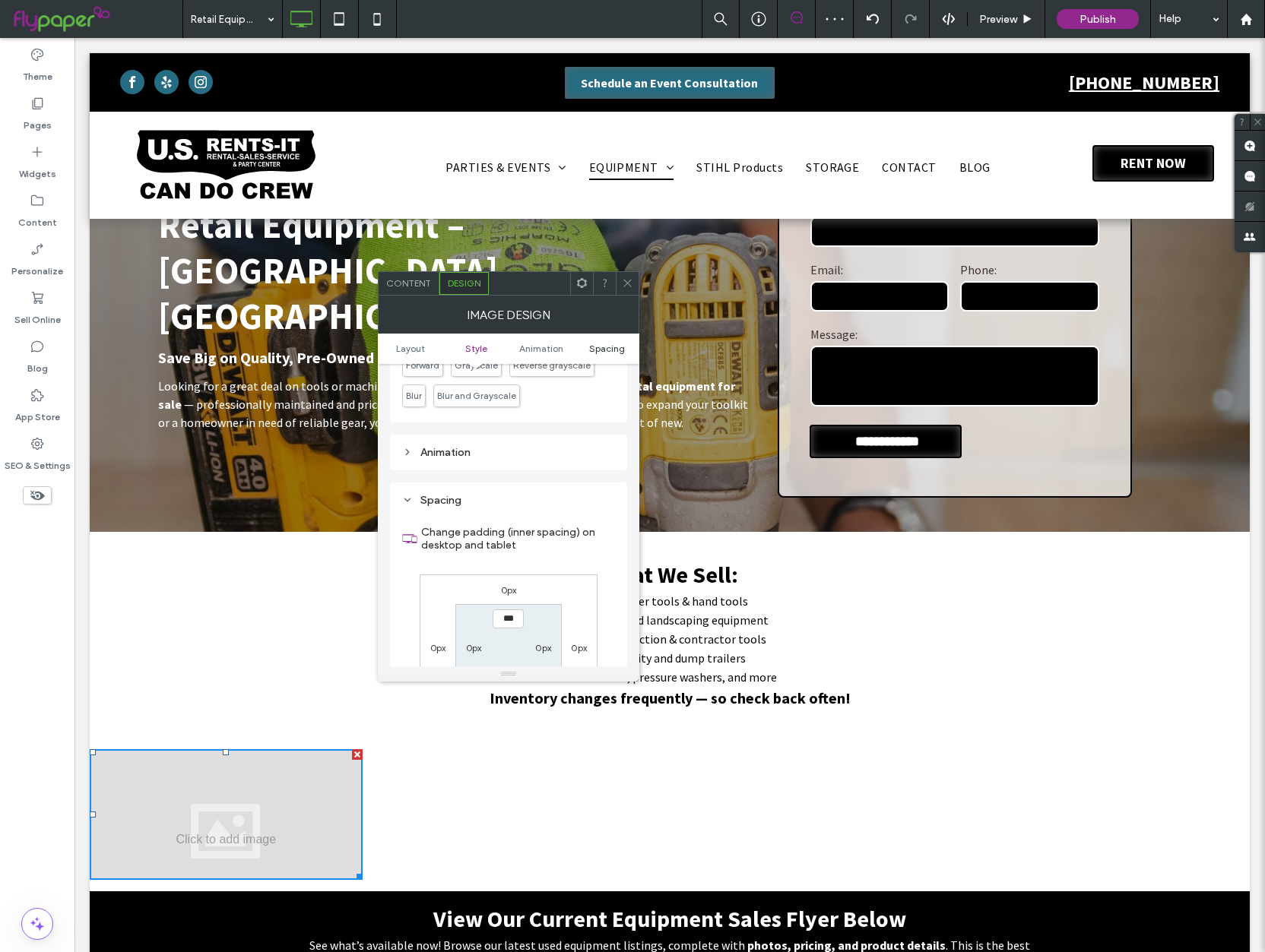
scroll to position [764, 0]
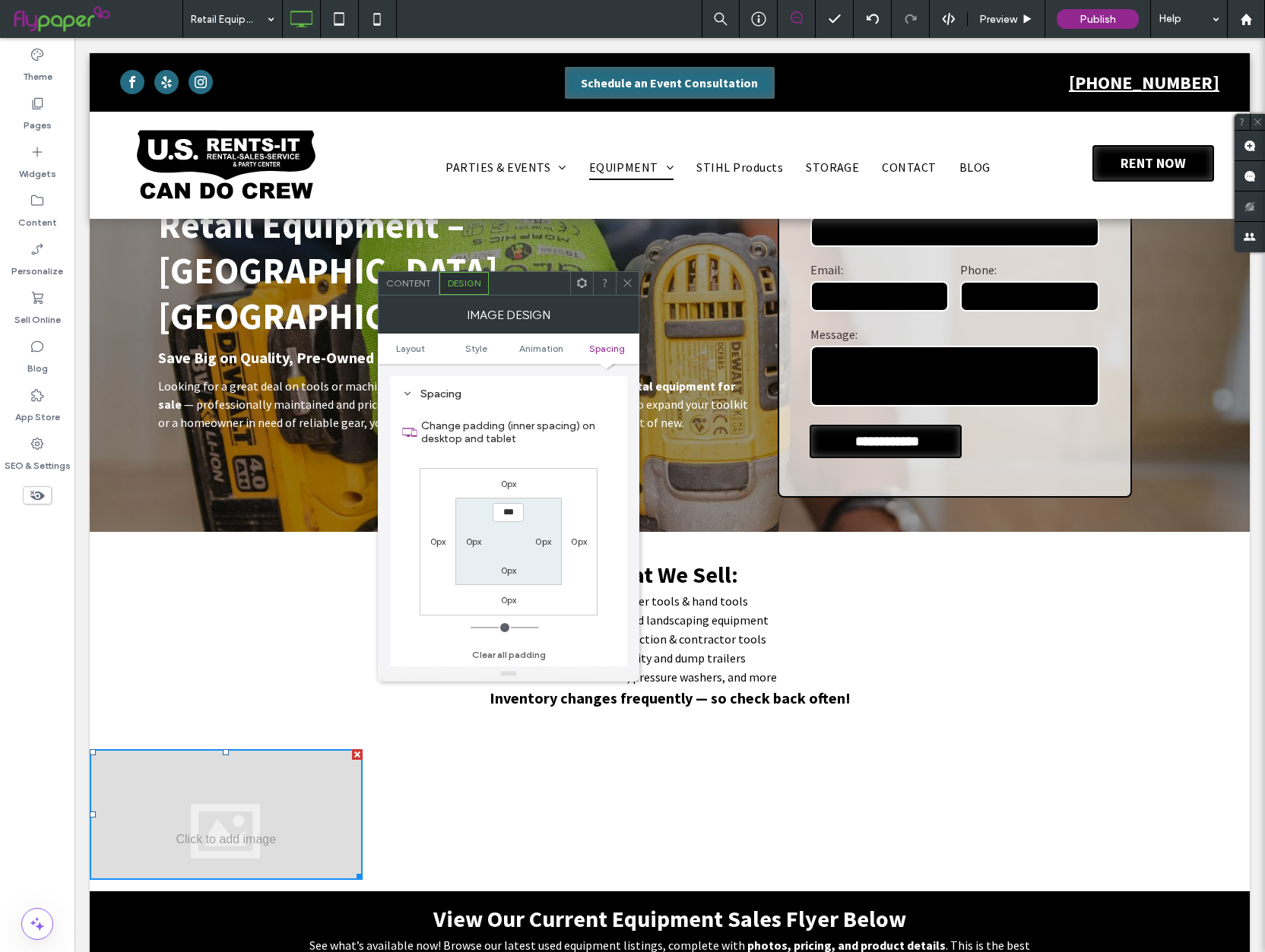
drag, startPoint x: 430, startPoint y: 834, endPoint x: 383, endPoint y: 829, distance: 47.3
click at [424, 833] on div "Click To Paste" at bounding box center [525, 814] width 290 height 131
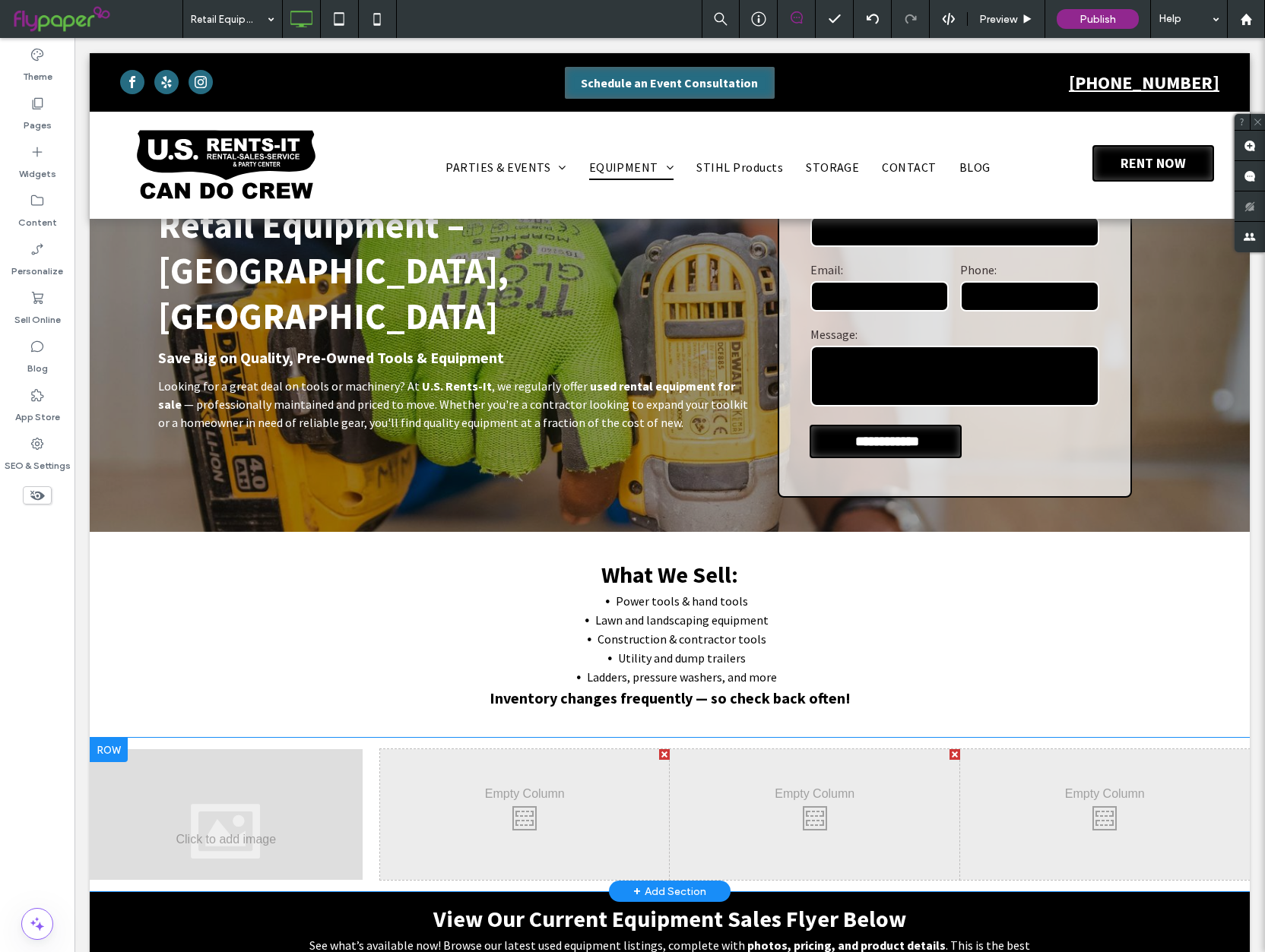
click at [374, 829] on div "Click To Paste" at bounding box center [235, 814] width 290 height 131
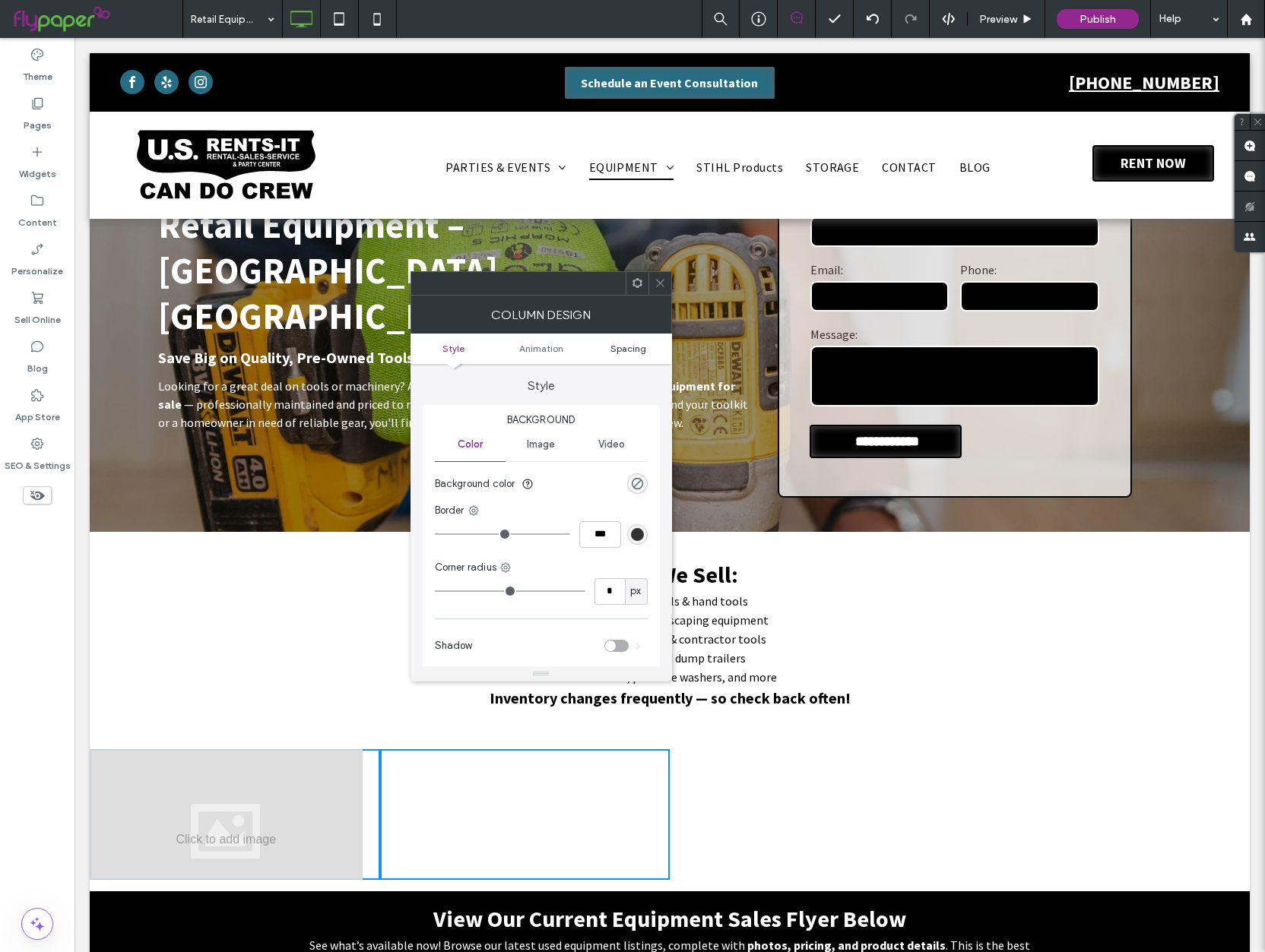
click at [647, 348] on link "Spacing" at bounding box center [628, 348] width 87 height 12
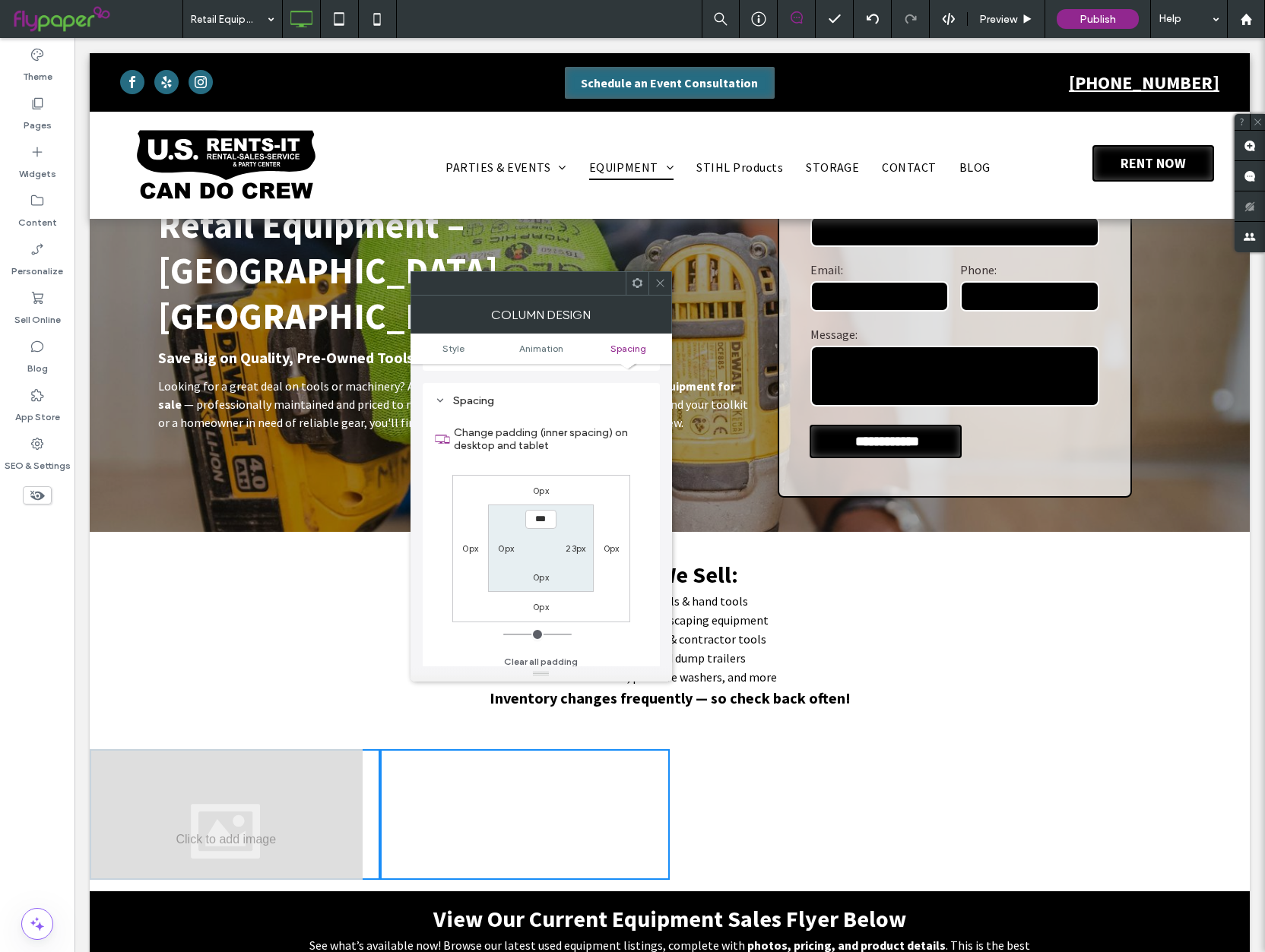
scroll to position [357, 0]
click at [580, 544] on label "23px" at bounding box center [576, 541] width 20 height 12
type input "**"
type input "*"
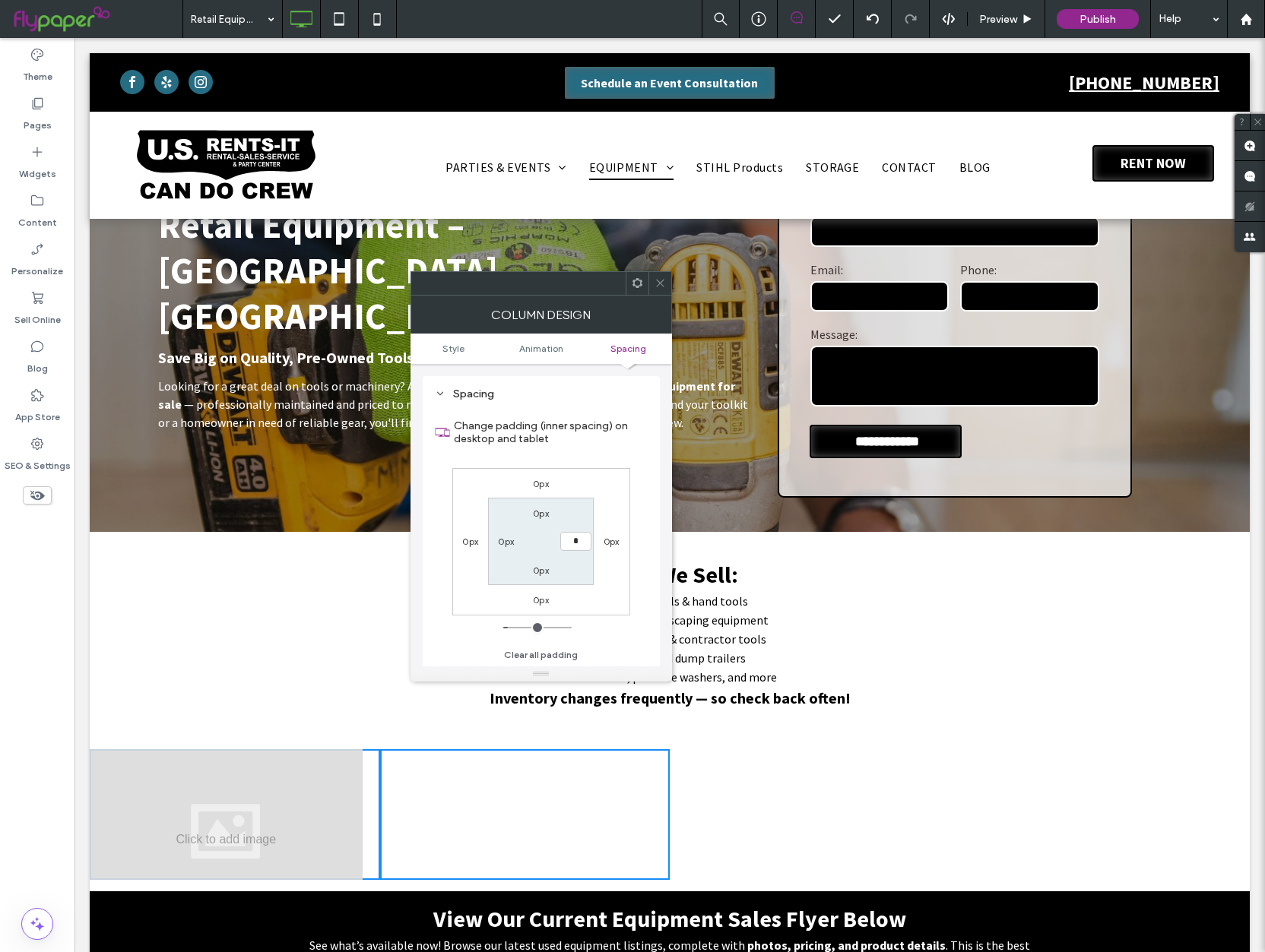
type input "***"
click at [661, 286] on icon at bounding box center [660, 283] width 12 height 12
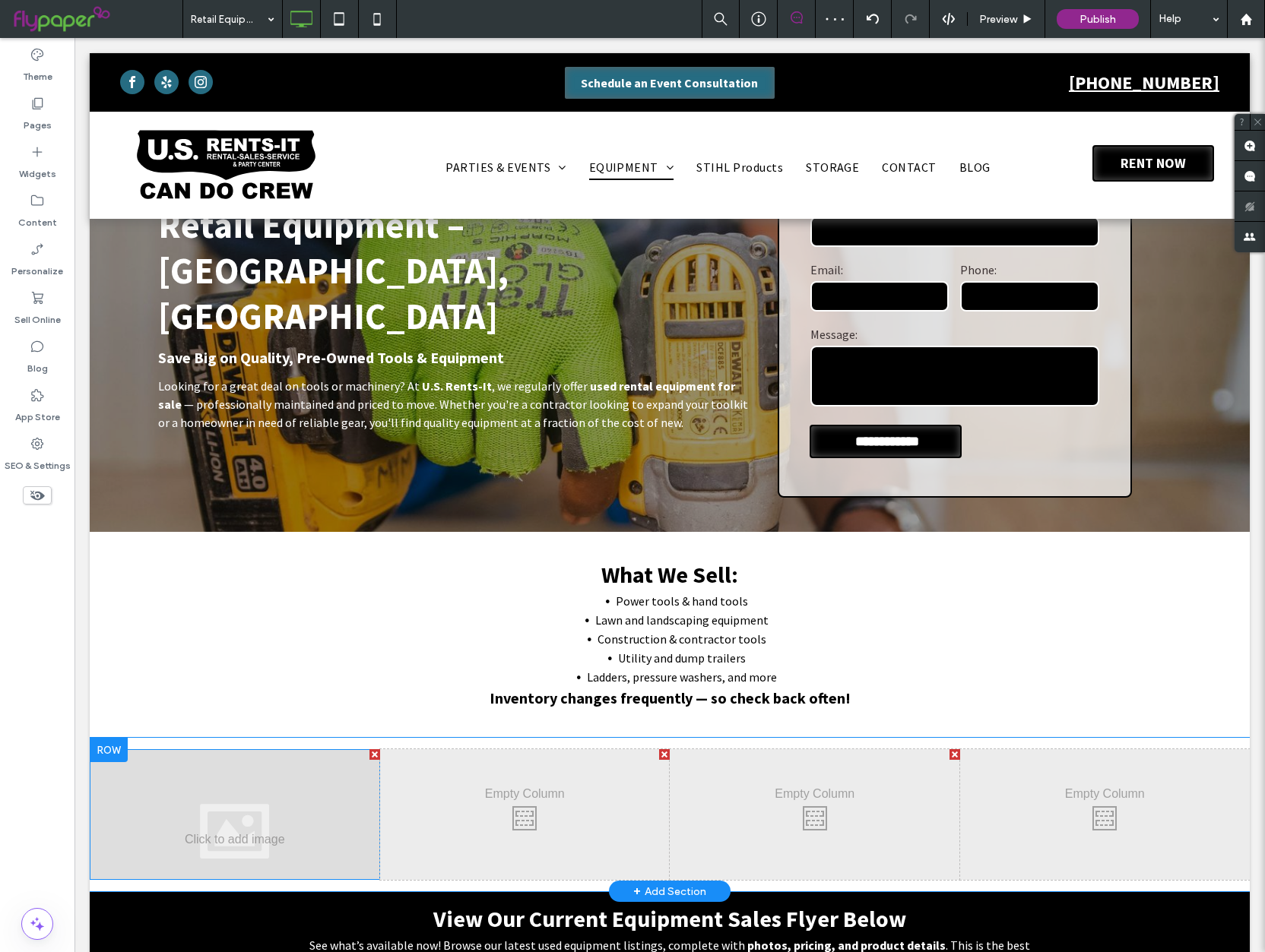
click at [241, 819] on div at bounding box center [235, 814] width 290 height 131
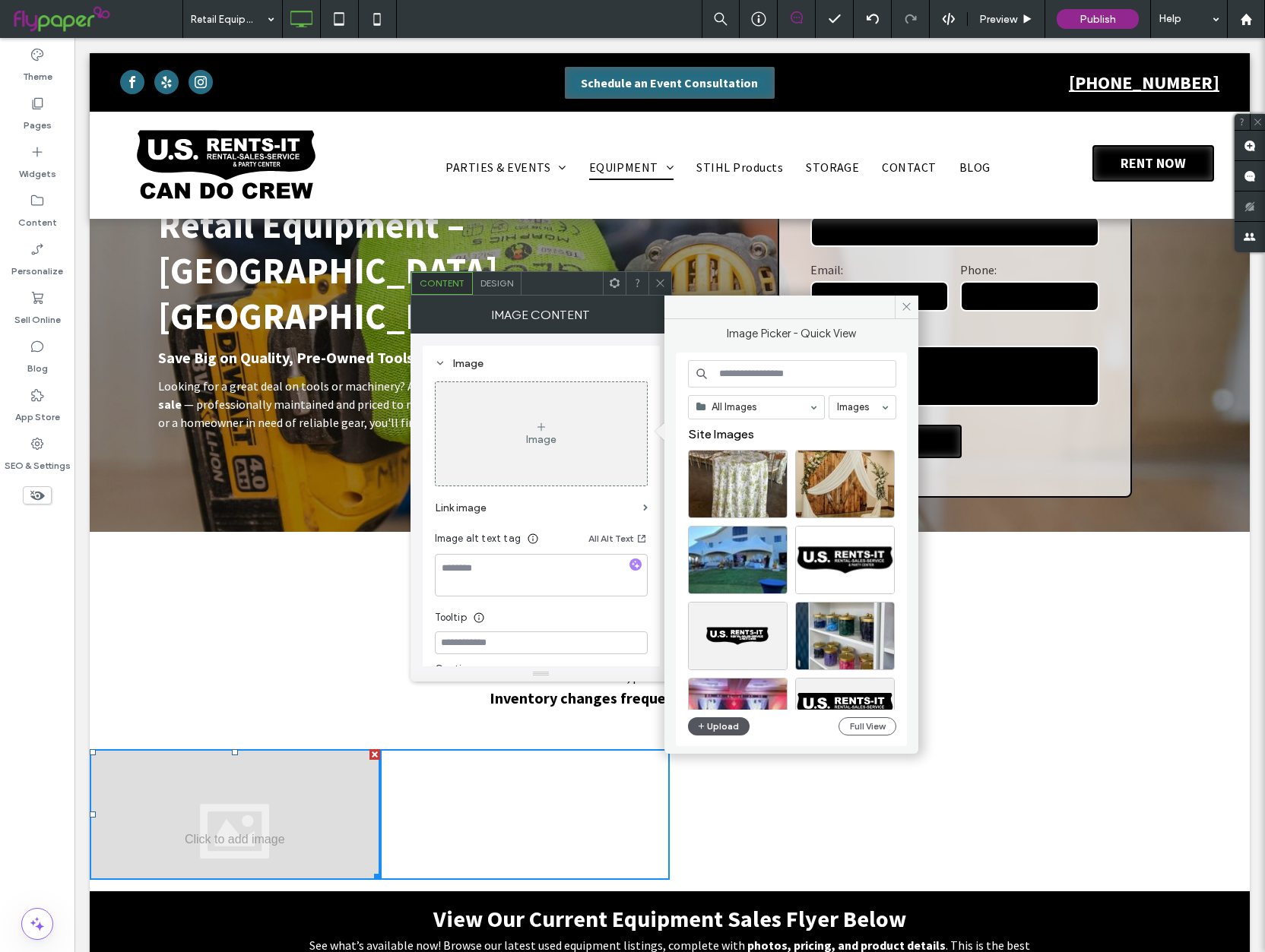
click at [739, 729] on button "Upload" at bounding box center [719, 726] width 62 height 19
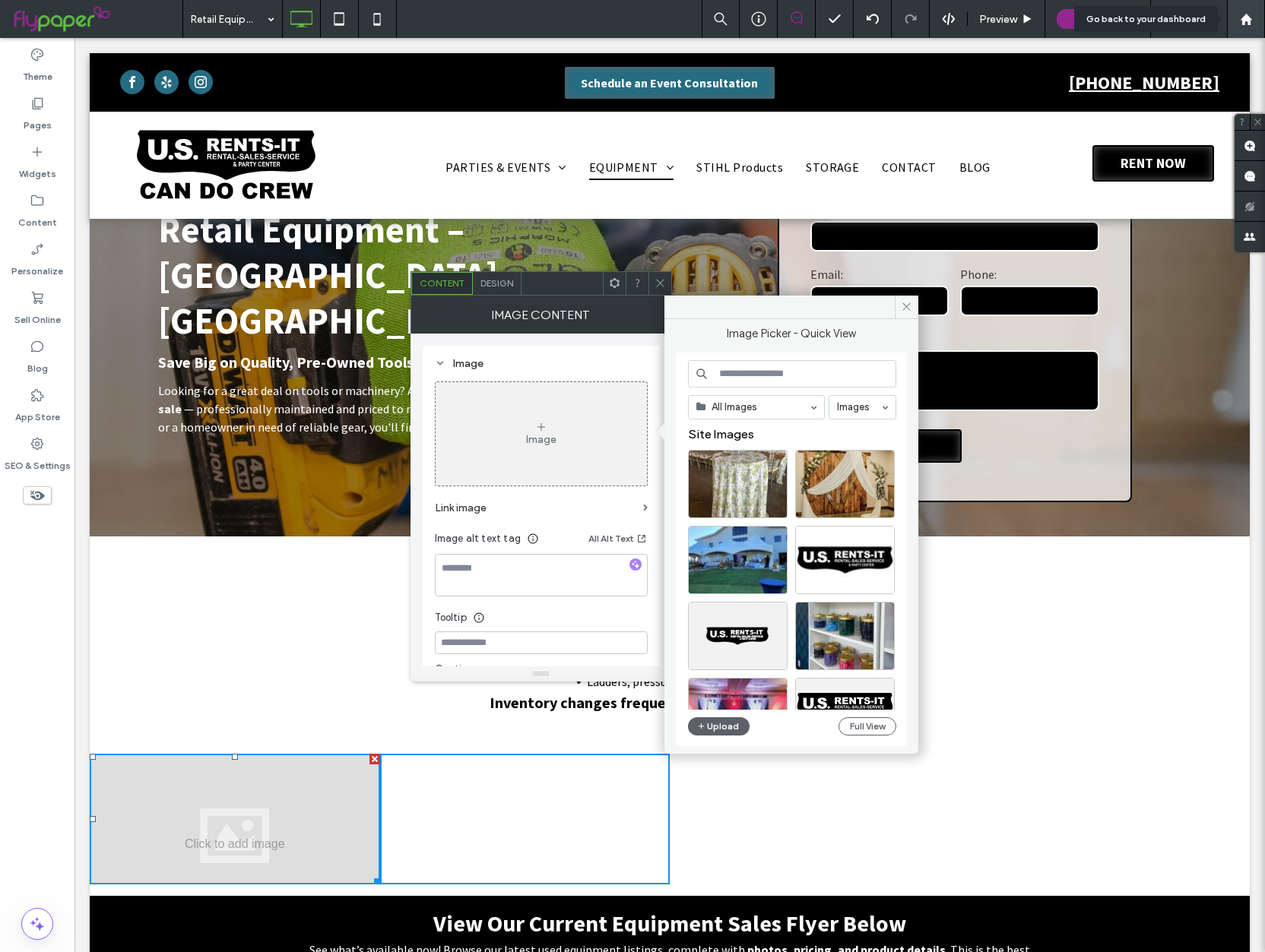
click at [1246, 11] on div at bounding box center [1245, 19] width 38 height 38
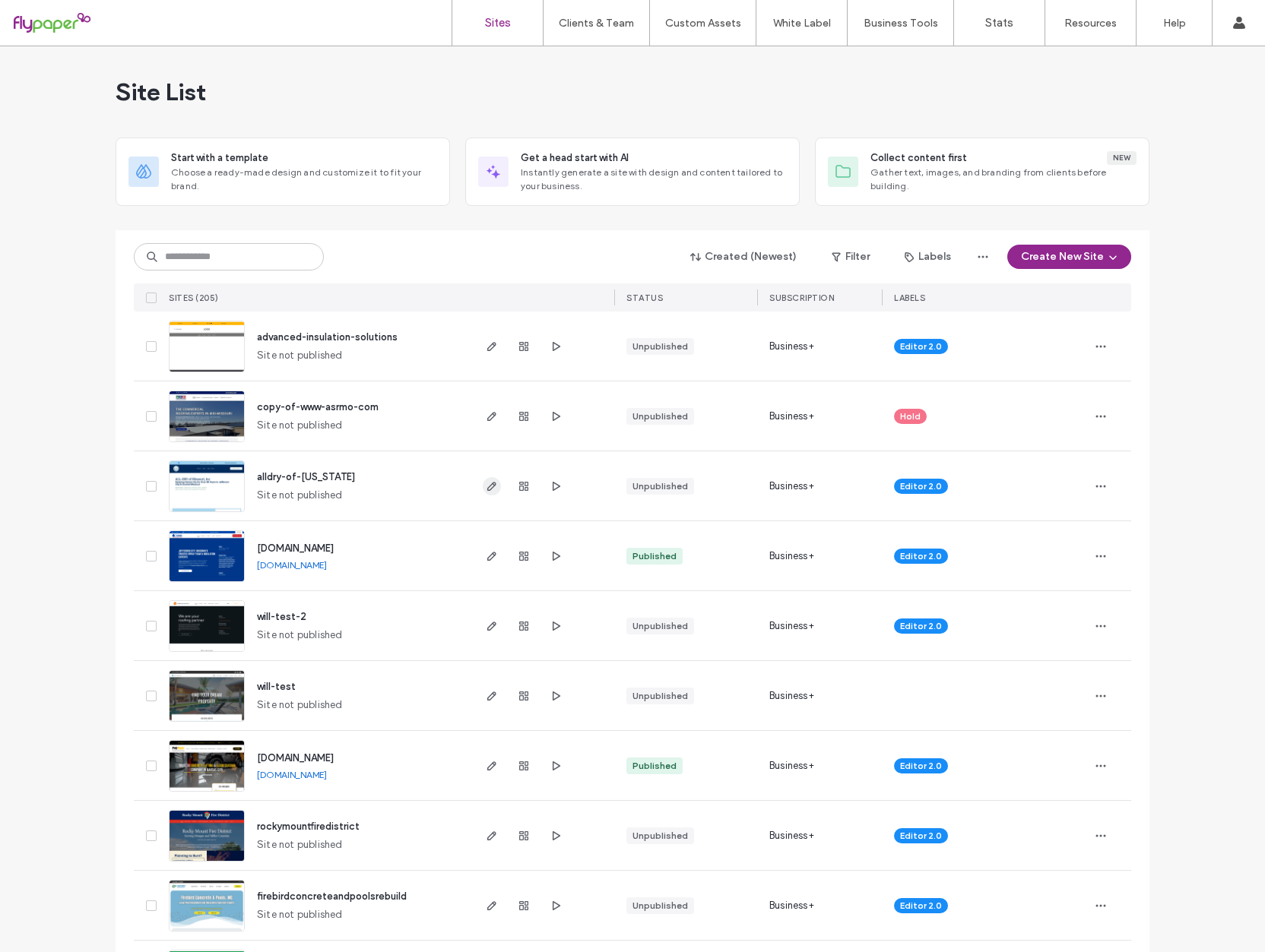
drag, startPoint x: 490, startPoint y: 492, endPoint x: 482, endPoint y: 490, distance: 8.2
click at [490, 492] on span "button" at bounding box center [491, 486] width 19 height 19
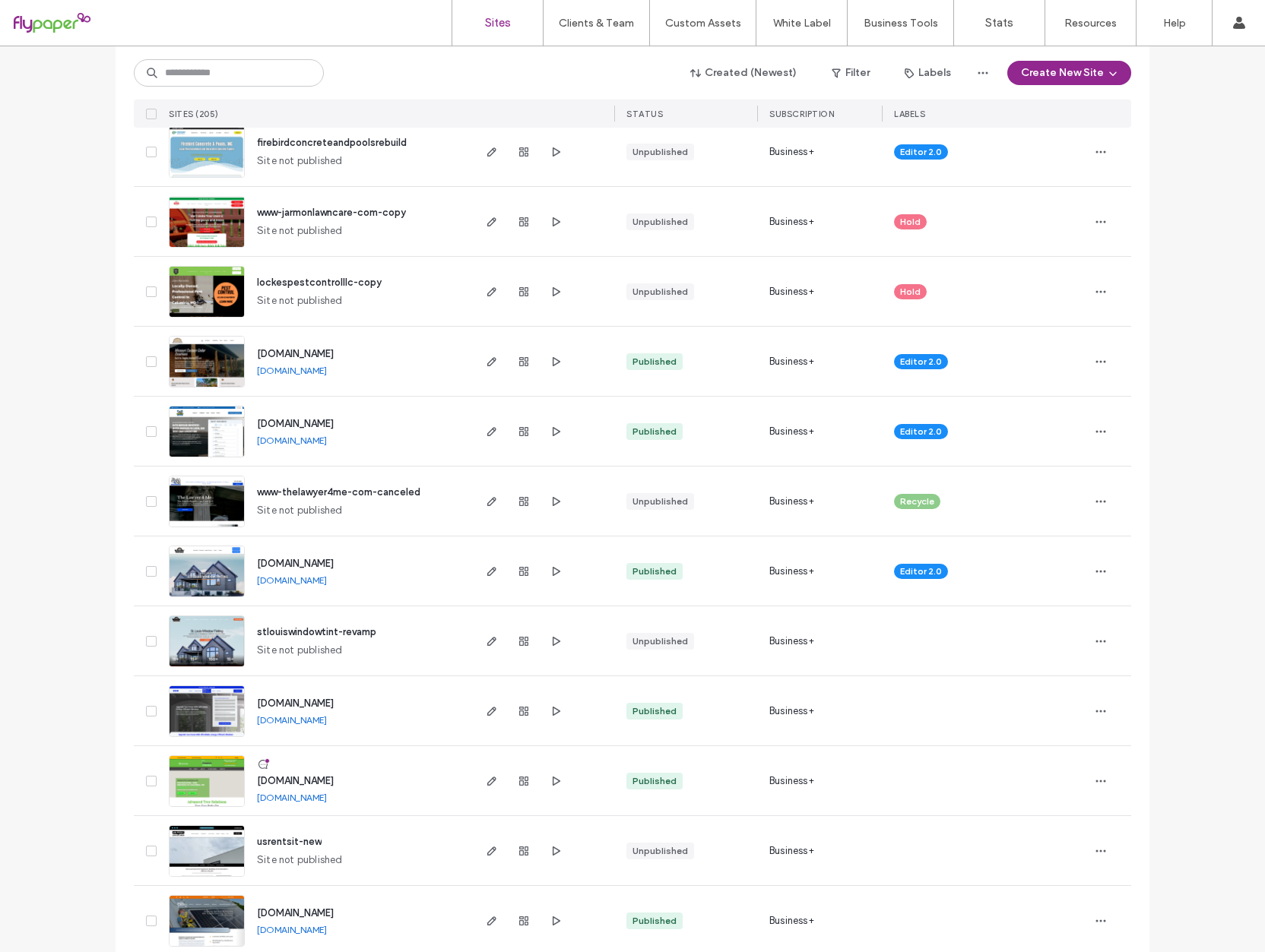
scroll to position [785, 0]
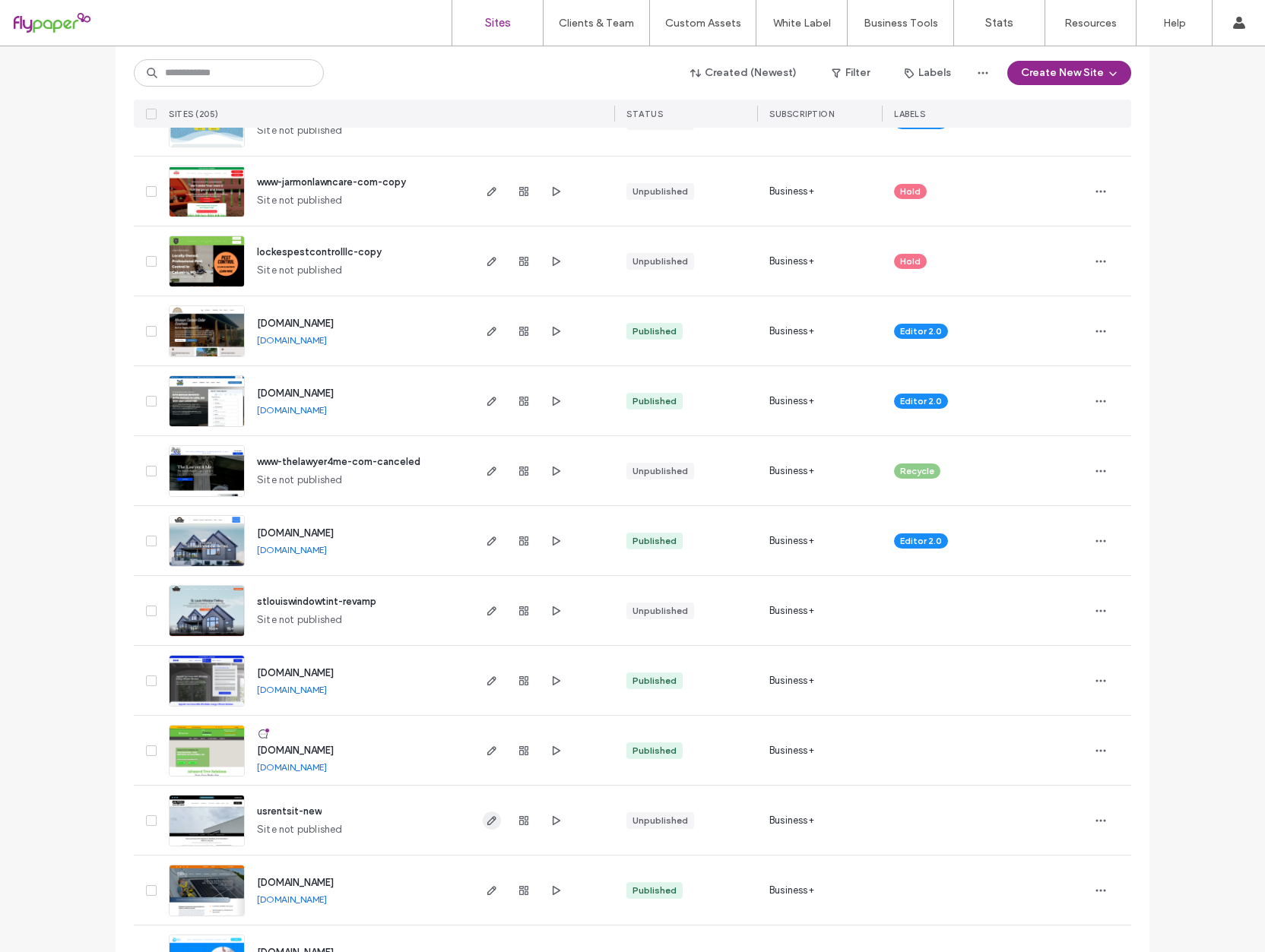
click at [486, 818] on icon "button" at bounding box center [492, 821] width 12 height 12
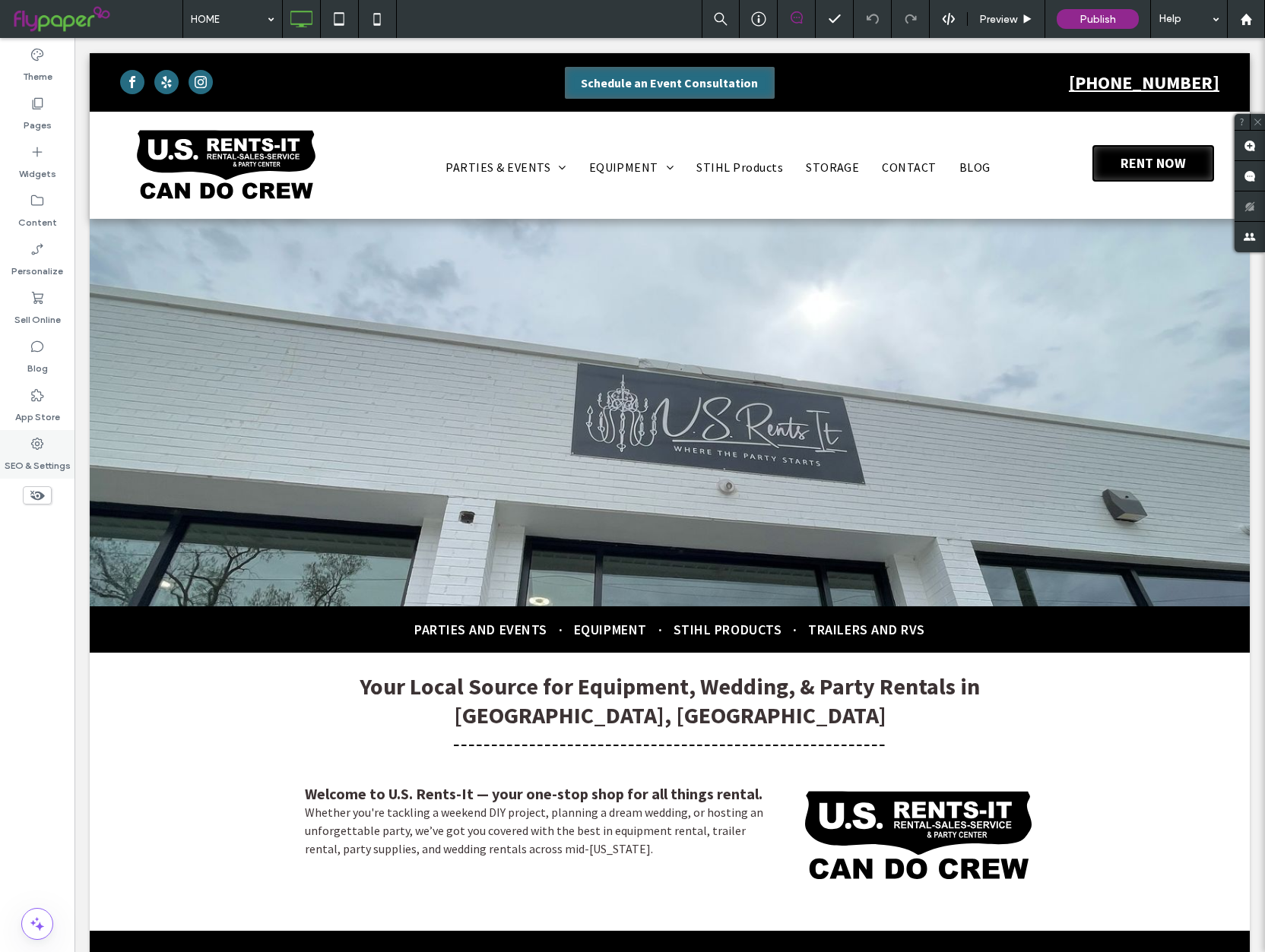
click at [58, 446] on div "SEO & Settings" at bounding box center [37, 455] width 75 height 49
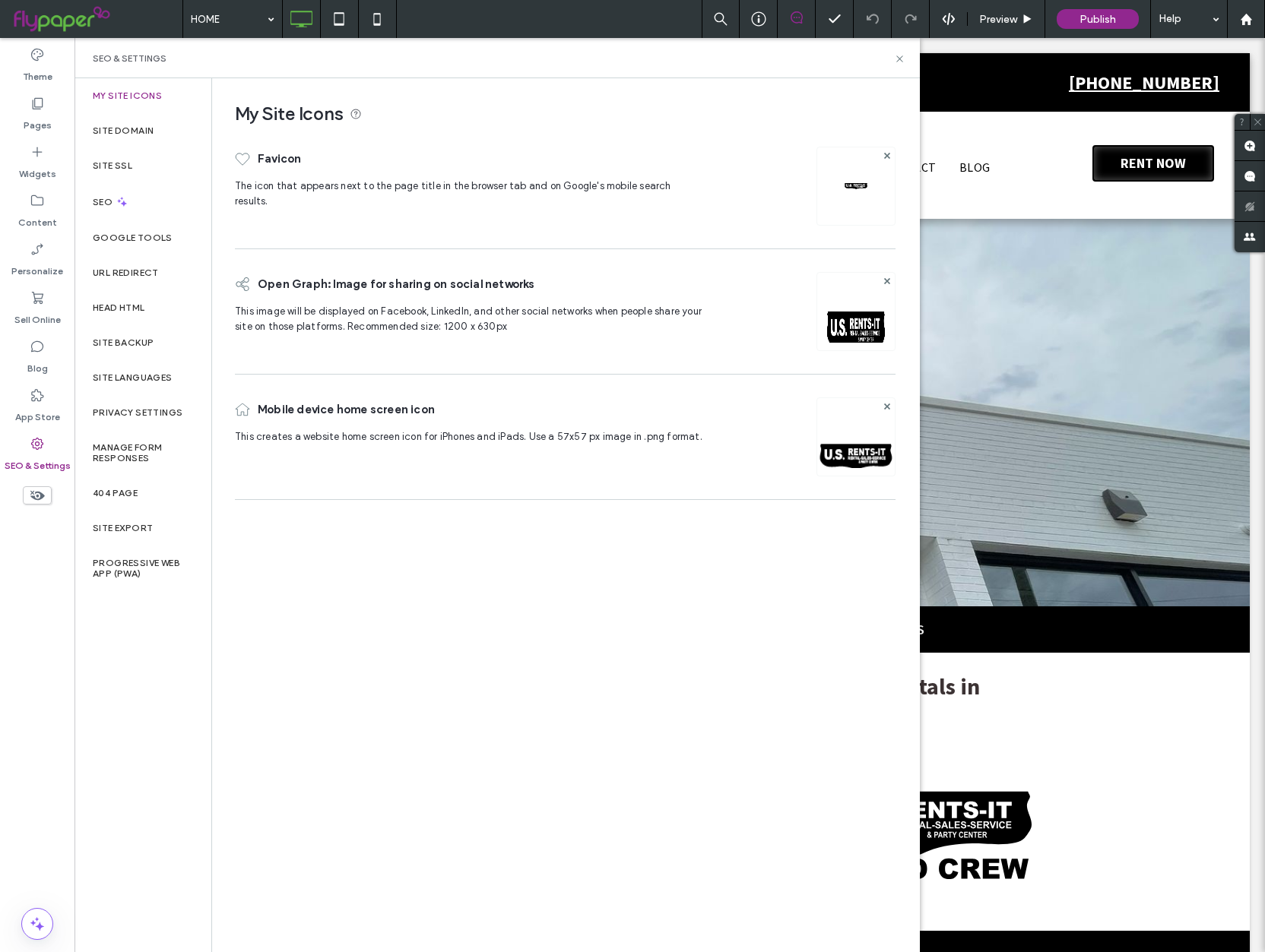
click at [40, 438] on icon at bounding box center [36, 443] width 15 height 15
click at [45, 218] on label "Content" at bounding box center [38, 219] width 39 height 21
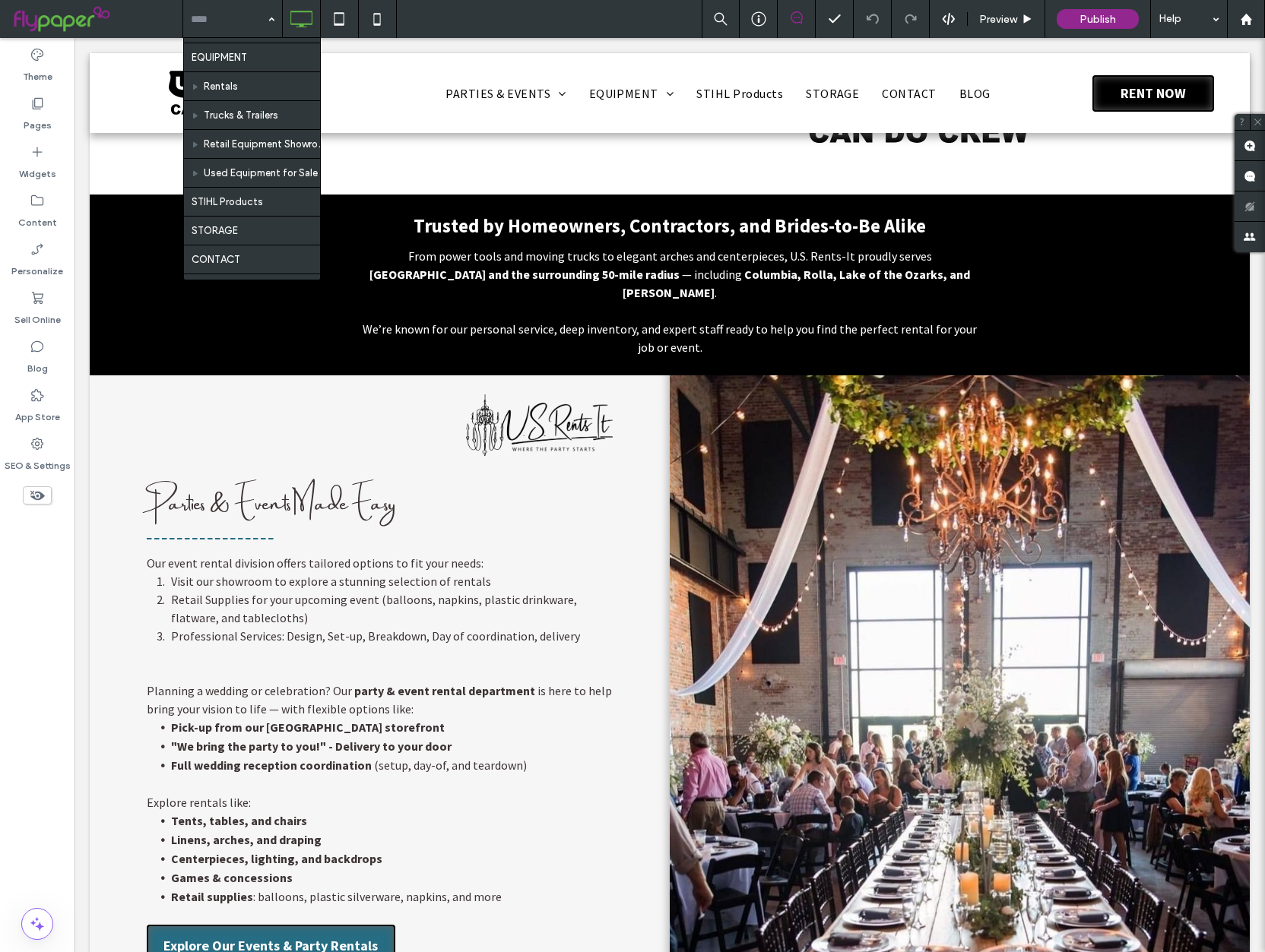
scroll to position [425, 0]
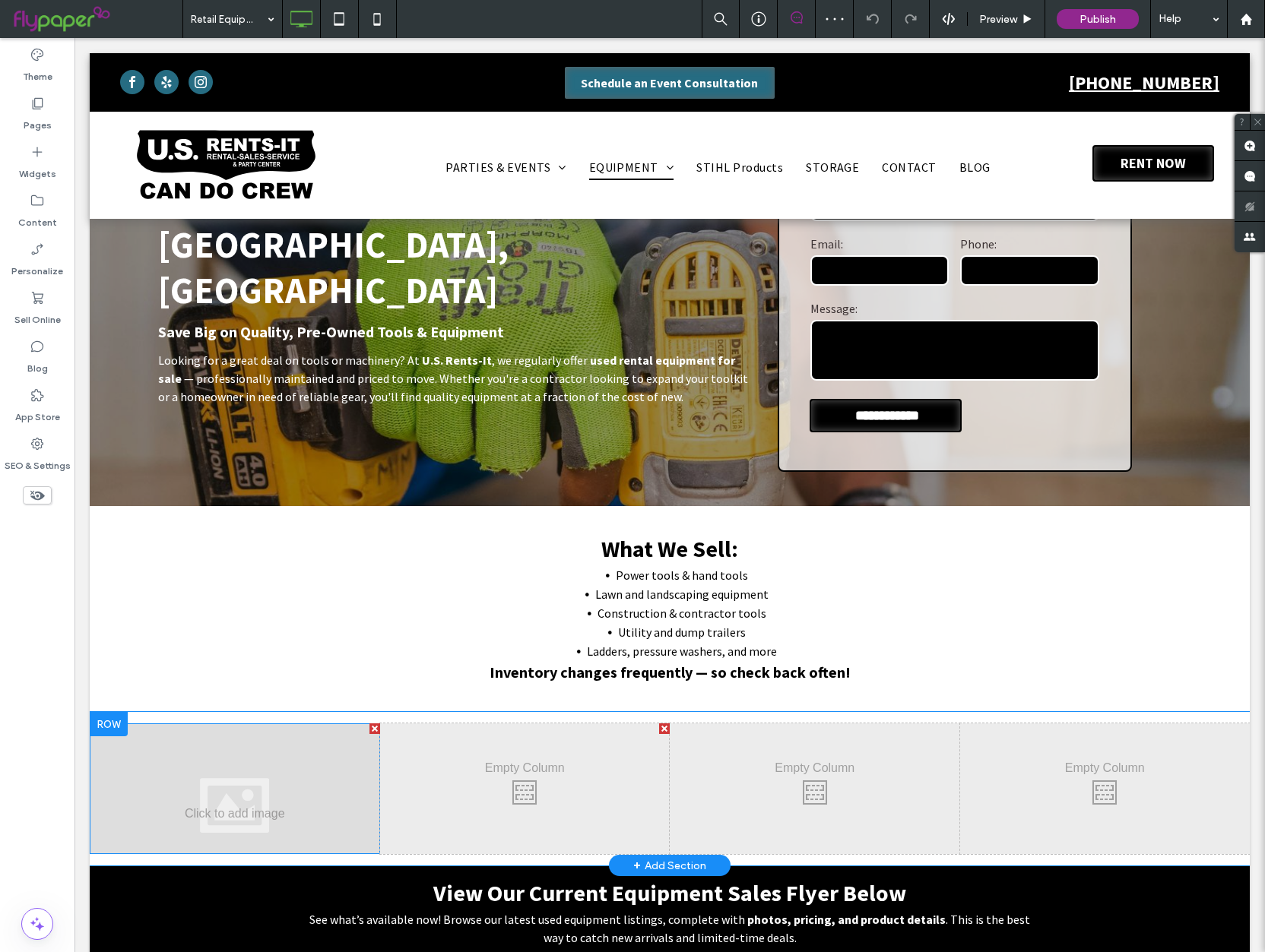
click at [334, 807] on div at bounding box center [235, 788] width 290 height 131
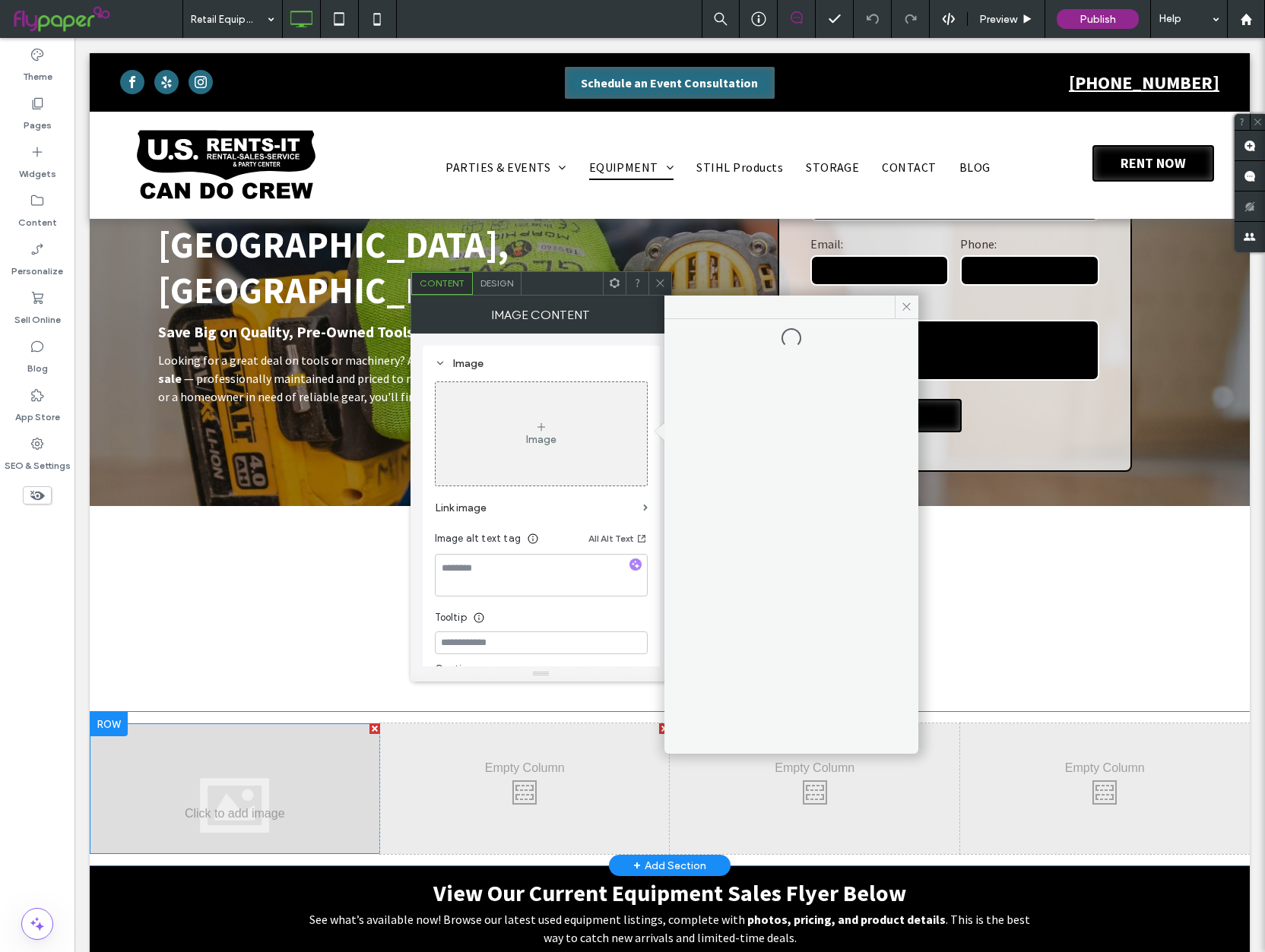
scroll to position [154, 0]
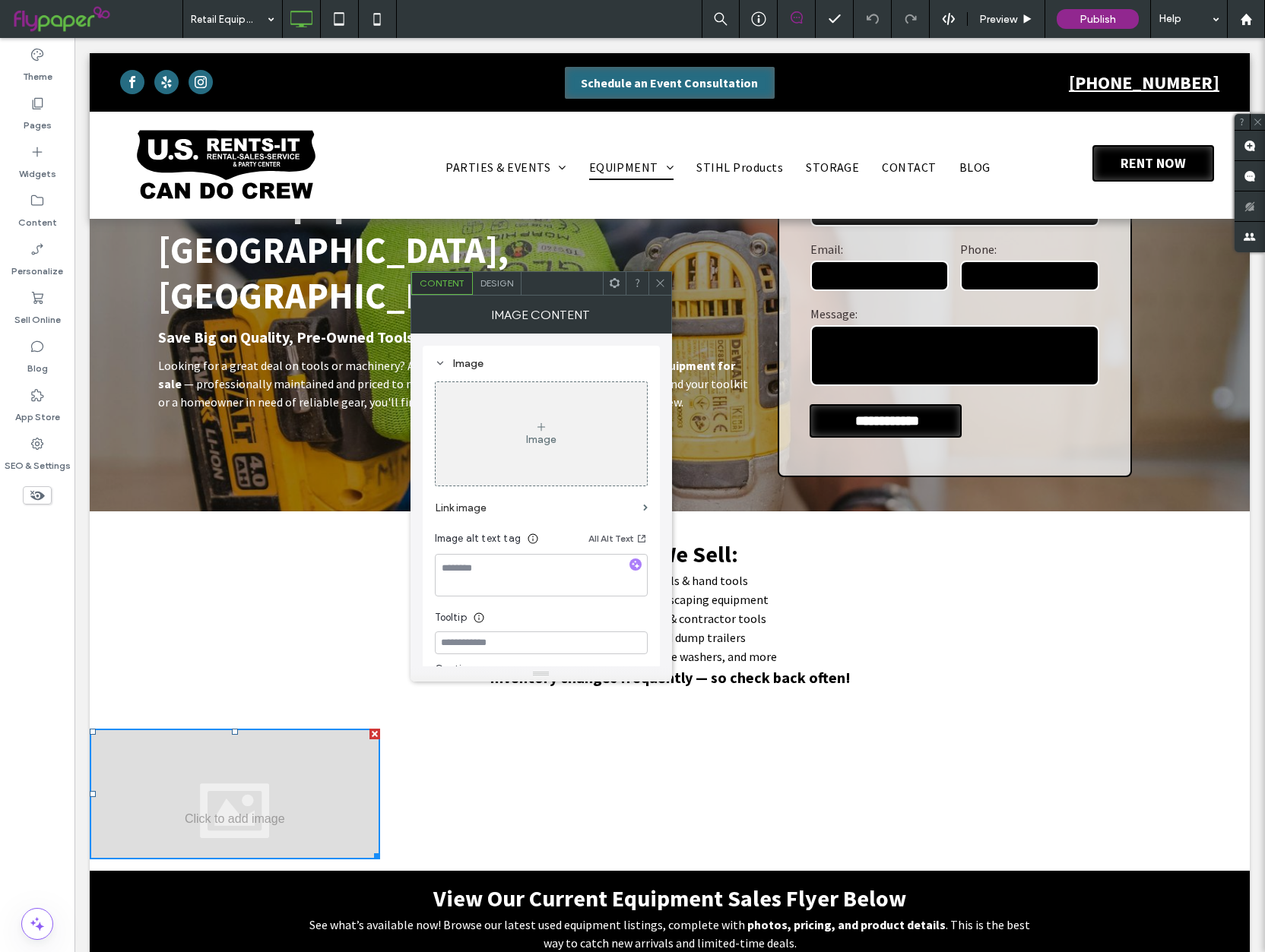
click at [550, 446] on div "Image" at bounding box center [540, 433] width 211 height 101
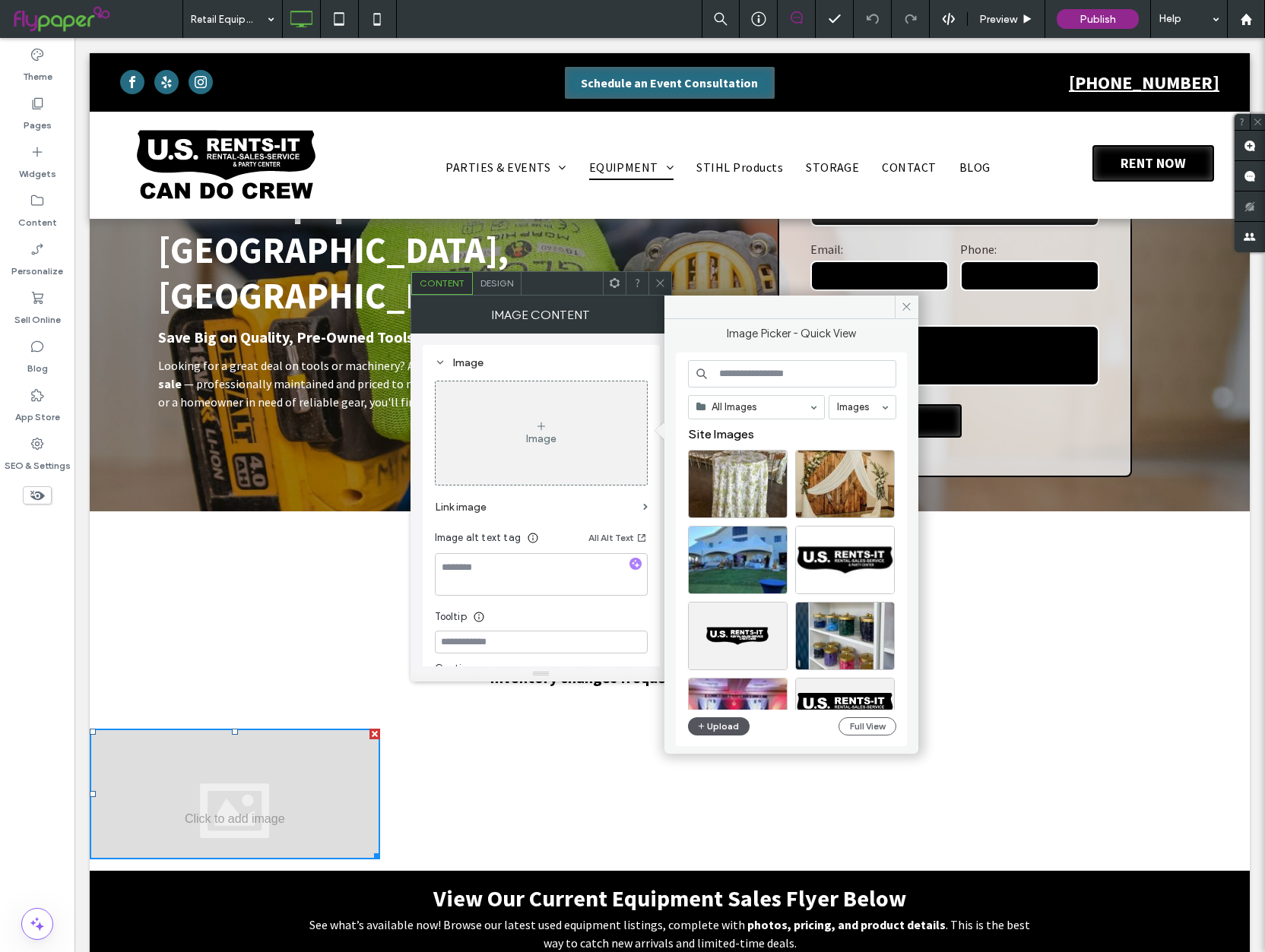
click at [722, 730] on button "Upload" at bounding box center [719, 726] width 62 height 19
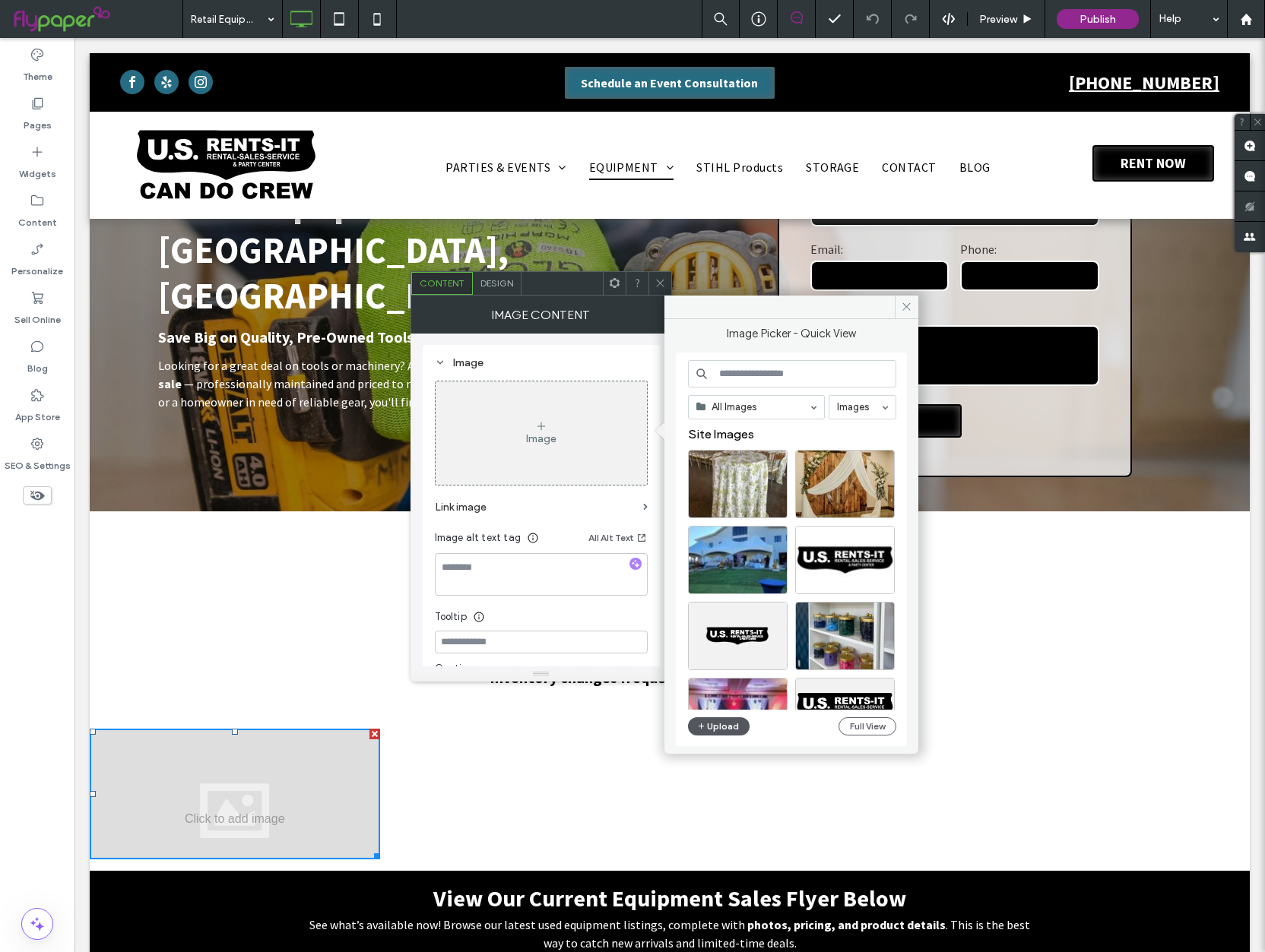
click at [722, 730] on button "Upload" at bounding box center [719, 726] width 62 height 19
click at [874, 727] on button "Full View" at bounding box center [866, 726] width 58 height 19
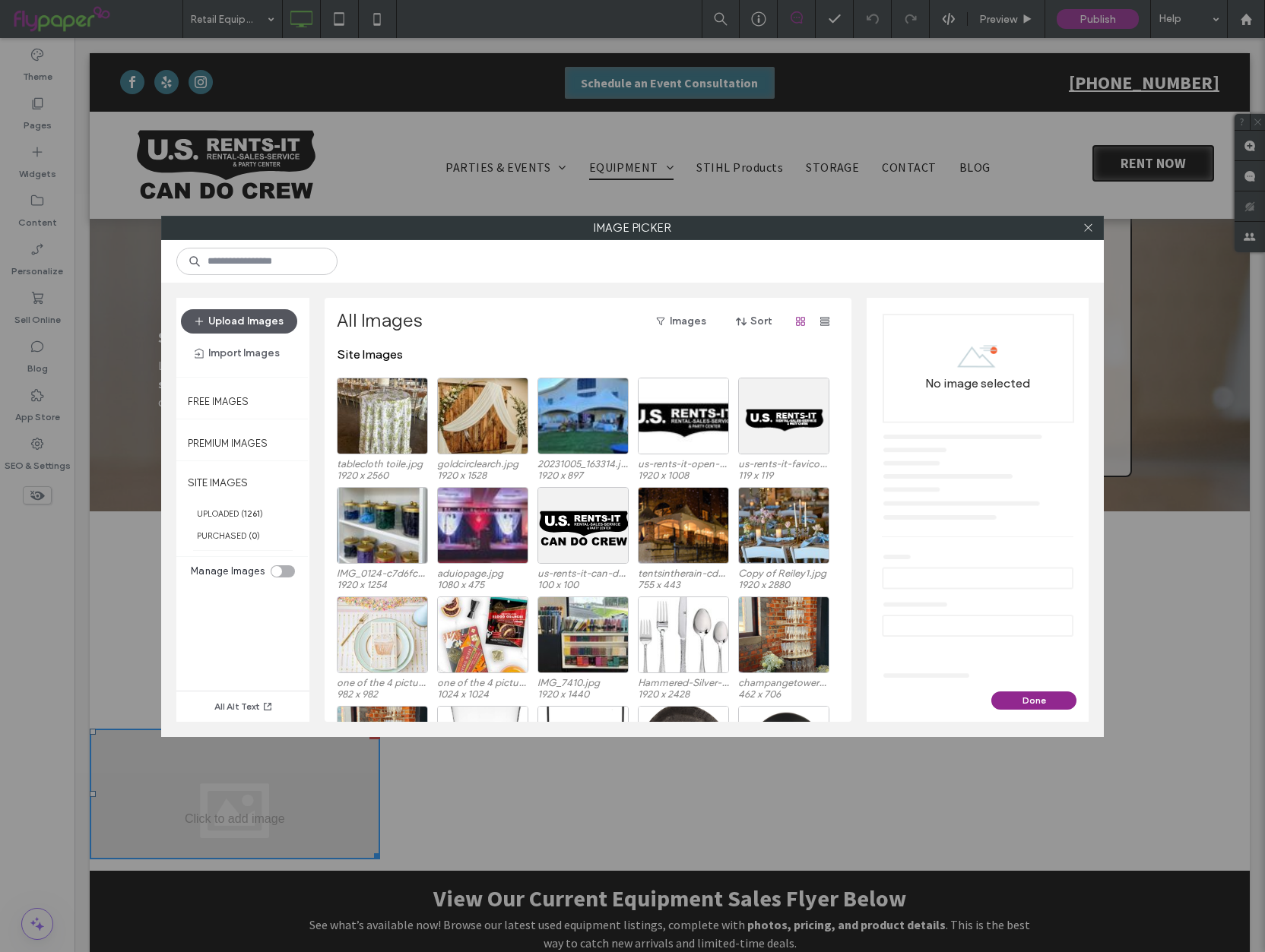
click at [263, 319] on button "Upload Images" at bounding box center [238, 321] width 117 height 24
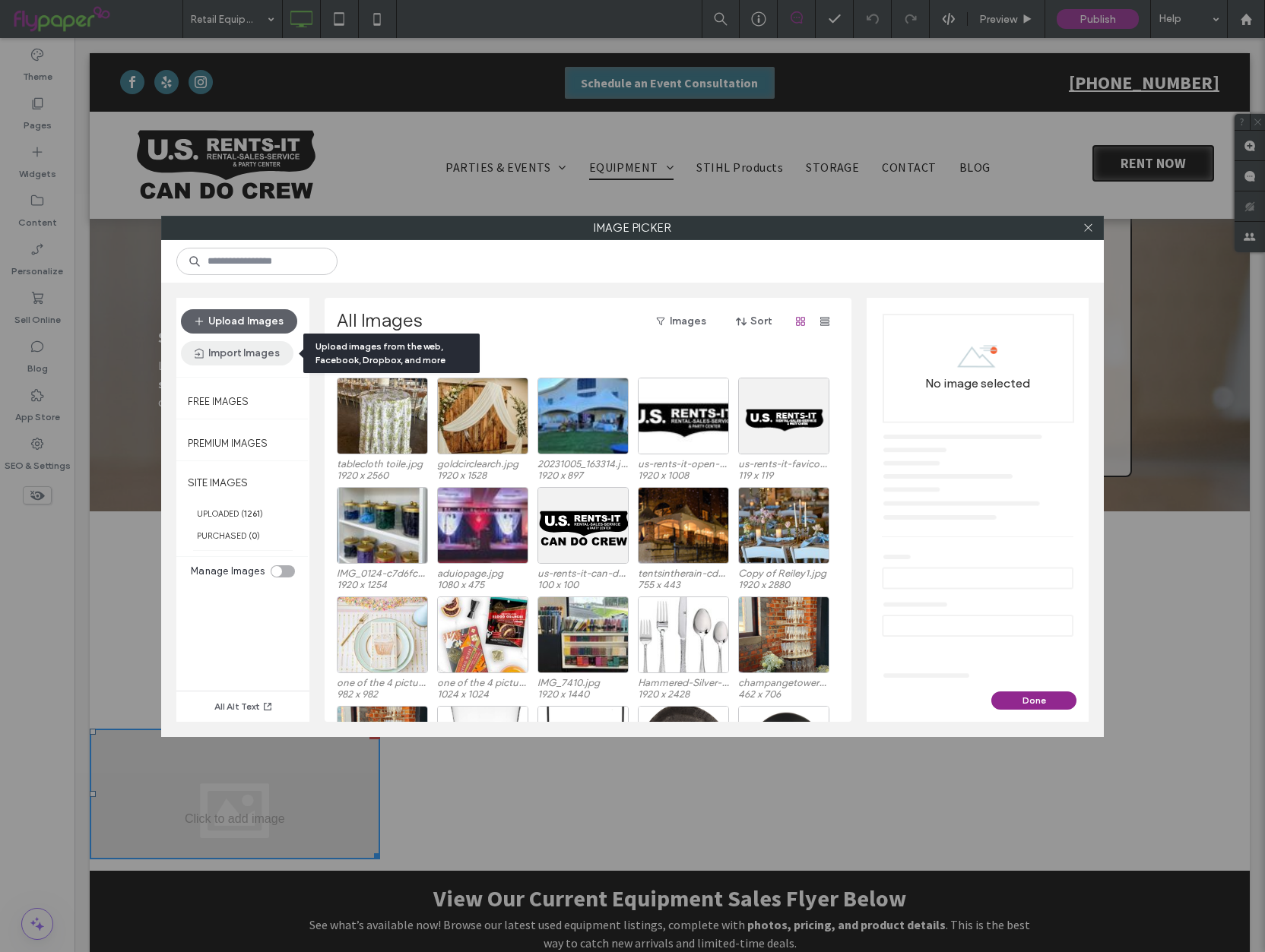
click at [254, 358] on button "Import Images" at bounding box center [237, 353] width 112 height 24
click at [258, 356] on button "Import Images" at bounding box center [237, 353] width 112 height 24
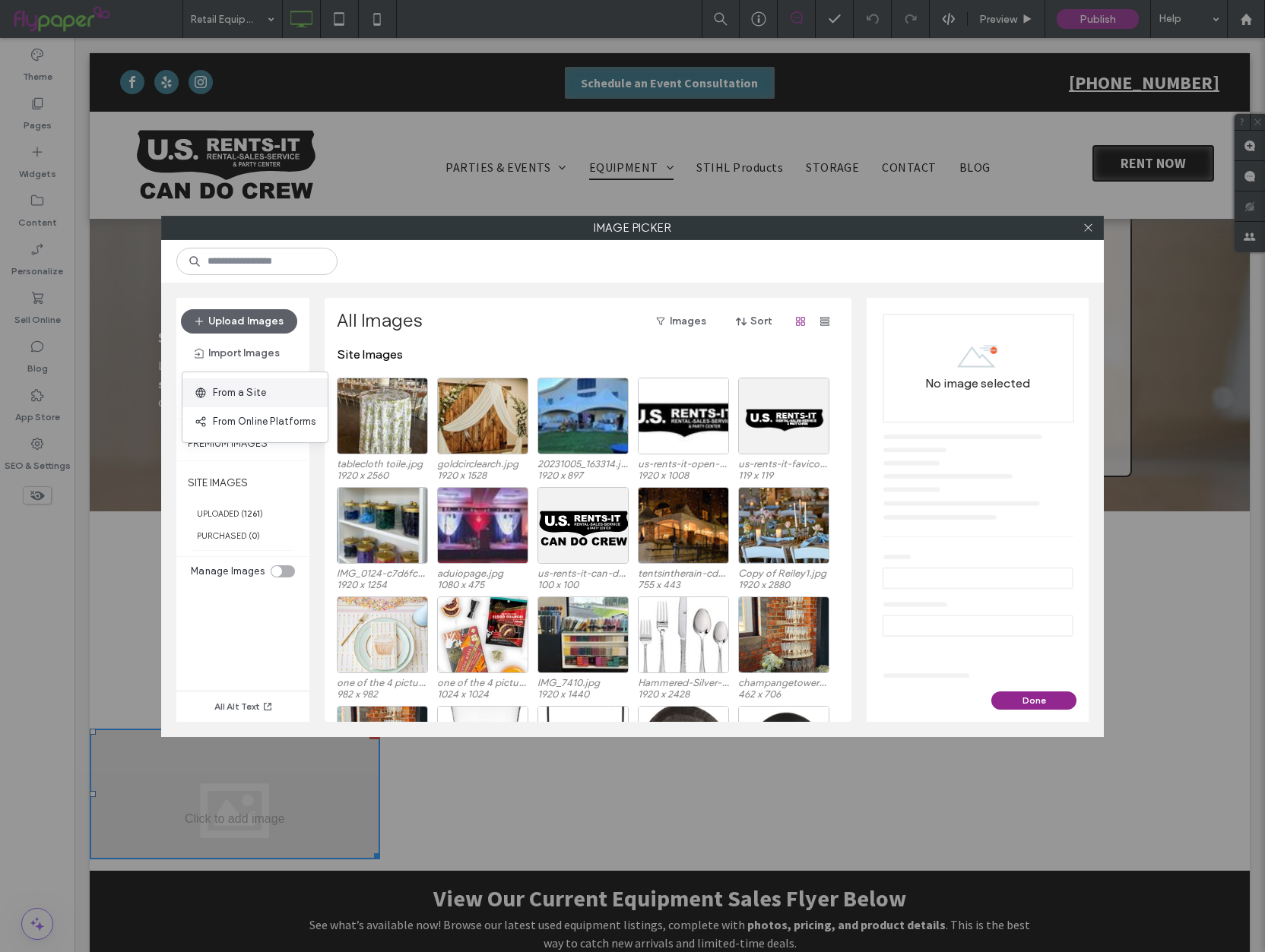
click at [253, 402] on div "From a Site" at bounding box center [254, 392] width 145 height 28
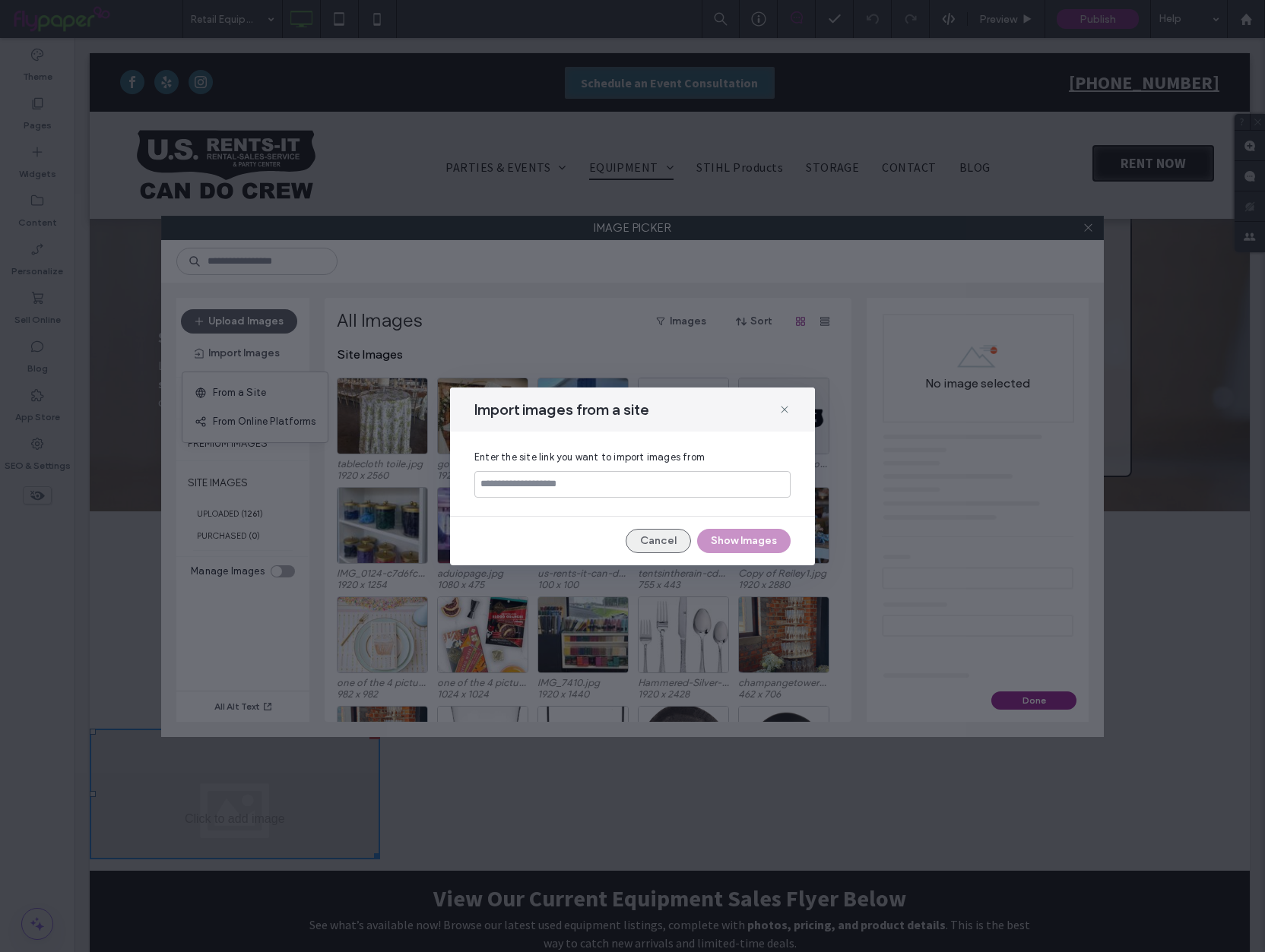
click at [670, 547] on button "Cancel" at bounding box center [657, 541] width 65 height 24
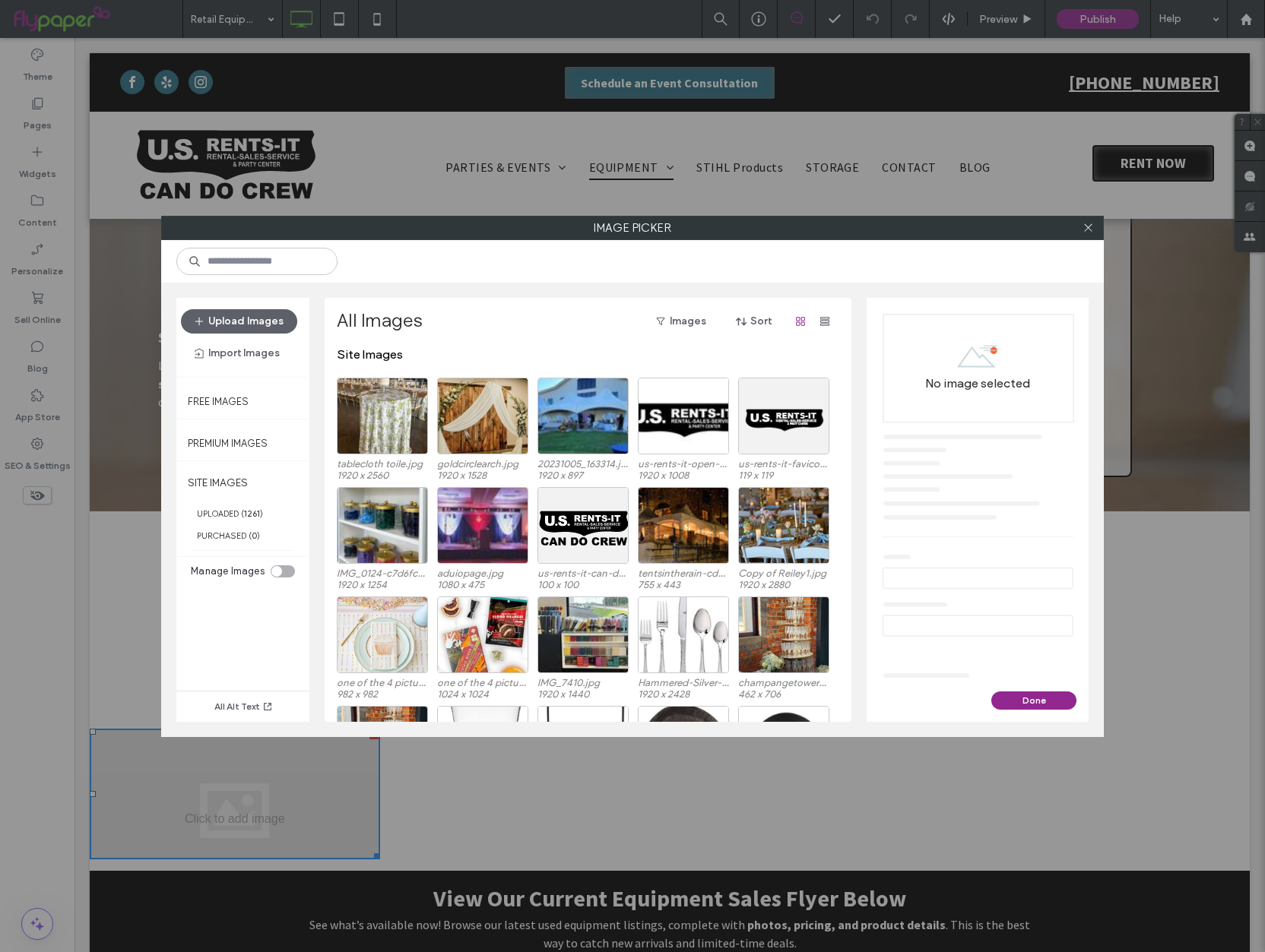
click at [279, 573] on div "toggle" at bounding box center [277, 571] width 11 height 11
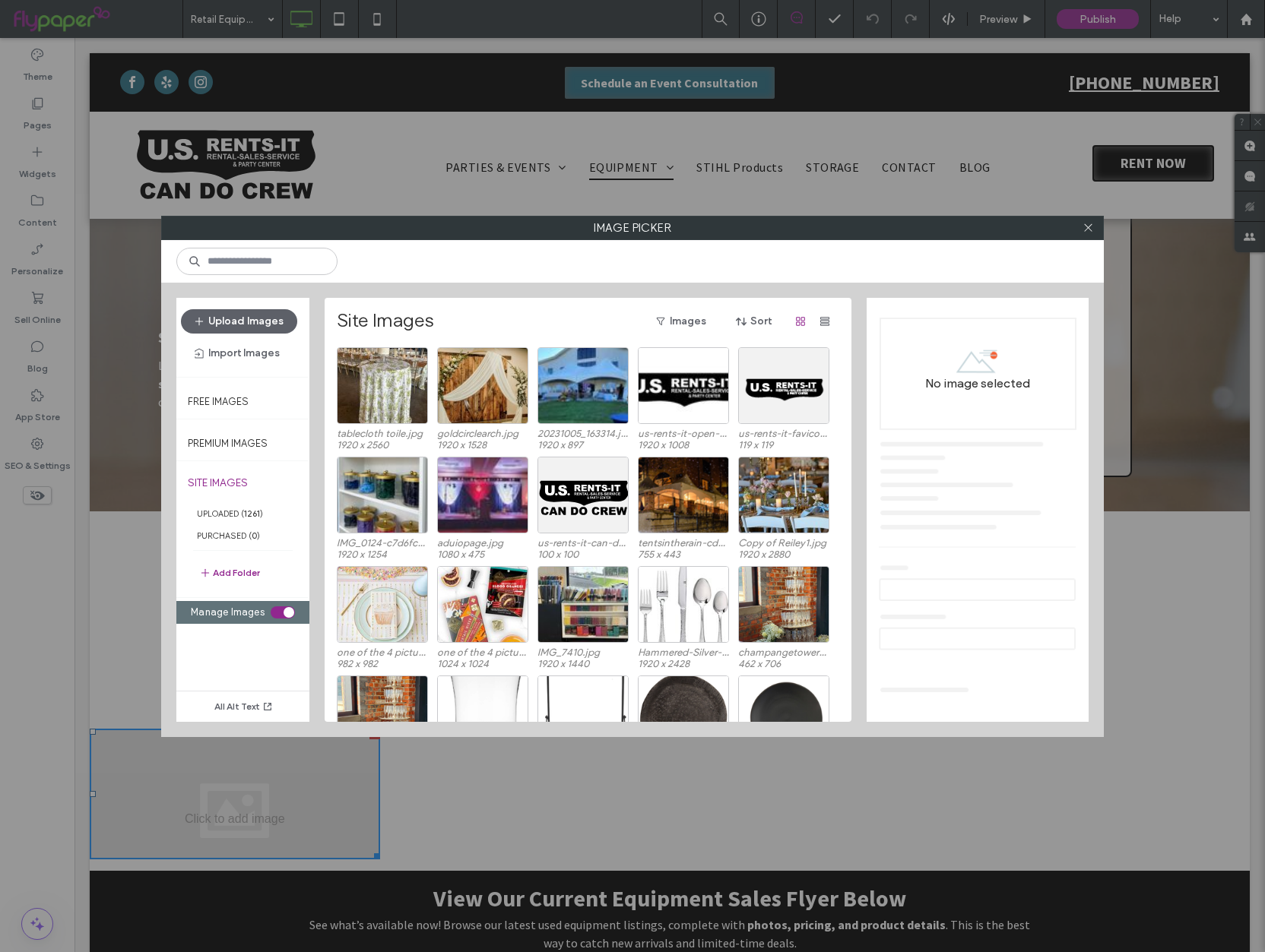
click at [294, 624] on div "All Alt Text" at bounding box center [242, 673] width 133 height 98
click at [239, 311] on button "Upload Images" at bounding box center [238, 321] width 117 height 24
click at [238, 316] on button "Upload Images" at bounding box center [238, 321] width 117 height 24
click at [238, 325] on button "Upload Images" at bounding box center [238, 321] width 117 height 24
click at [236, 322] on button "Upload Images" at bounding box center [238, 321] width 117 height 24
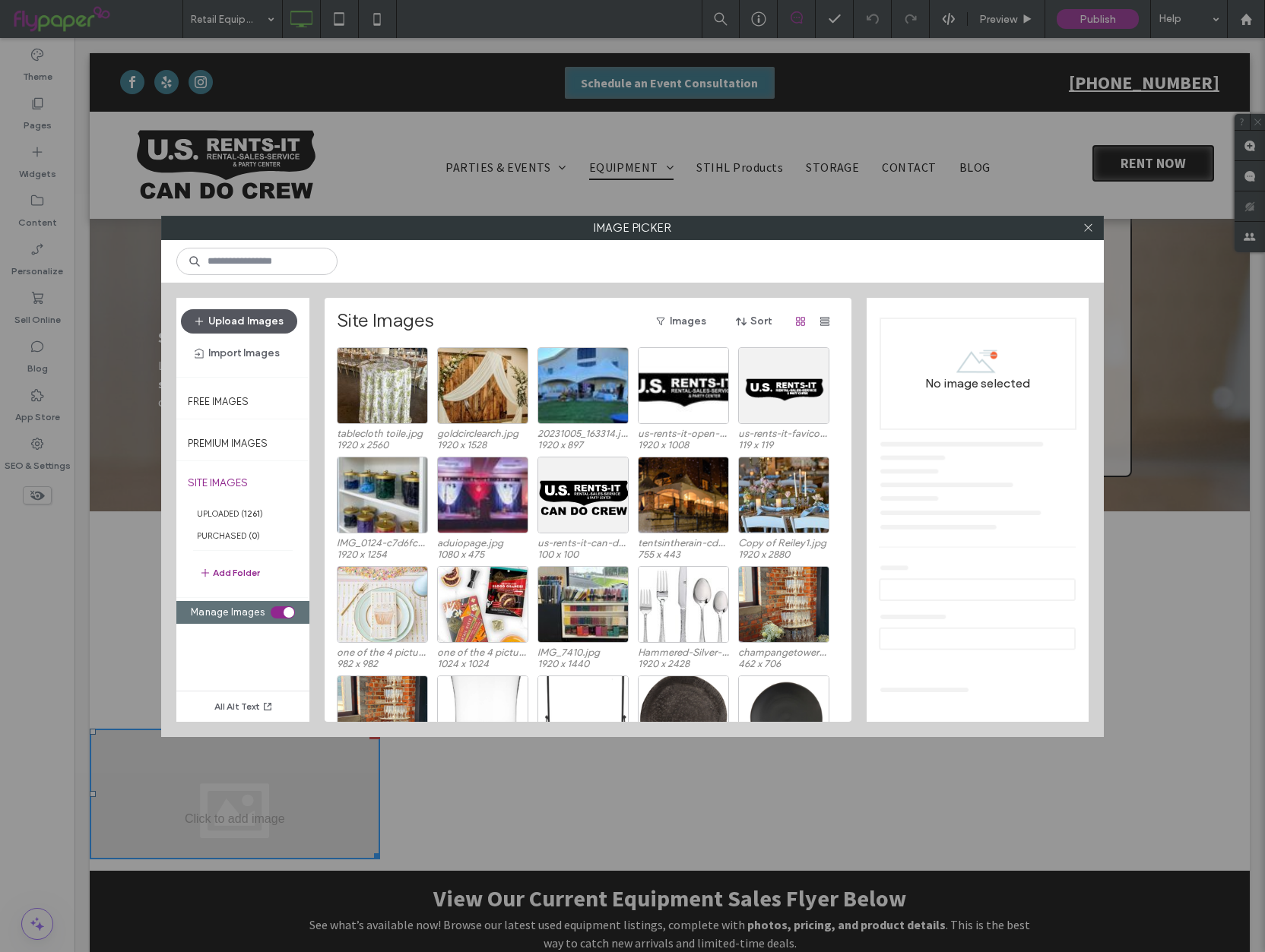
click at [236, 322] on button "Upload Images" at bounding box center [238, 321] width 117 height 24
click at [218, 323] on button "Upload Images" at bounding box center [238, 321] width 117 height 24
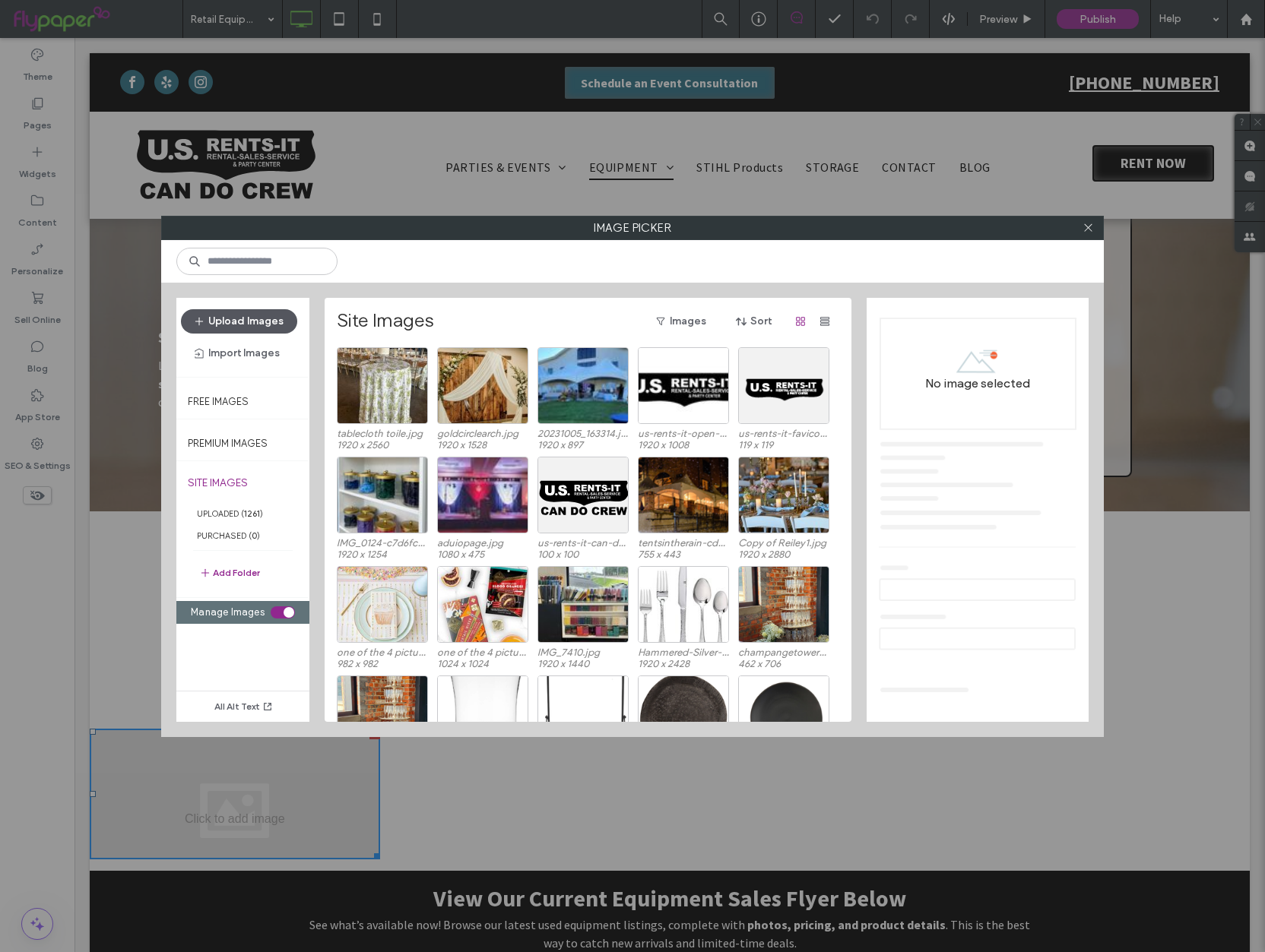
click at [218, 323] on button "Upload Images" at bounding box center [238, 321] width 117 height 24
click at [279, 319] on button "Upload Images" at bounding box center [238, 321] width 117 height 24
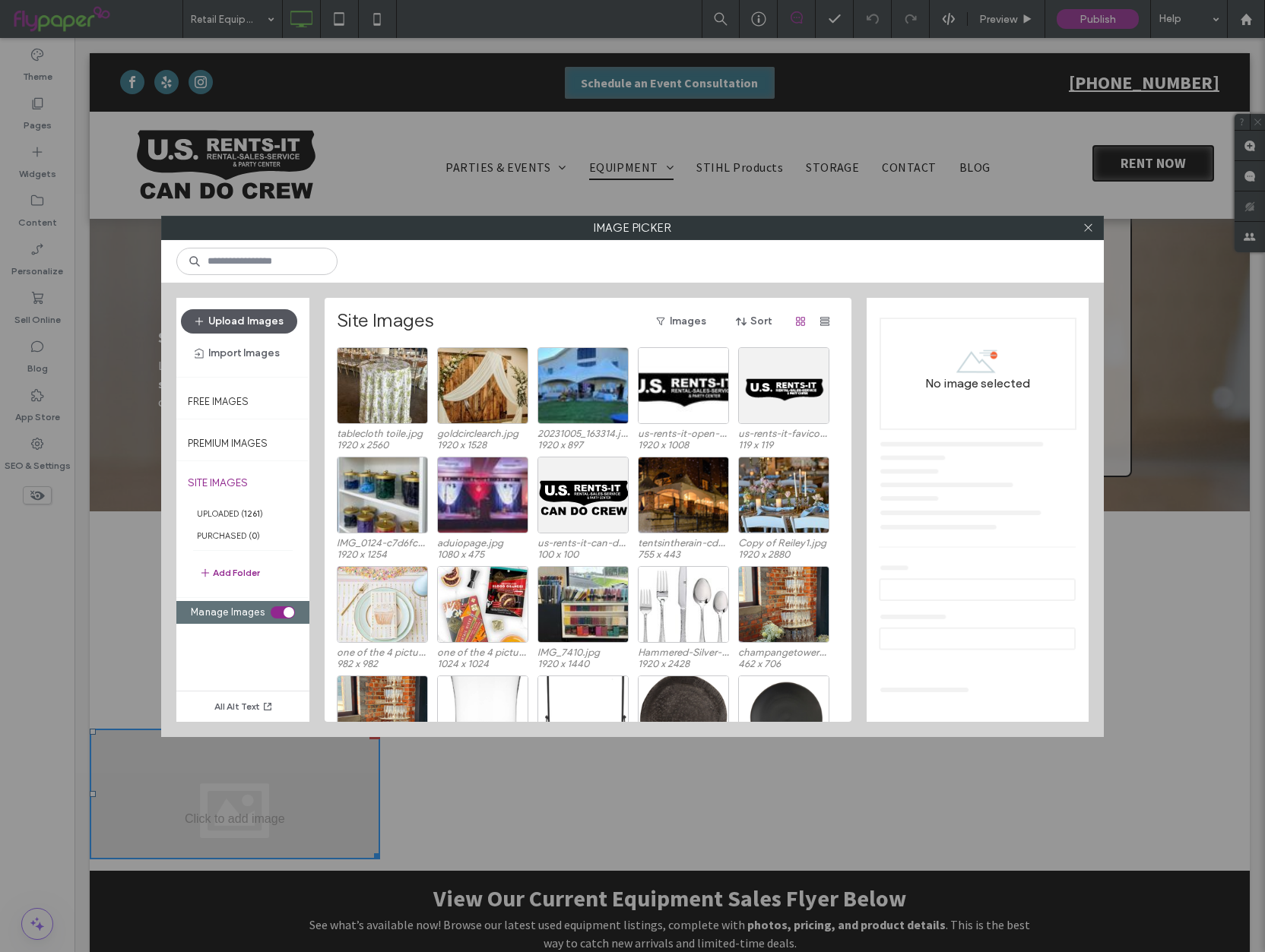
click at [279, 319] on button "Upload Images" at bounding box center [238, 321] width 117 height 24
click at [1087, 232] on icon at bounding box center [1087, 227] width 12 height 12
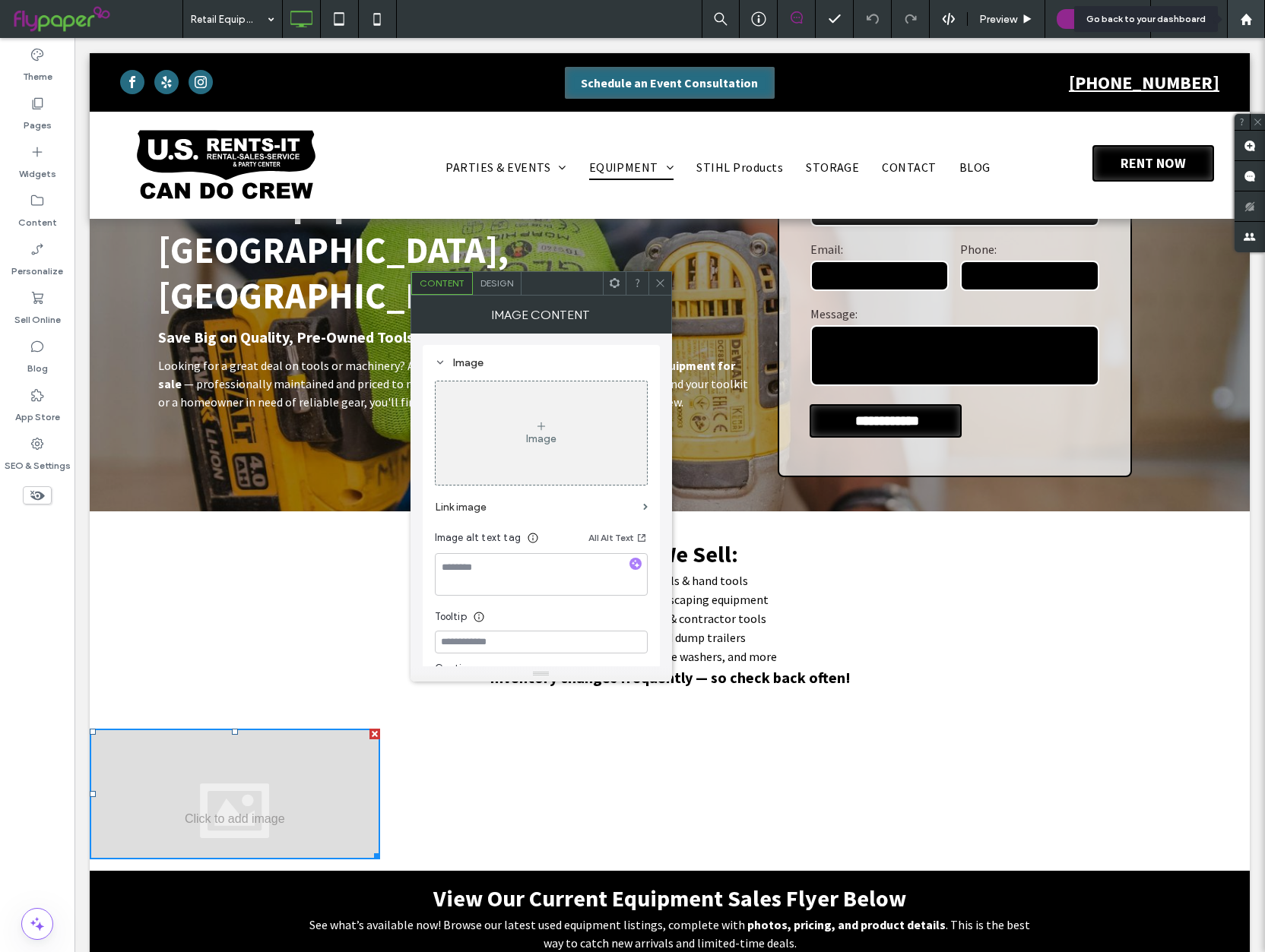
click at [1242, 20] on use at bounding box center [1245, 19] width 12 height 12
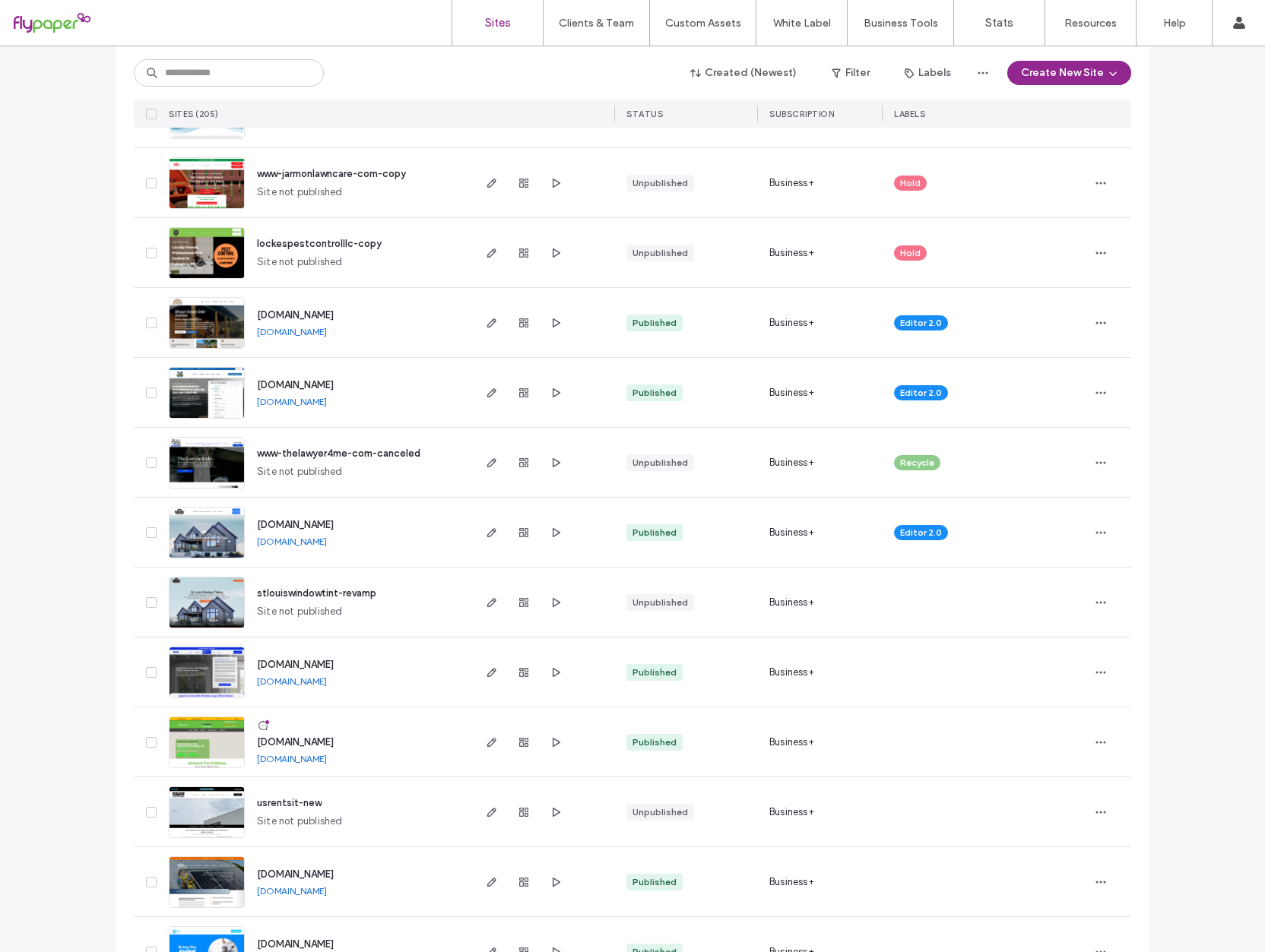
scroll to position [802, 0]
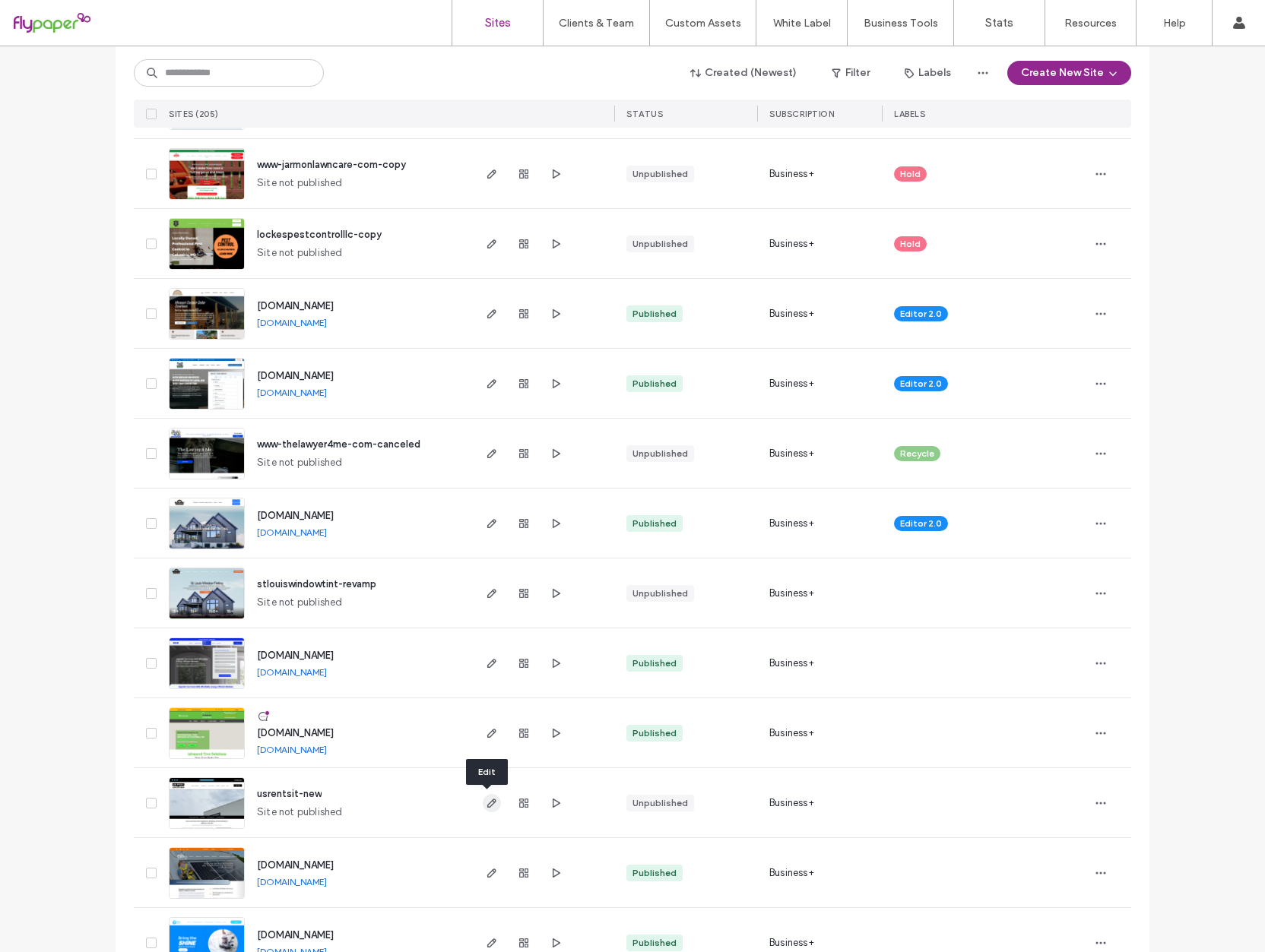
click at [487, 806] on icon "button" at bounding box center [492, 803] width 12 height 12
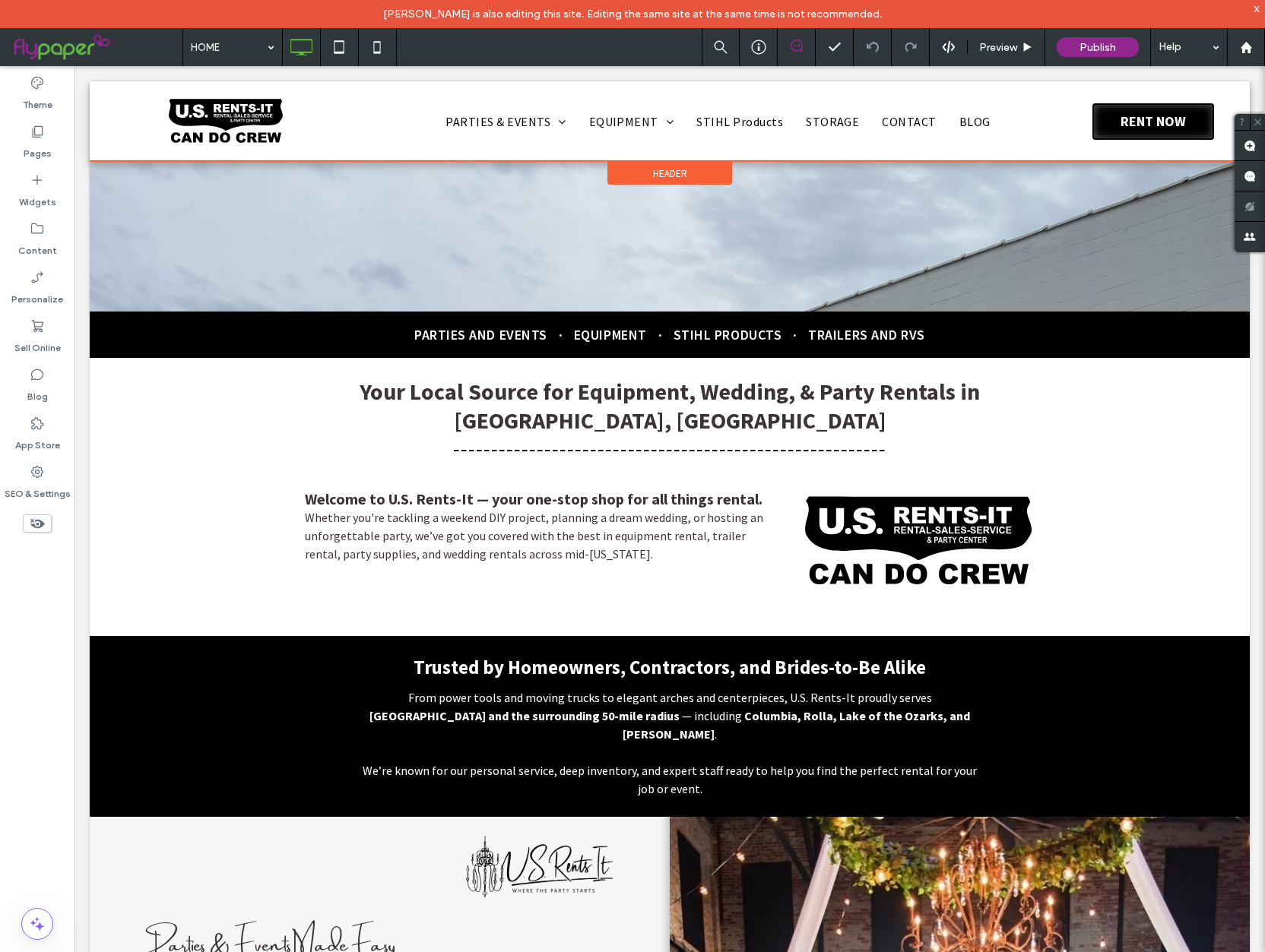
scroll to position [339, 0]
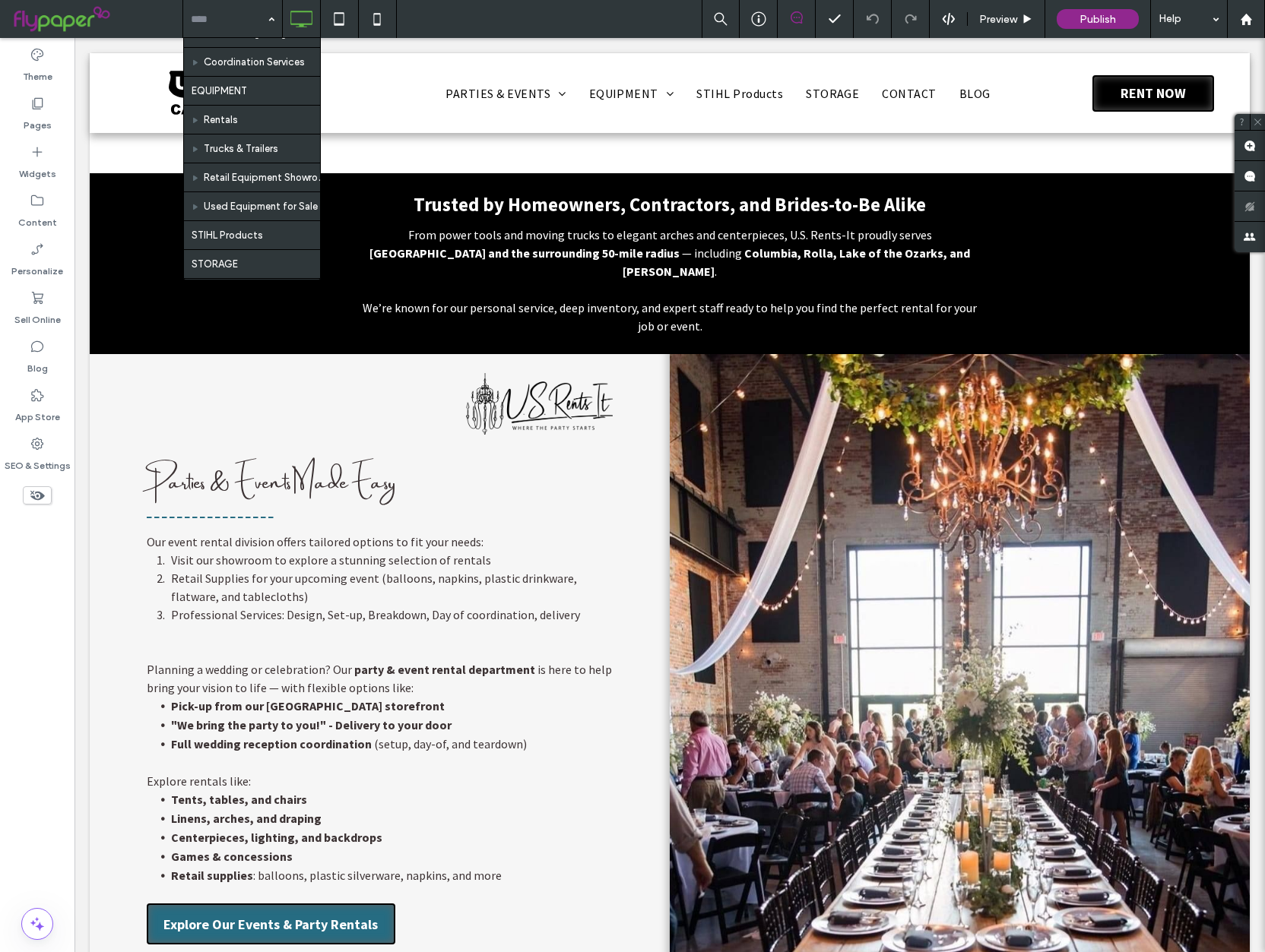
scroll to position [394, 0]
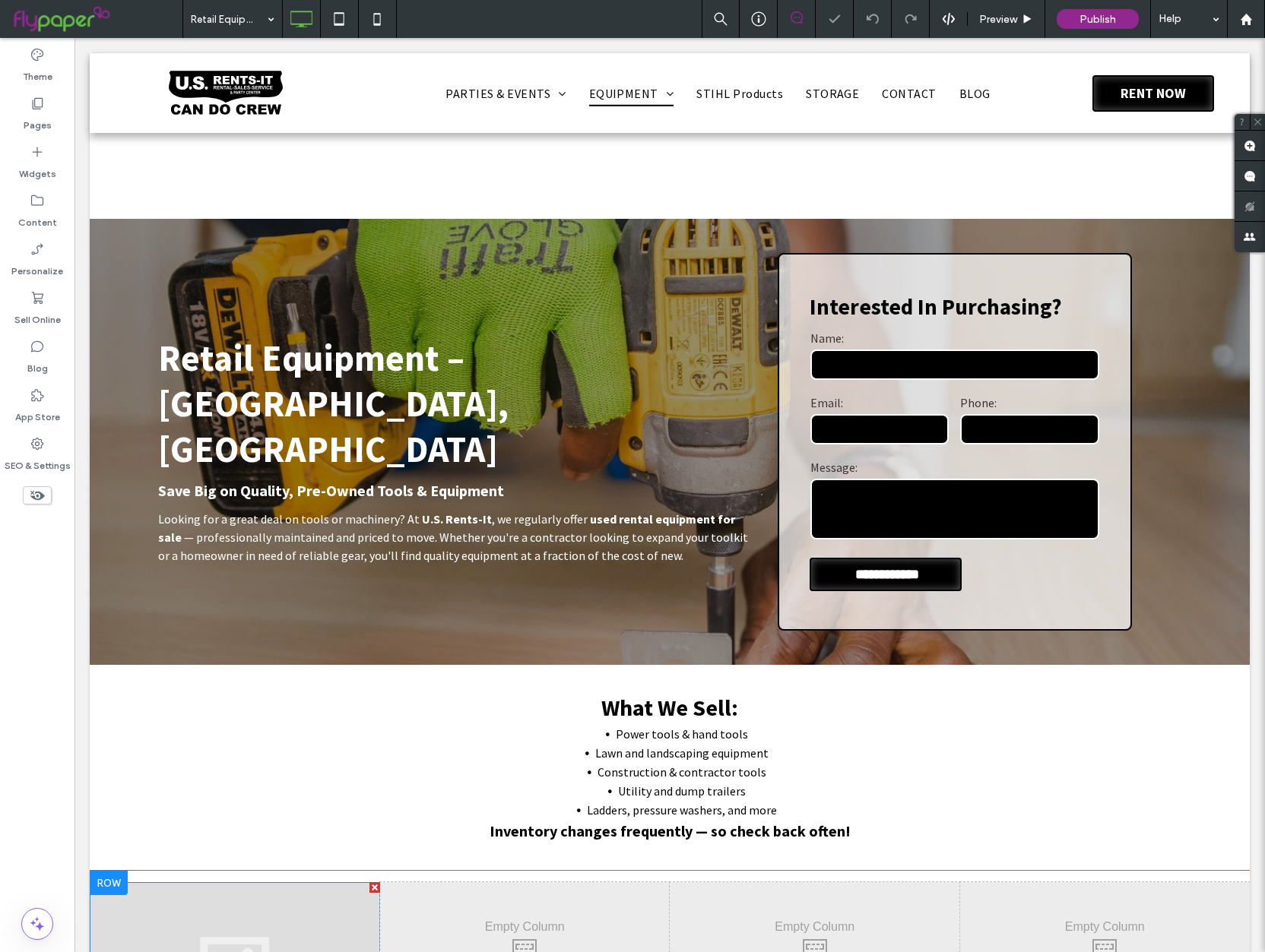
scroll to position [533, 0]
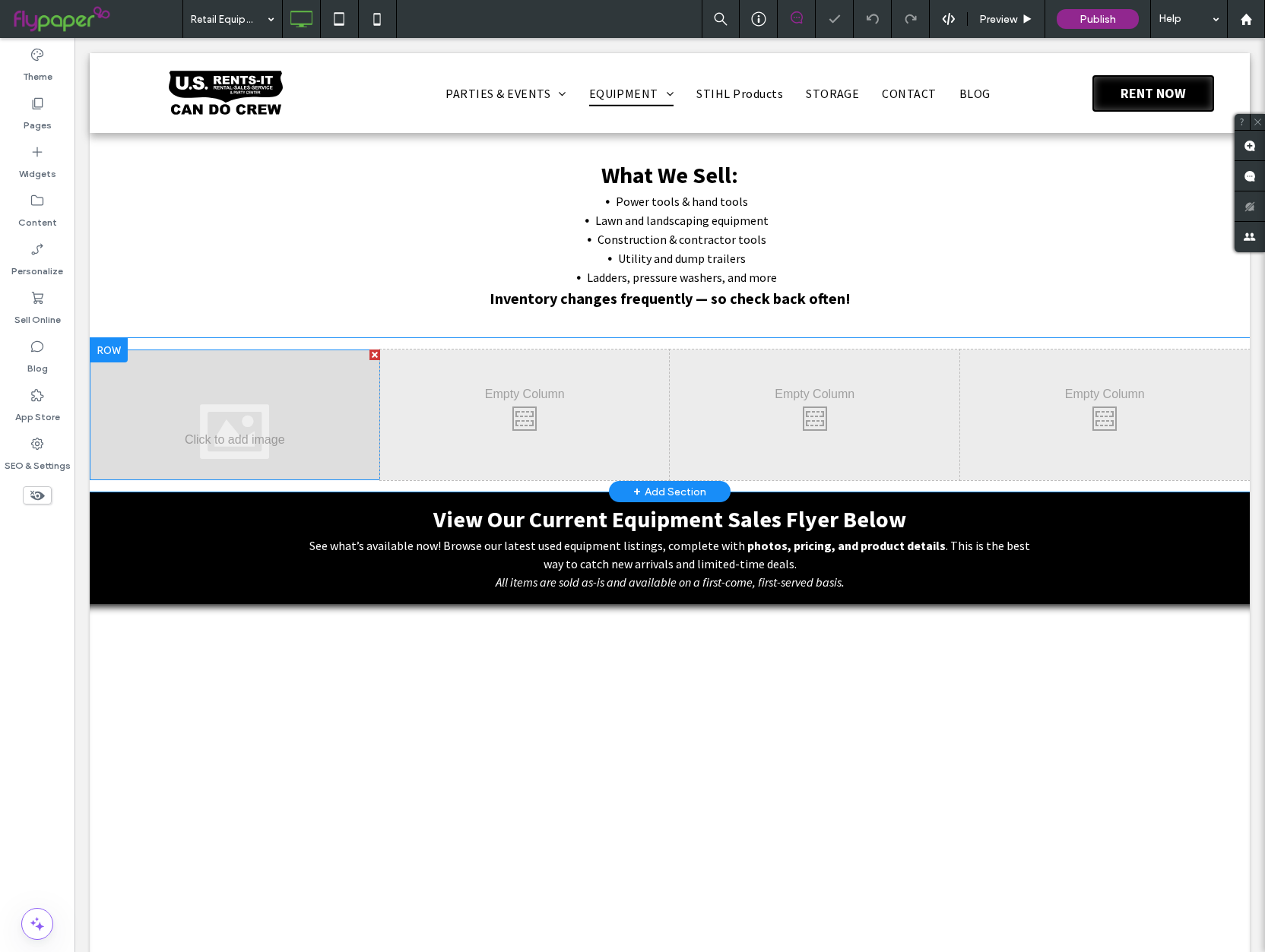
click at [288, 425] on div at bounding box center [235, 415] width 290 height 131
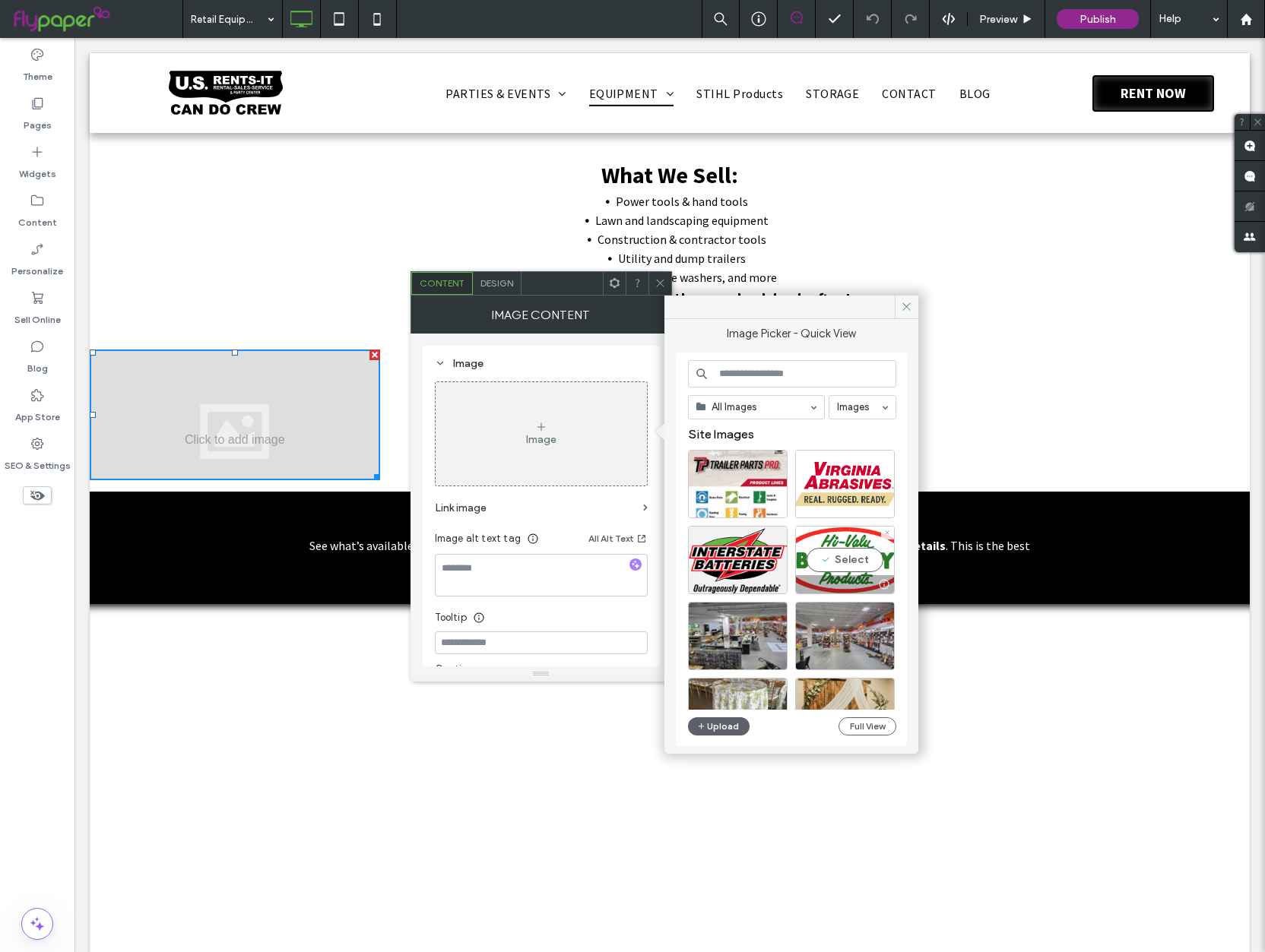
click at [824, 566] on div "Select" at bounding box center [845, 560] width 100 height 69
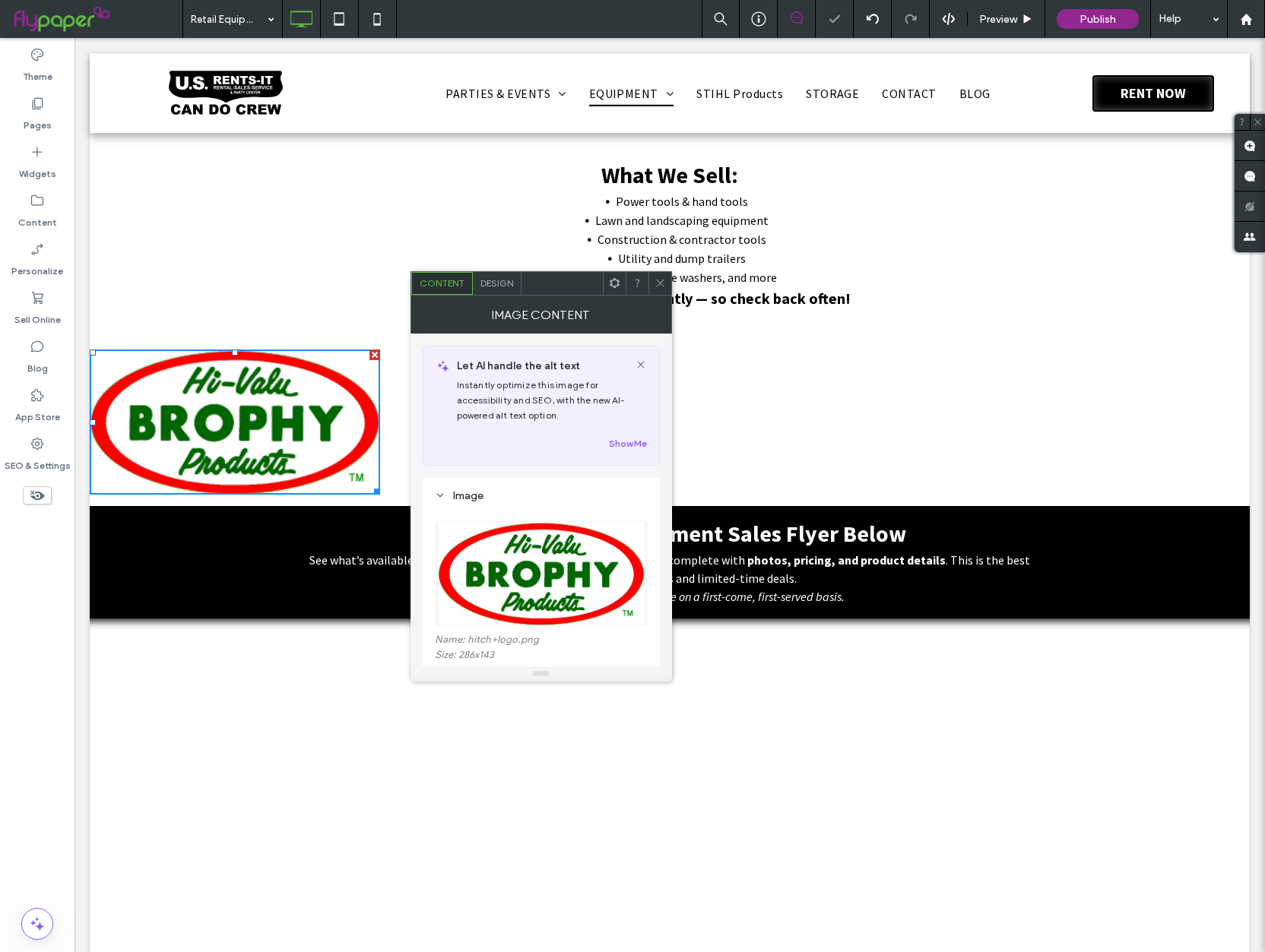
drag, startPoint x: 664, startPoint y: 282, endPoint x: 555, endPoint y: 404, distance: 163.6
click at [664, 282] on icon at bounding box center [660, 283] width 12 height 12
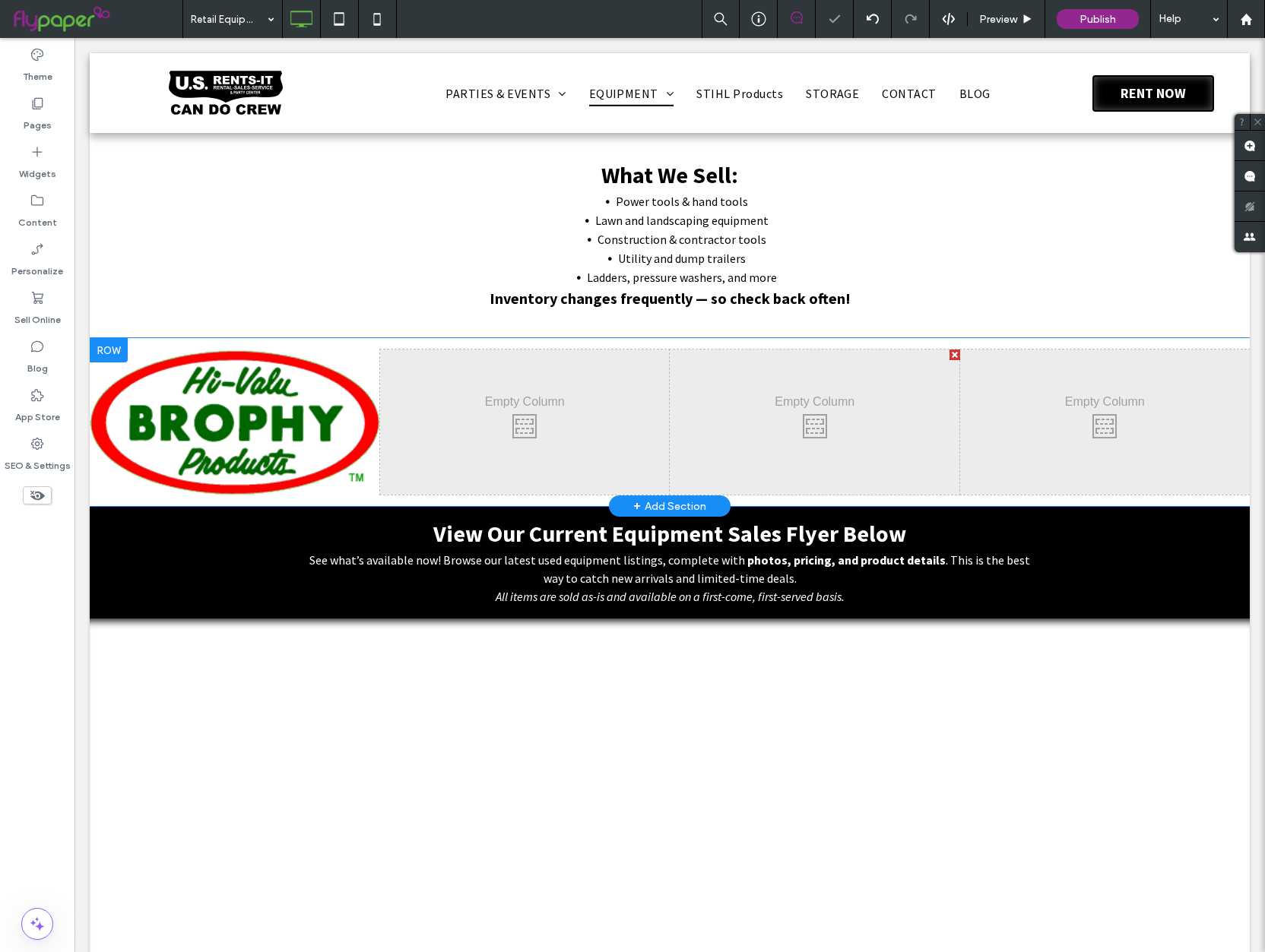
click at [531, 425] on div "Click To Paste" at bounding box center [525, 422] width 290 height 145
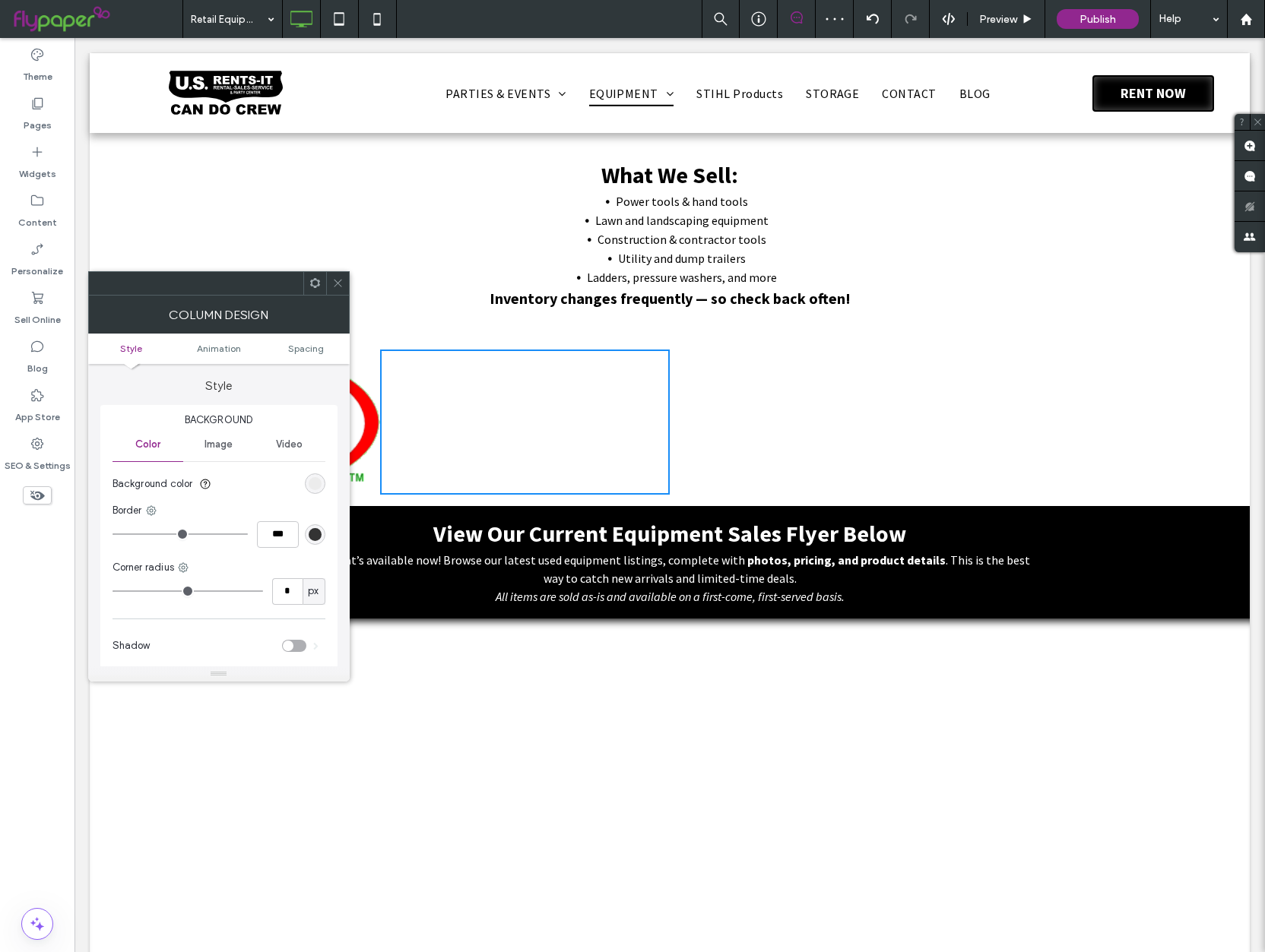
click at [335, 286] on icon at bounding box center [337, 283] width 12 height 12
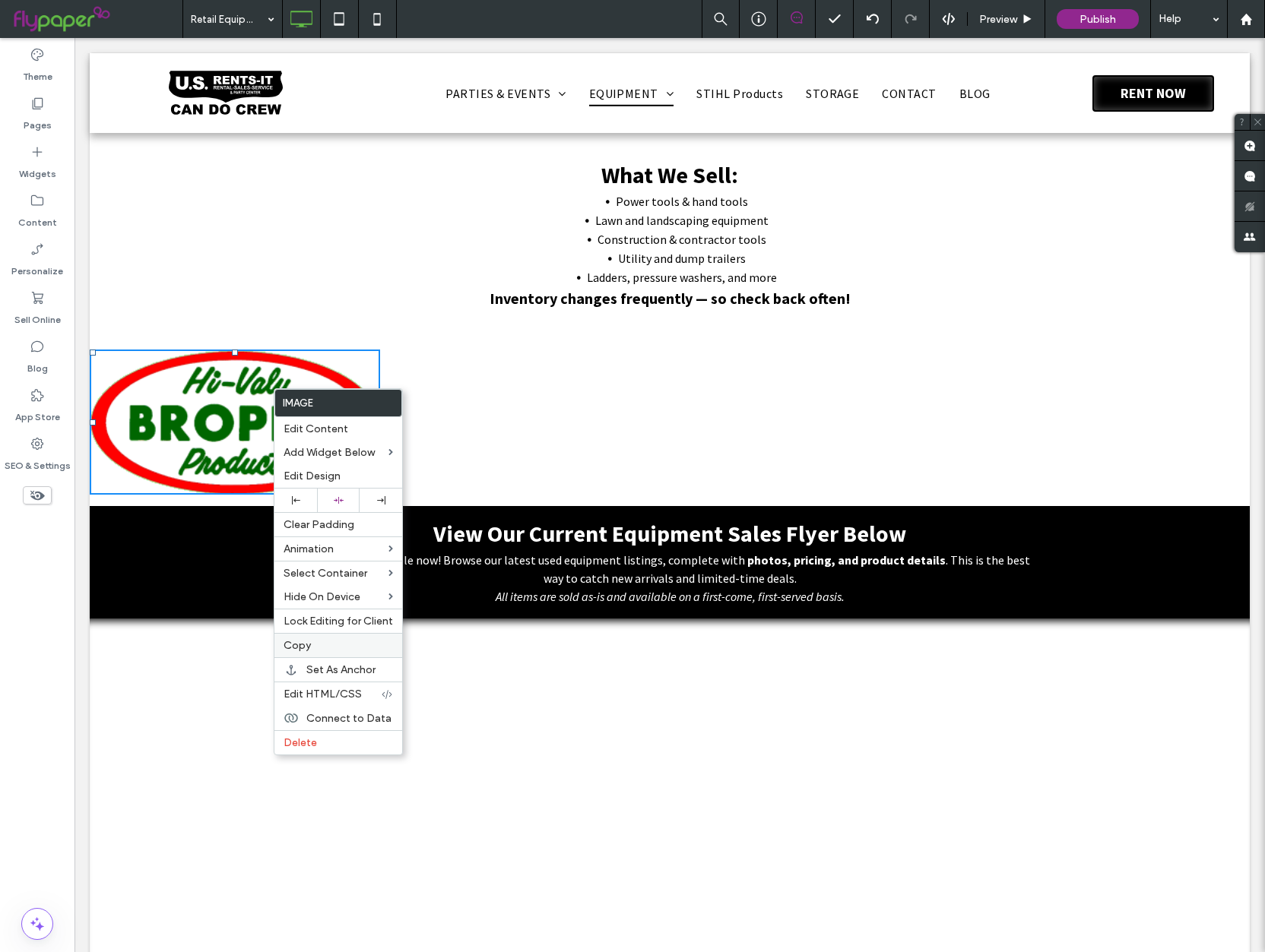
click at [313, 641] on label "Copy" at bounding box center [338, 645] width 109 height 13
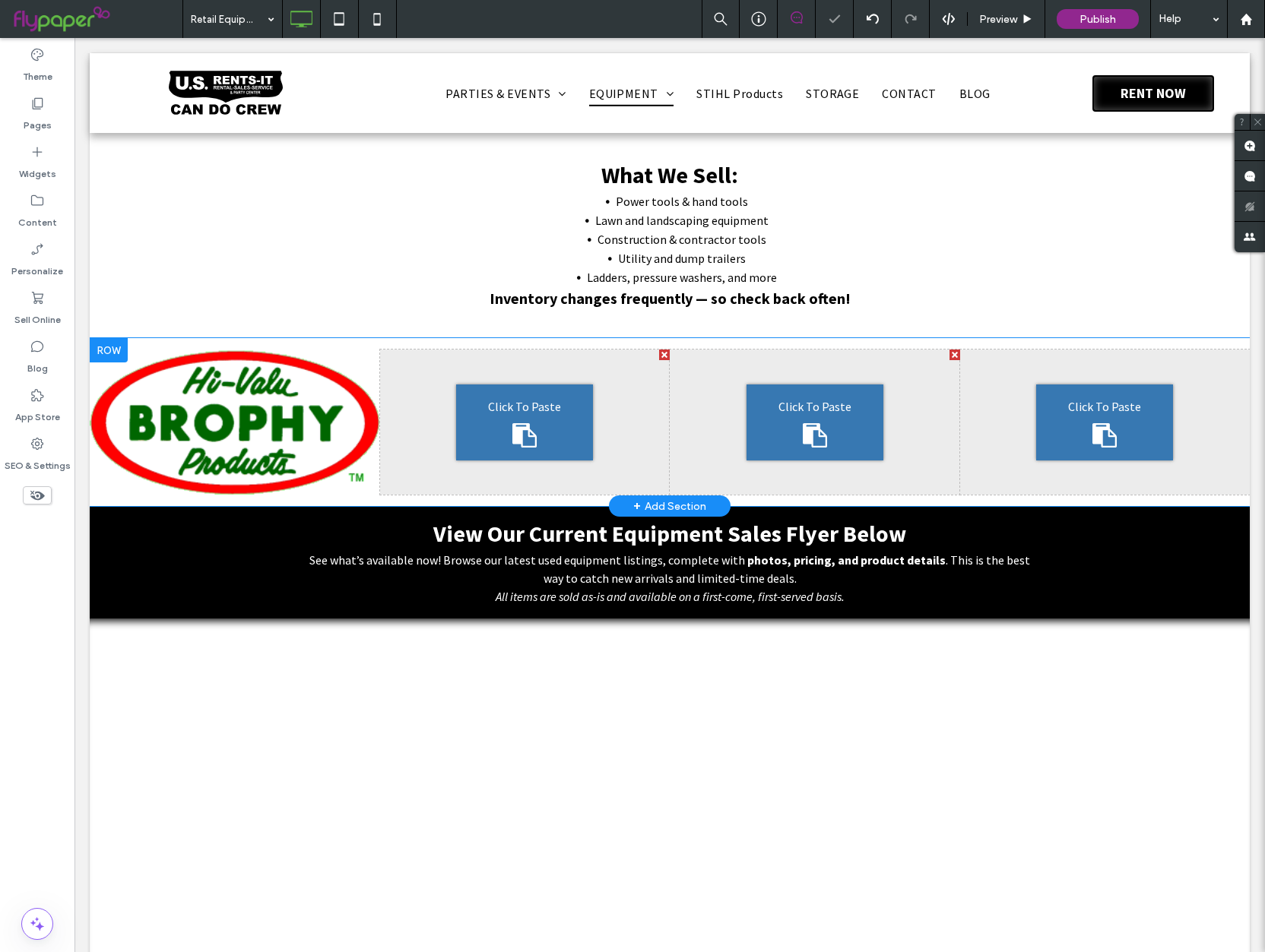
click at [493, 428] on div "Click To Paste" at bounding box center [525, 422] width 137 height 76
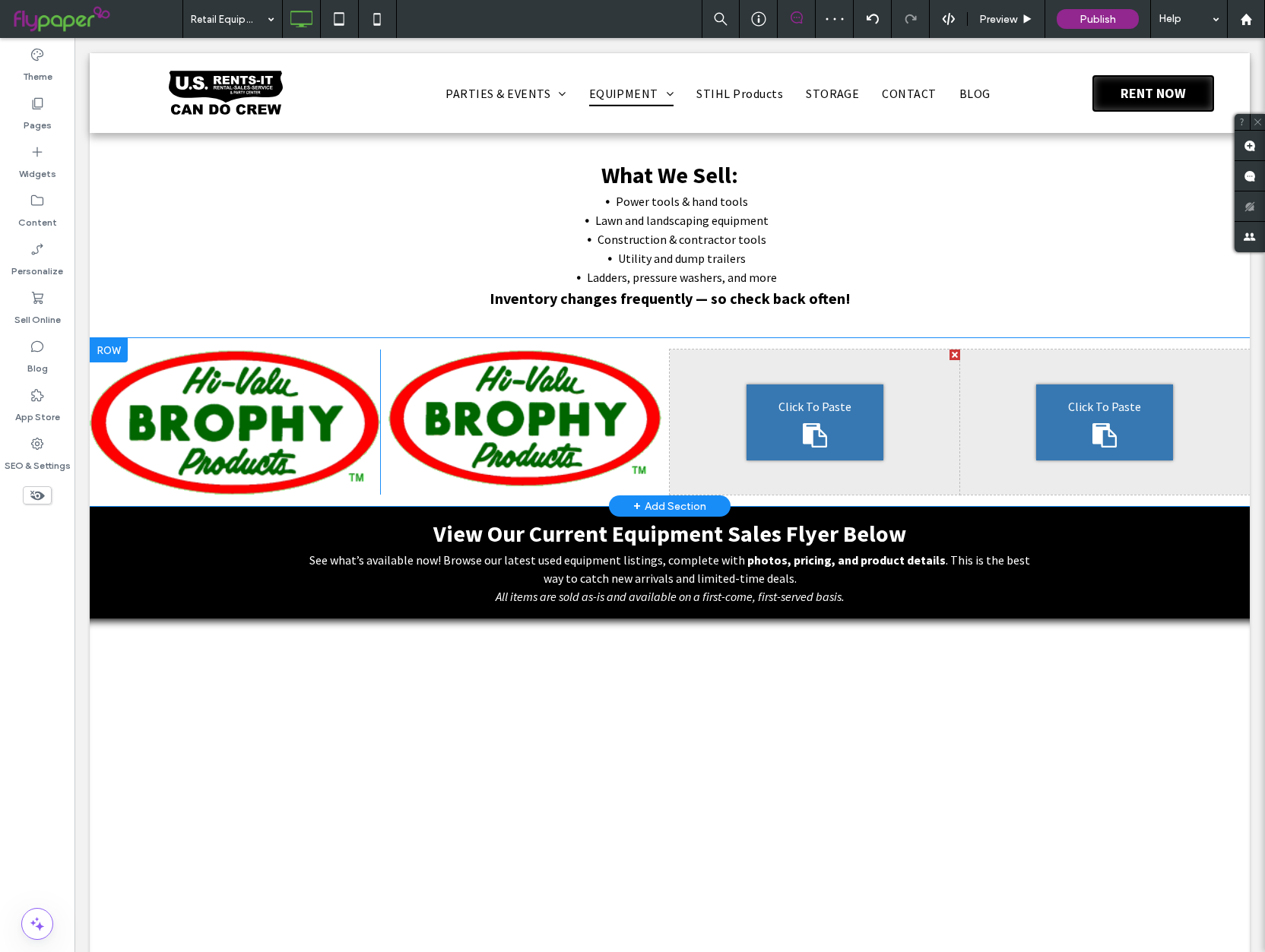
click at [789, 407] on span "Click To Paste" at bounding box center [815, 407] width 73 height 19
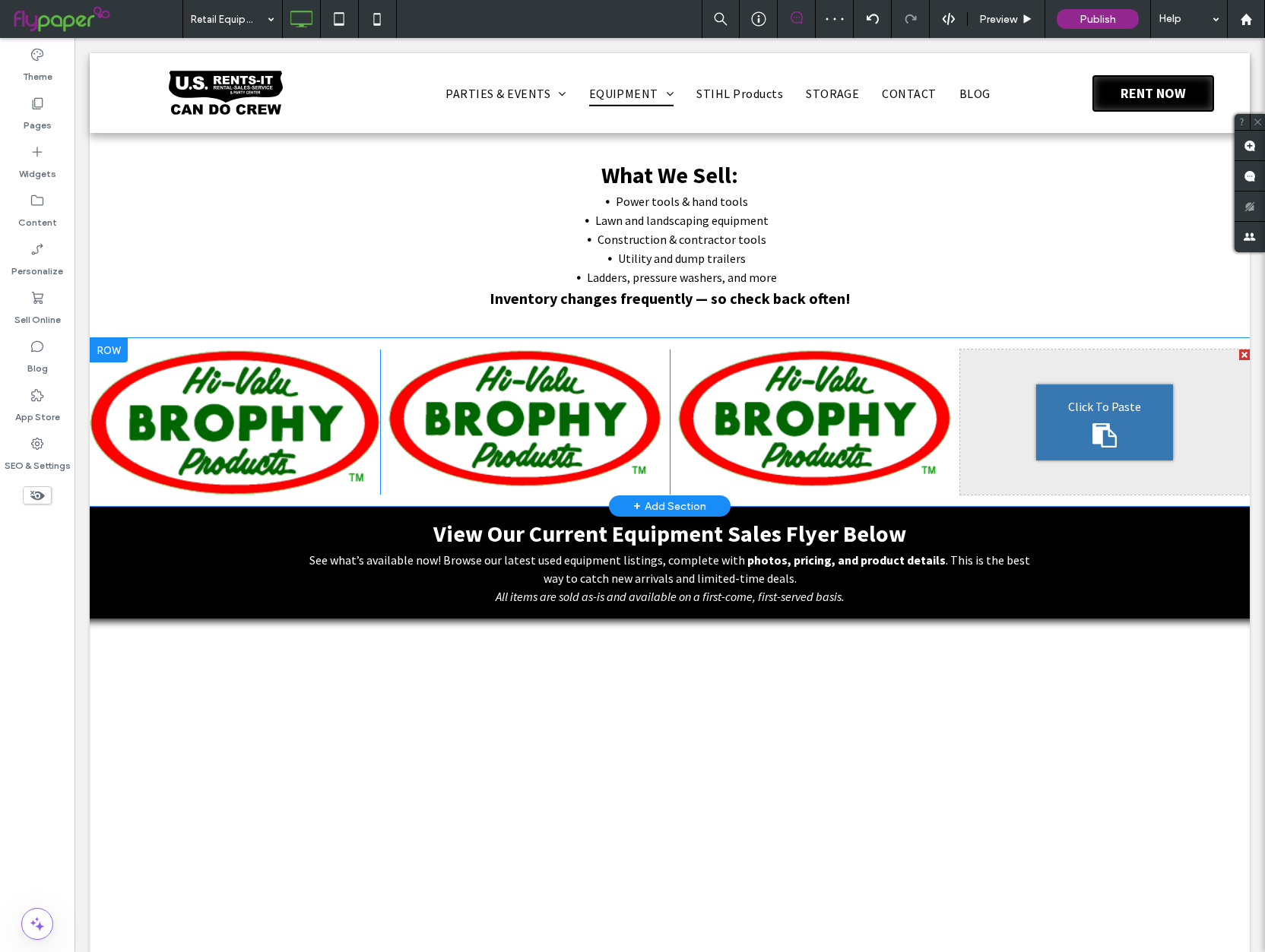
click at [1065, 421] on div "Click To Paste" at bounding box center [1104, 422] width 137 height 76
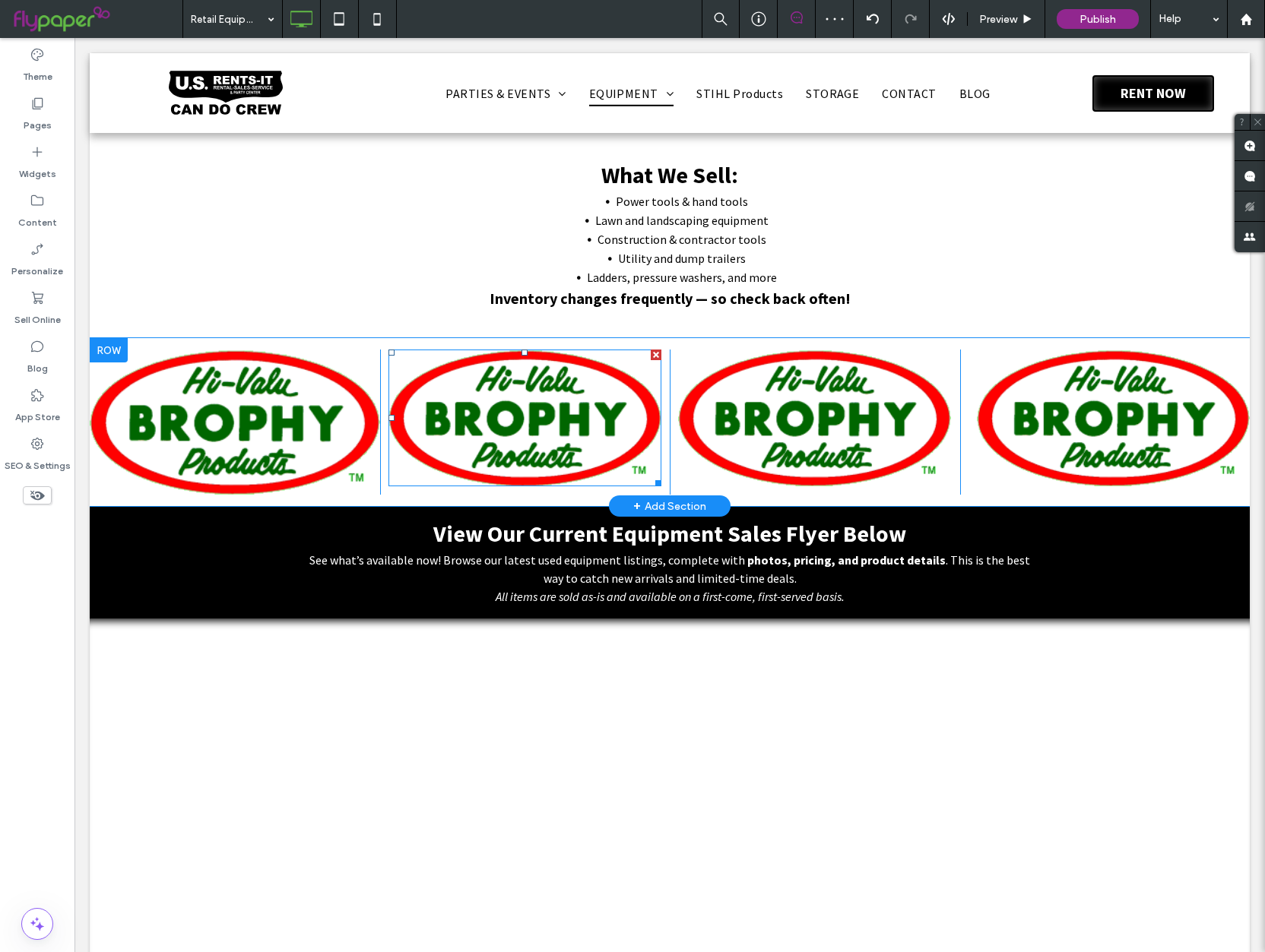
click at [488, 425] on img at bounding box center [525, 417] width 273 height 136
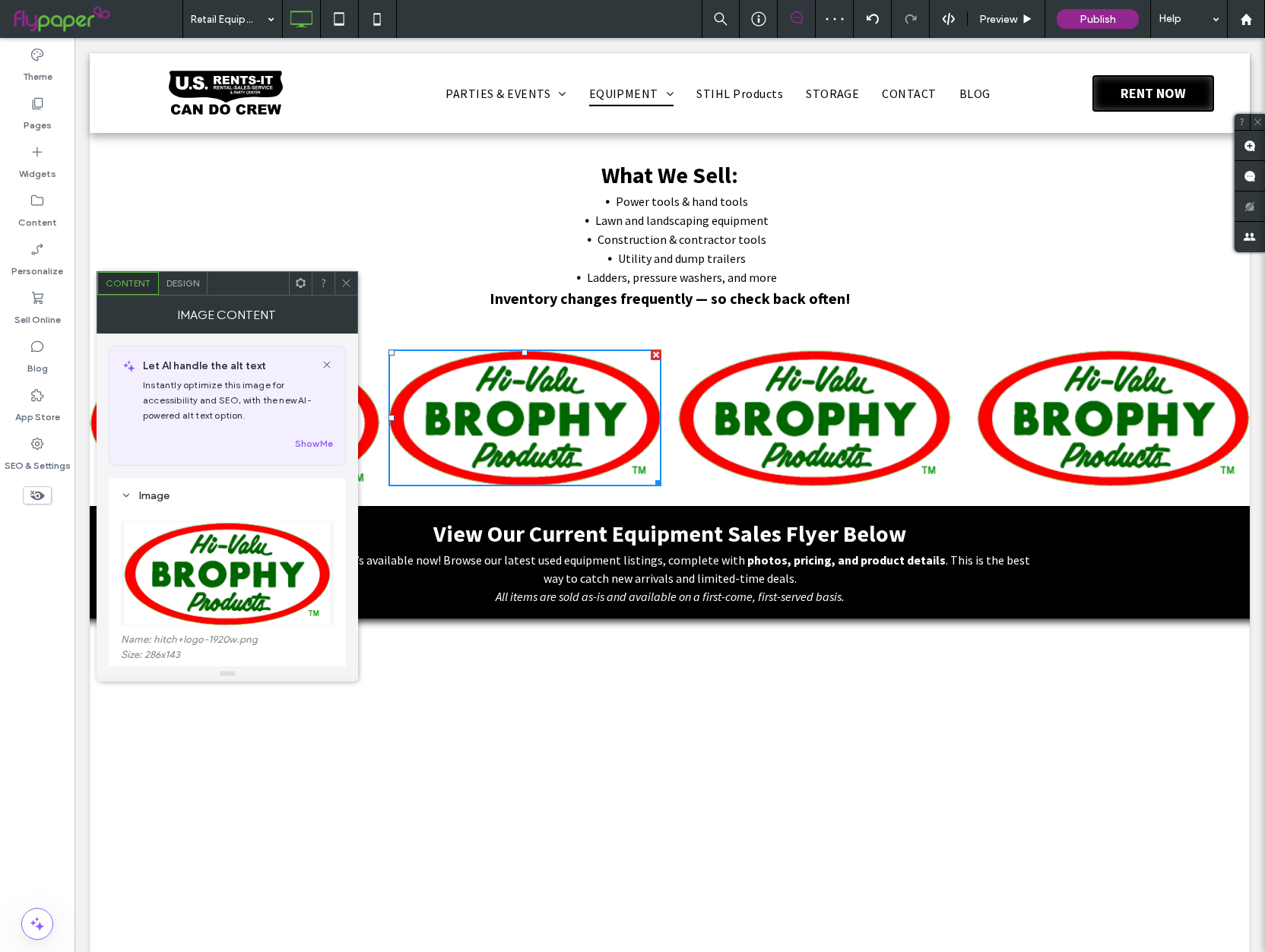
click at [222, 592] on img at bounding box center [227, 574] width 208 height 105
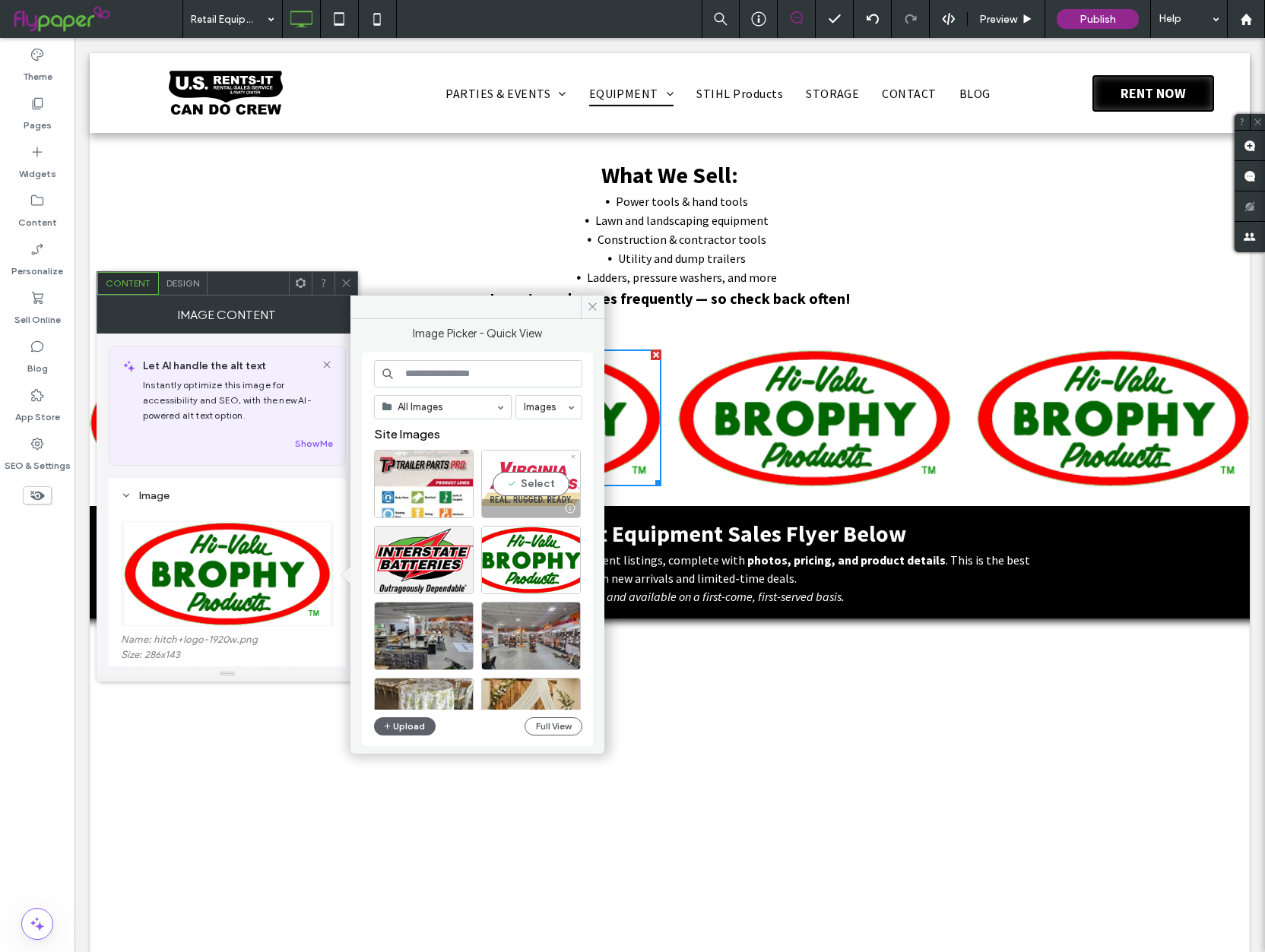
click at [529, 486] on div "Select" at bounding box center [531, 484] width 100 height 69
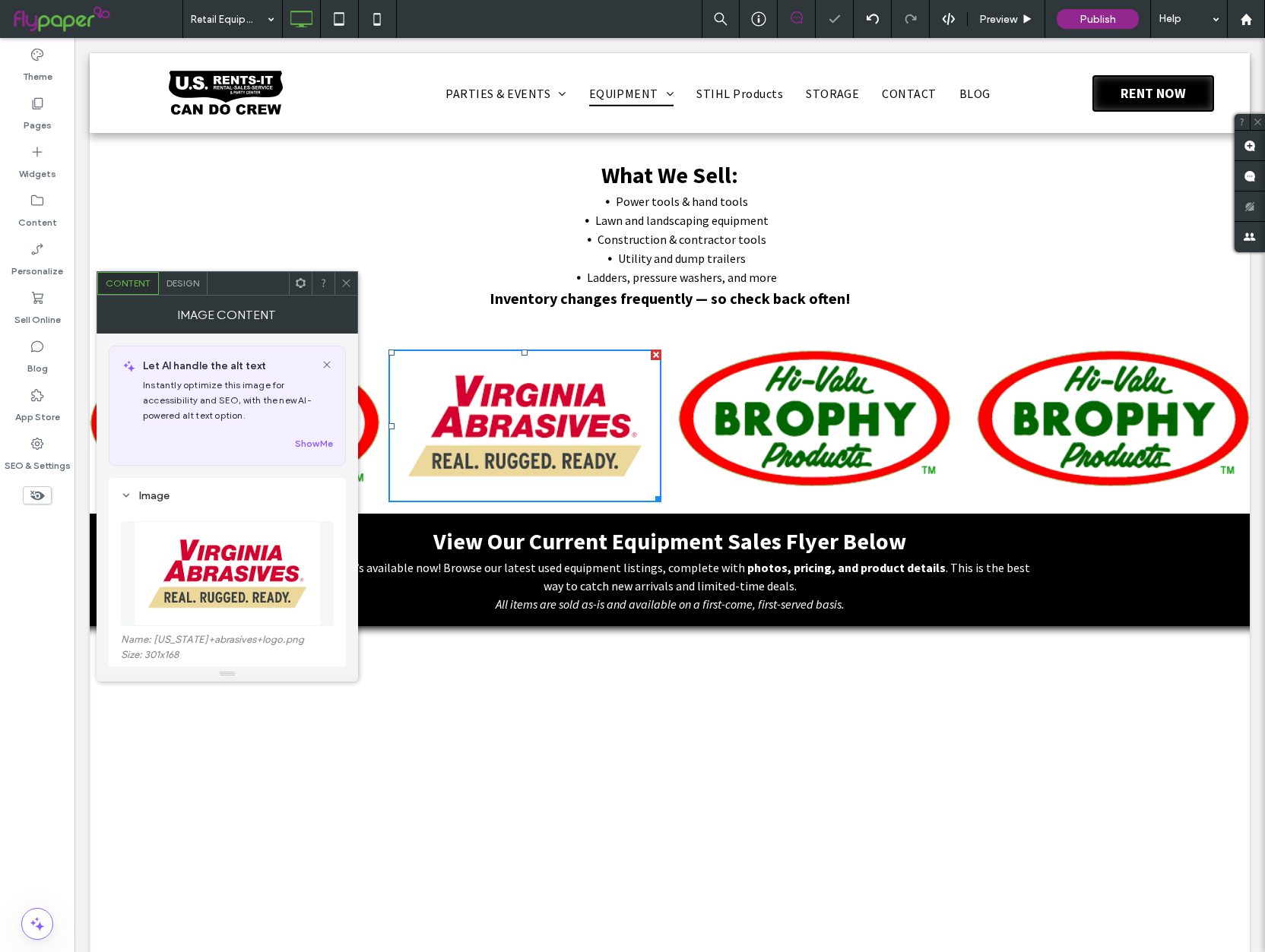
click at [783, 413] on img at bounding box center [814, 417] width 273 height 136
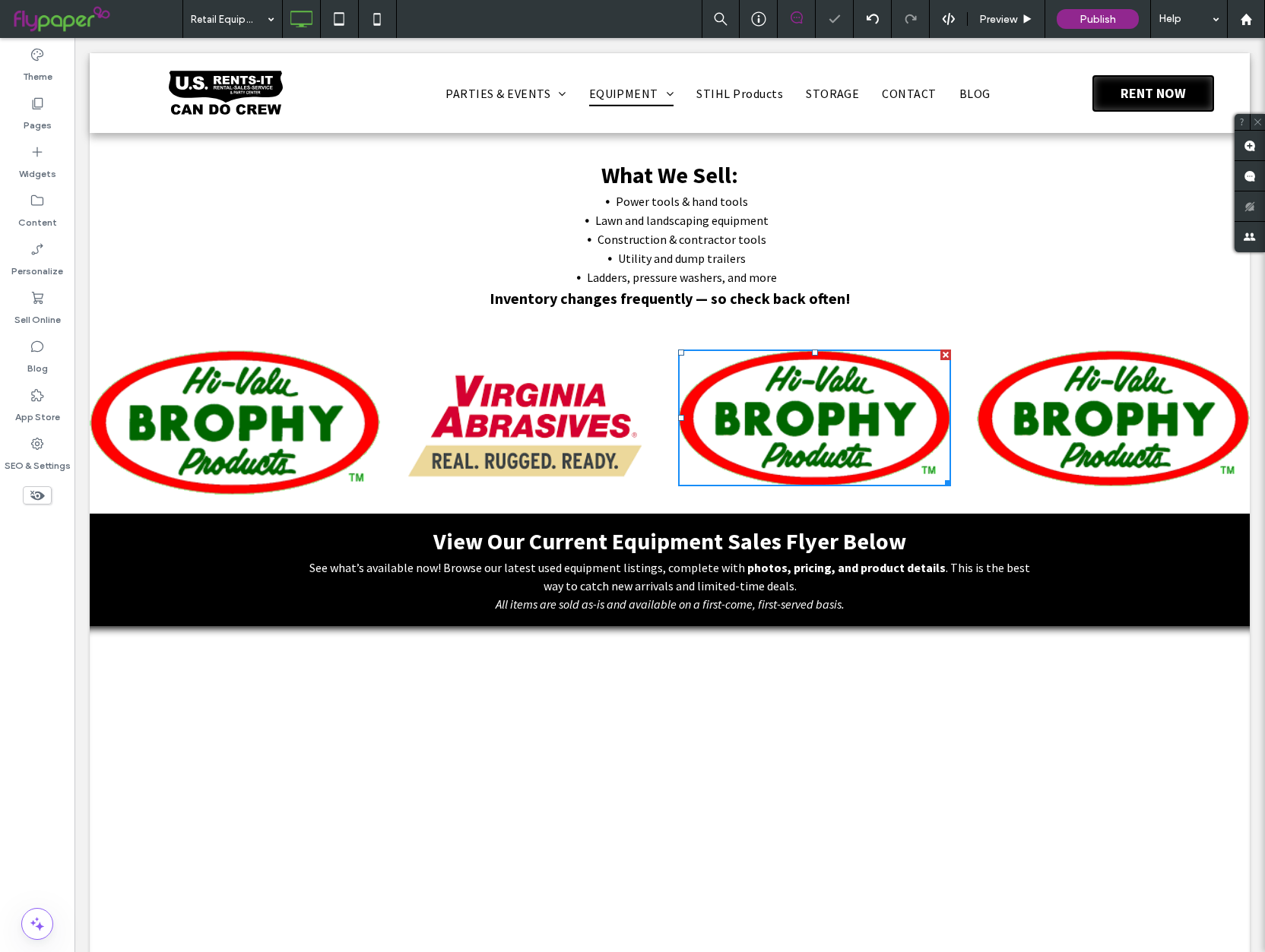
click at [778, 423] on img at bounding box center [814, 417] width 273 height 136
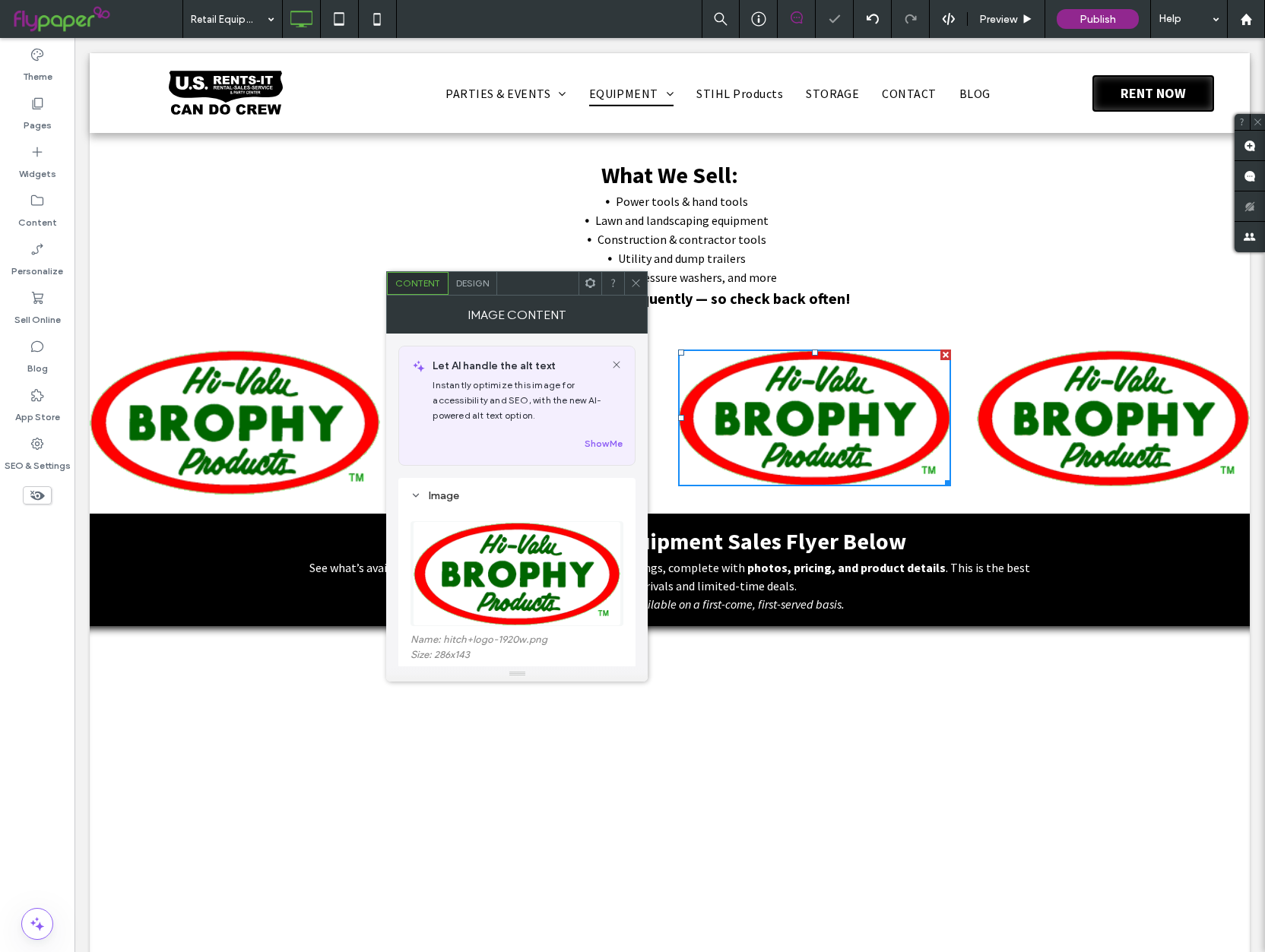
click at [500, 573] on img at bounding box center [517, 574] width 208 height 105
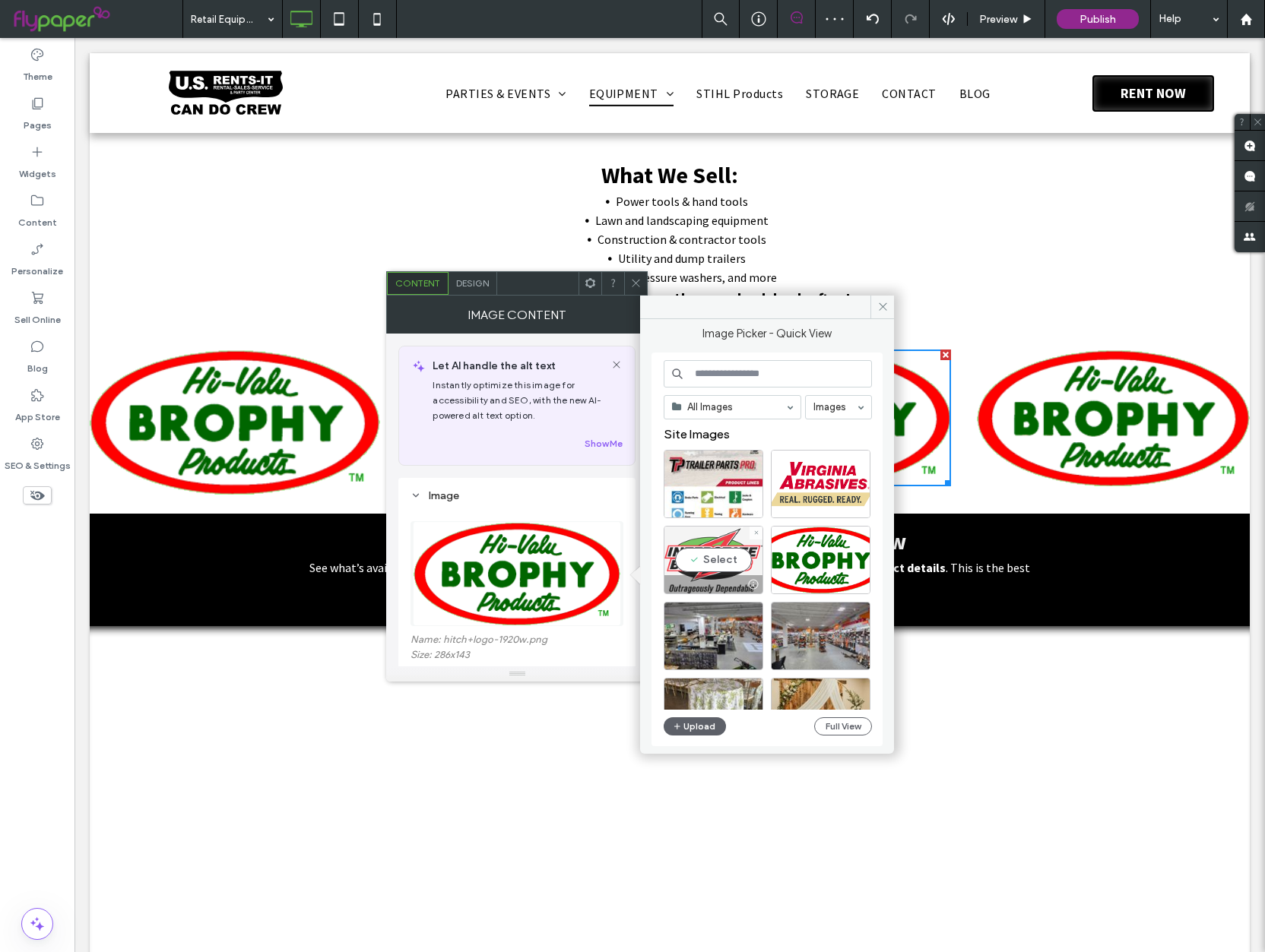
click at [705, 554] on div "Select" at bounding box center [713, 560] width 100 height 69
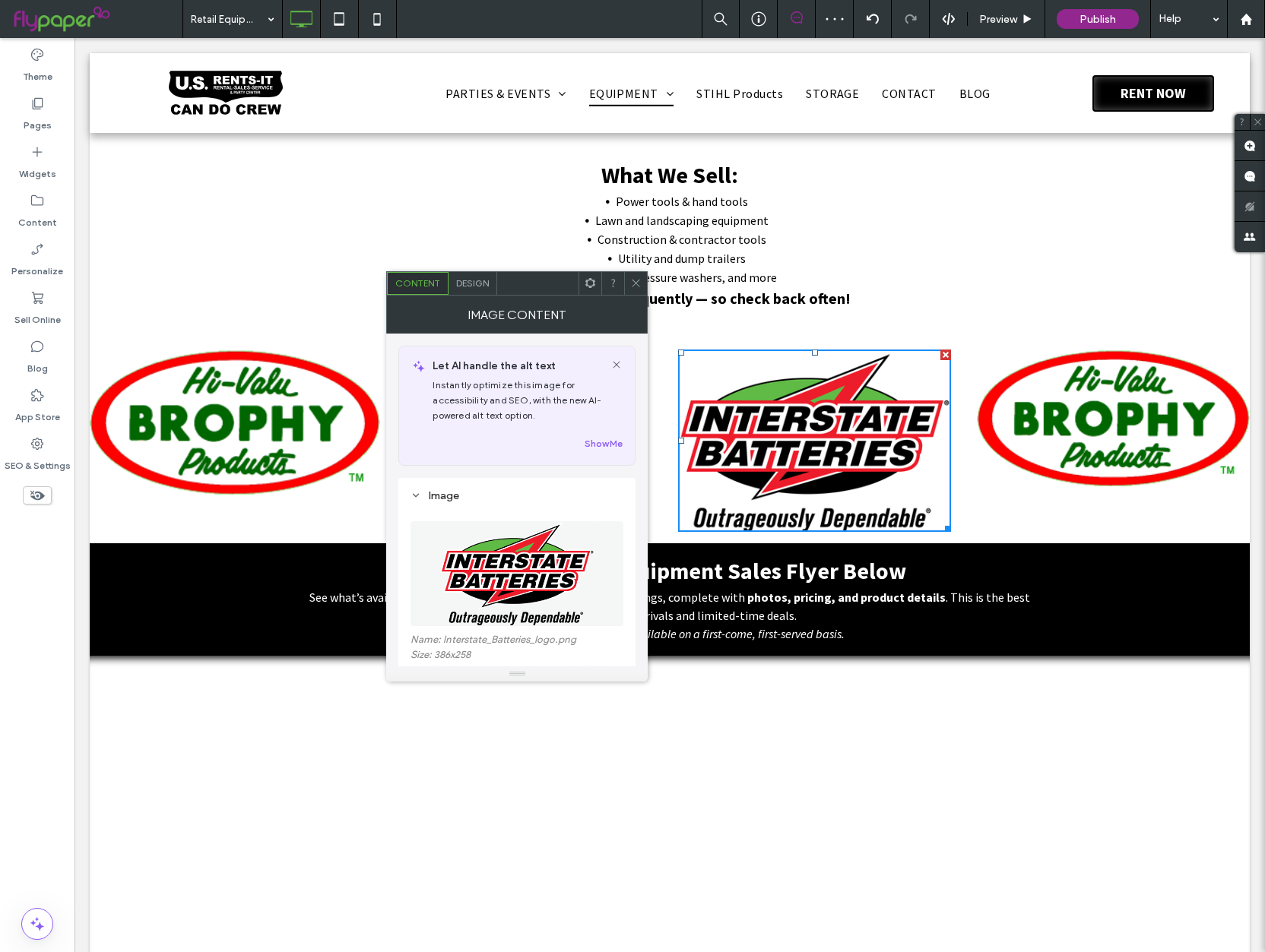
click at [1108, 394] on img at bounding box center [1113, 417] width 273 height 136
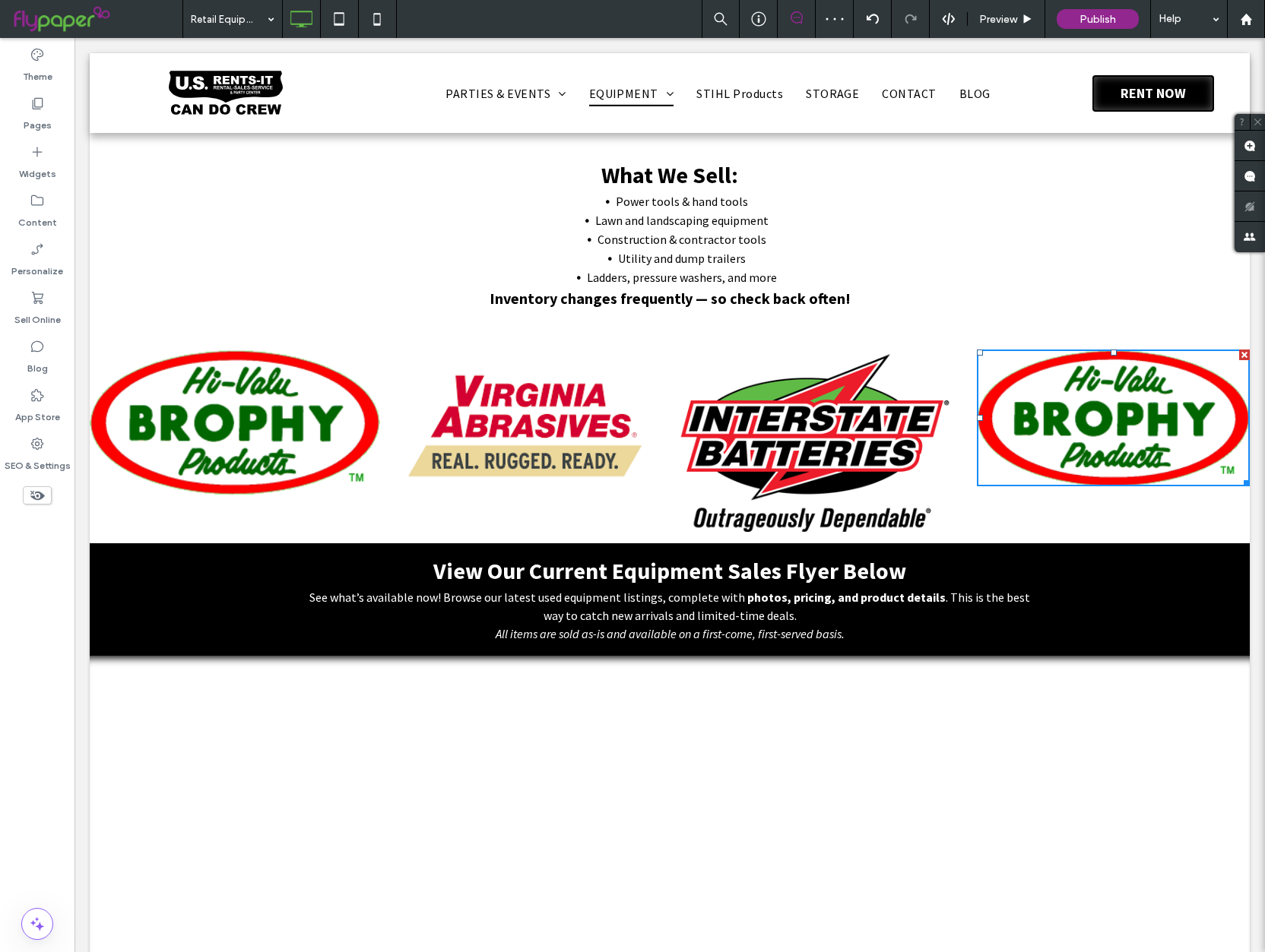
click at [1090, 412] on img at bounding box center [1113, 417] width 273 height 136
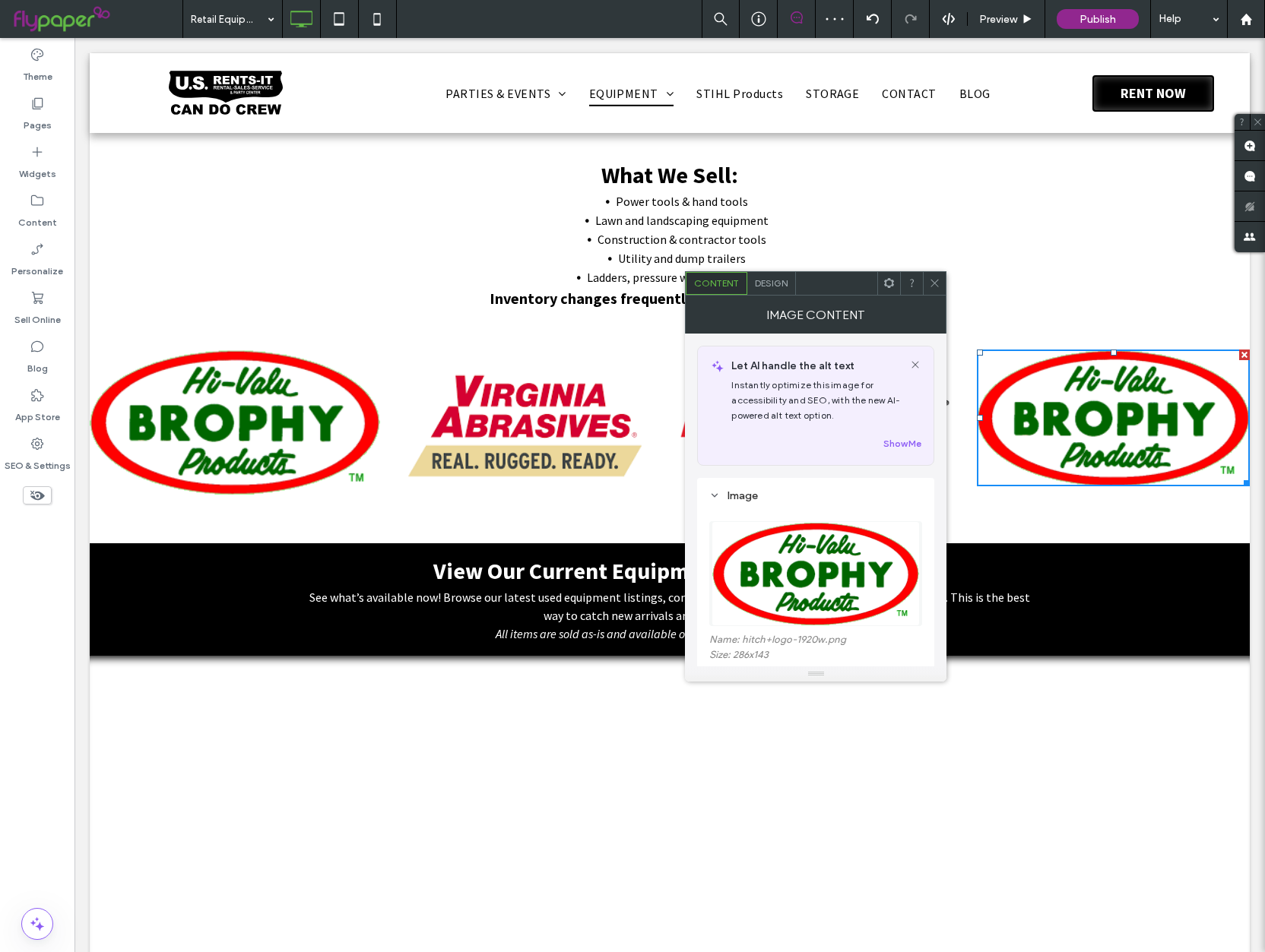
click at [791, 590] on img at bounding box center [816, 574] width 208 height 105
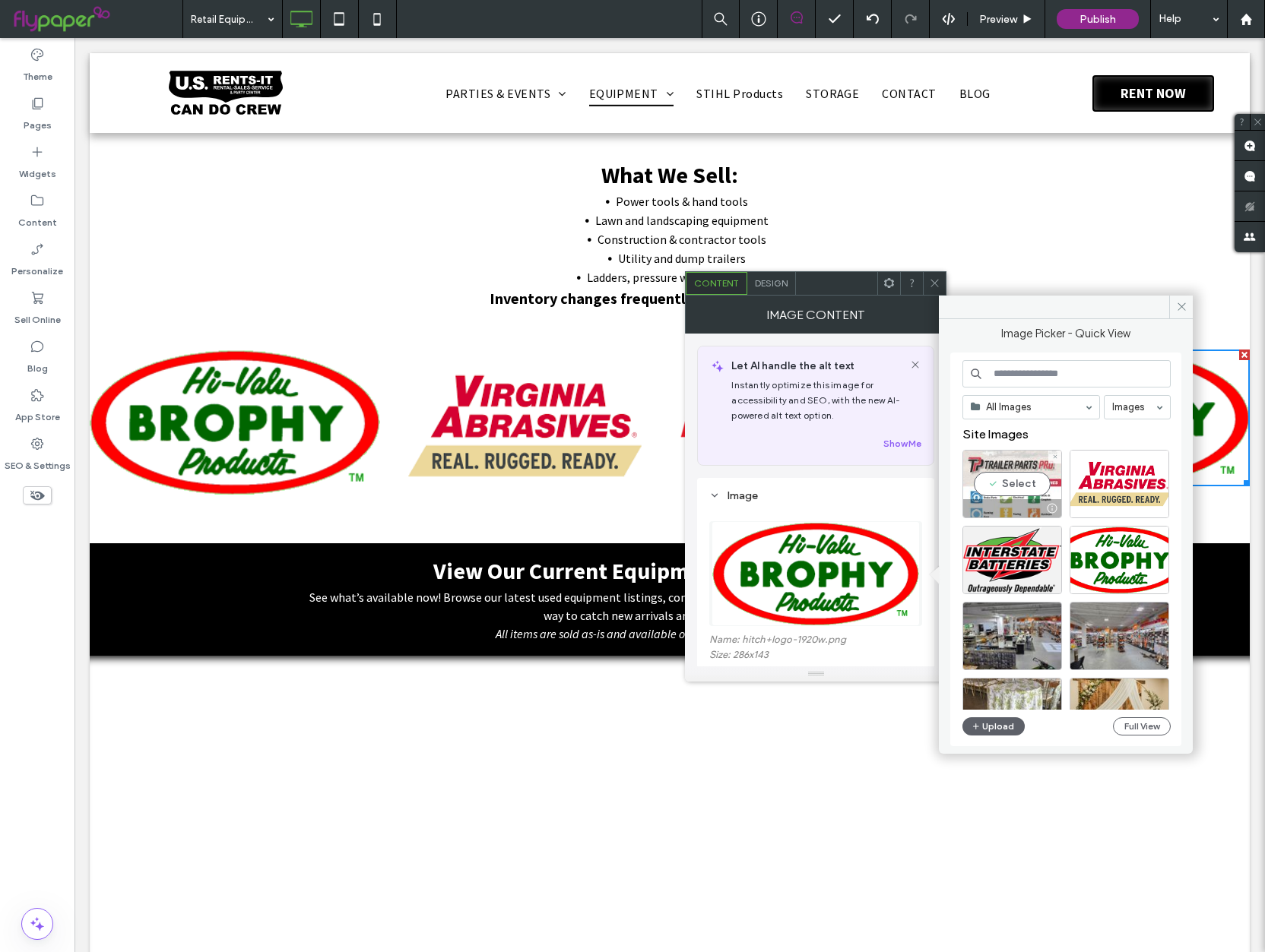
drag, startPoint x: 994, startPoint y: 487, endPoint x: 919, endPoint y: 448, distance: 84.5
click at [994, 487] on div "Select" at bounding box center [1012, 484] width 100 height 69
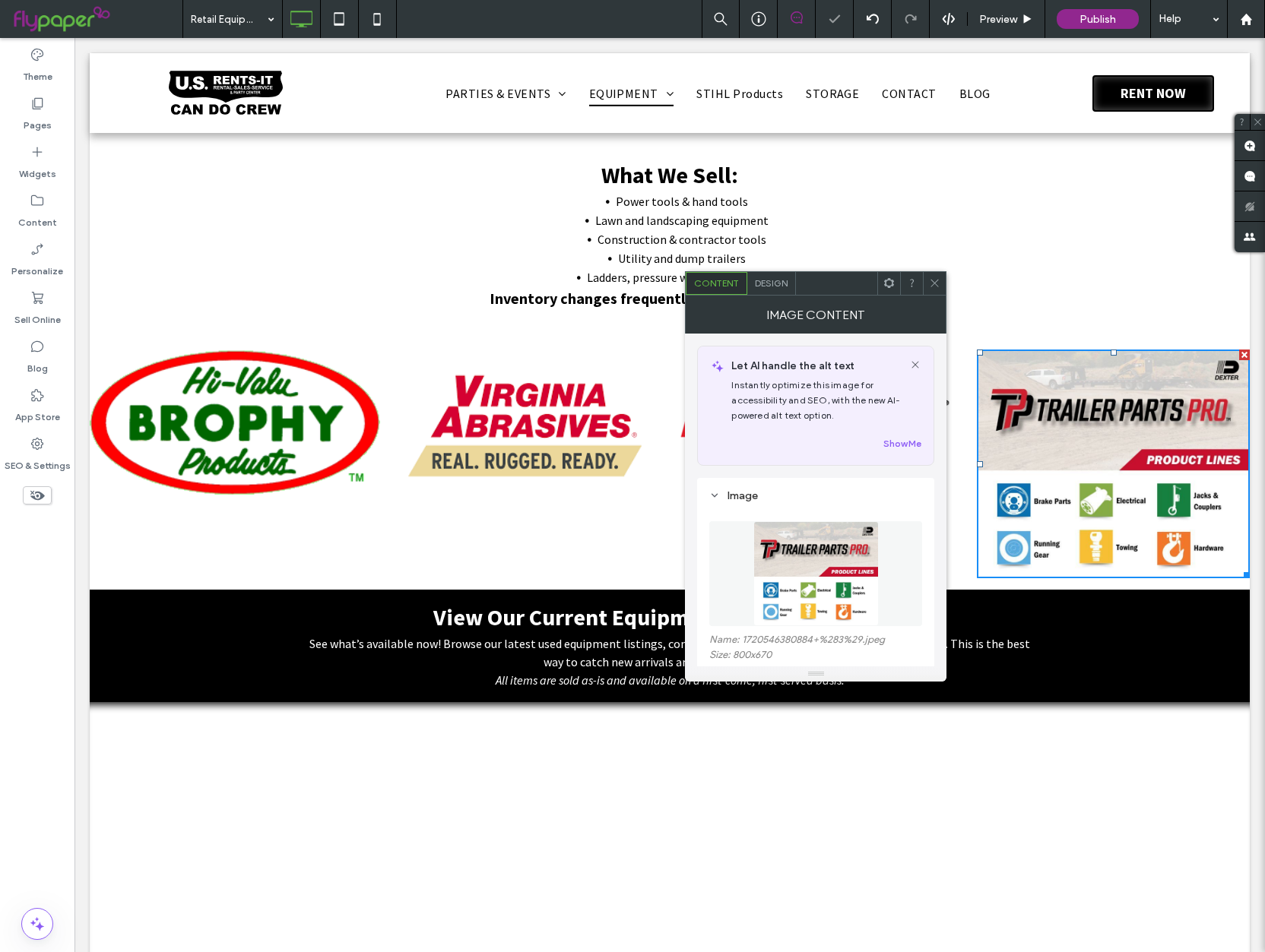
click at [940, 280] on div at bounding box center [934, 284] width 23 height 23
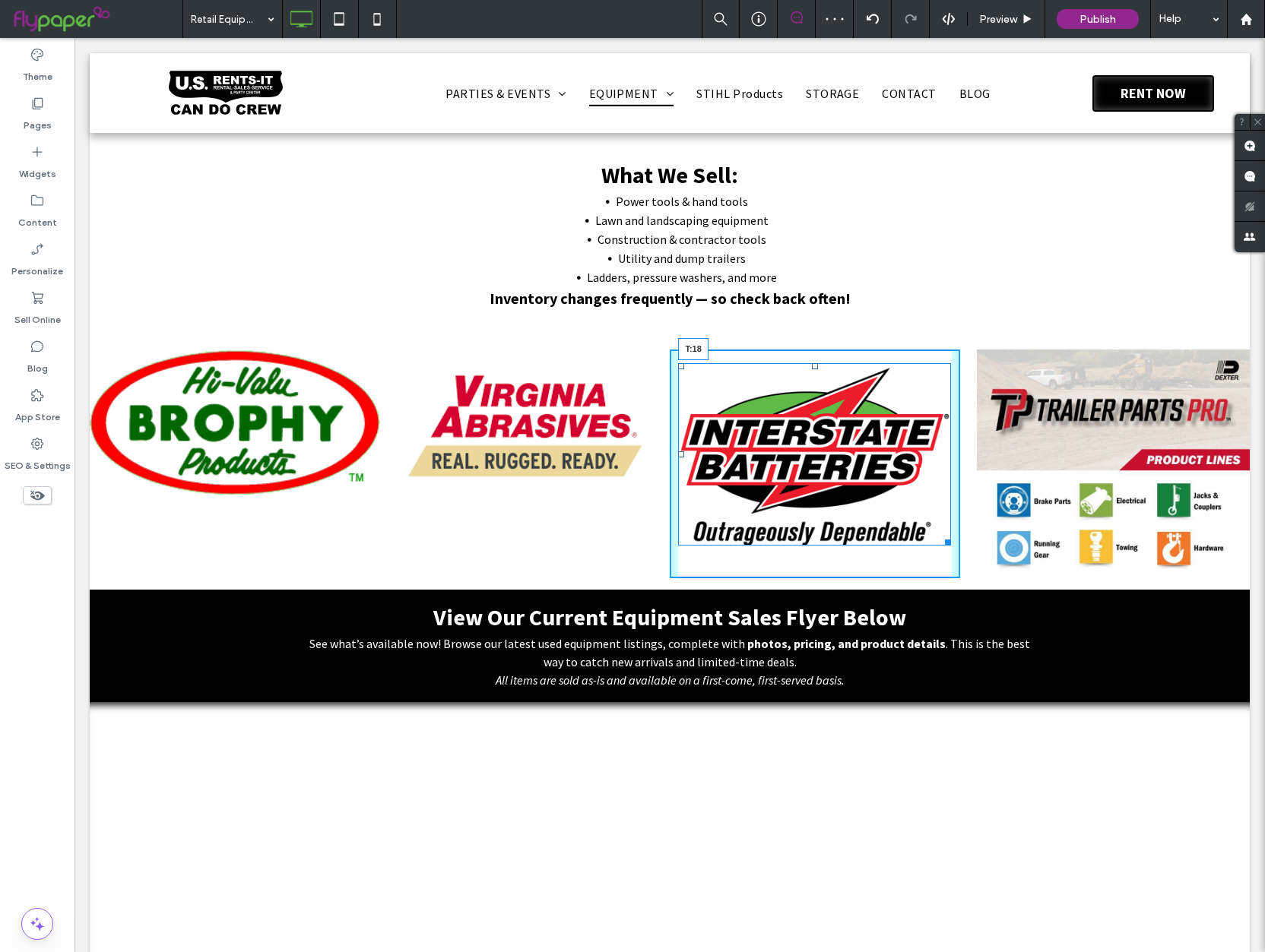
drag, startPoint x: 815, startPoint y: 356, endPoint x: 883, endPoint y: 409, distance: 86.2
click at [814, 369] on div at bounding box center [814, 366] width 6 height 6
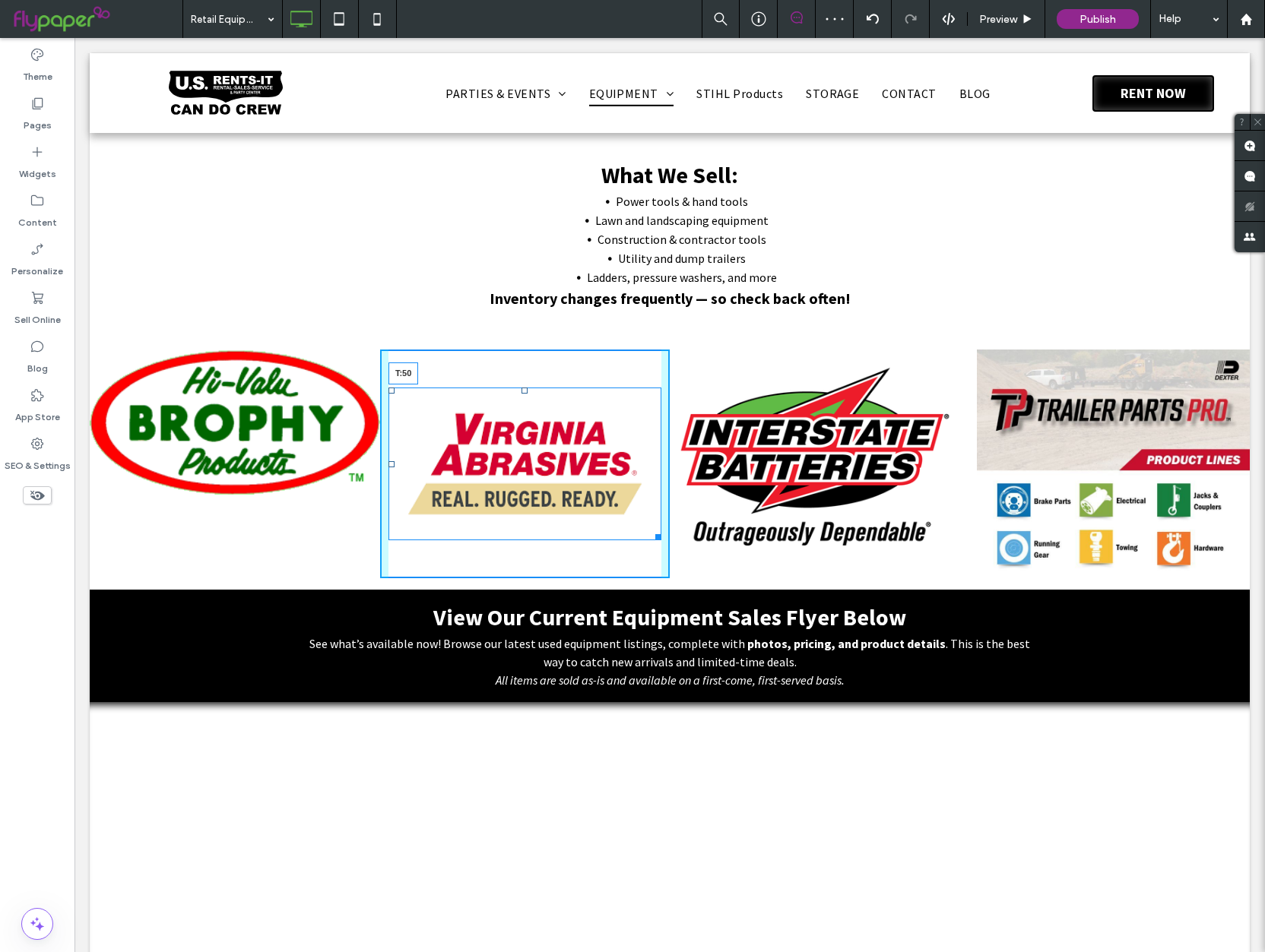
drag, startPoint x: 522, startPoint y: 357, endPoint x: 522, endPoint y: 394, distance: 37.0
click at [522, 394] on div at bounding box center [524, 391] width 6 height 6
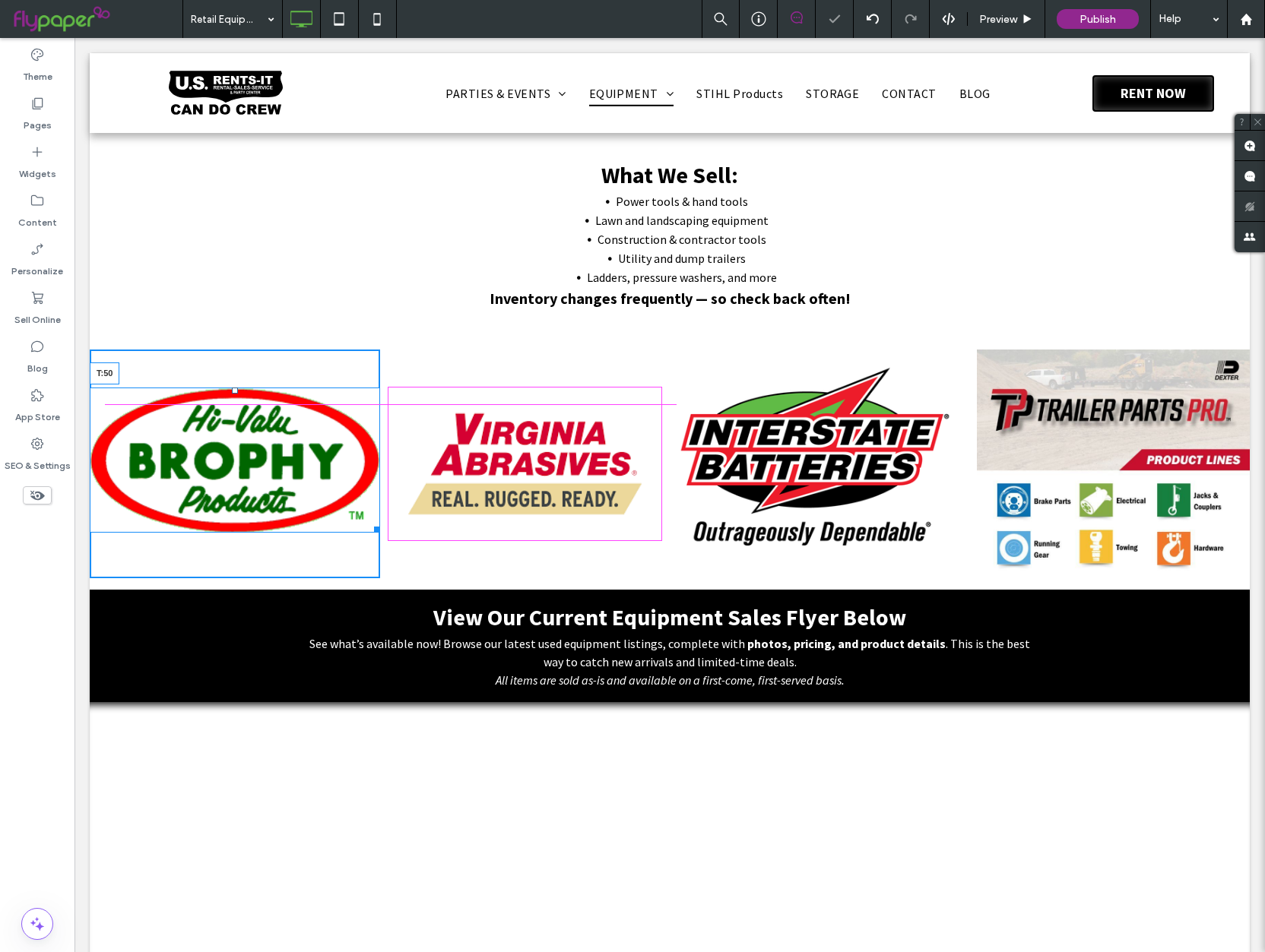
drag, startPoint x: 232, startPoint y: 358, endPoint x: 232, endPoint y: 393, distance: 35.0
click at [232, 393] on div at bounding box center [235, 391] width 6 height 6
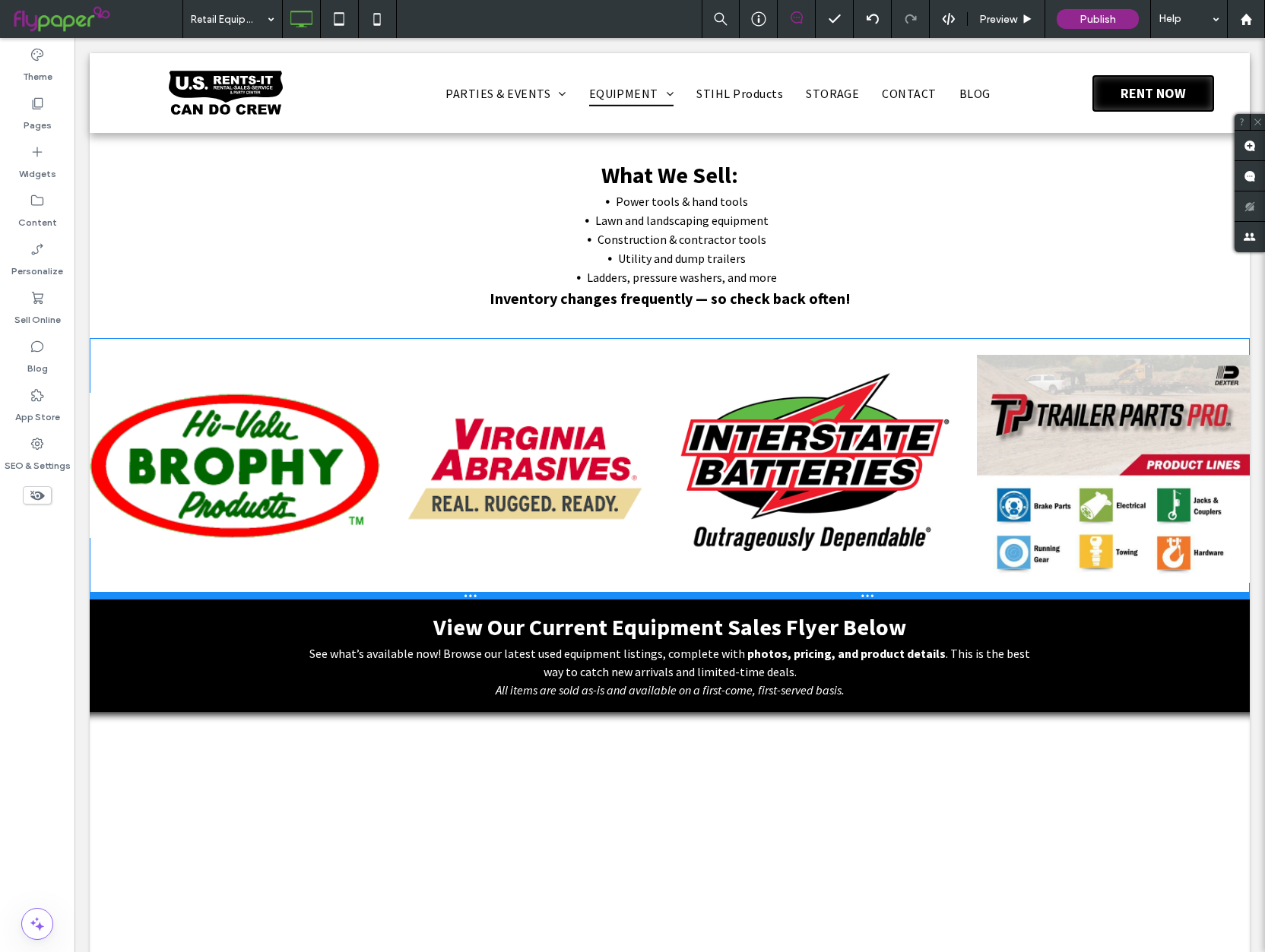
drag, startPoint x: 780, startPoint y: 588, endPoint x: 852, endPoint y: 638, distance: 87.7
click at [778, 599] on div at bounding box center [670, 595] width 1160 height 8
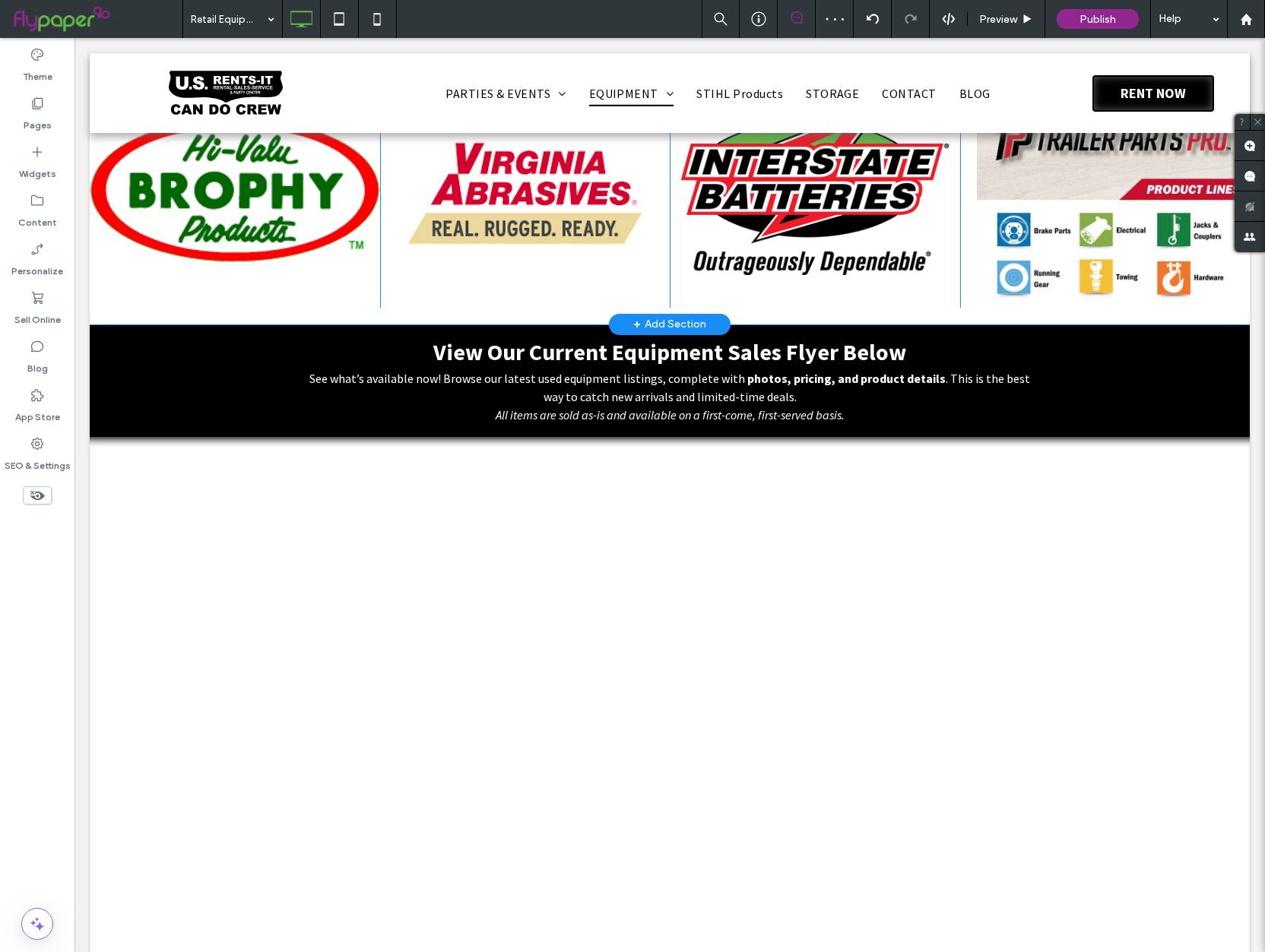
scroll to position [811, 0]
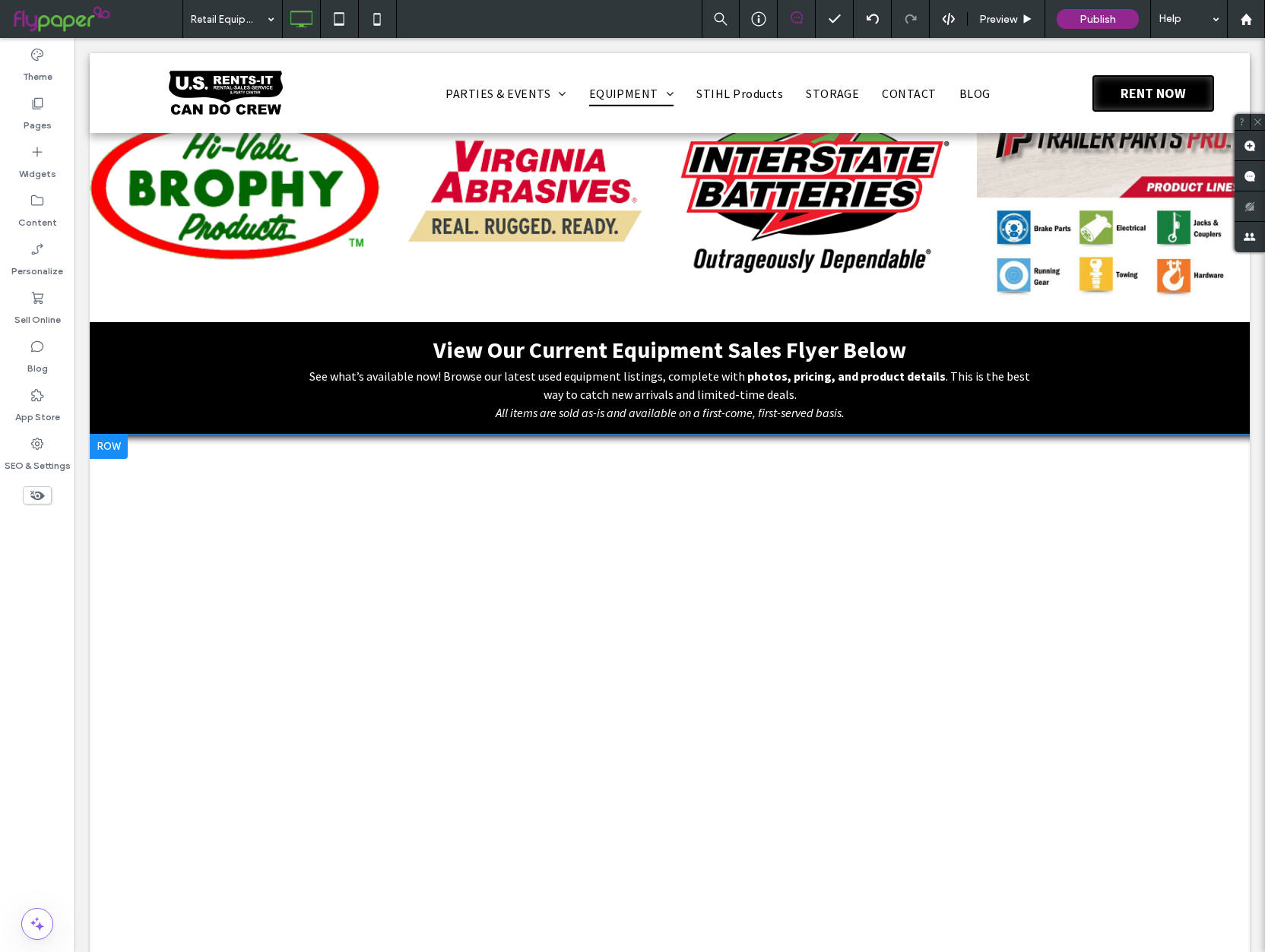
click at [104, 455] on div at bounding box center [109, 447] width 38 height 24
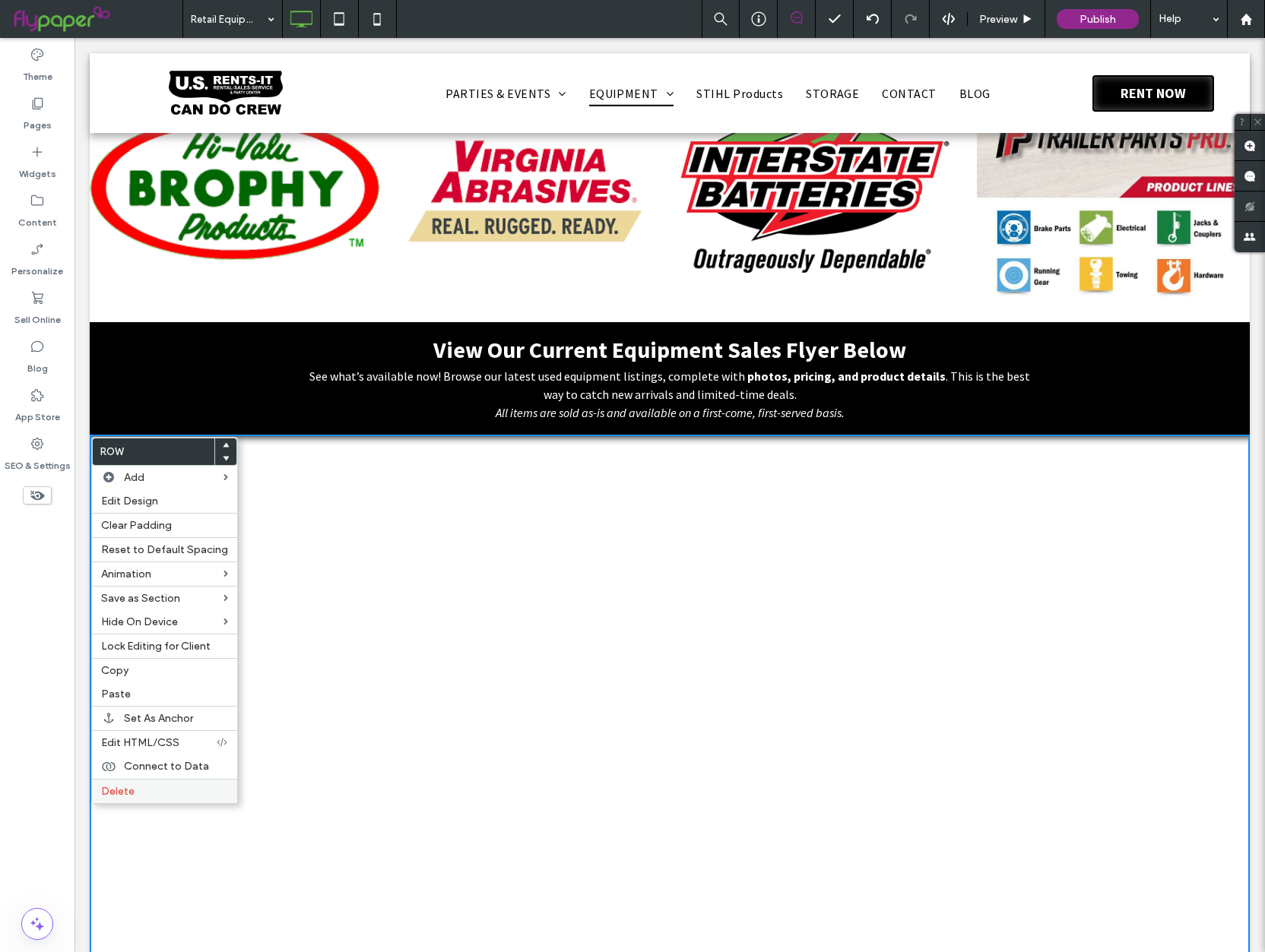
click at [174, 797] on div "Delete" at bounding box center [164, 791] width 145 height 24
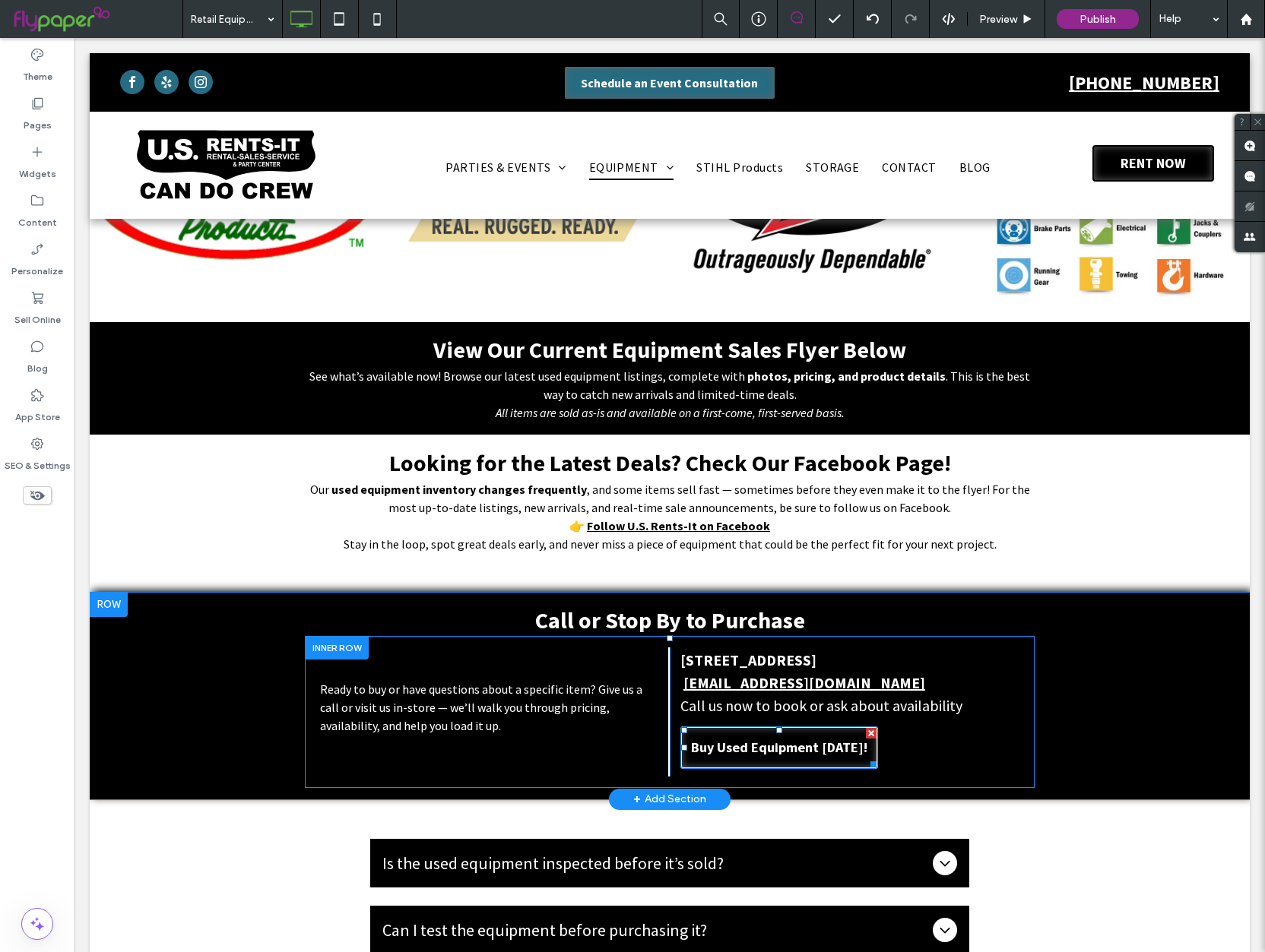
click at [753, 759] on link "Buy Used Equipment [DATE]!" at bounding box center [779, 748] width 197 height 43
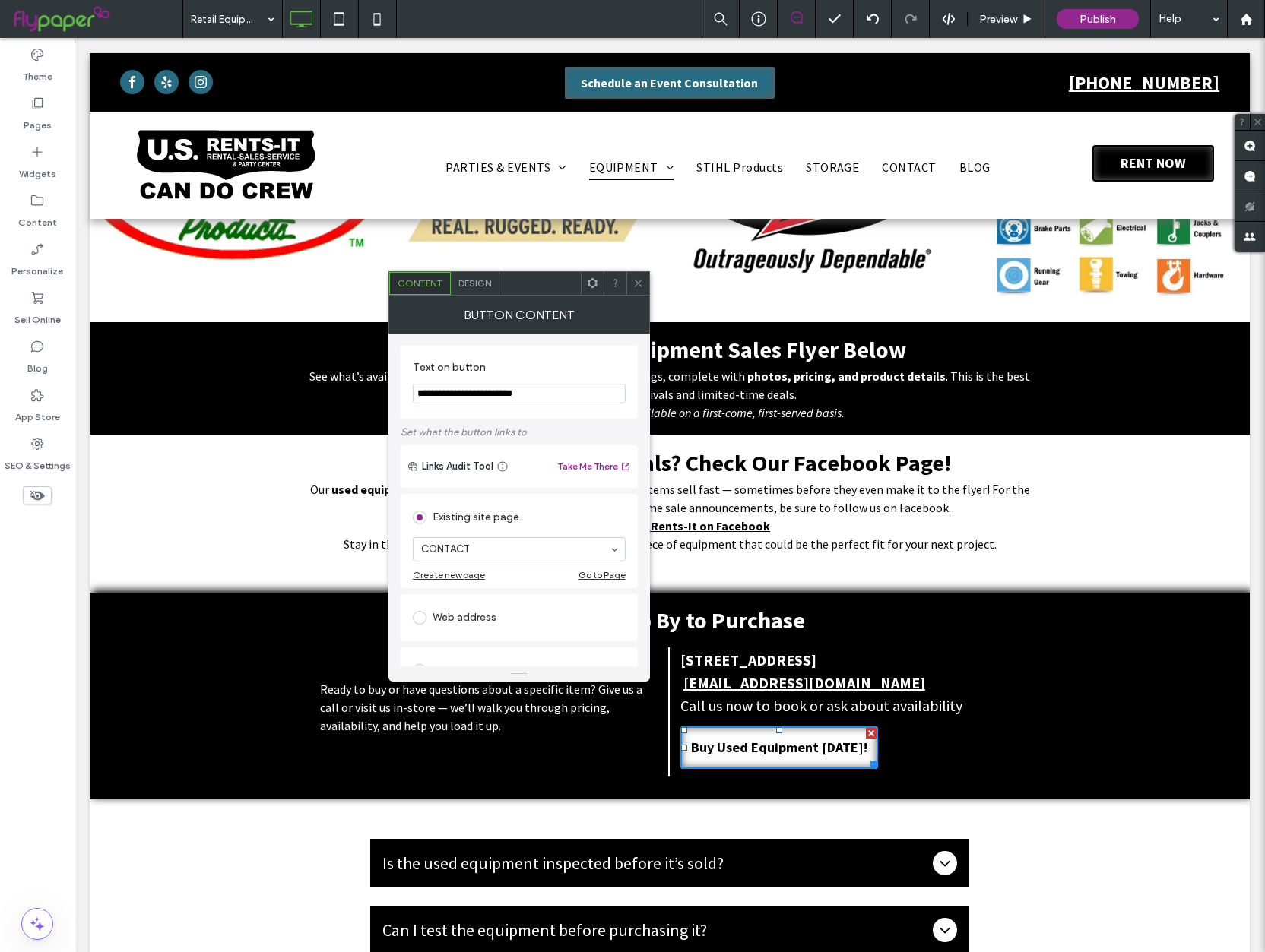
click at [639, 289] on span at bounding box center [638, 284] width 12 height 23
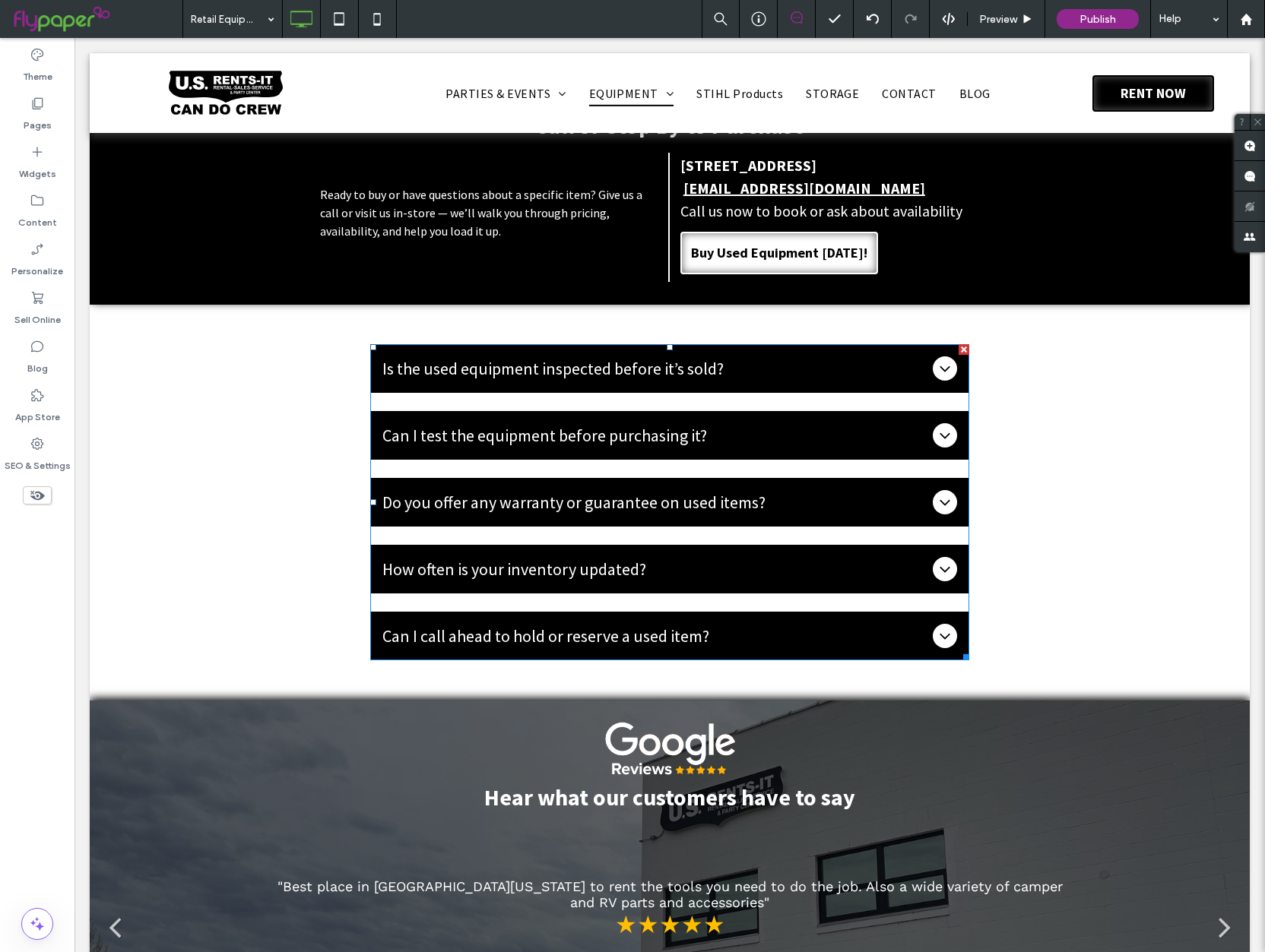
click at [678, 480] on ul "Is the used equipment inspected before it’s sold? Yes. All of our used rental e…" at bounding box center [669, 502] width 599 height 316
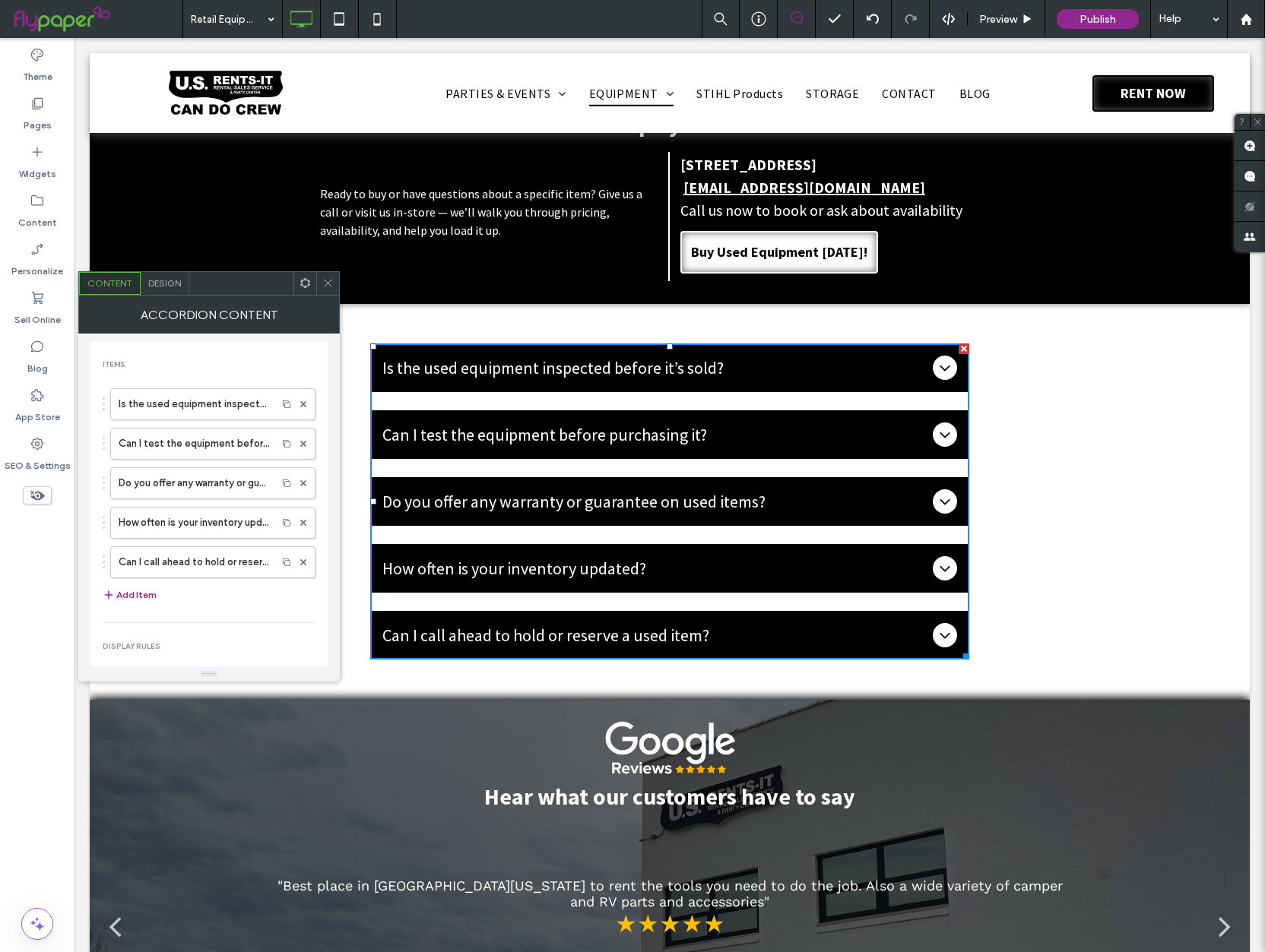
click at [310, 287] on icon at bounding box center [305, 283] width 12 height 12
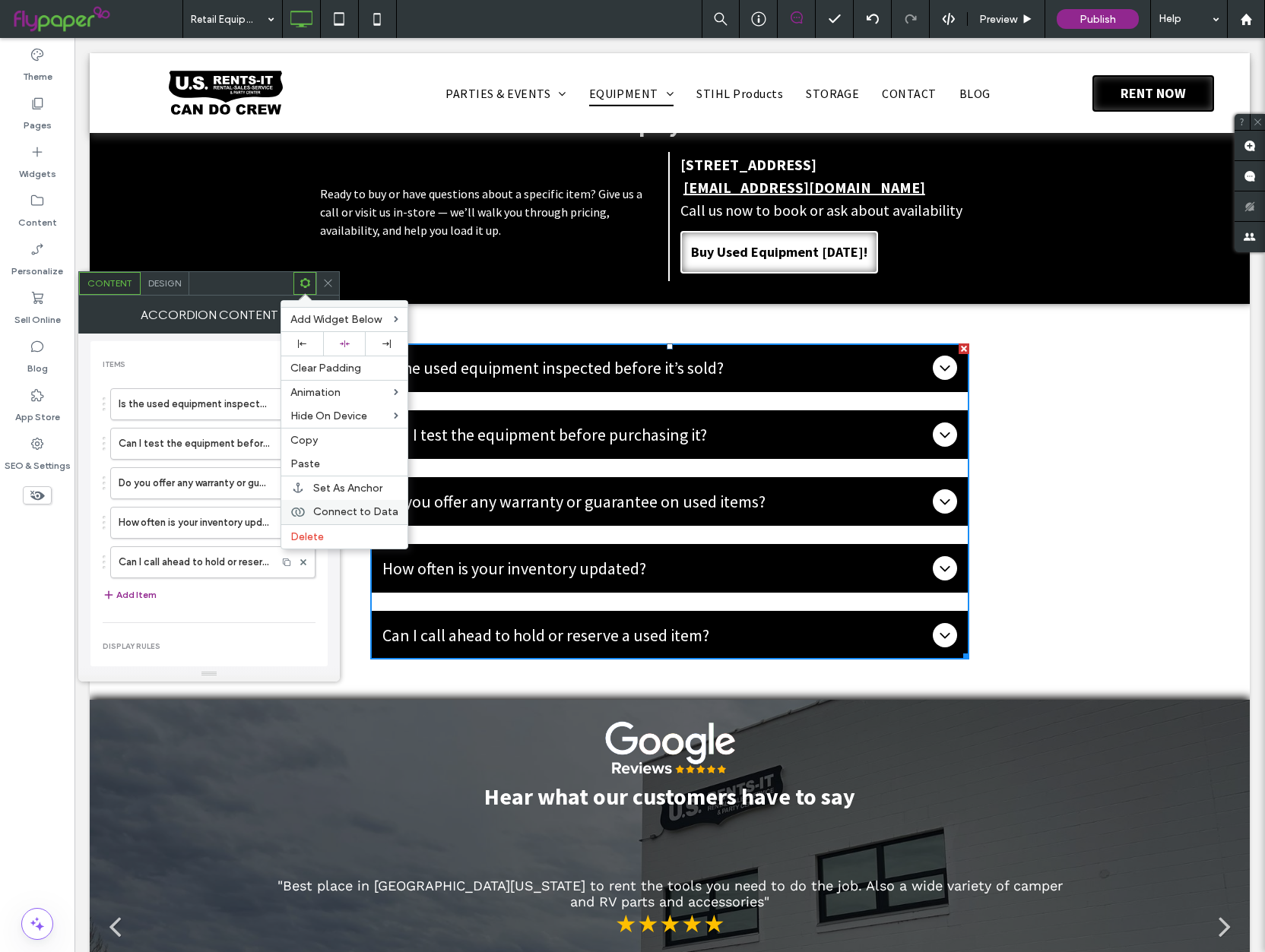
click at [342, 521] on div "Connect to Data" at bounding box center [344, 512] width 126 height 24
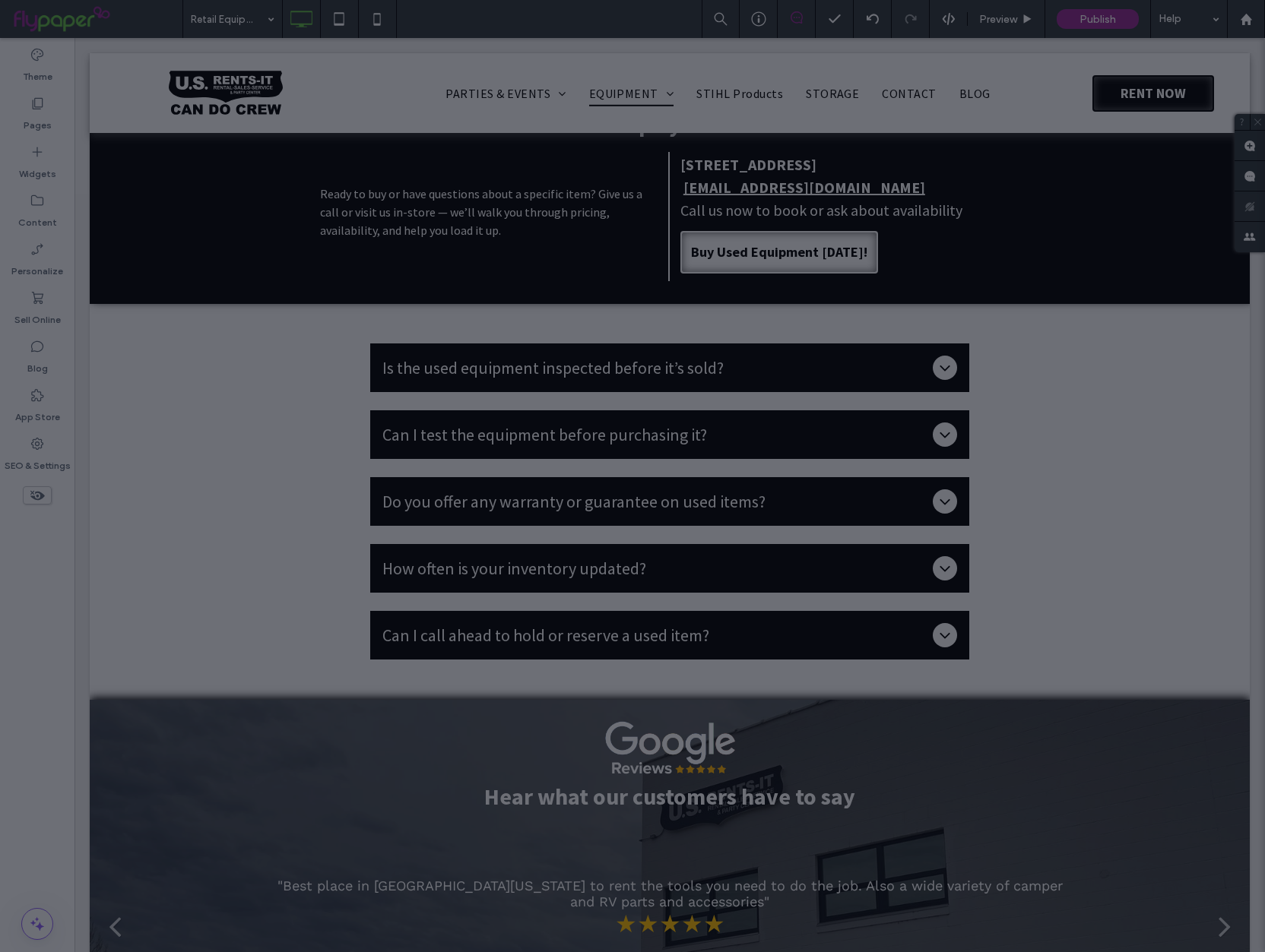
click at [342, 521] on div at bounding box center [632, 476] width 1265 height 952
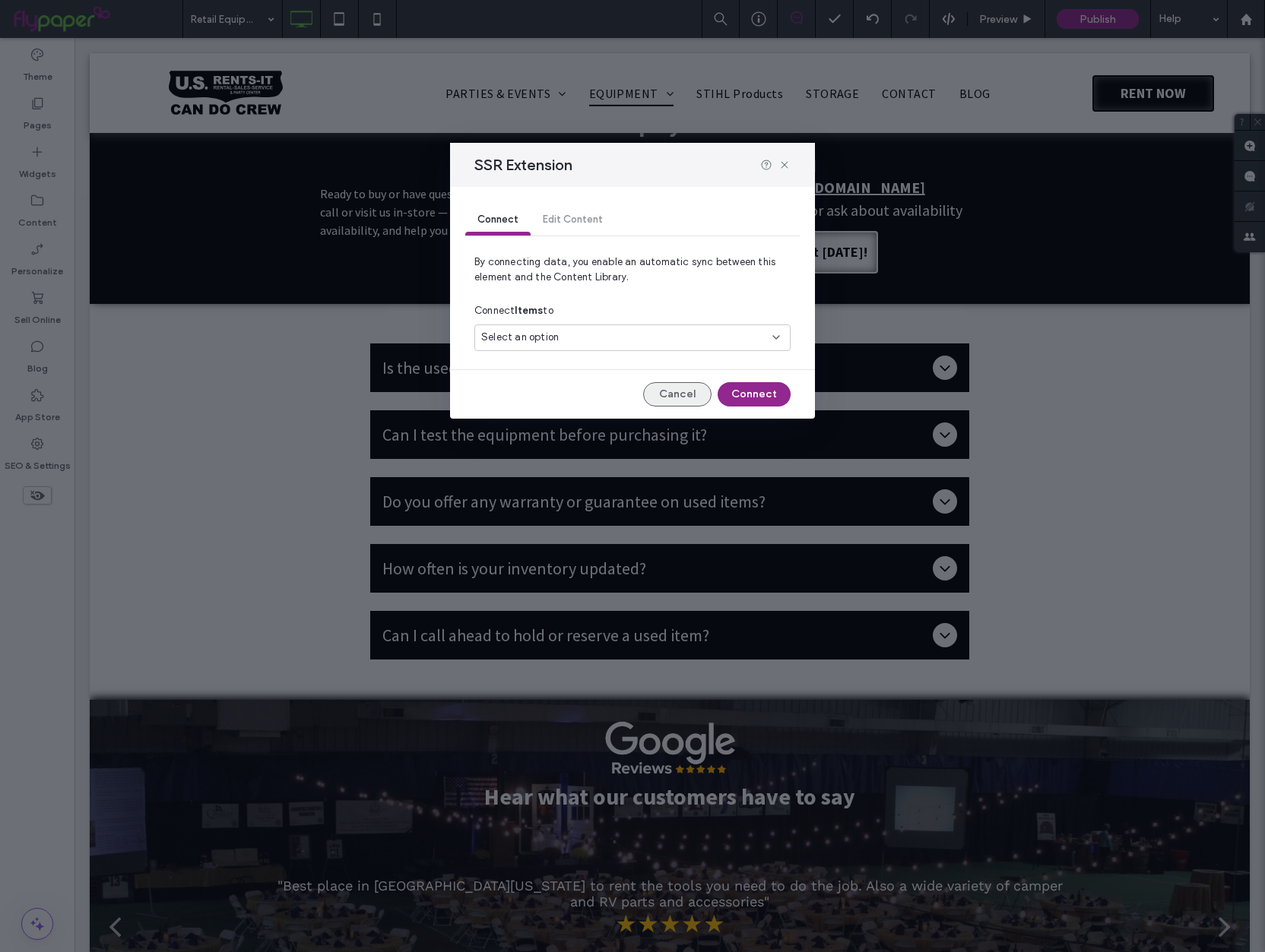
click at [674, 394] on button "Cancel" at bounding box center [677, 394] width 68 height 24
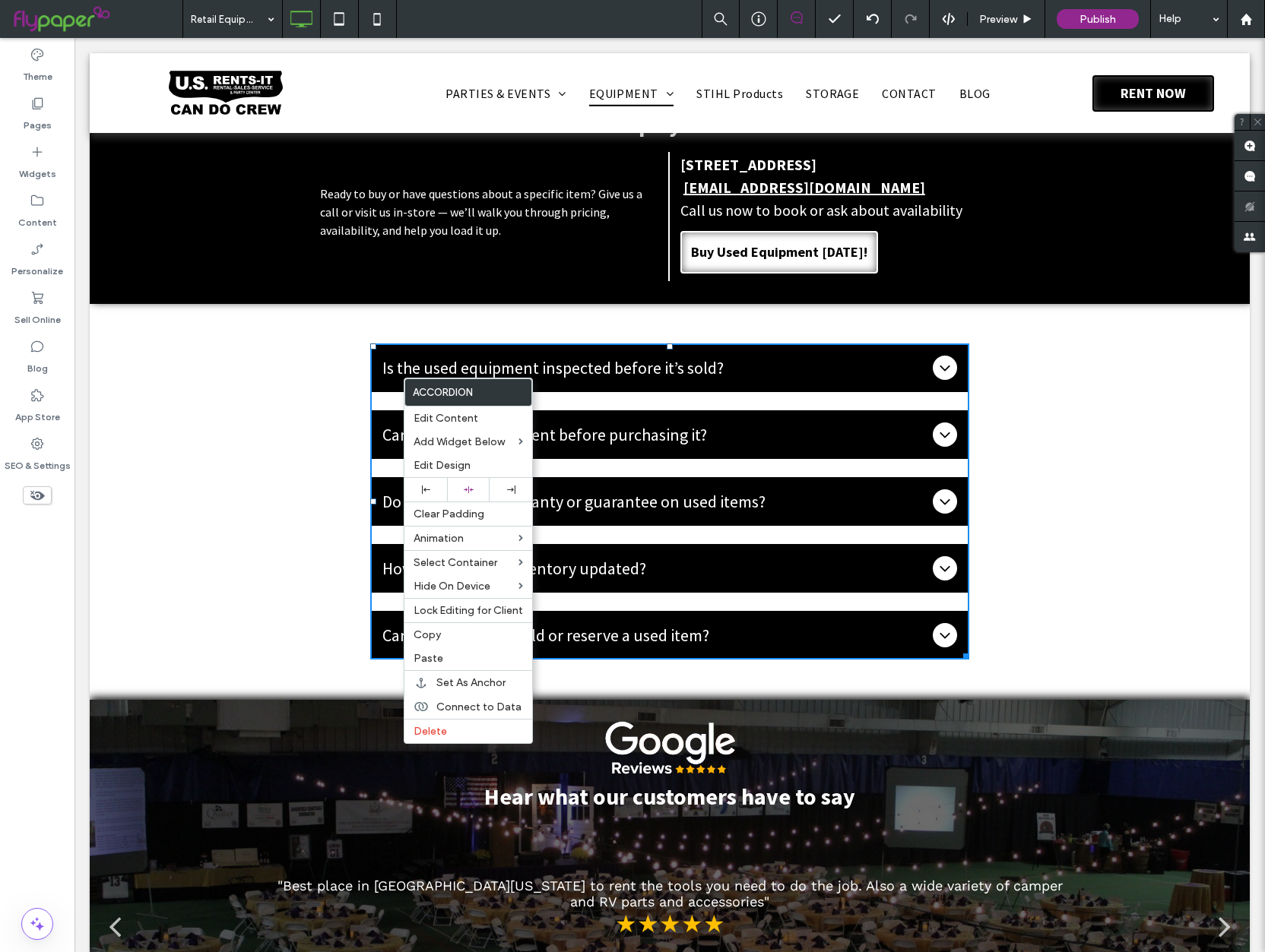
drag, startPoint x: 1043, startPoint y: 366, endPoint x: 1018, endPoint y: 360, distance: 25.7
click at [1043, 366] on div "Is the used equipment inspected before it’s sold? Yes. All of our used rental e…" at bounding box center [670, 502] width 1160 height 396
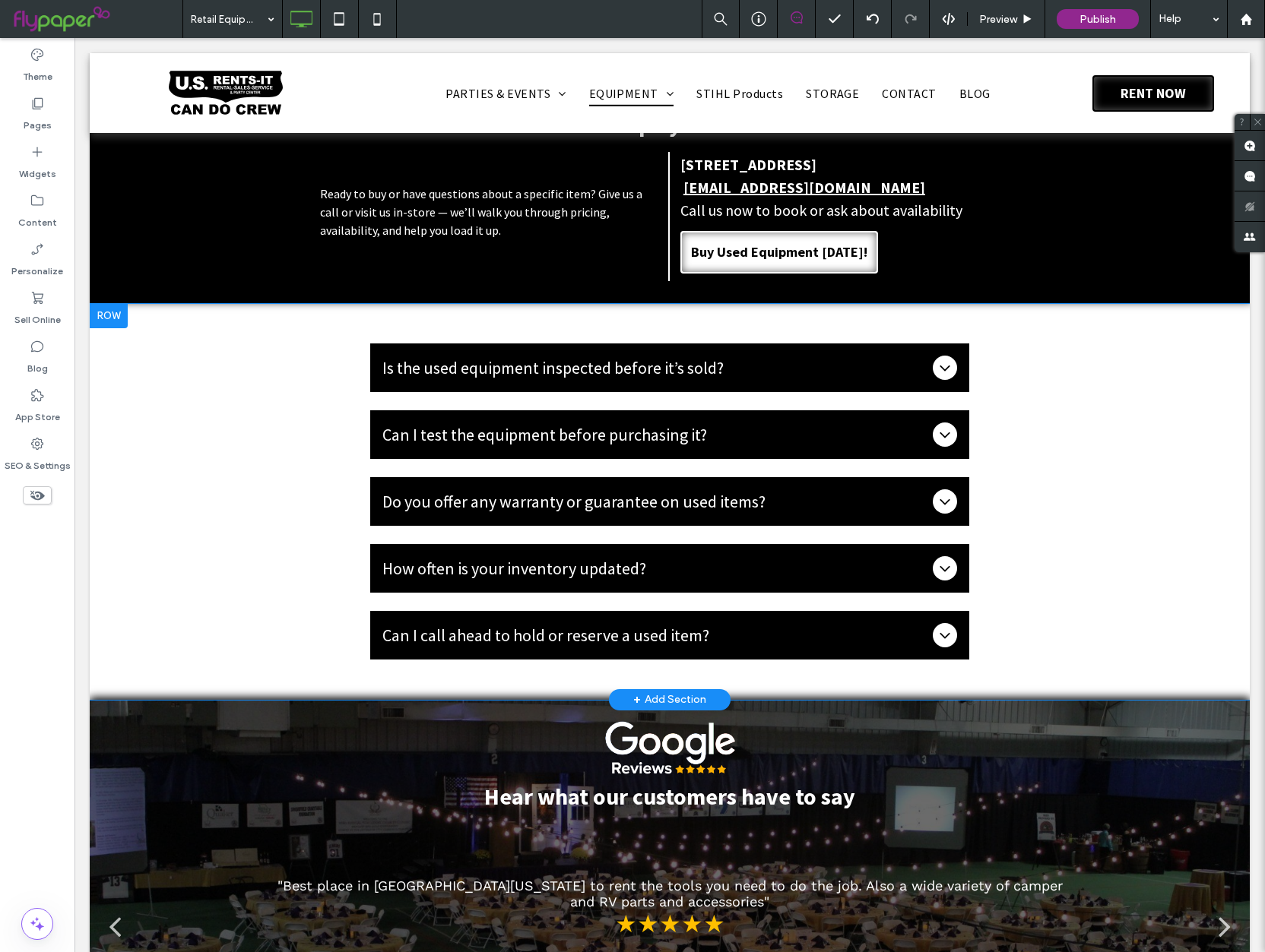
click at [115, 312] on div at bounding box center [109, 316] width 38 height 24
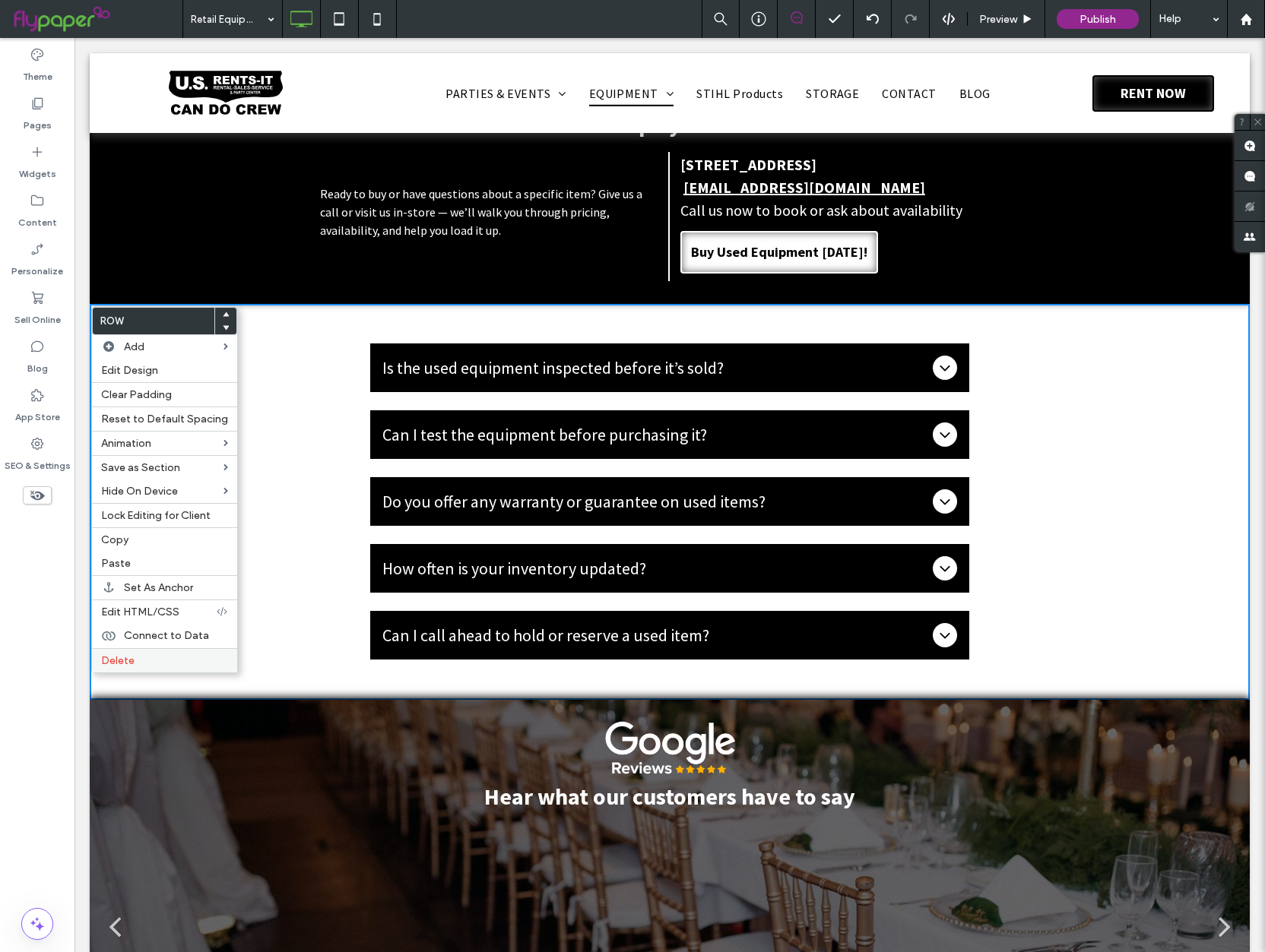
drag, startPoint x: 173, startPoint y: 660, endPoint x: 194, endPoint y: 649, distance: 23.7
click at [173, 660] on label "Delete" at bounding box center [165, 661] width 127 height 13
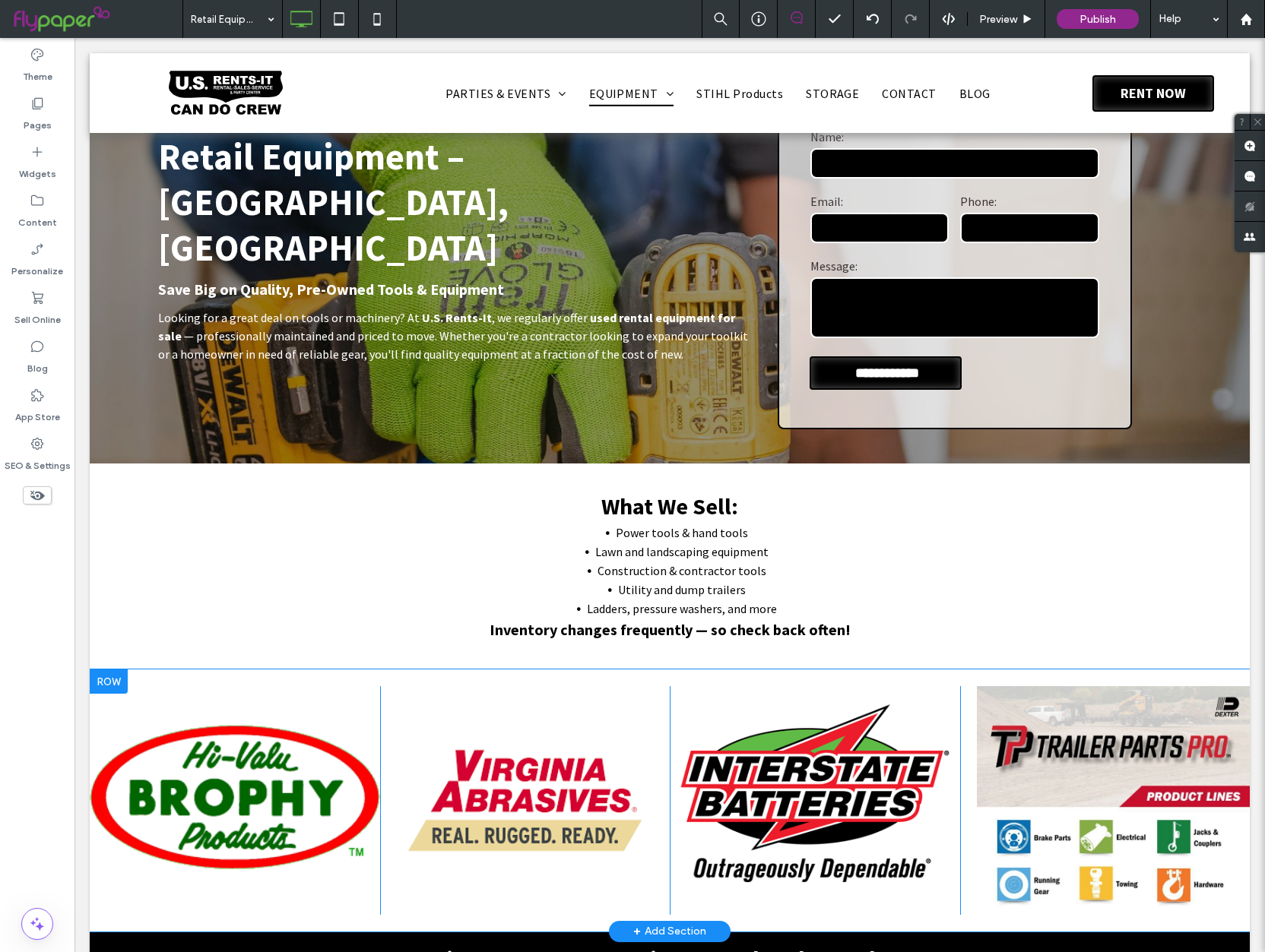
scroll to position [211, 0]
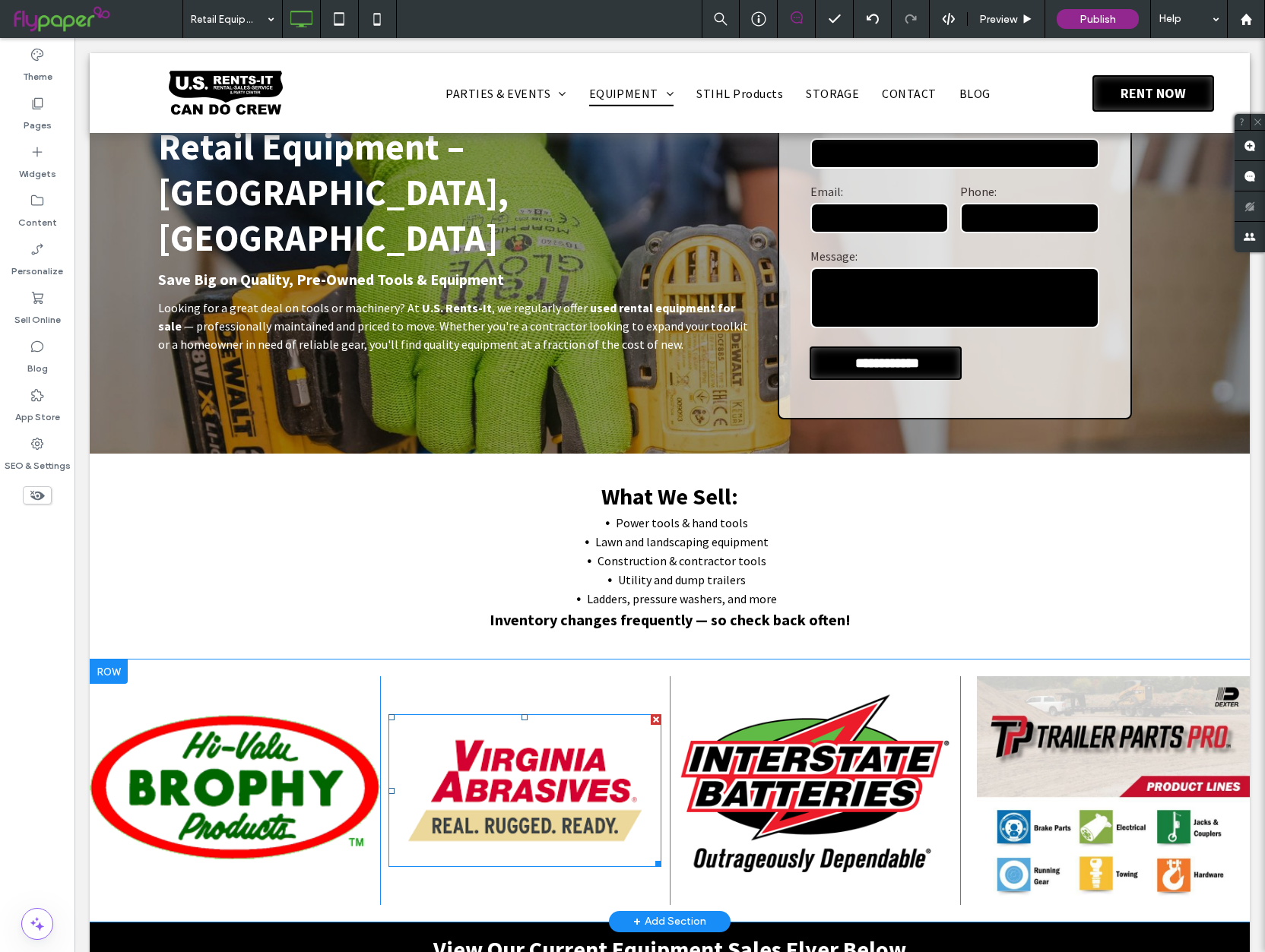
drag, startPoint x: 512, startPoint y: 746, endPoint x: 550, endPoint y: 737, distance: 39.1
click at [512, 746] on img at bounding box center [525, 790] width 273 height 152
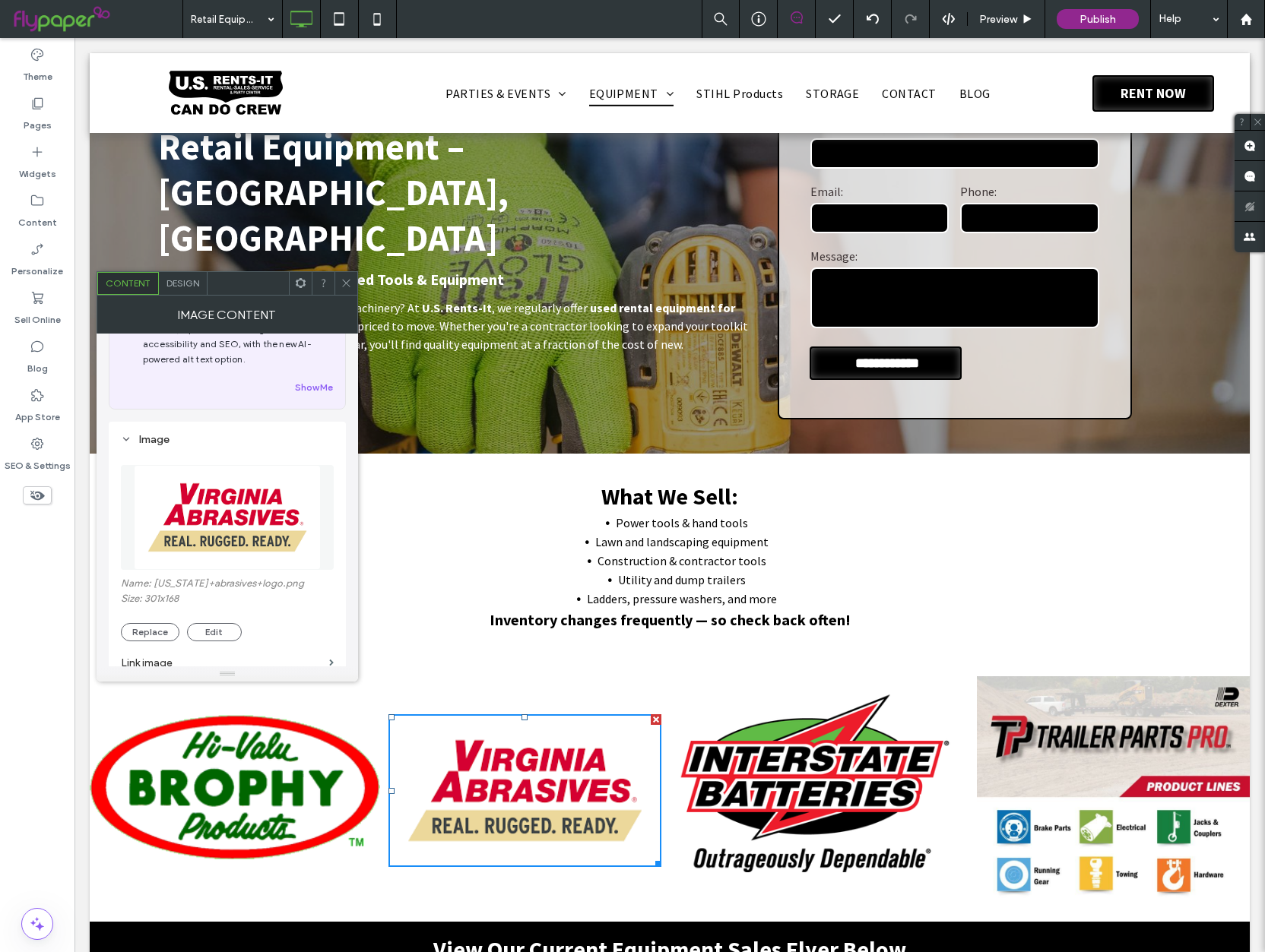
scroll to position [63, 0]
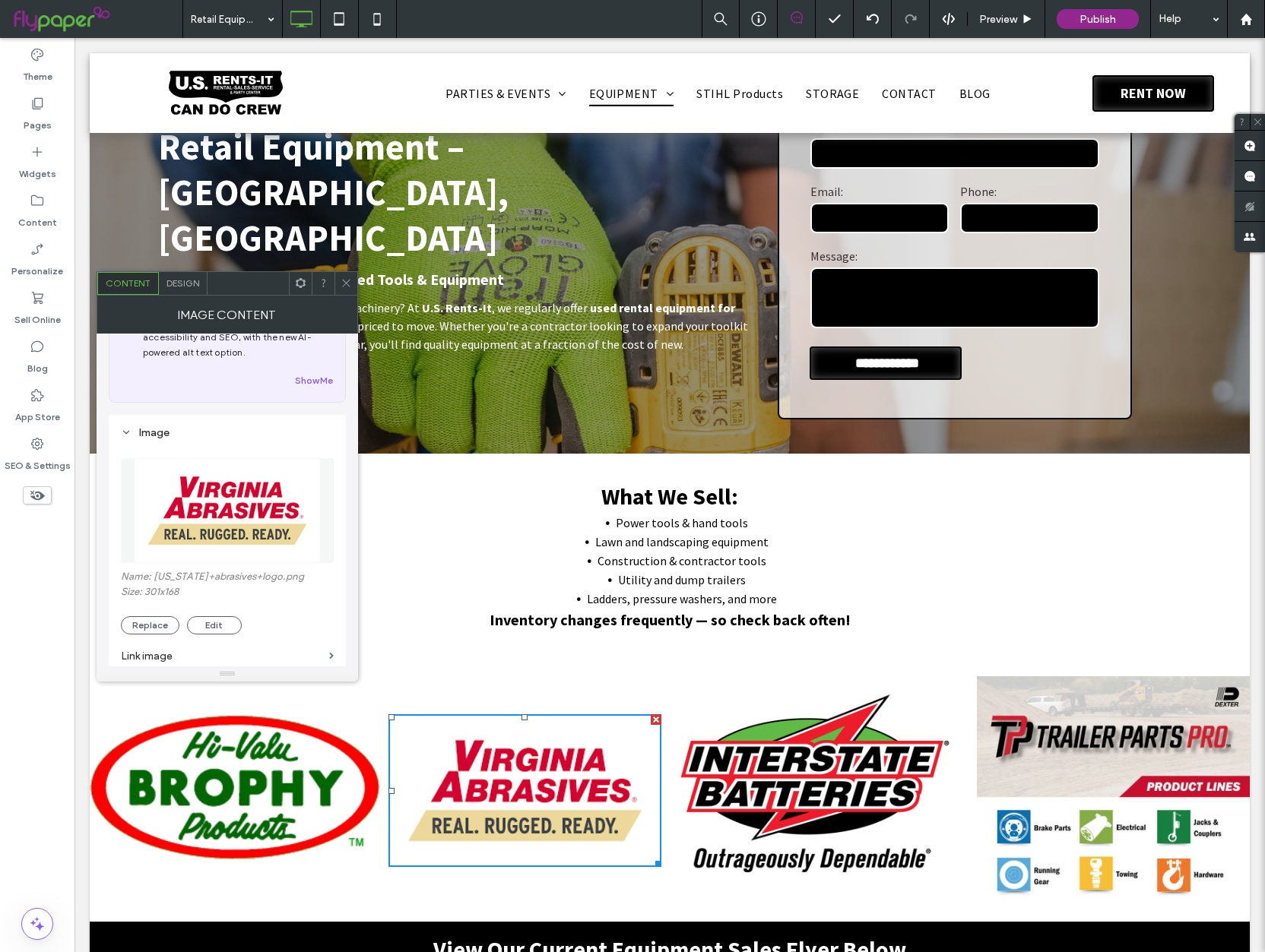
click at [247, 524] on img at bounding box center [227, 511] width 187 height 105
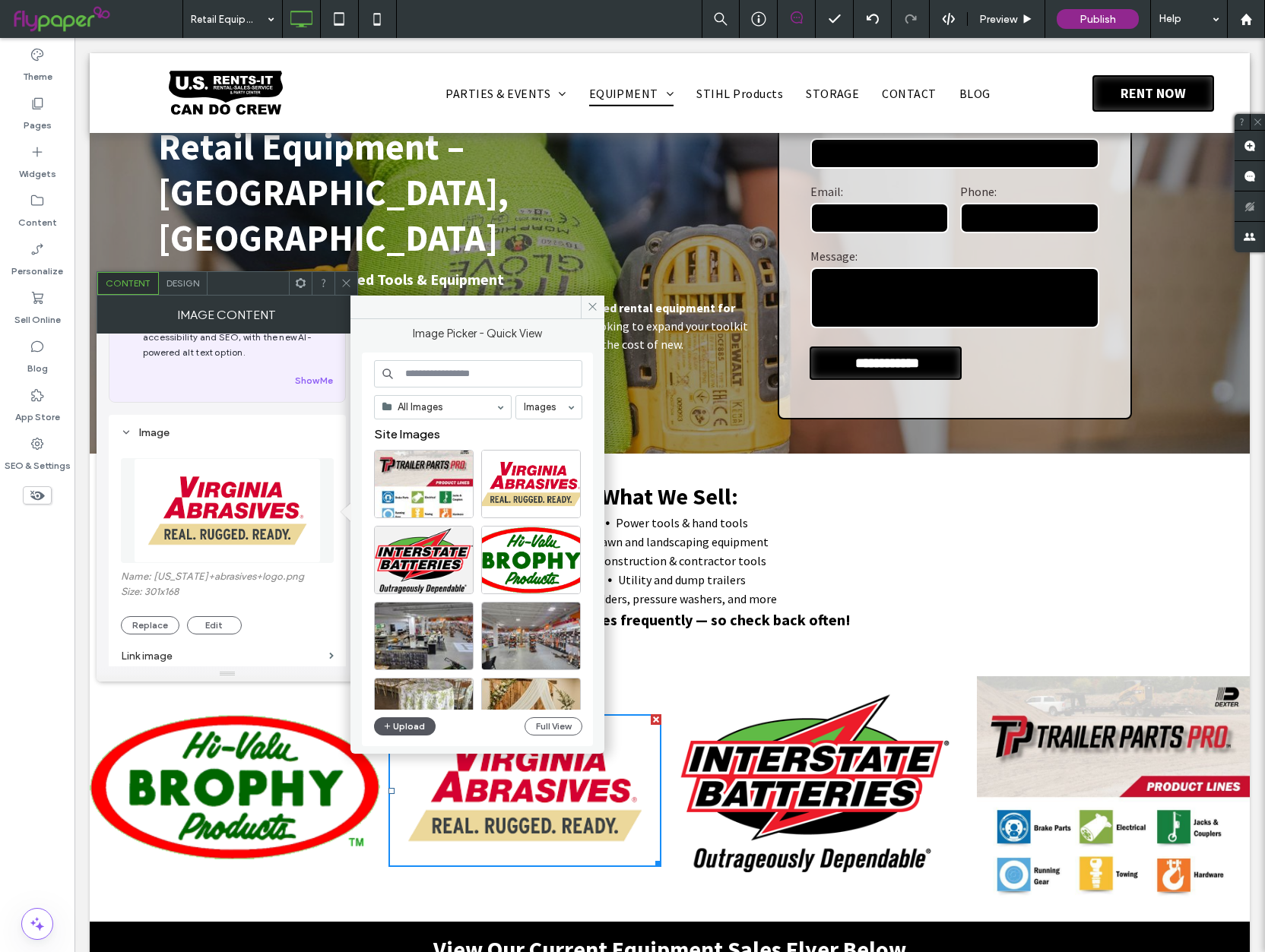
click at [395, 724] on button "Upload" at bounding box center [405, 726] width 62 height 19
click at [394, 724] on button "Upload" at bounding box center [405, 726] width 62 height 19
click at [595, 310] on icon at bounding box center [592, 306] width 12 height 12
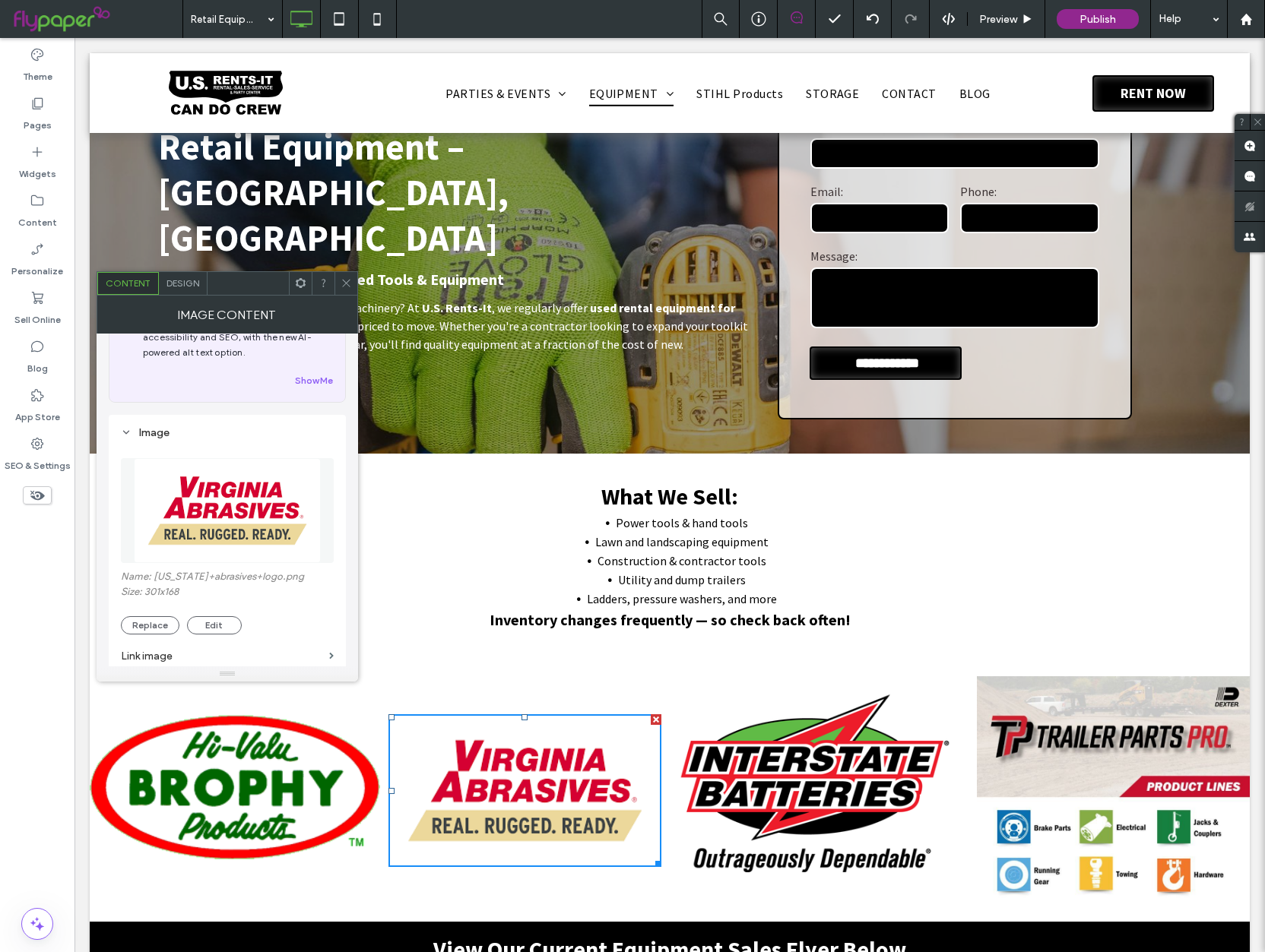
click at [352, 286] on div at bounding box center [346, 284] width 23 height 23
